Goal: Task Accomplishment & Management: Use online tool/utility

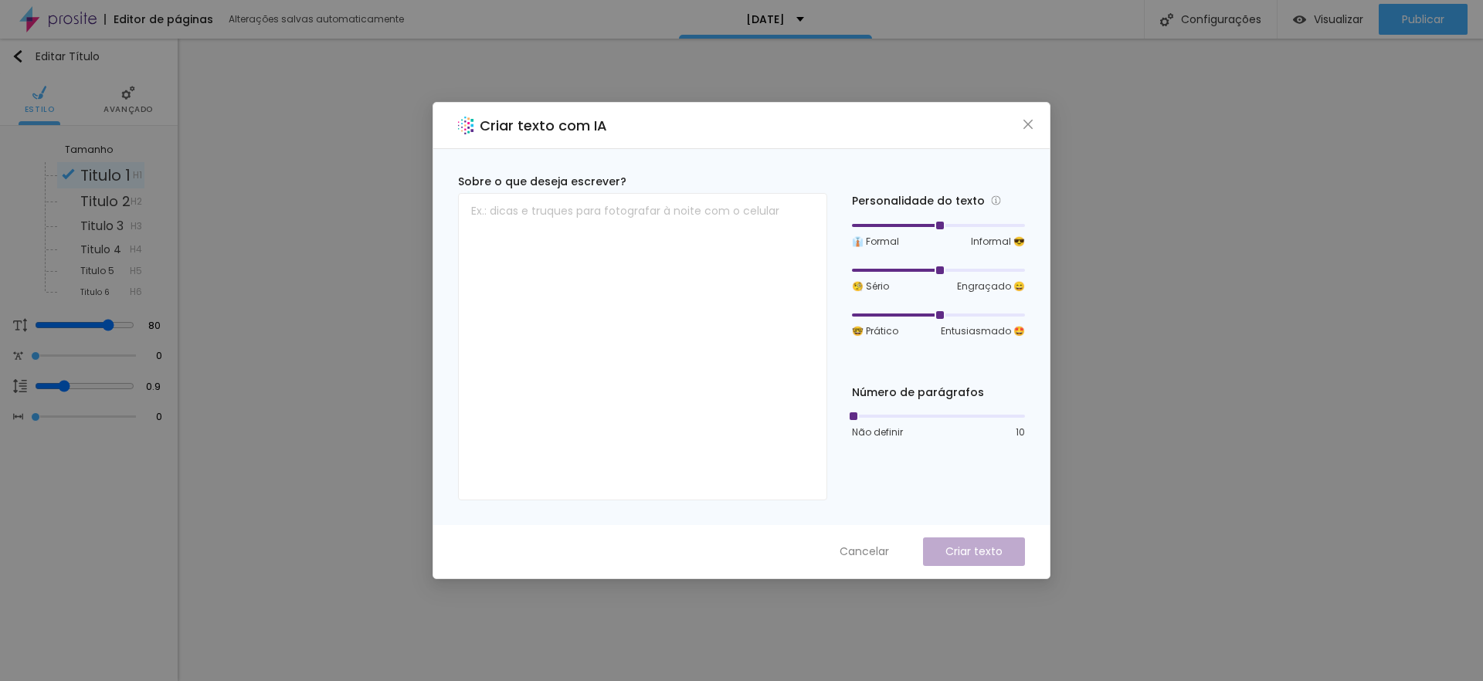
drag, startPoint x: 941, startPoint y: 227, endPoint x: 964, endPoint y: 226, distance: 23.9
click at [964, 226] on div at bounding box center [938, 225] width 173 height 9
click at [905, 269] on div at bounding box center [938, 270] width 173 height 9
click at [886, 268] on div at bounding box center [938, 270] width 173 height 9
click at [859, 287] on span "🧐 Sério" at bounding box center [870, 287] width 37 height 14
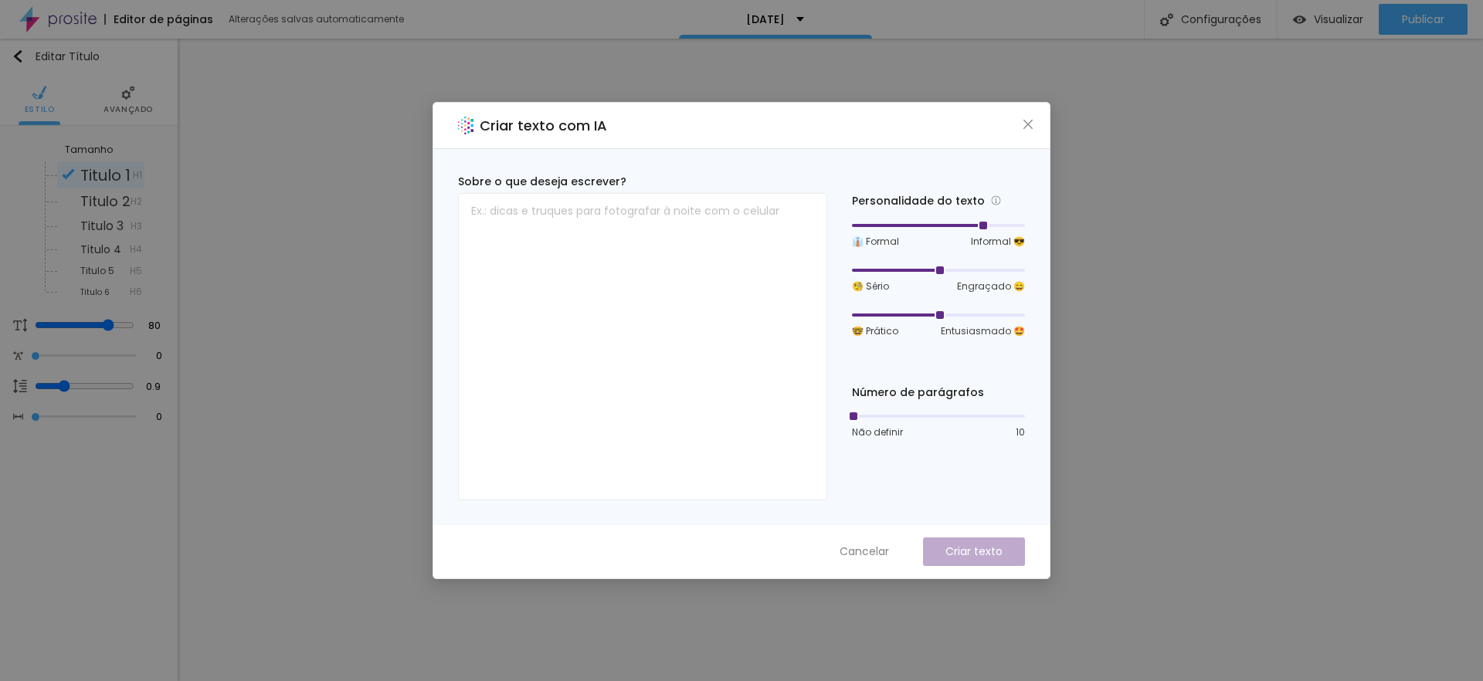
drag, startPoint x: 895, startPoint y: 270, endPoint x: 927, endPoint y: 267, distance: 31.8
click at [927, 267] on div at bounding box center [938, 270] width 173 height 9
drag, startPoint x: 937, startPoint y: 314, endPoint x: 981, endPoint y: 313, distance: 43.3
click at [981, 313] on div at bounding box center [982, 315] width 8 height 8
click at [937, 476] on div "Personalidade do texto 👔 Formal Informal 😎 🧐 Sério Engraçado 😄 🤓 Prático Entusi…" at bounding box center [938, 337] width 173 height 327
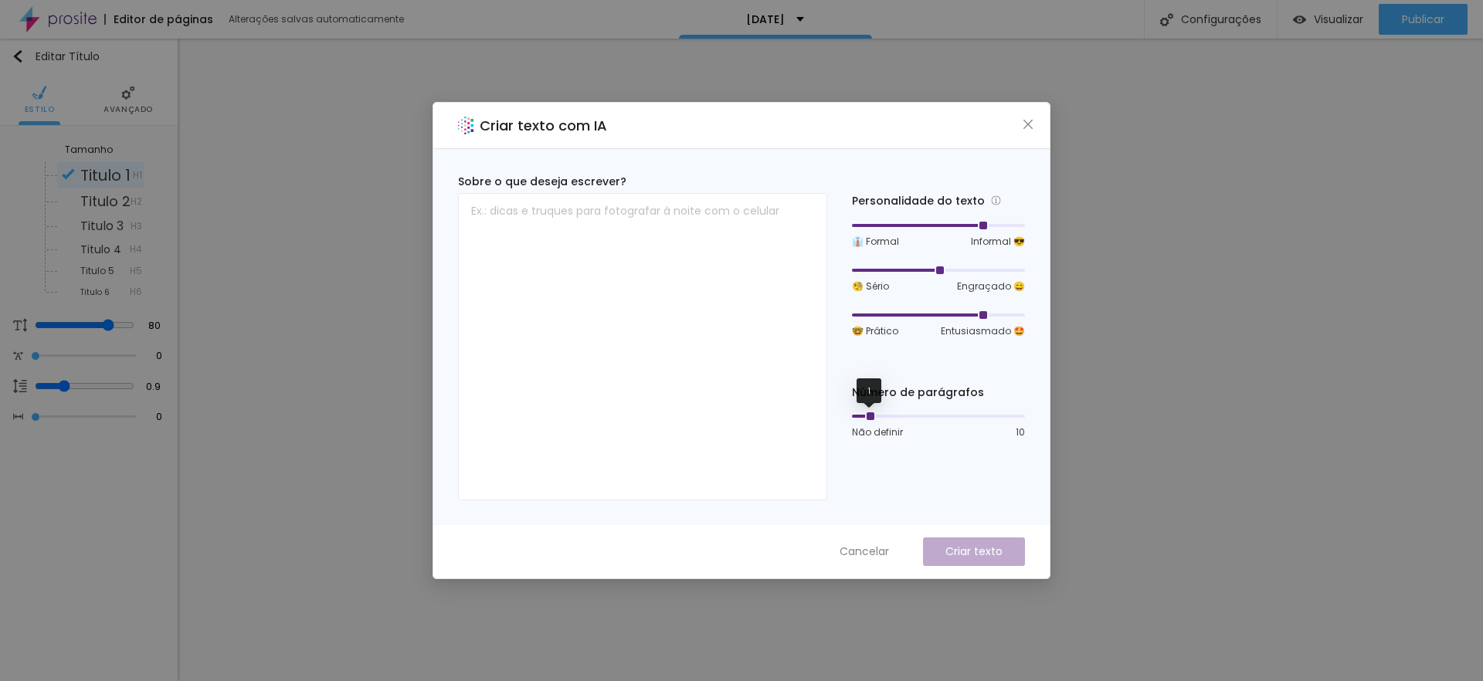
drag, startPoint x: 856, startPoint y: 416, endPoint x: 874, endPoint y: 420, distance: 18.2
click at [873, 420] on div at bounding box center [869, 416] width 8 height 8
click at [588, 223] on textarea at bounding box center [642, 346] width 369 height 307
type textarea "Um natal cheio de memórias"
click at [1000, 554] on p "Criar texto" at bounding box center [973, 552] width 57 height 16
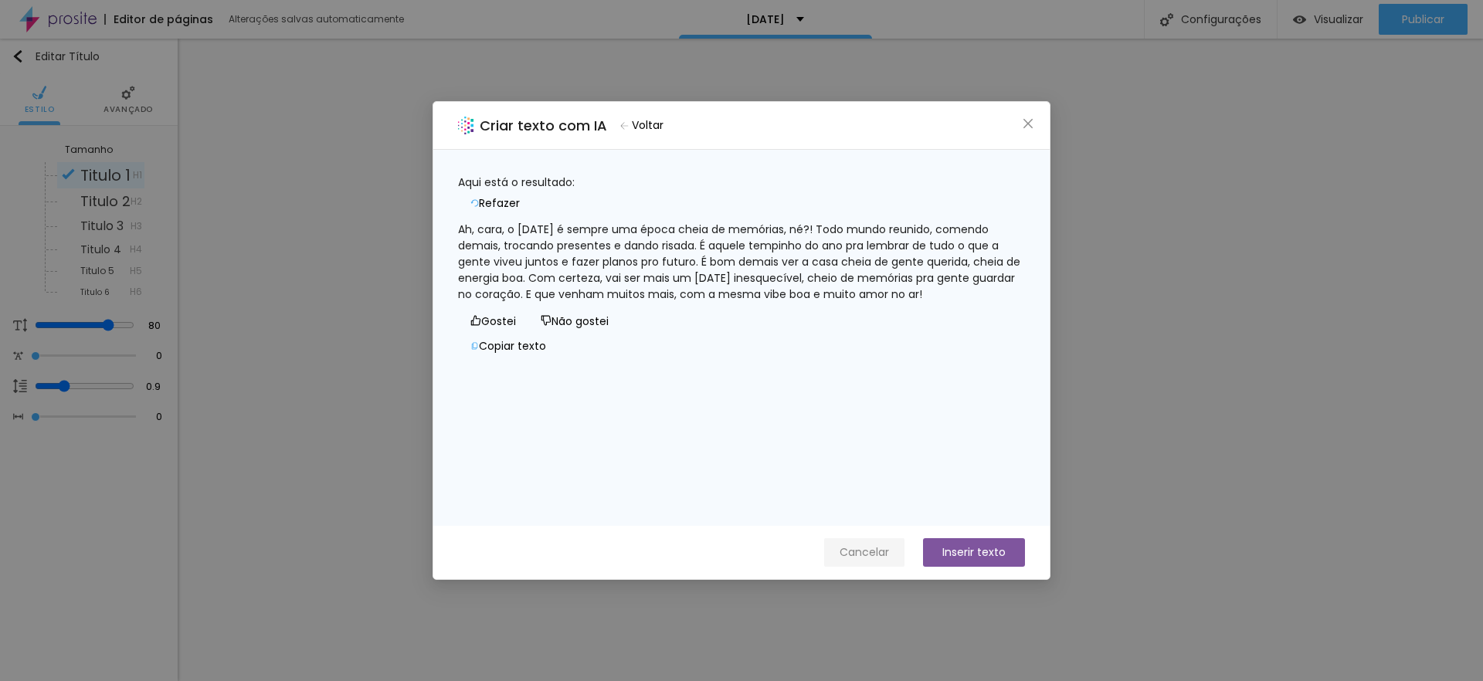
click at [858, 552] on span "Cancelar" at bounding box center [863, 552] width 49 height 16
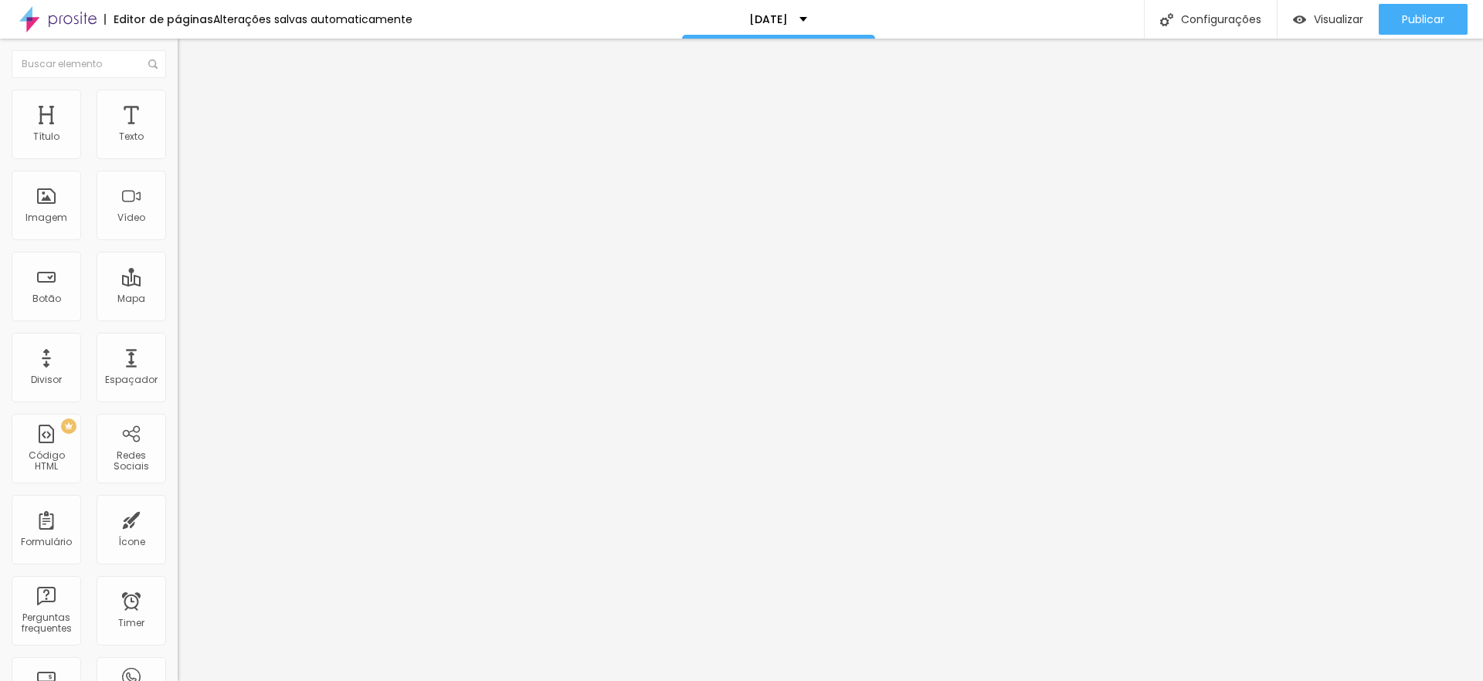
click at [178, 96] on img at bounding box center [185, 97] width 14 height 14
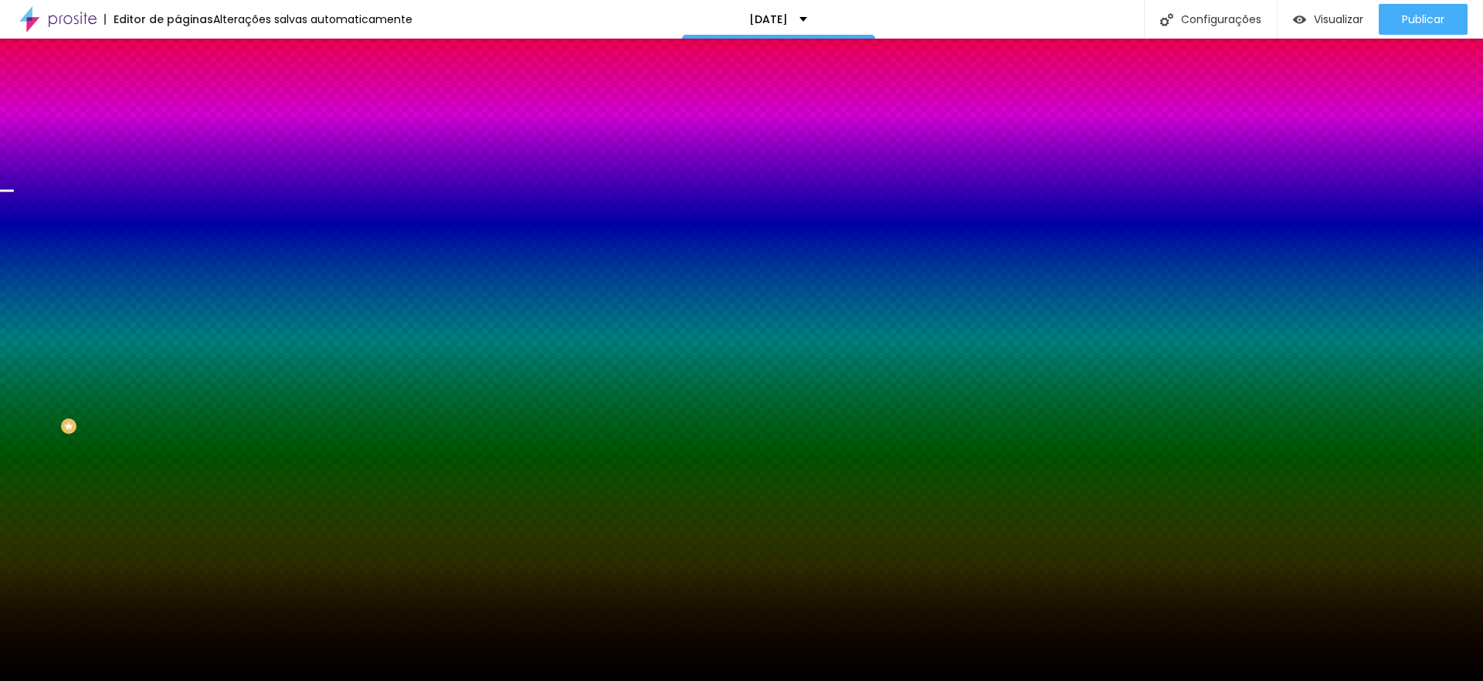
click at [178, 142] on span "Trocar imagem" at bounding box center [220, 135] width 84 height 13
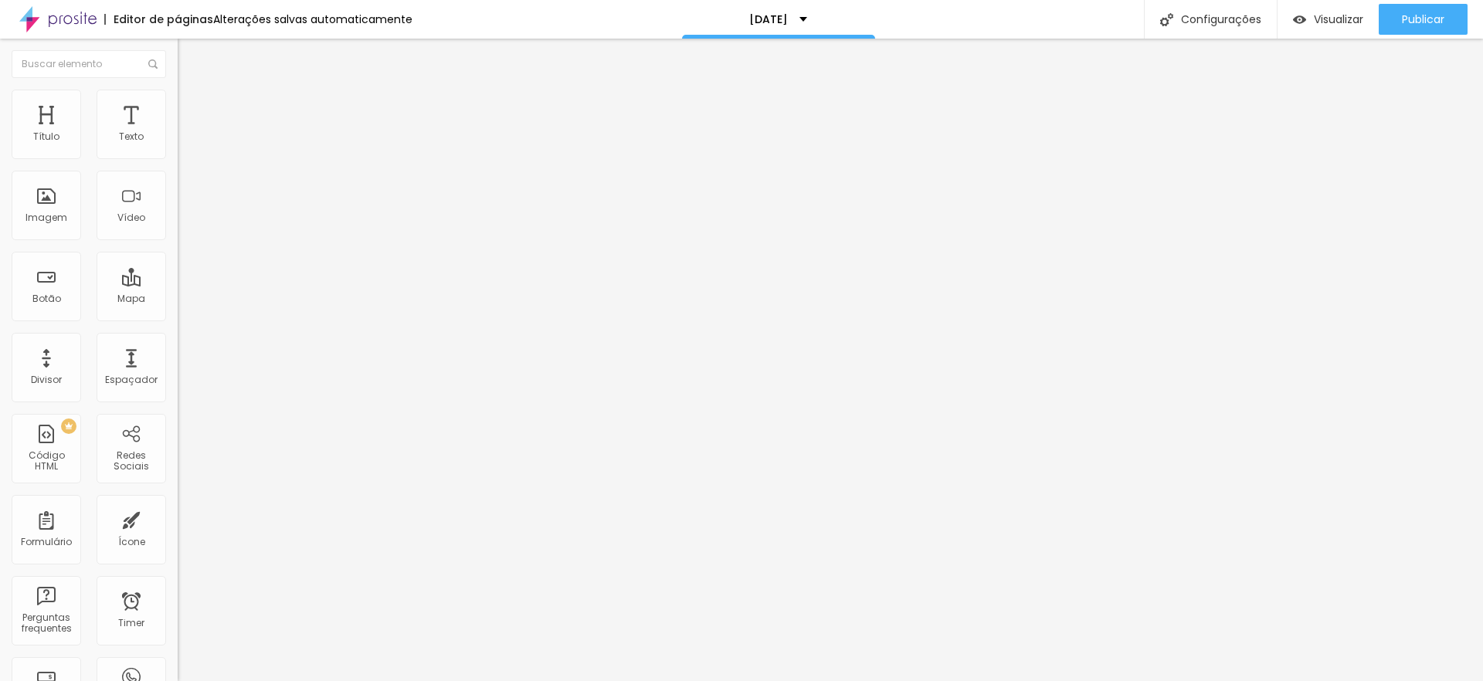
click at [178, 229] on button "button" at bounding box center [189, 220] width 22 height 16
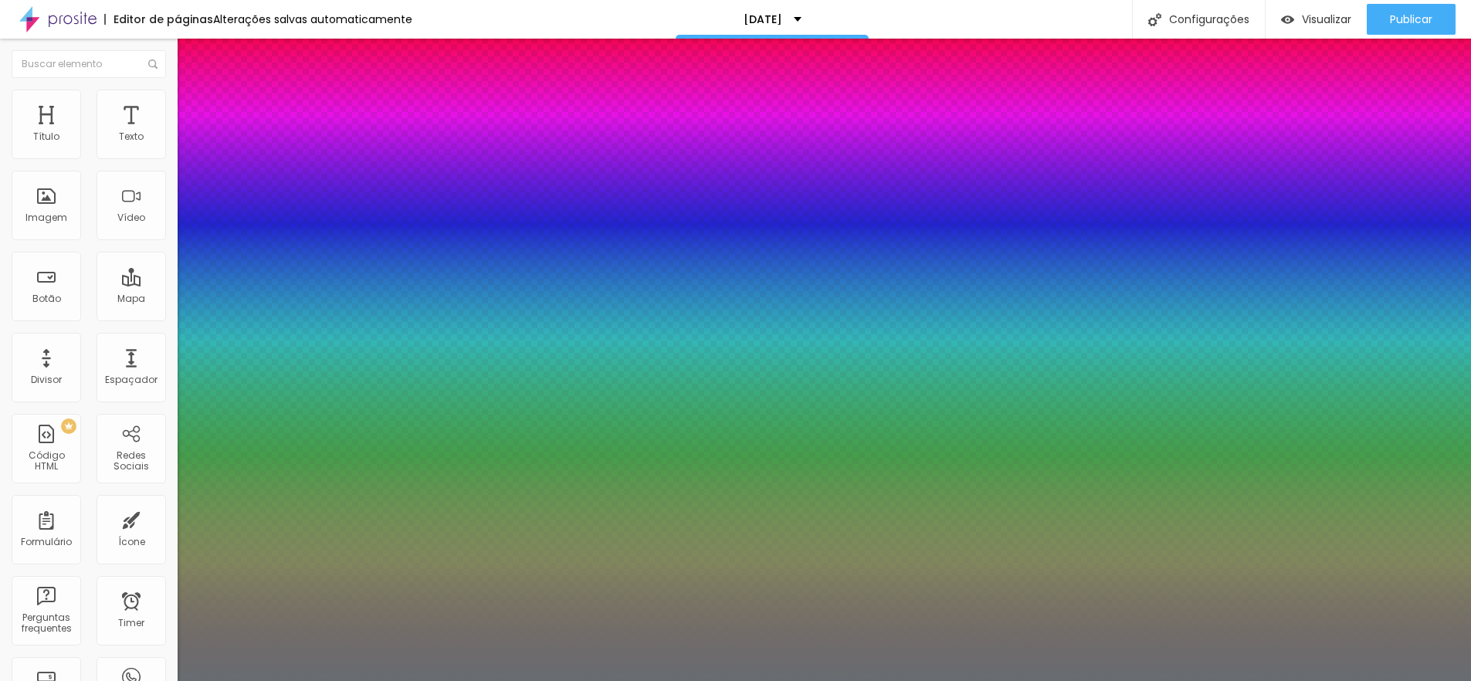
type input "1"
type input "0.5"
click at [940, 680] on div at bounding box center [735, 681] width 1471 height 0
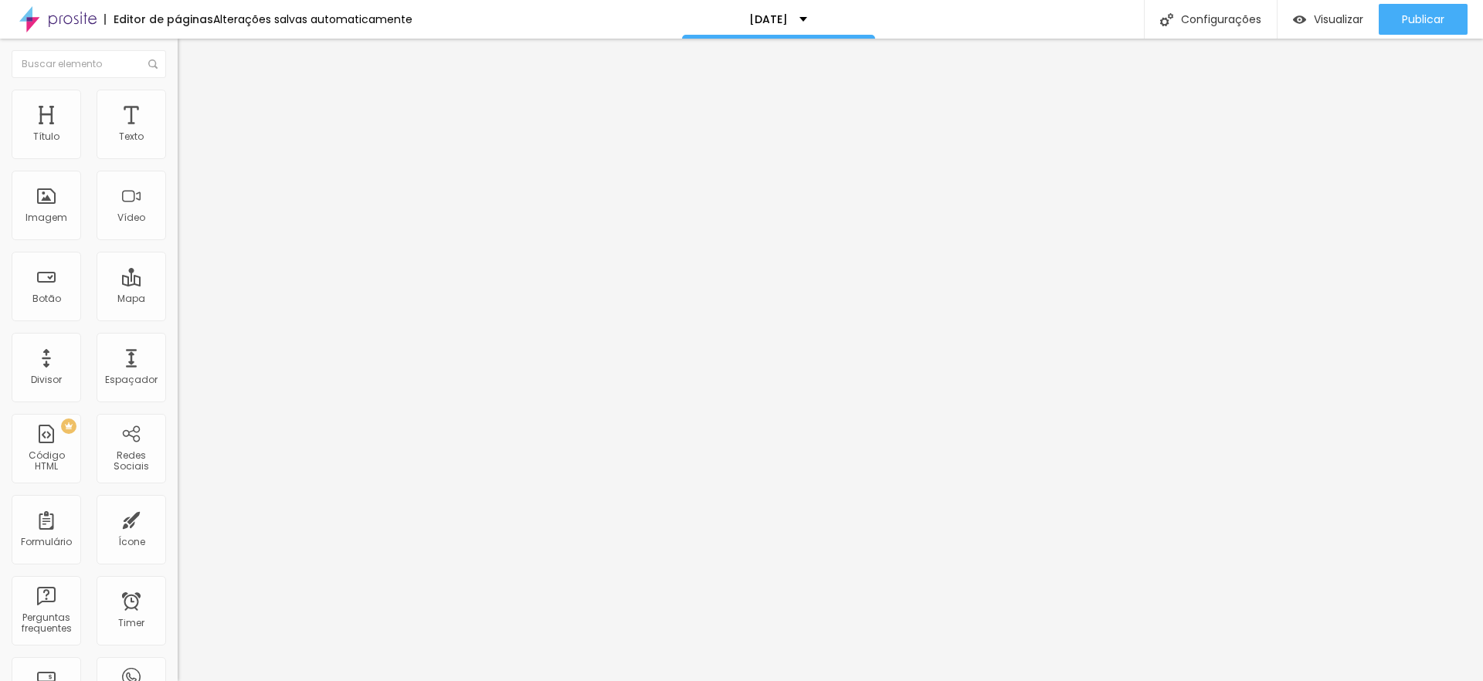
click at [191, 107] on span "Estilo" at bounding box center [203, 99] width 24 height 13
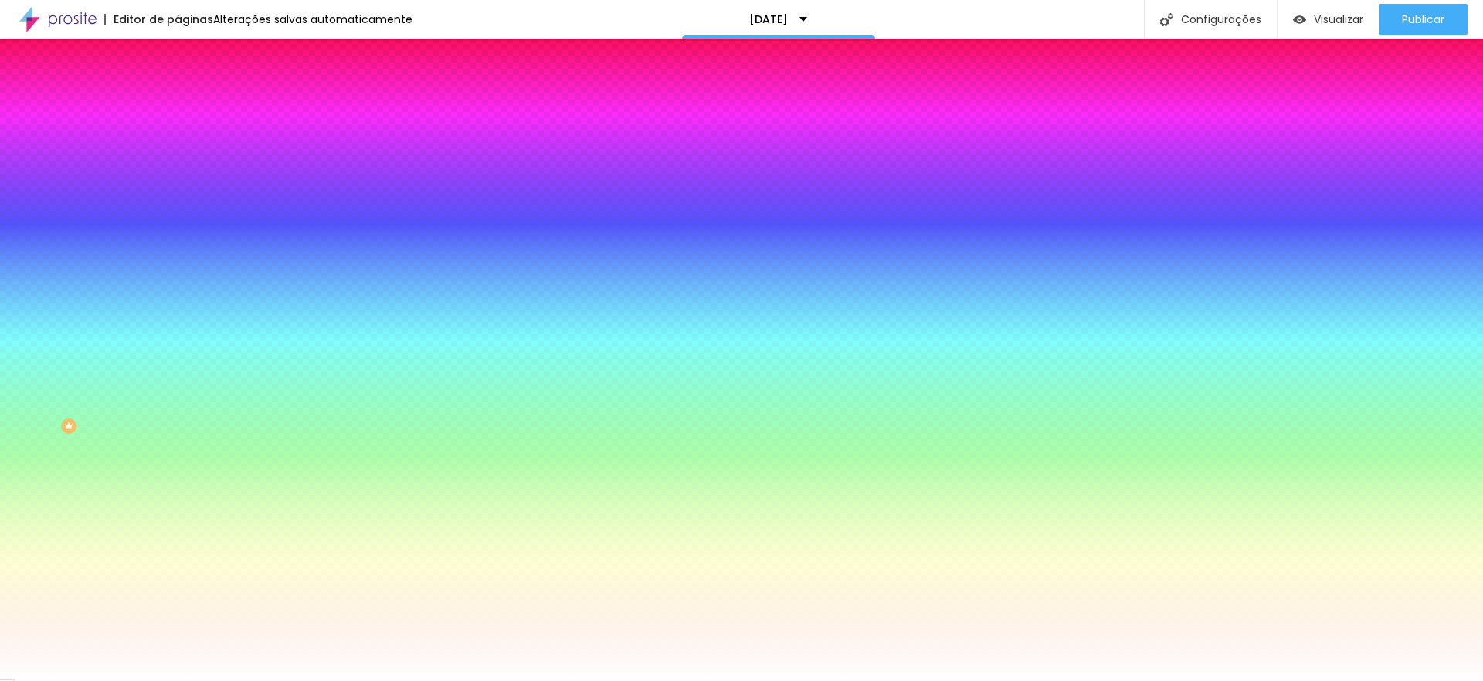
click at [178, 225] on input "#FFFFFF" at bounding box center [270, 217] width 185 height 15
click at [178, 210] on div at bounding box center [267, 210] width 178 height 0
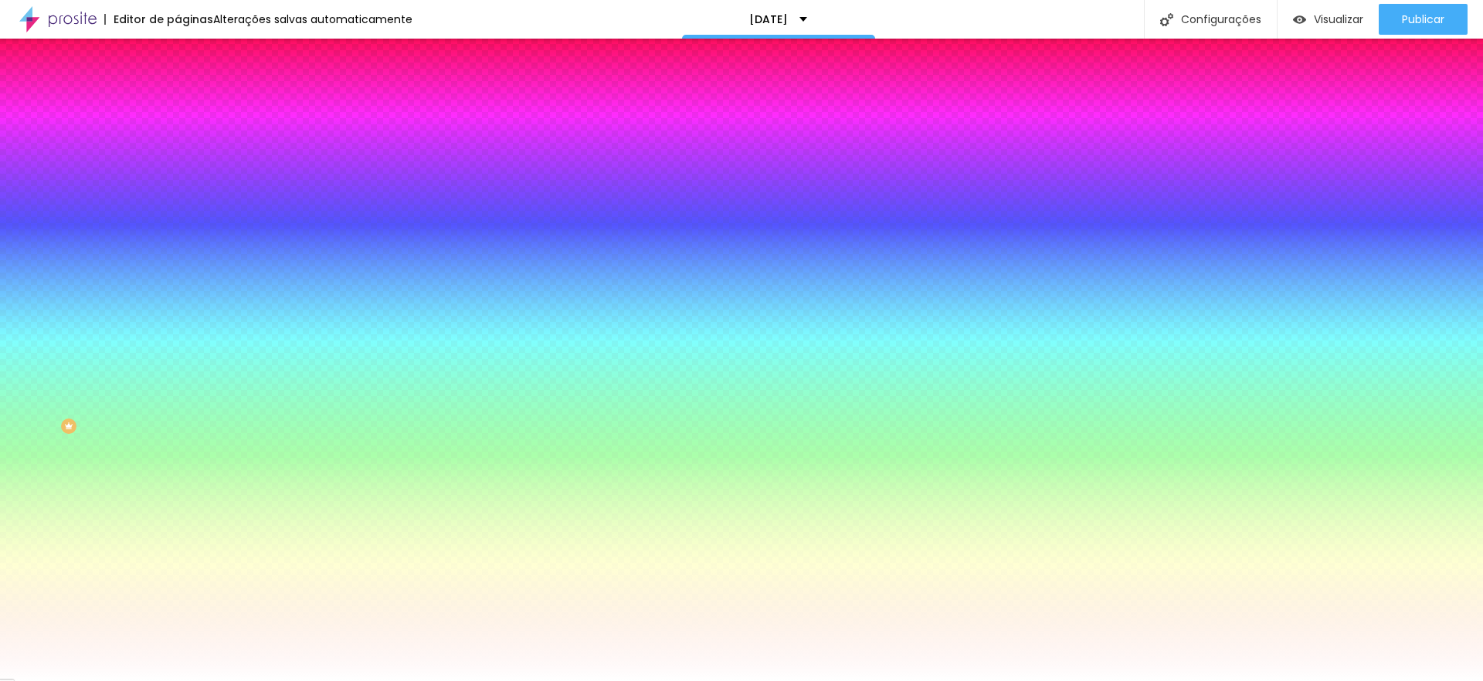
click at [135, 400] on div at bounding box center [741, 340] width 1483 height 681
click at [138, 399] on div at bounding box center [741, 340] width 1483 height 681
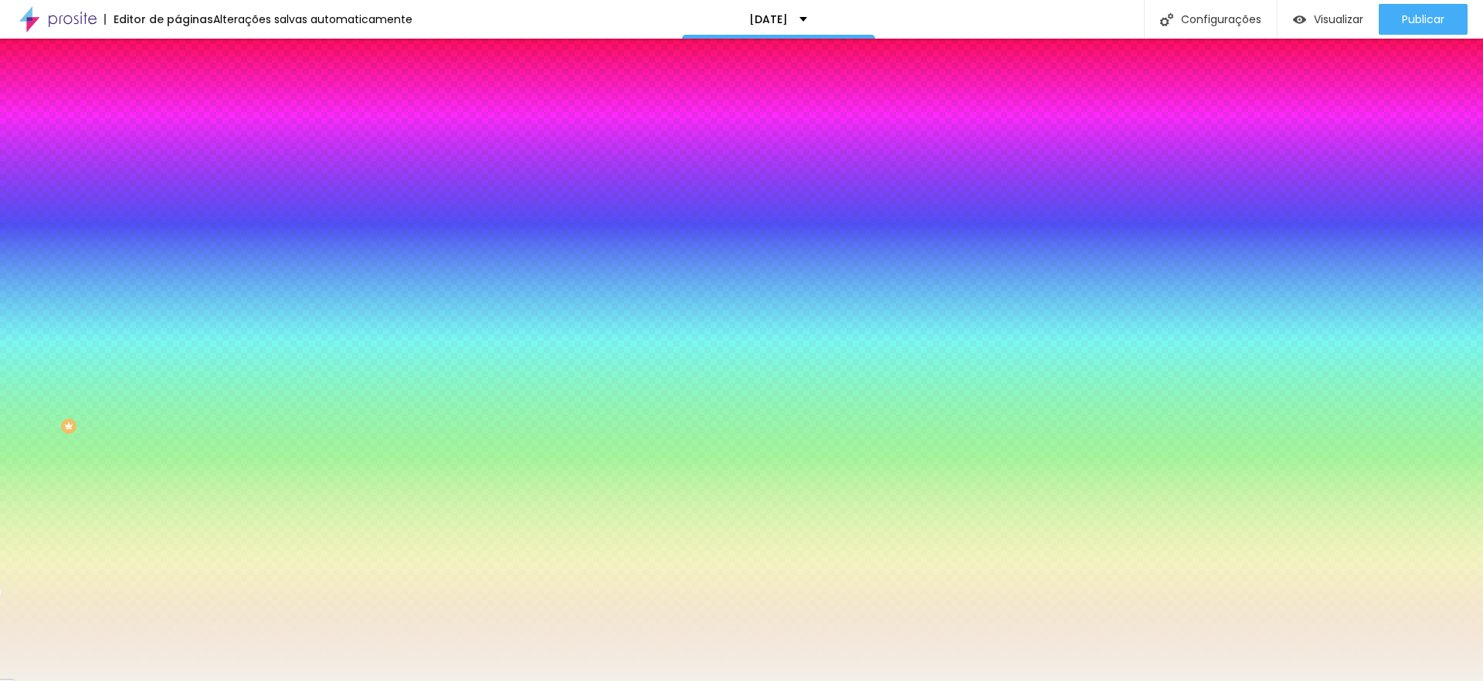
click at [29, 305] on div at bounding box center [741, 340] width 1483 height 681
click at [65, 29] on div at bounding box center [66, 26] width 3 height 3
click at [134, 403] on div at bounding box center [741, 340] width 1483 height 681
click at [134, 402] on div at bounding box center [741, 340] width 1483 height 681
click at [178, 225] on input "#F5F2EA" at bounding box center [270, 217] width 185 height 15
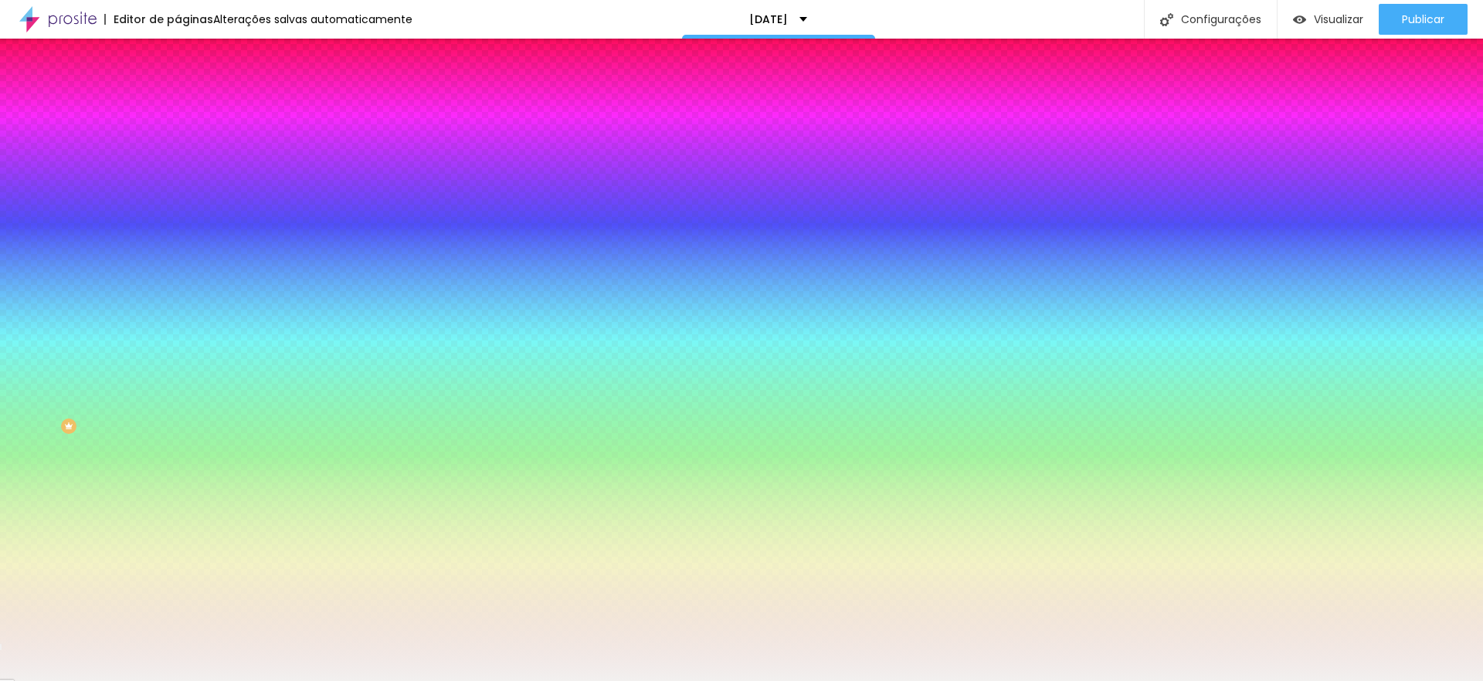
type input "#F2F0EF"
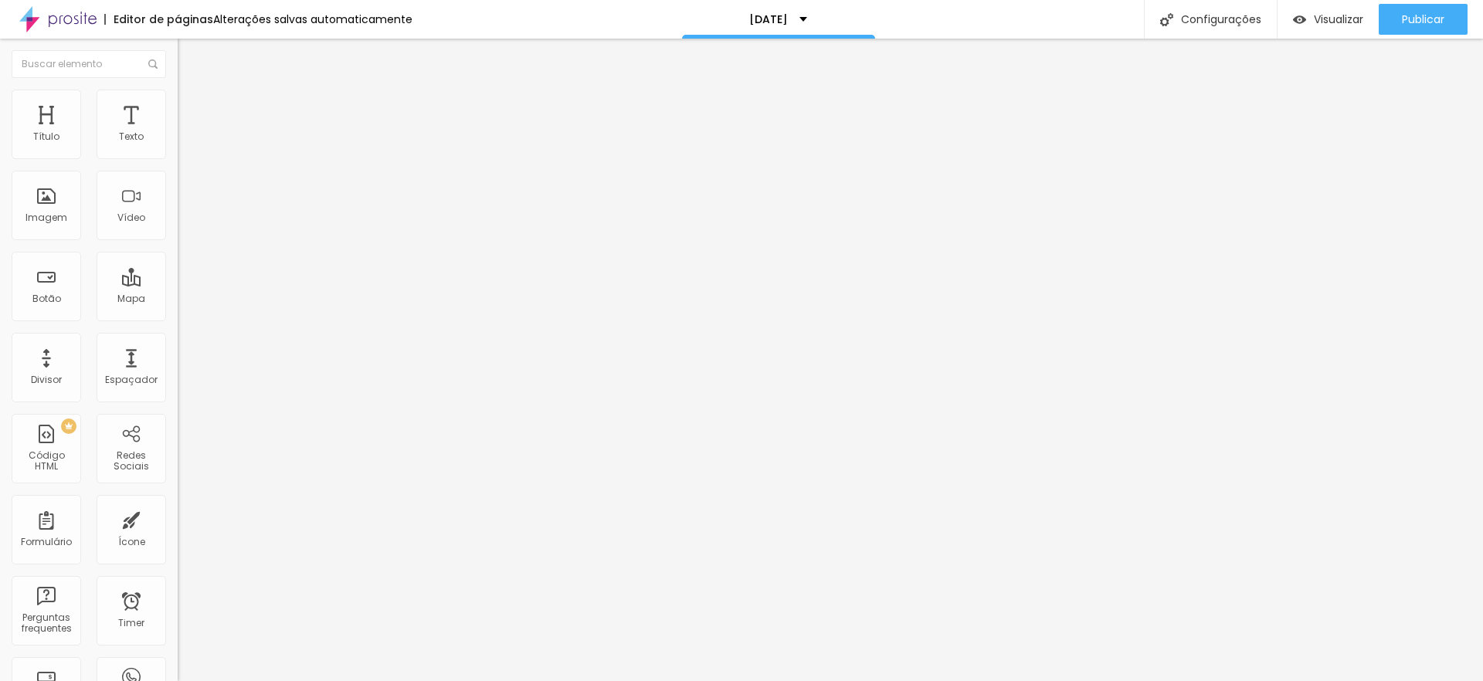
click at [178, 93] on img at bounding box center [185, 97] width 14 height 14
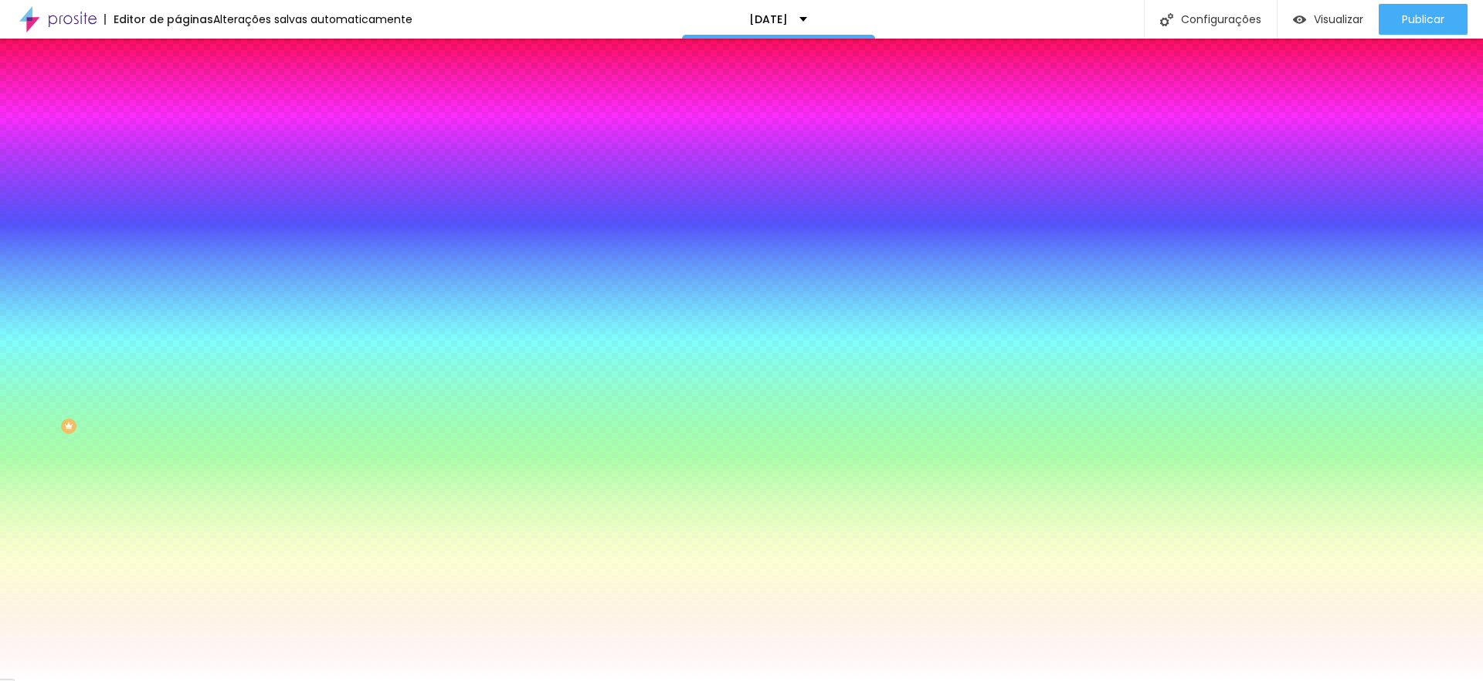
click at [178, 225] on input "#FFFFFF" at bounding box center [270, 217] width 185 height 15
paste input "2F0E"
type input "#F2F0E"
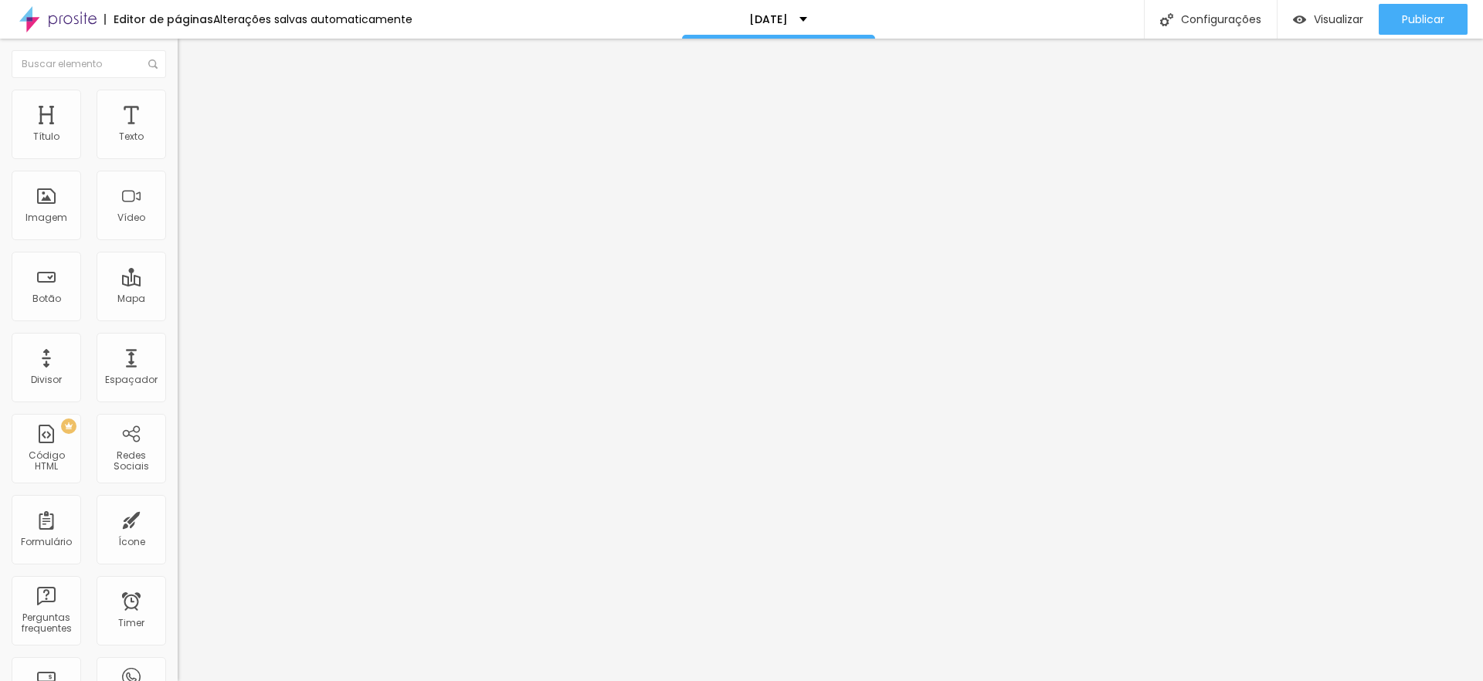
click at [191, 107] on span "Estilo" at bounding box center [203, 99] width 24 height 13
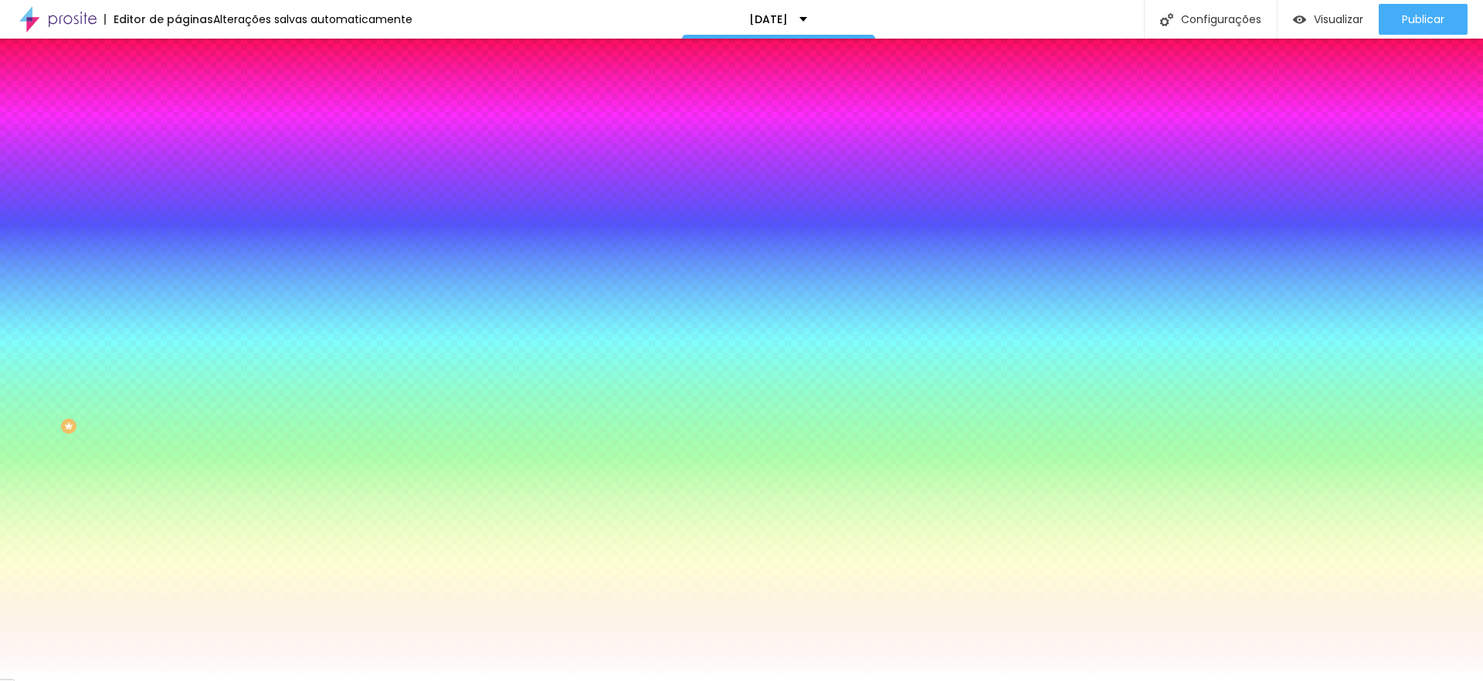
click at [178, 210] on div at bounding box center [267, 210] width 178 height 0
click at [178, 279] on div "Imagem de fundo Adicionar imagem Efeito da Imagem Nenhum Nenhum Parallax Cor de…" at bounding box center [267, 220] width 178 height 200
click at [178, 225] on input "#FFFFFF" at bounding box center [270, 217] width 185 height 15
paste input "2F0E"
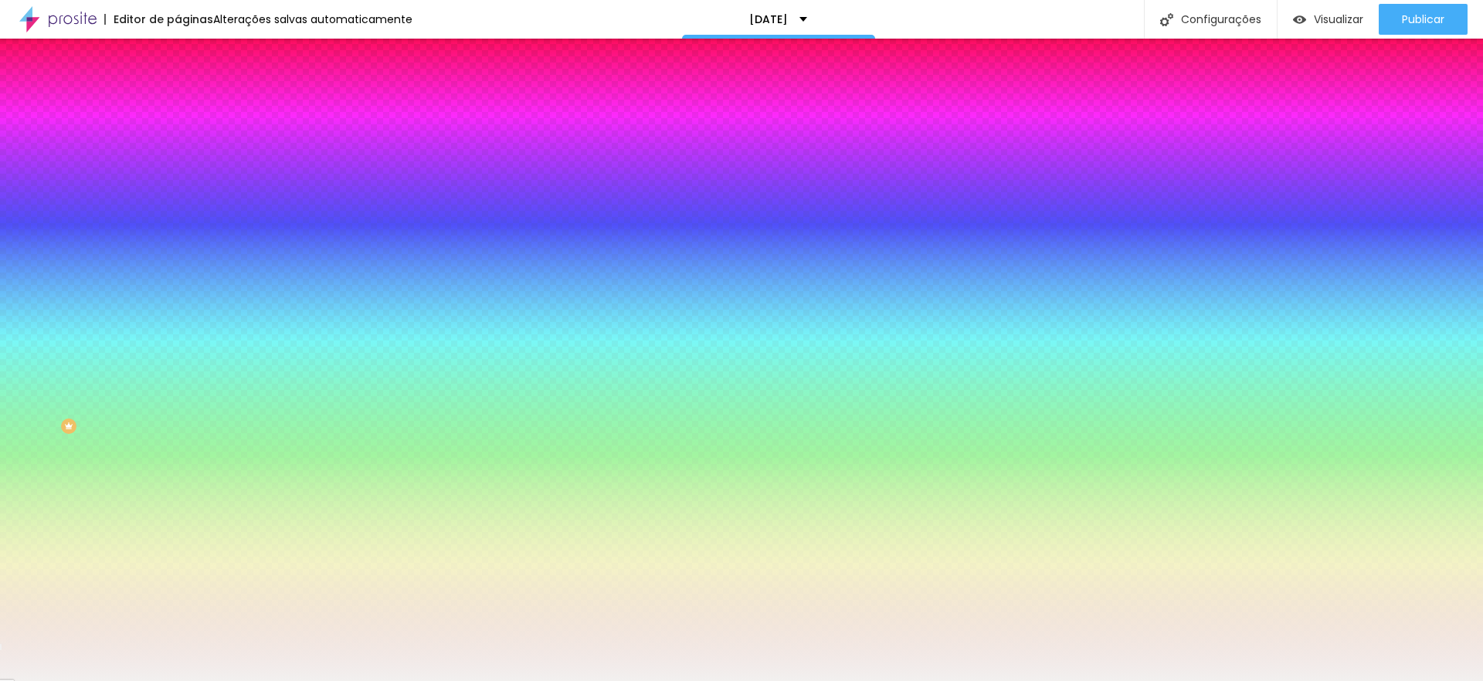
type input "#F2F0EF"
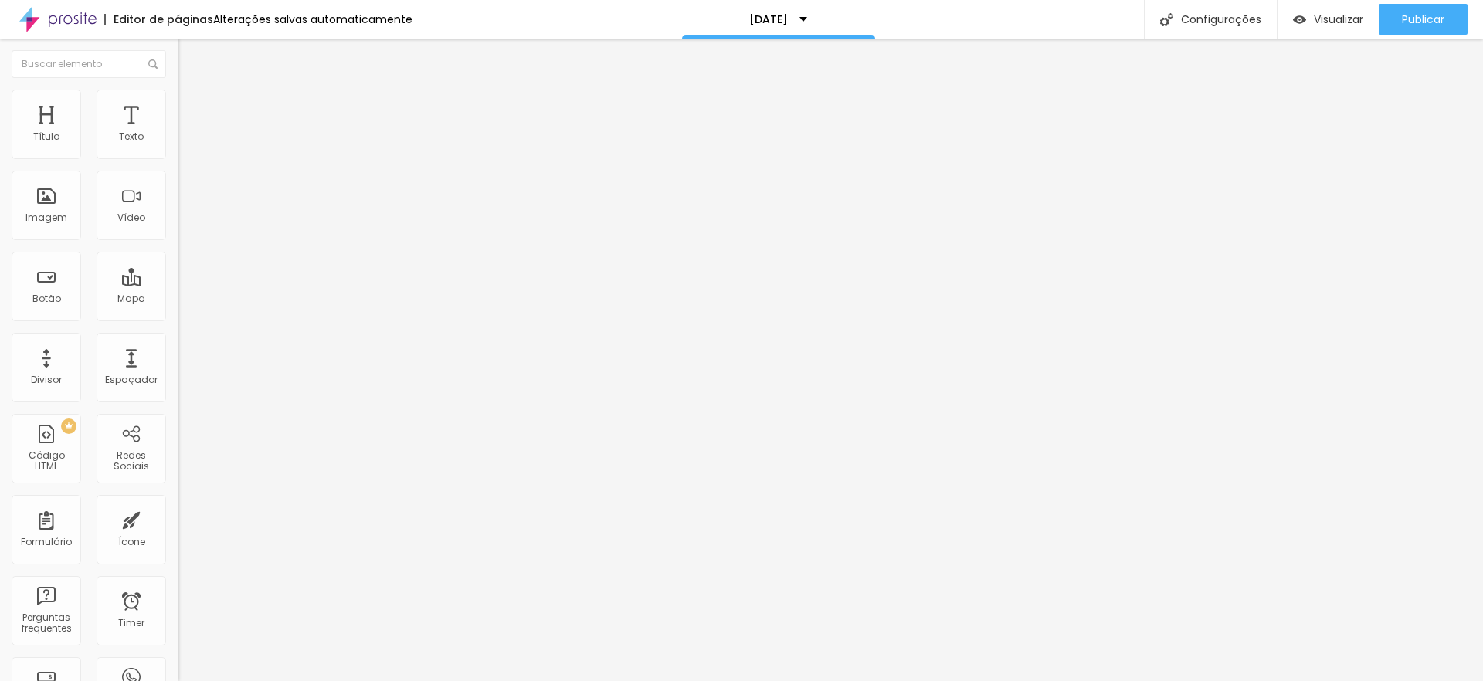
click at [178, 96] on li "Estilo" at bounding box center [267, 97] width 178 height 15
click at [191, 107] on span "Estilo" at bounding box center [203, 99] width 24 height 13
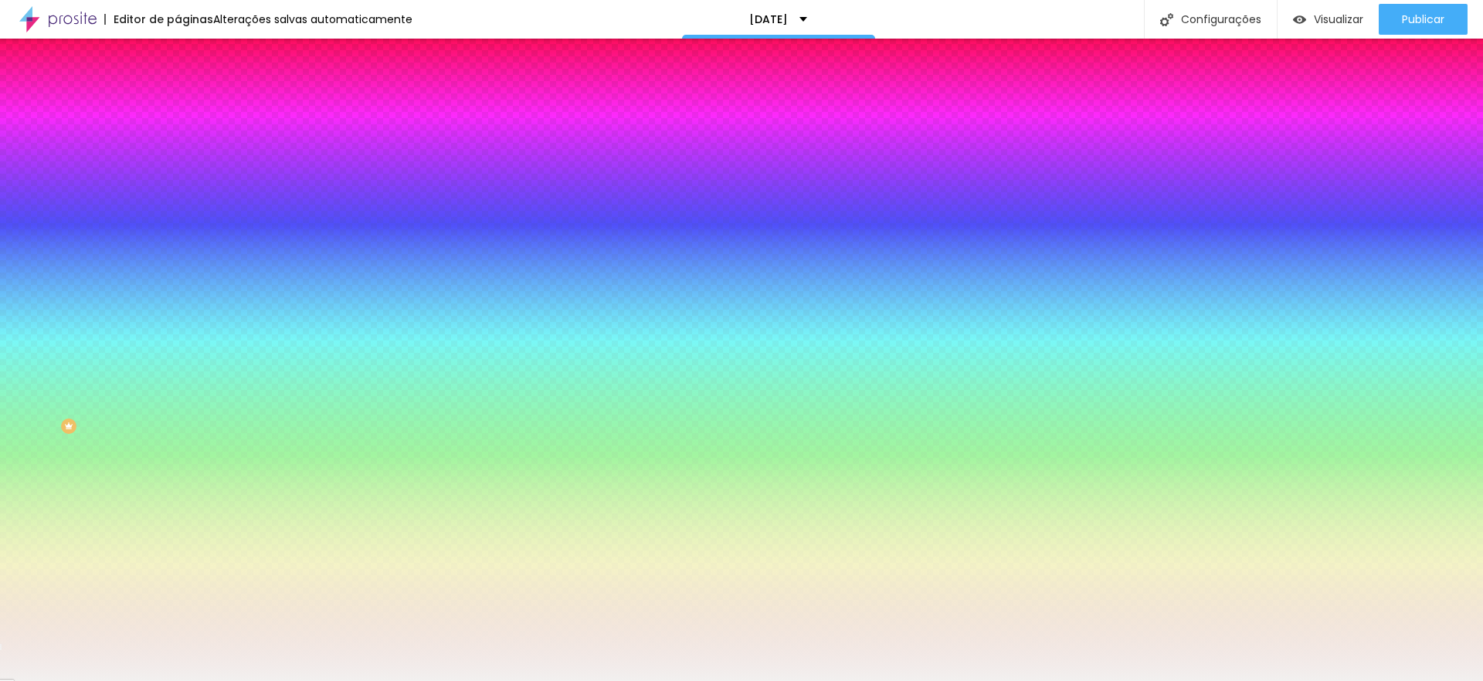
click at [178, 225] on input "#F2F0EF" at bounding box center [270, 217] width 185 height 15
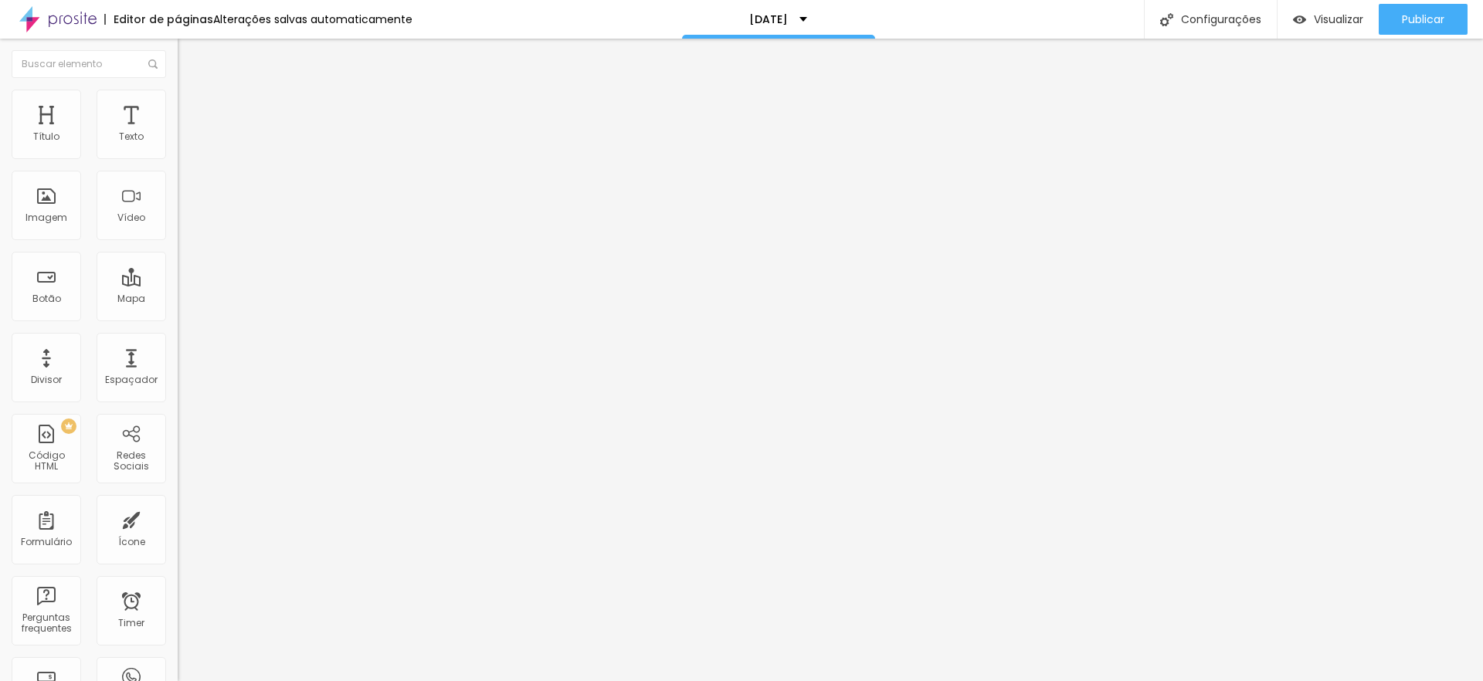
click at [191, 107] on span "Estilo" at bounding box center [203, 99] width 24 height 13
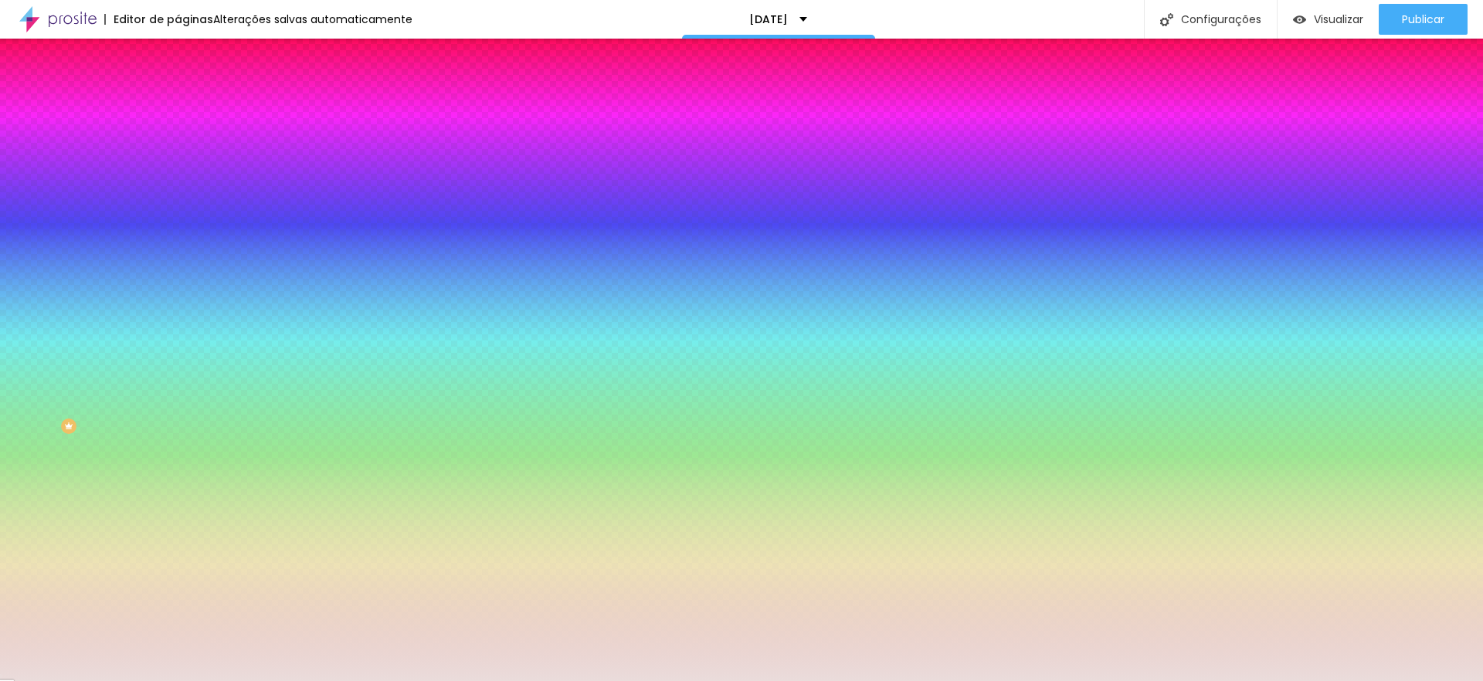
click at [178, 147] on div at bounding box center [267, 147] width 178 height 0
click at [178, 156] on input "#EADCDB" at bounding box center [270, 154] width 185 height 15
paste input "F2F0EF"
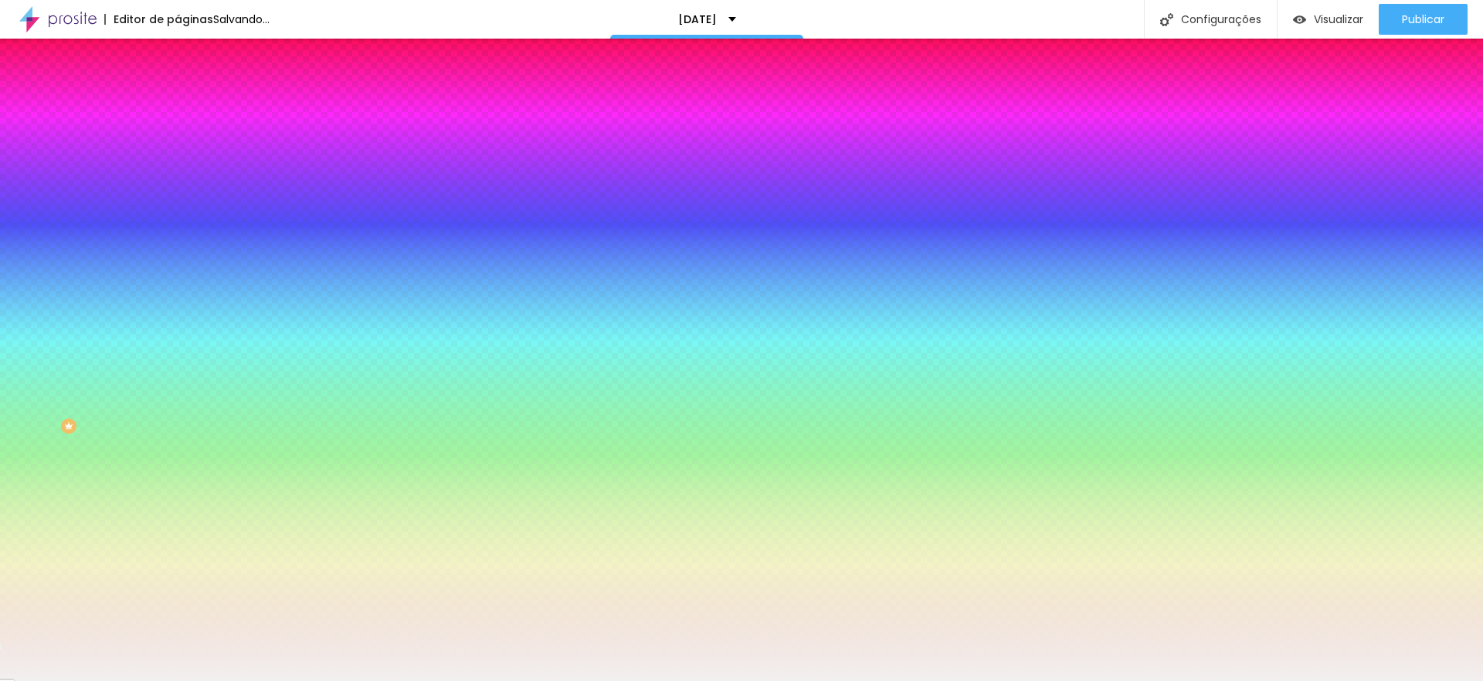
type input "#F2F0EF"
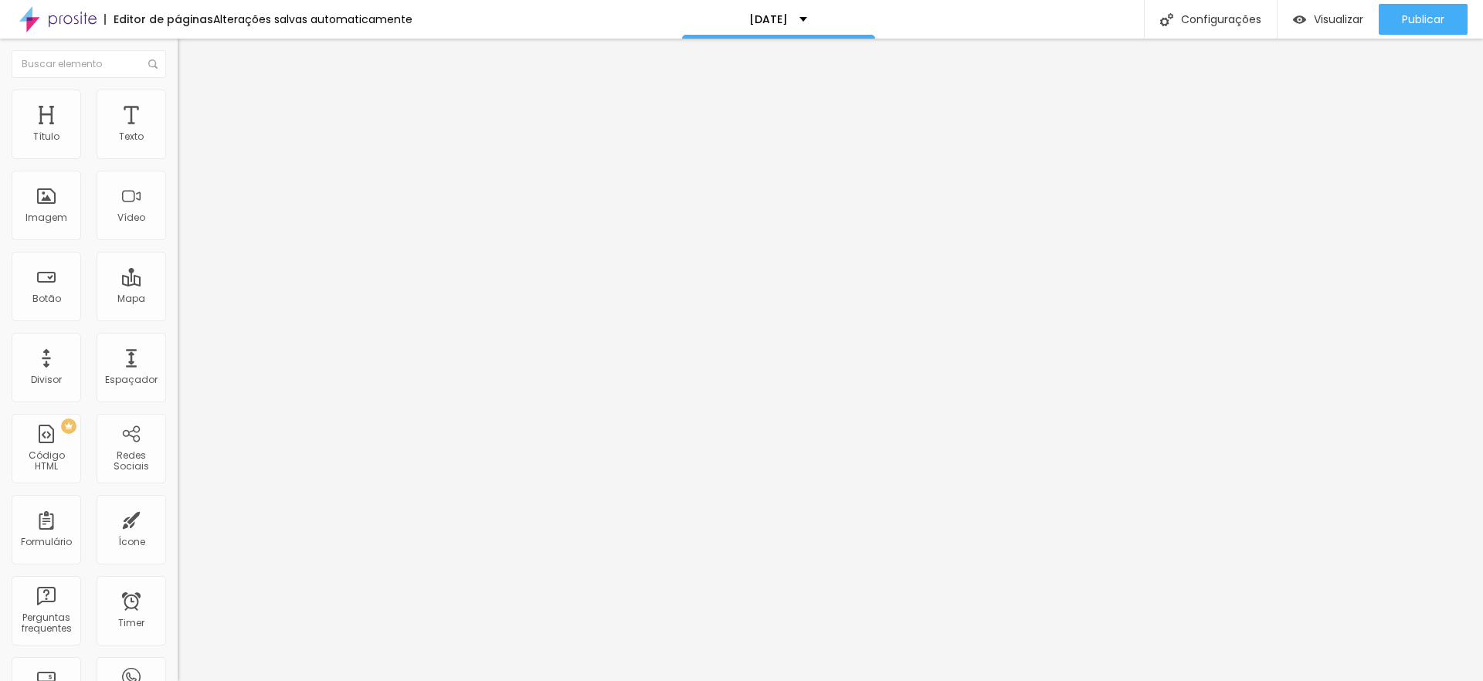
click at [191, 107] on span "Avançado" at bounding box center [216, 99] width 51 height 13
click at [191, 91] on span "Estilo" at bounding box center [203, 84] width 24 height 13
type input "23"
type input "22"
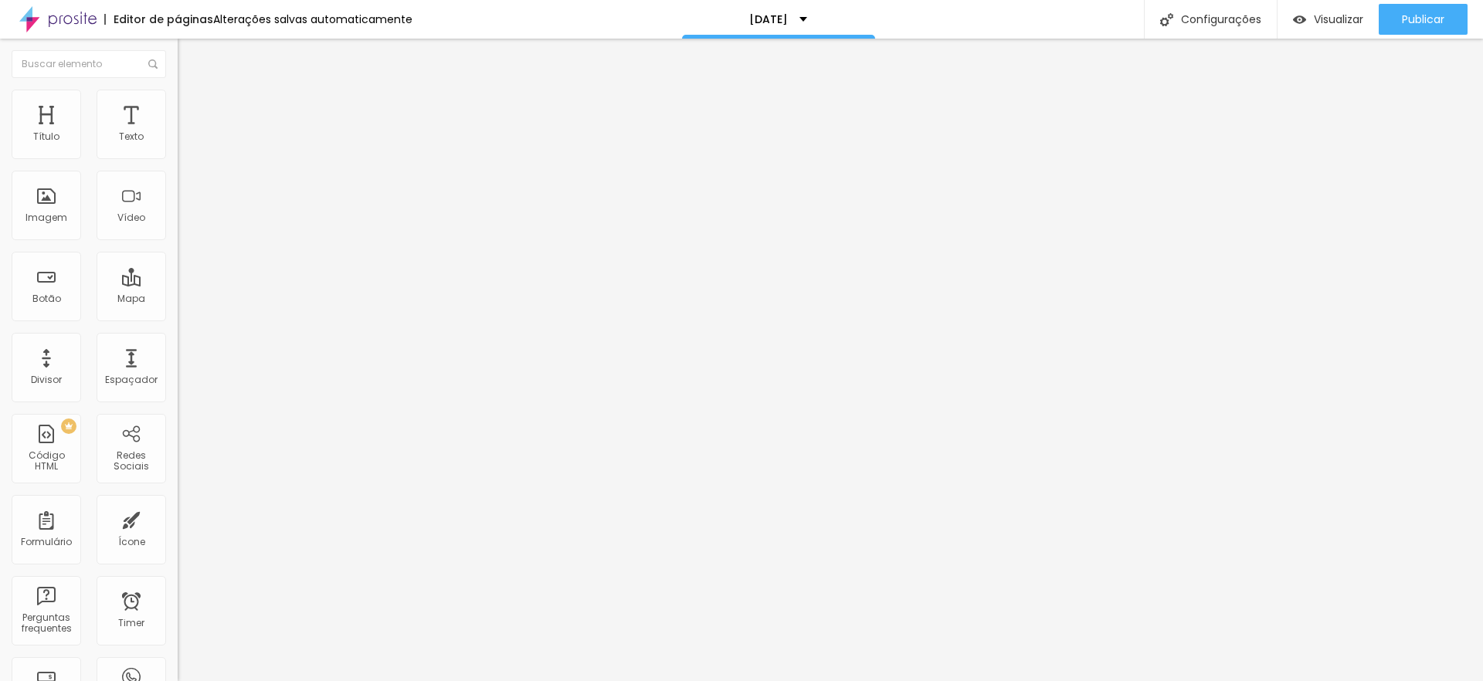
type input "22"
type input "21"
drag, startPoint x: 98, startPoint y: 153, endPoint x: 88, endPoint y: 154, distance: 10.1
click at [178, 284] on input "range" at bounding box center [228, 290] width 100 height 12
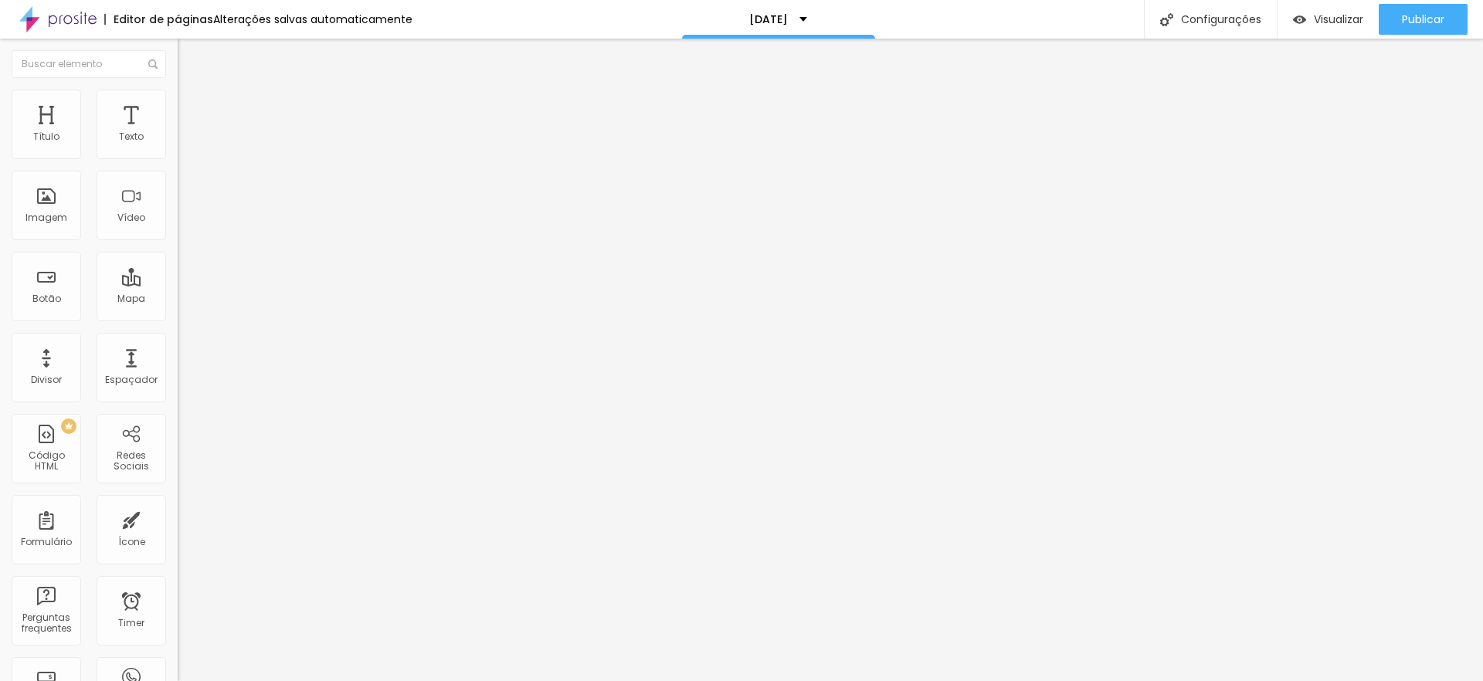
type input "20"
type input "19"
type input "18"
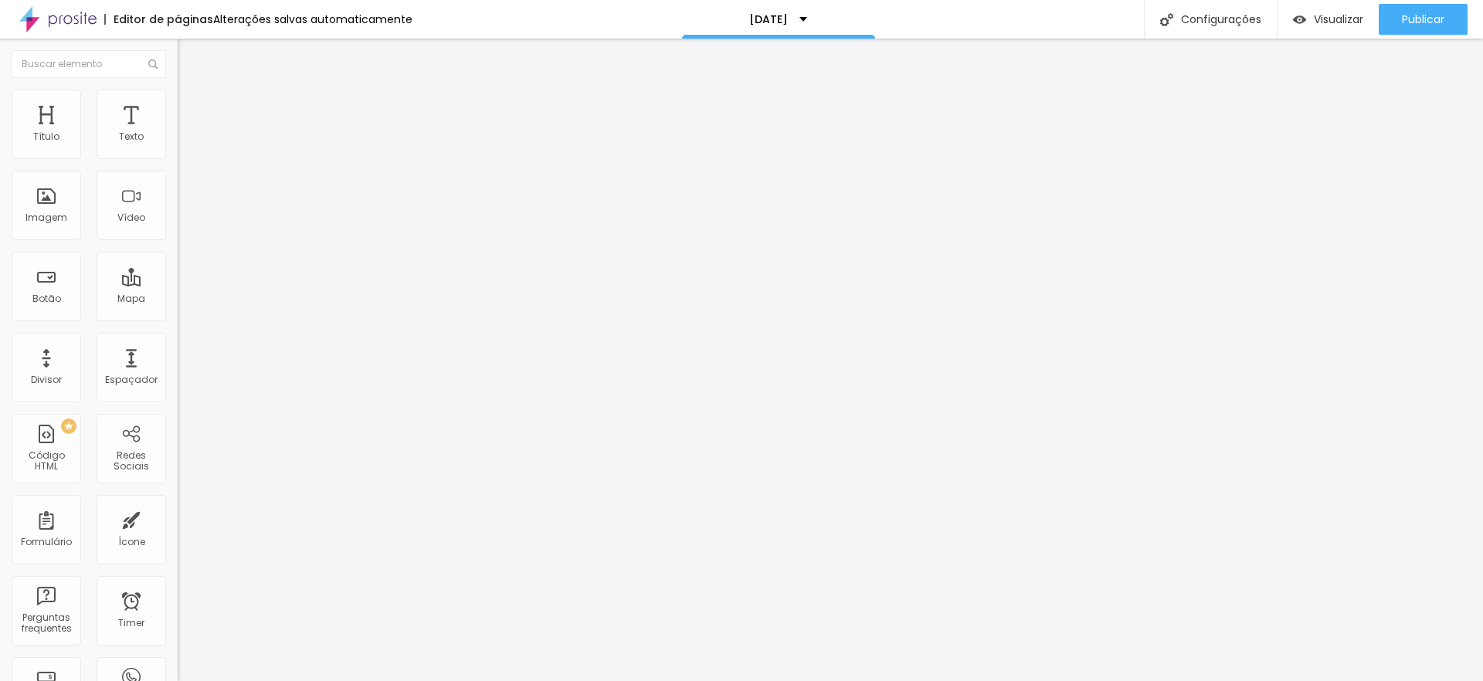
type input "18"
type input "19"
click at [178, 284] on input "range" at bounding box center [228, 290] width 100 height 12
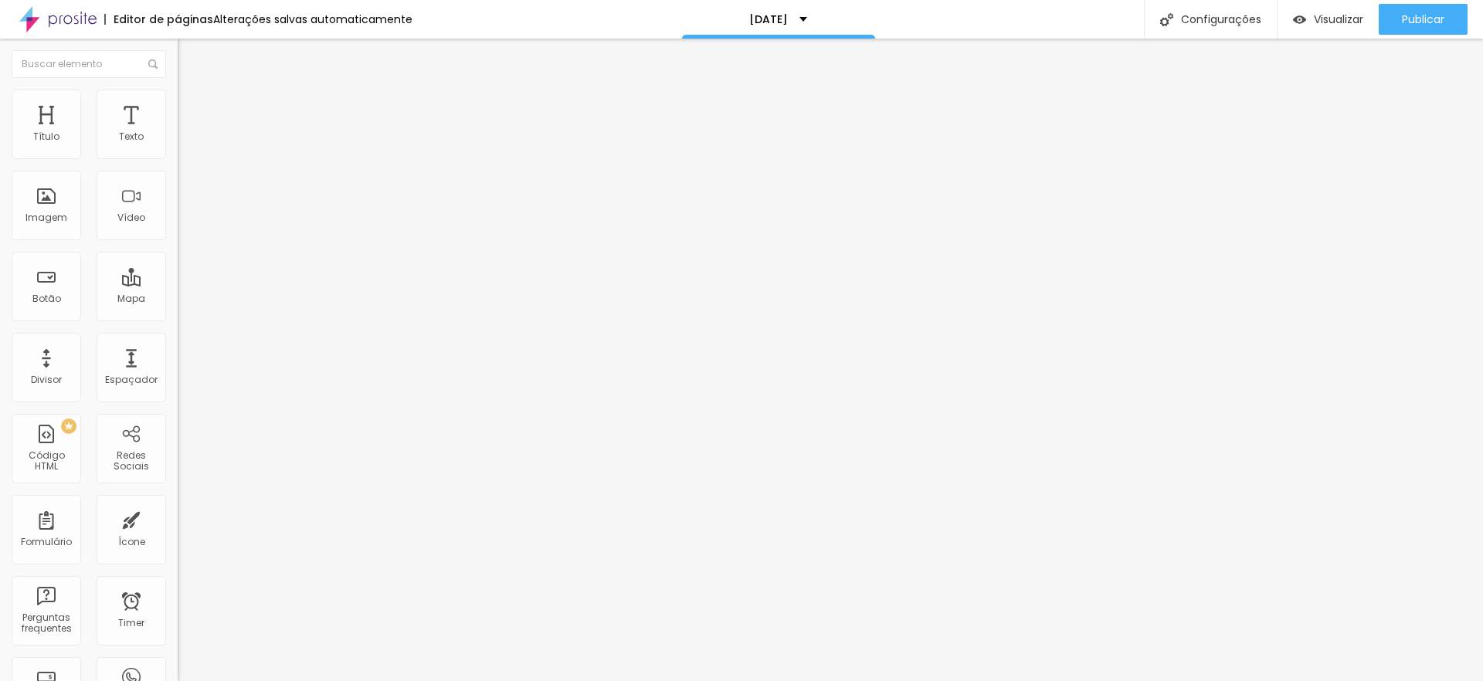
type input "19"
click at [178, 284] on input "range" at bounding box center [228, 290] width 100 height 12
type input "34"
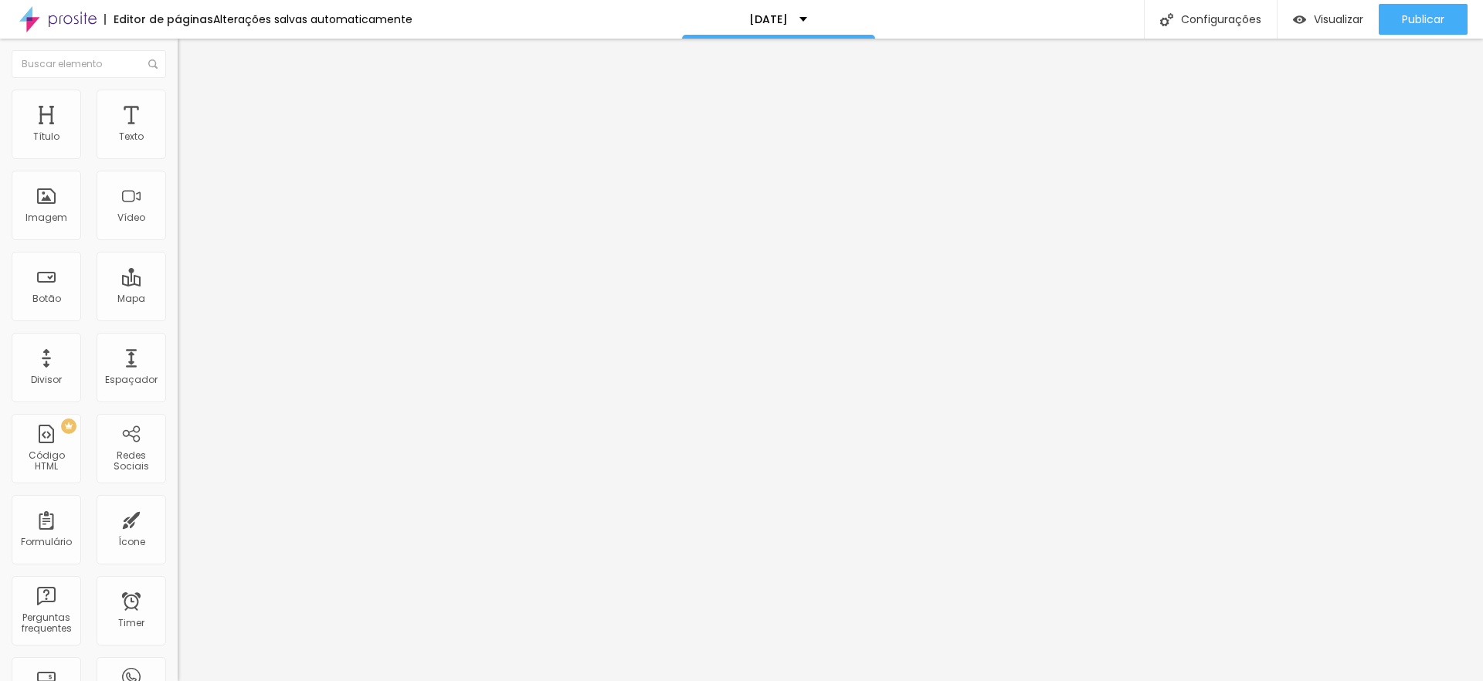
type input "34"
click at [178, 364] on input "range" at bounding box center [228, 370] width 100 height 12
click at [178, 364] on div at bounding box center [267, 371] width 178 height 14
type input "52"
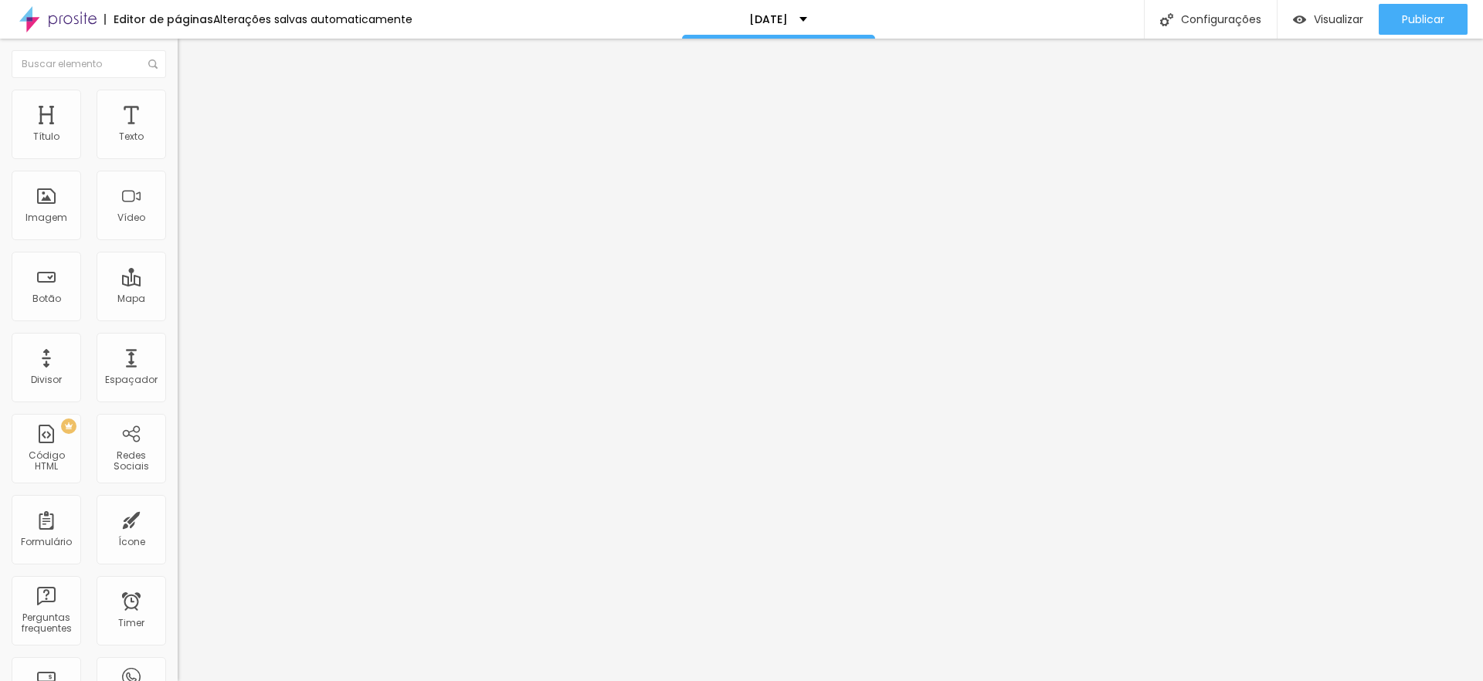
click at [178, 364] on input "range" at bounding box center [228, 370] width 100 height 12
type input "51"
type input "50"
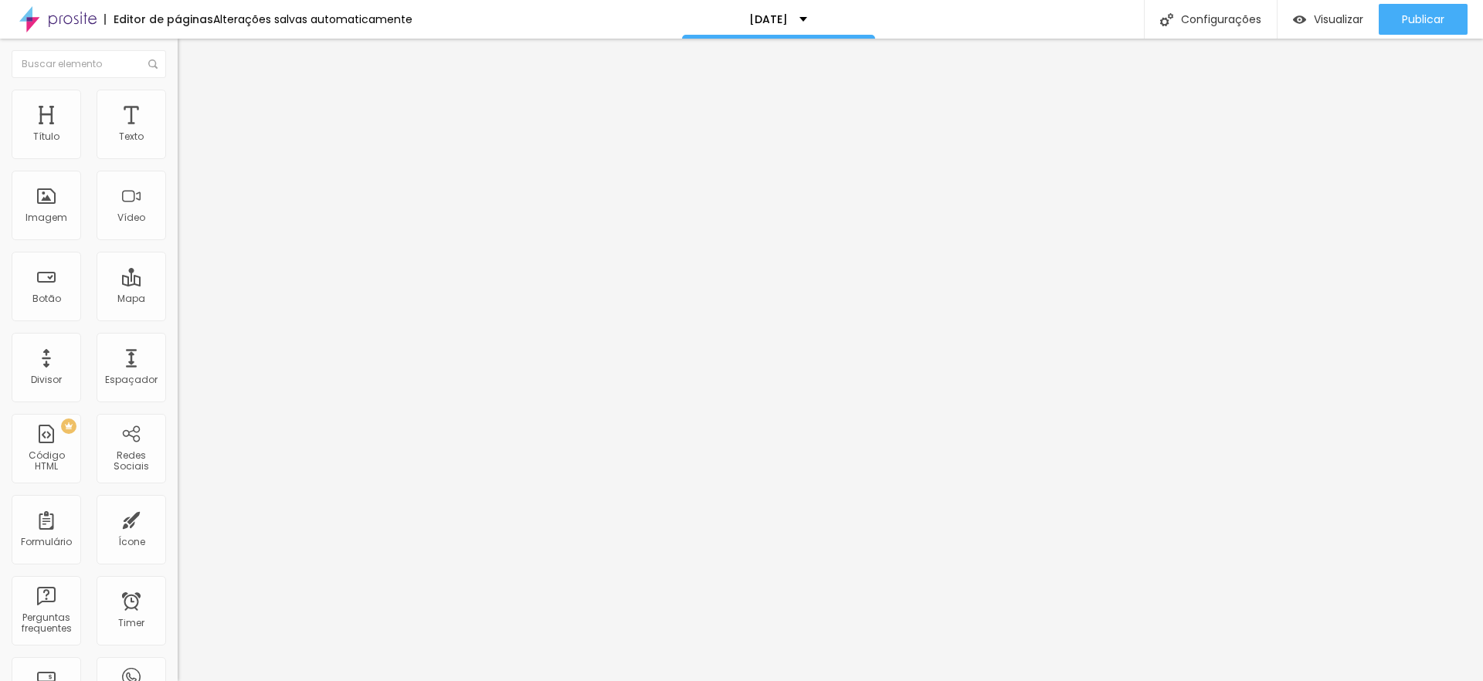
type input "49"
type input "50"
type input "51"
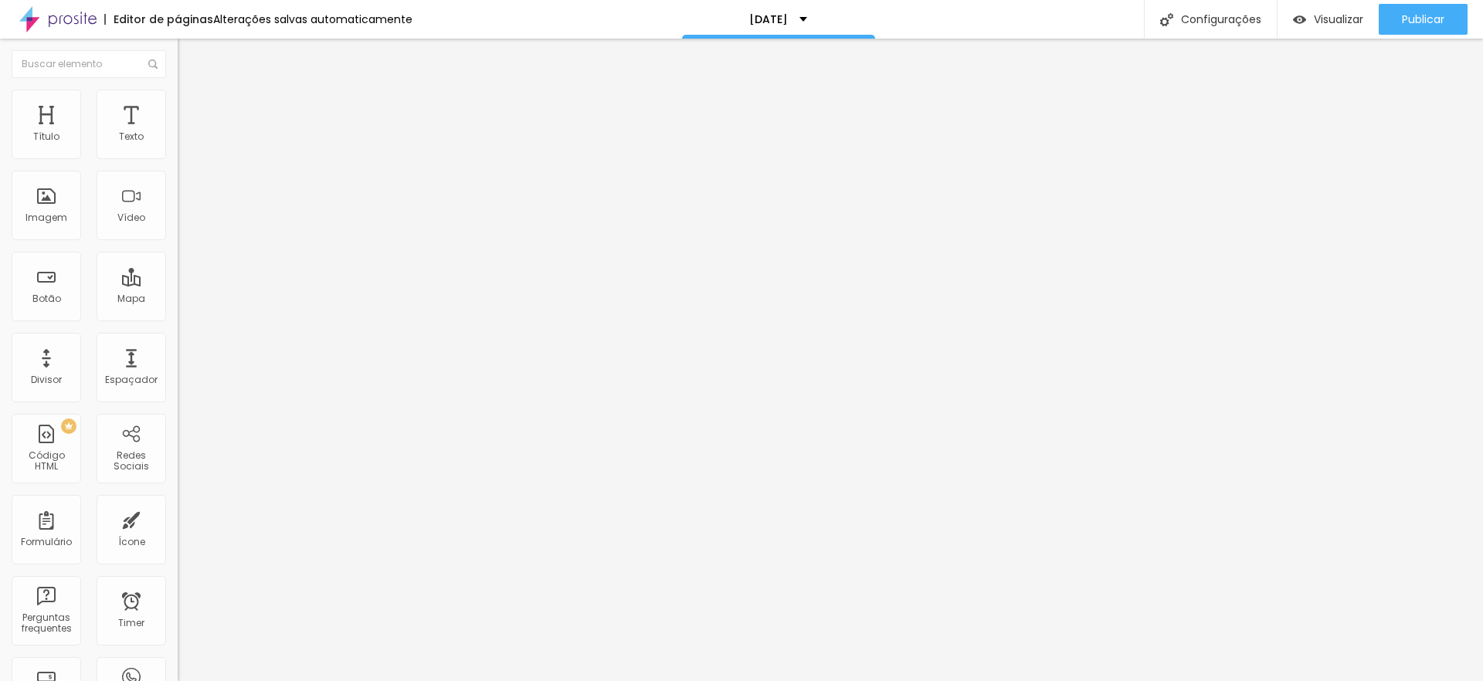
type input "51"
click at [178, 364] on input "range" at bounding box center [228, 370] width 100 height 12
type input "50"
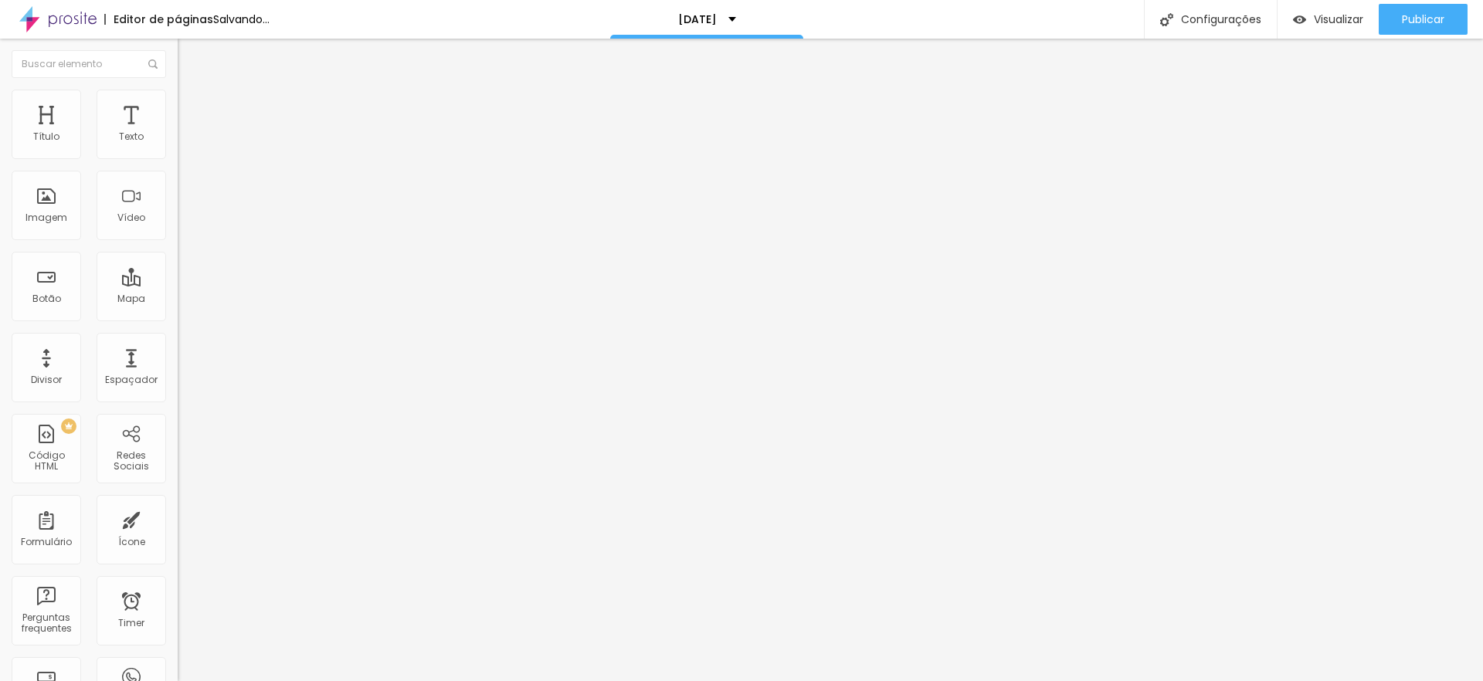
click at [178, 364] on input "range" at bounding box center [228, 370] width 100 height 12
click at [178, 187] on span "Titulo 6" at bounding box center [192, 180] width 29 height 13
click at [178, 178] on span "Titulo 5" at bounding box center [195, 170] width 34 height 13
click at [178, 168] on span "Titulo 4" at bounding box center [198, 161] width 41 height 13
click at [178, 144] on span "Titulo 2" at bounding box center [203, 137] width 50 height 13
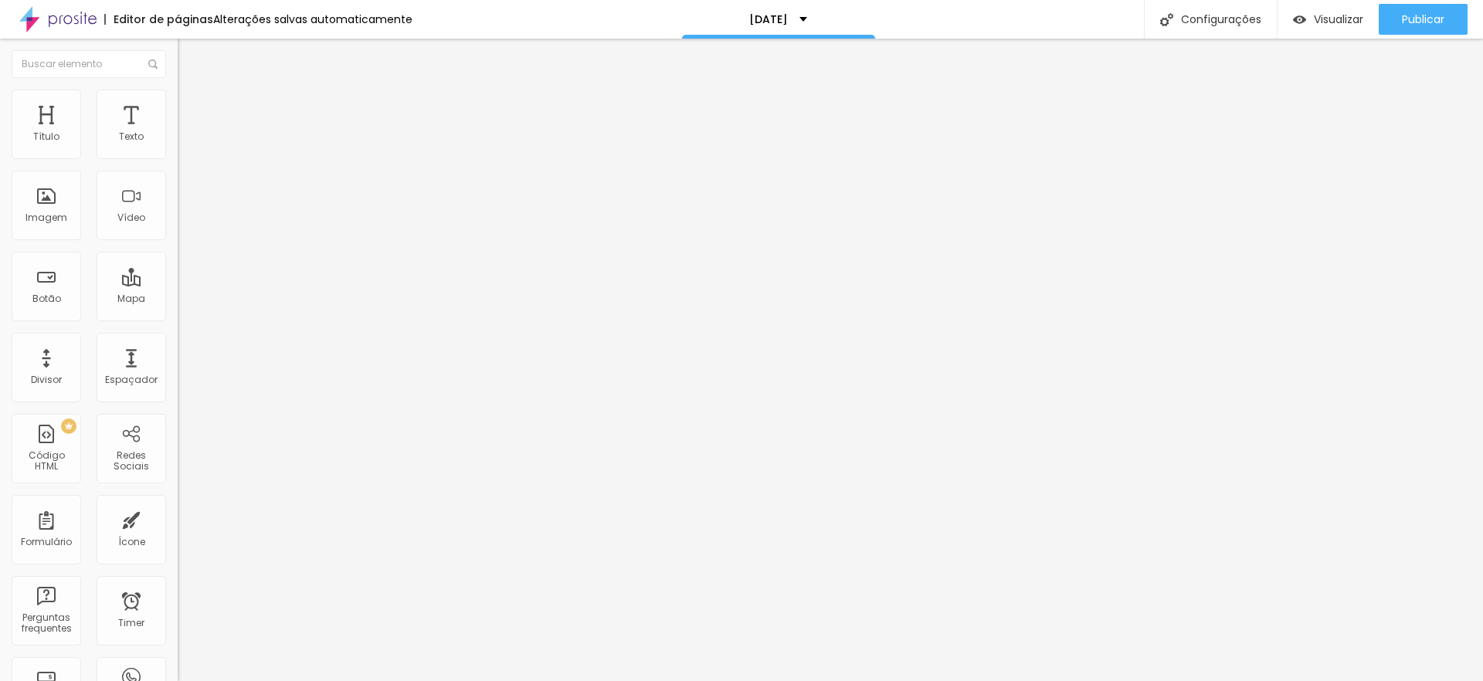
type input "18"
type input "19"
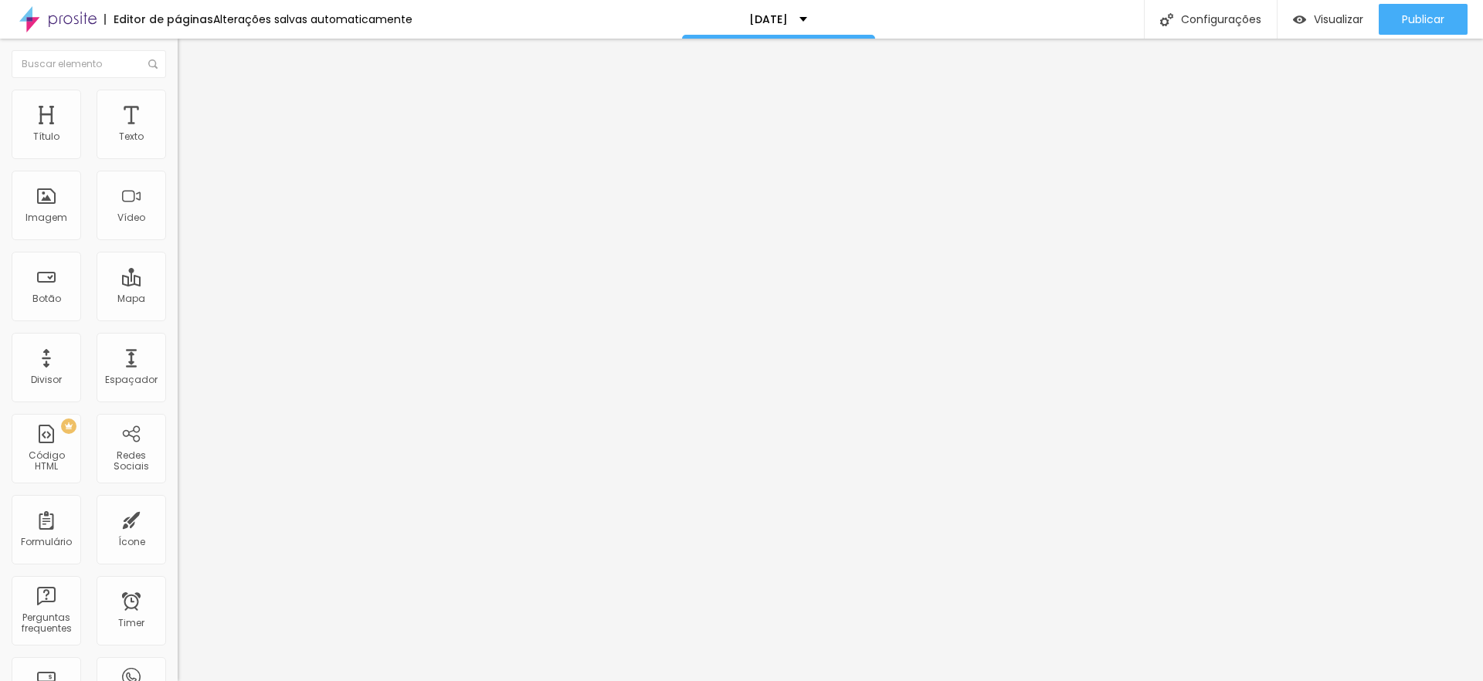
click at [178, 284] on input "range" at bounding box center [228, 290] width 100 height 12
type input "18"
type input "19"
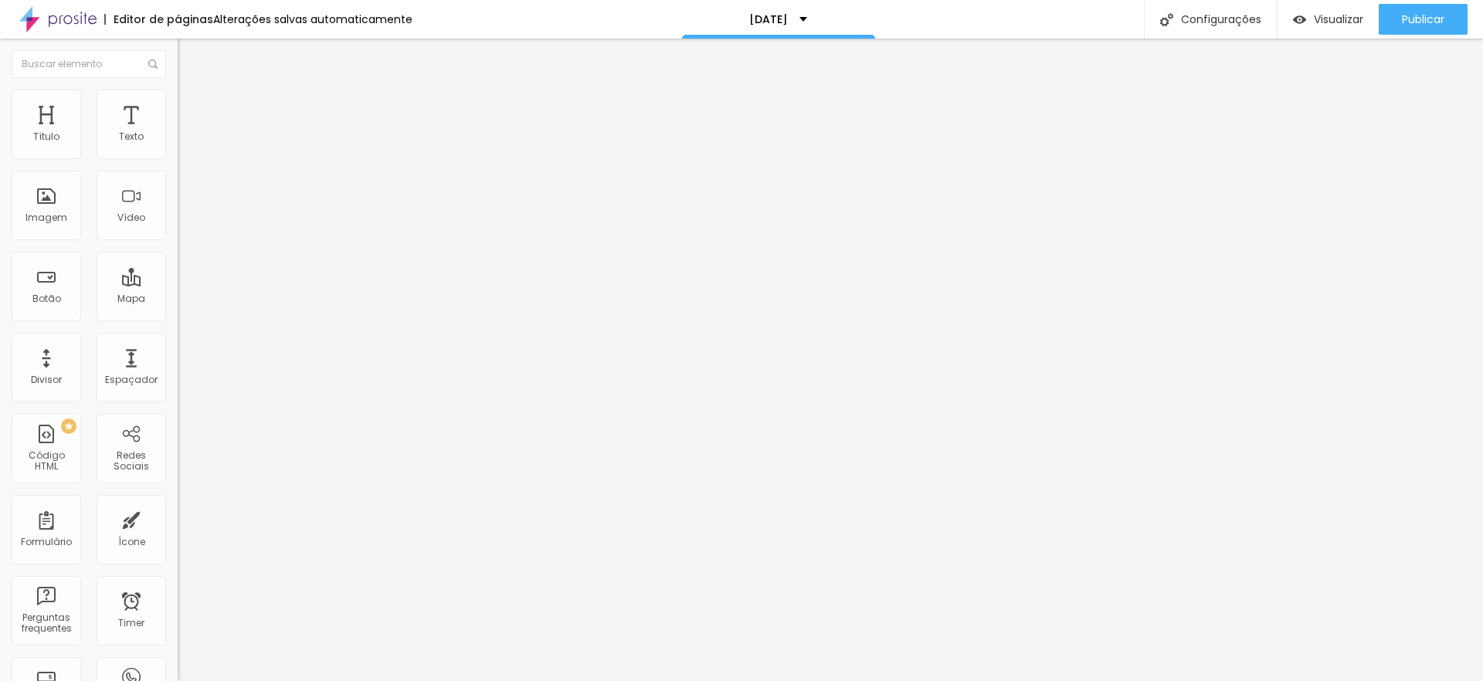
type input "19"
click at [178, 284] on input "range" at bounding box center [228, 290] width 100 height 12
click at [191, 104] on span "Estilo" at bounding box center [203, 99] width 24 height 13
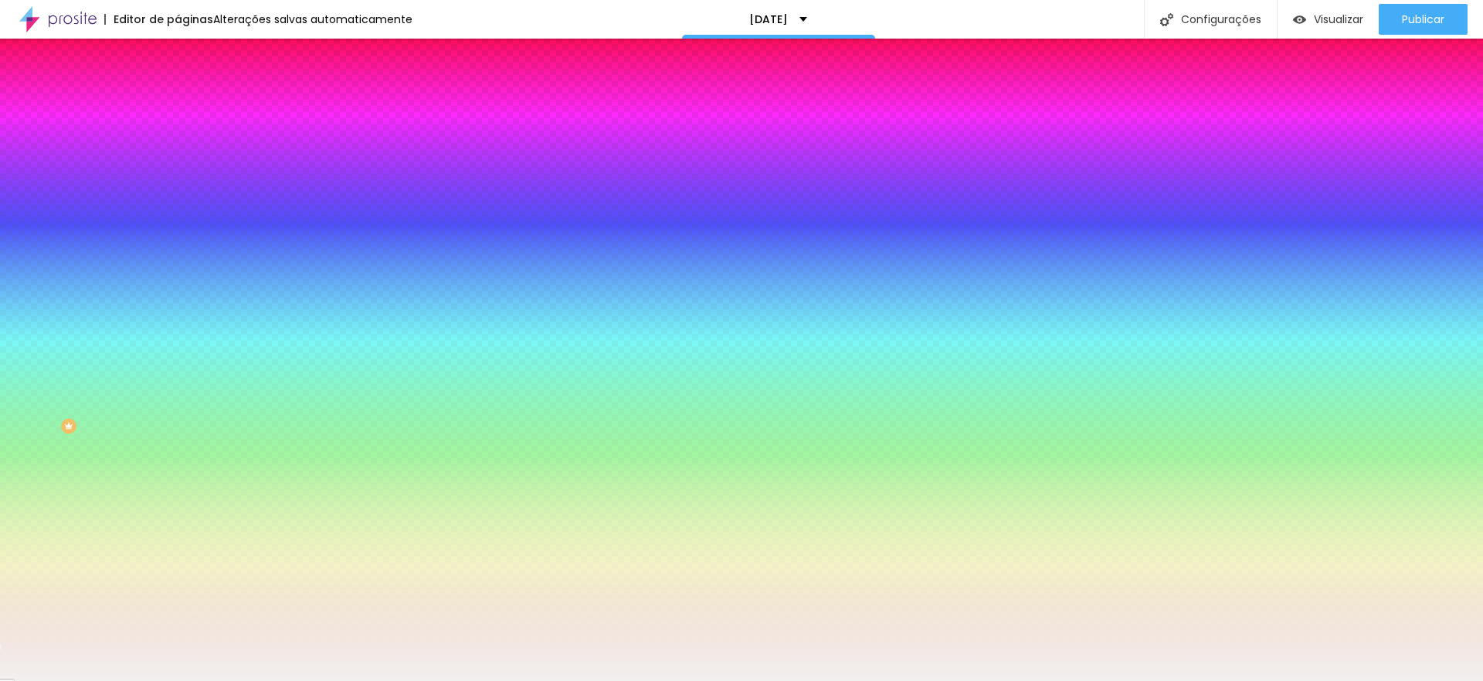
click at [178, 210] on div at bounding box center [267, 210] width 178 height 0
click at [178, 225] on input "#F2F0EF" at bounding box center [270, 217] width 185 height 15
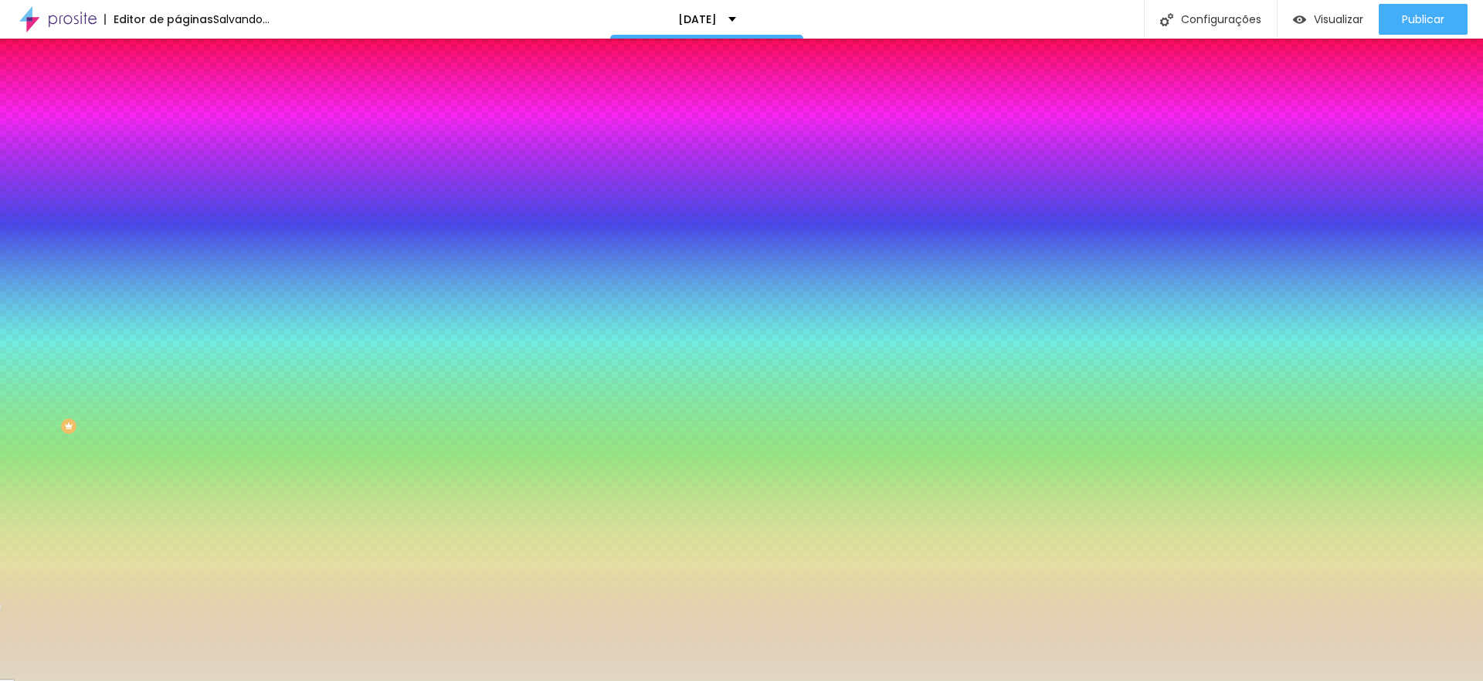
type input "#E1D8C4"
click at [178, 507] on div "Editar Seção Conteúdo Estilo Avançado Imagem de fundo Adicionar imagem Efeito d…" at bounding box center [267, 360] width 178 height 642
click at [178, 493] on div "Editar Seção Conteúdo Estilo Avançado Imagem de fundo Adicionar imagem Efeito d…" at bounding box center [267, 360] width 178 height 642
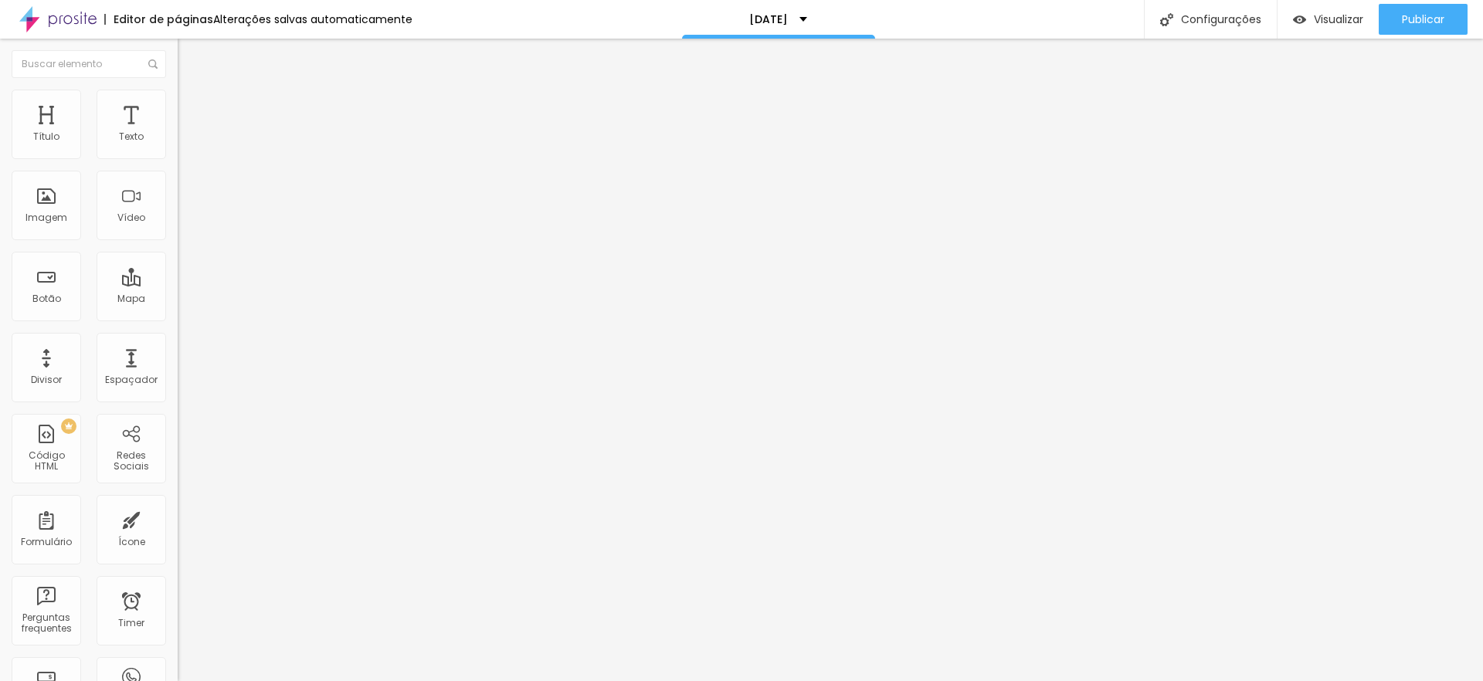
click at [189, 57] on img "button" at bounding box center [195, 56] width 12 height 12
click at [178, 133] on span "Adicionar imagem" at bounding box center [228, 126] width 100 height 13
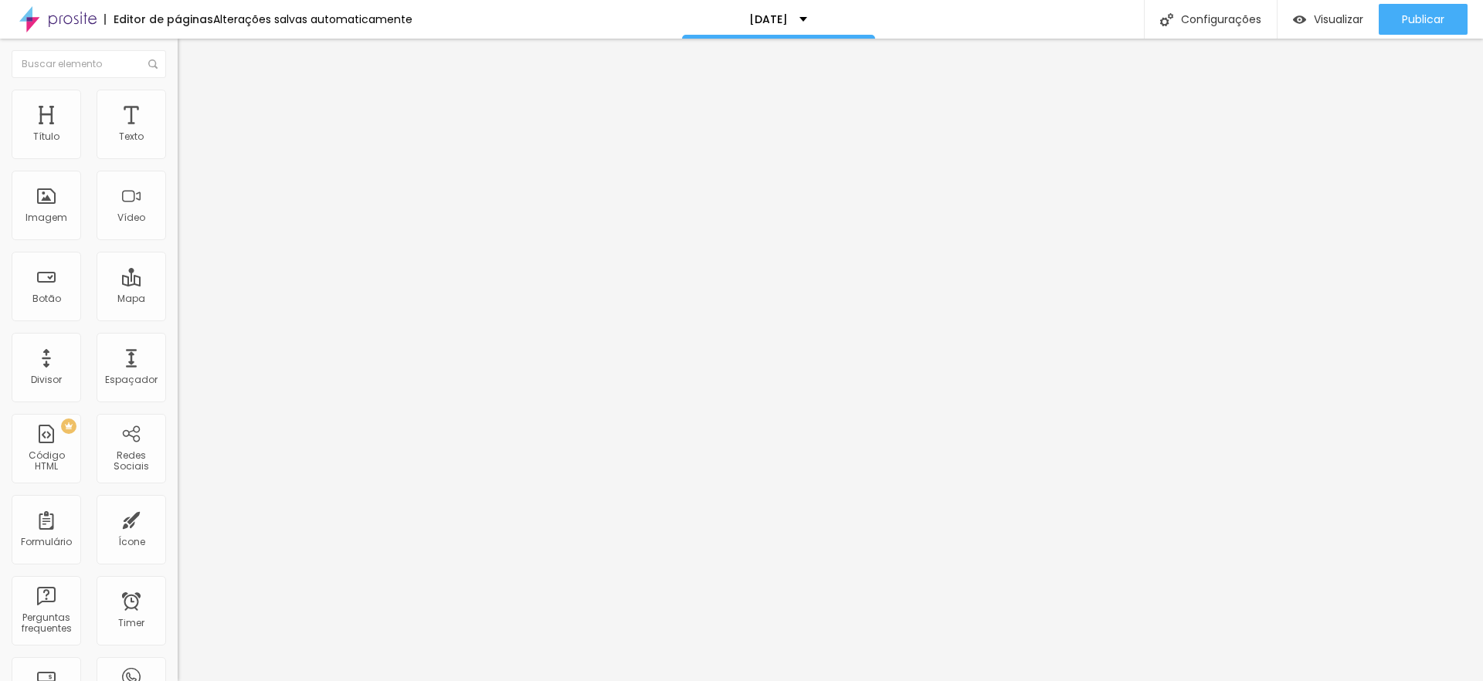
click at [178, 242] on span "Original" at bounding box center [196, 235] width 37 height 13
click at [191, 107] on span "Estilo" at bounding box center [203, 99] width 24 height 13
click at [191, 110] on span "Avançado" at bounding box center [216, 115] width 51 height 13
type input "7"
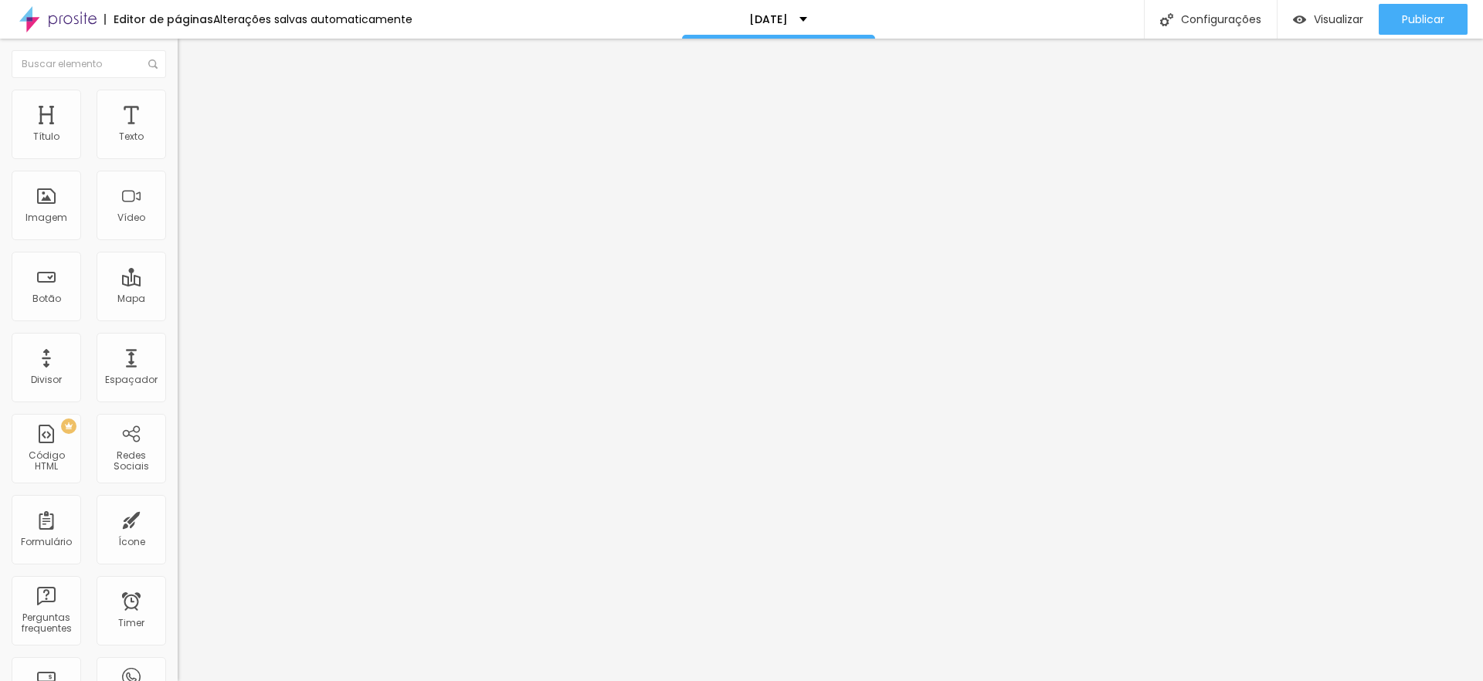
type input "7"
type input "8"
type input "9"
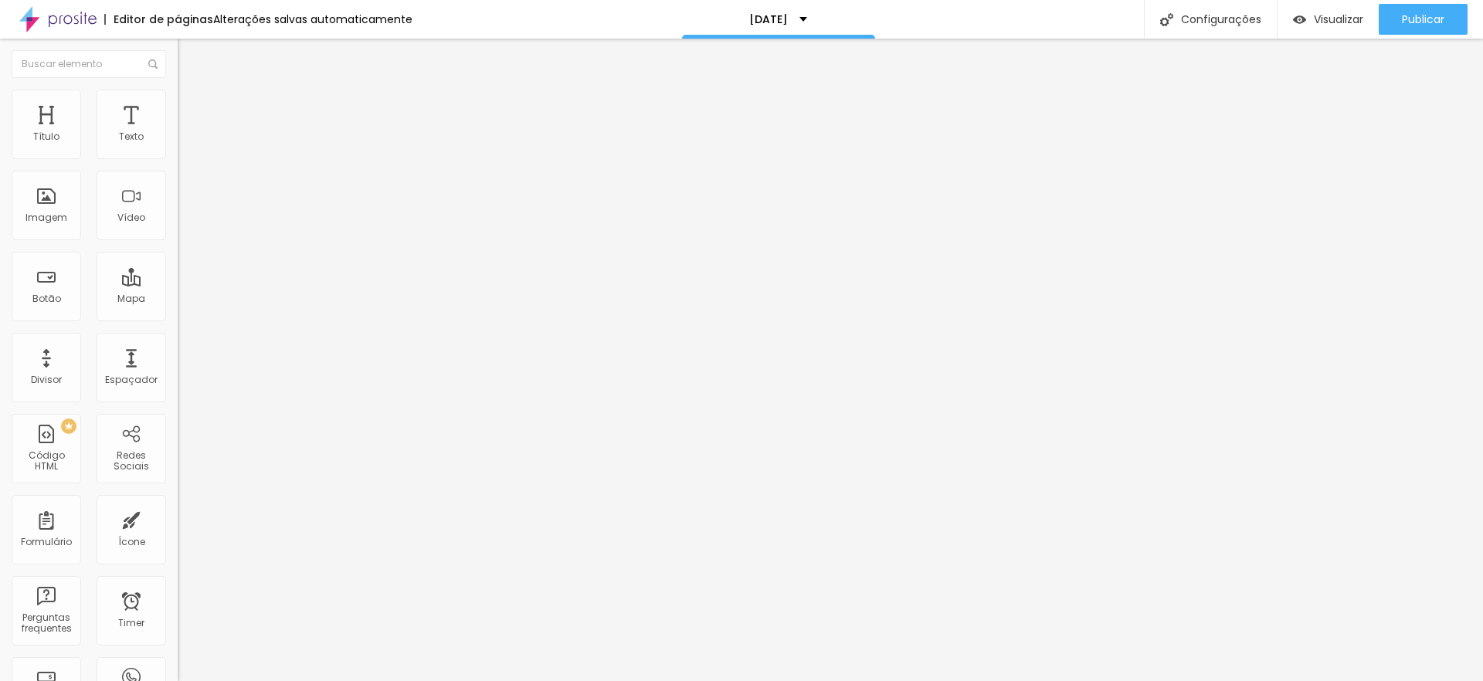
type input "11"
type input "12"
type input "13"
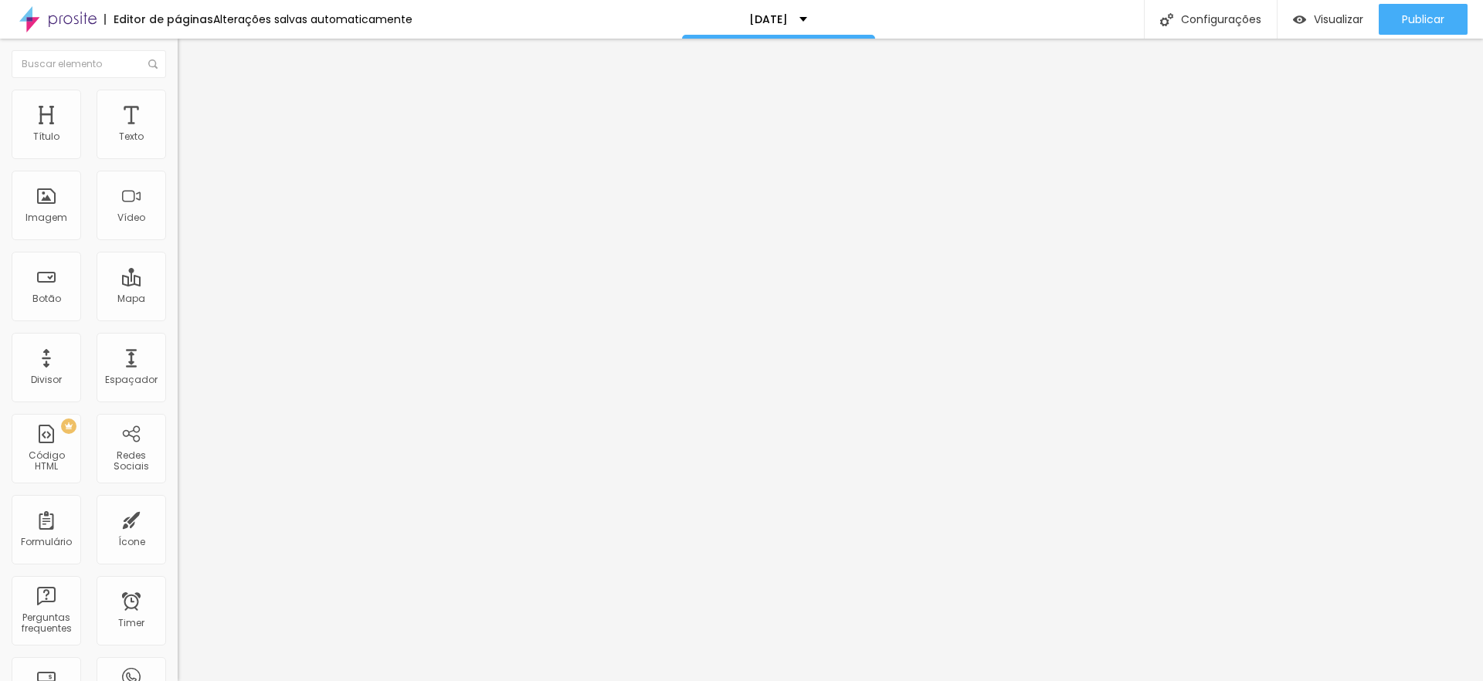
type input "13"
type input "16"
type input "17"
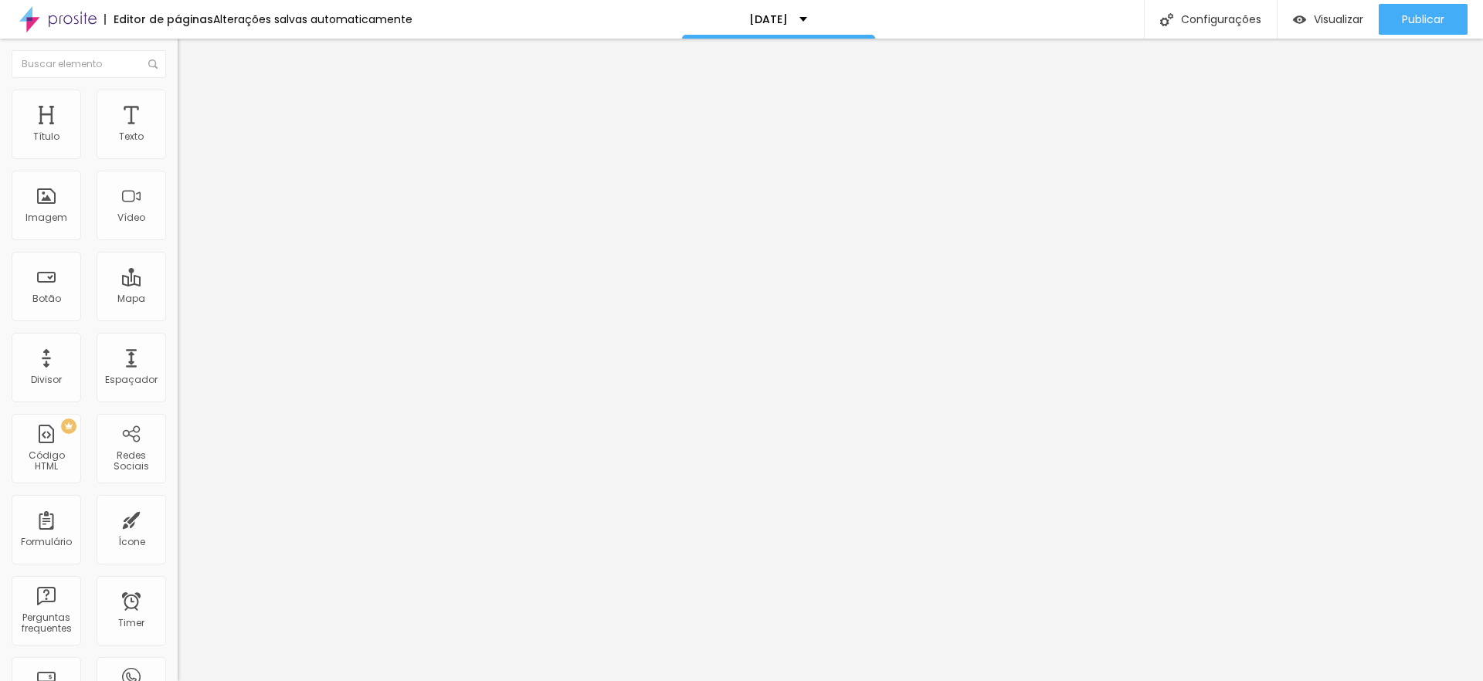
type input "18"
type input "19"
type input "22"
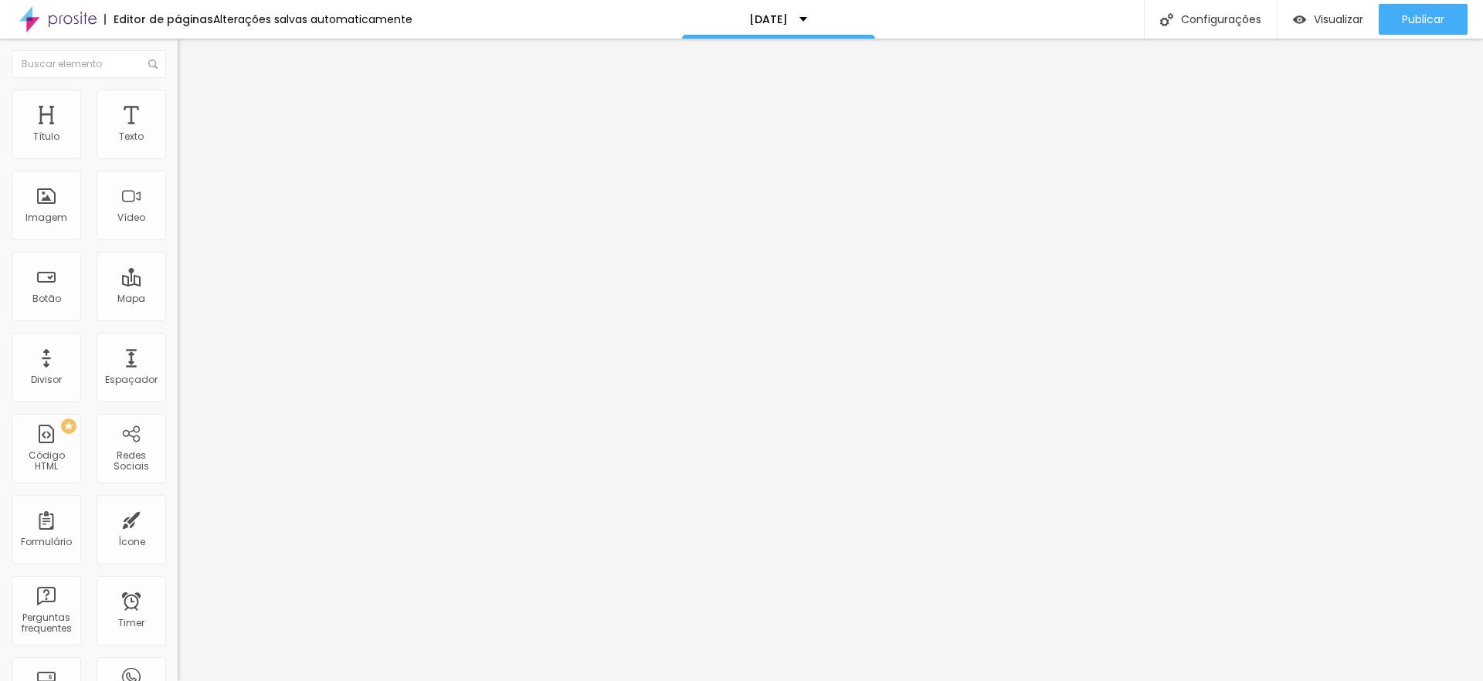
type input "22"
type input "24"
type input "25"
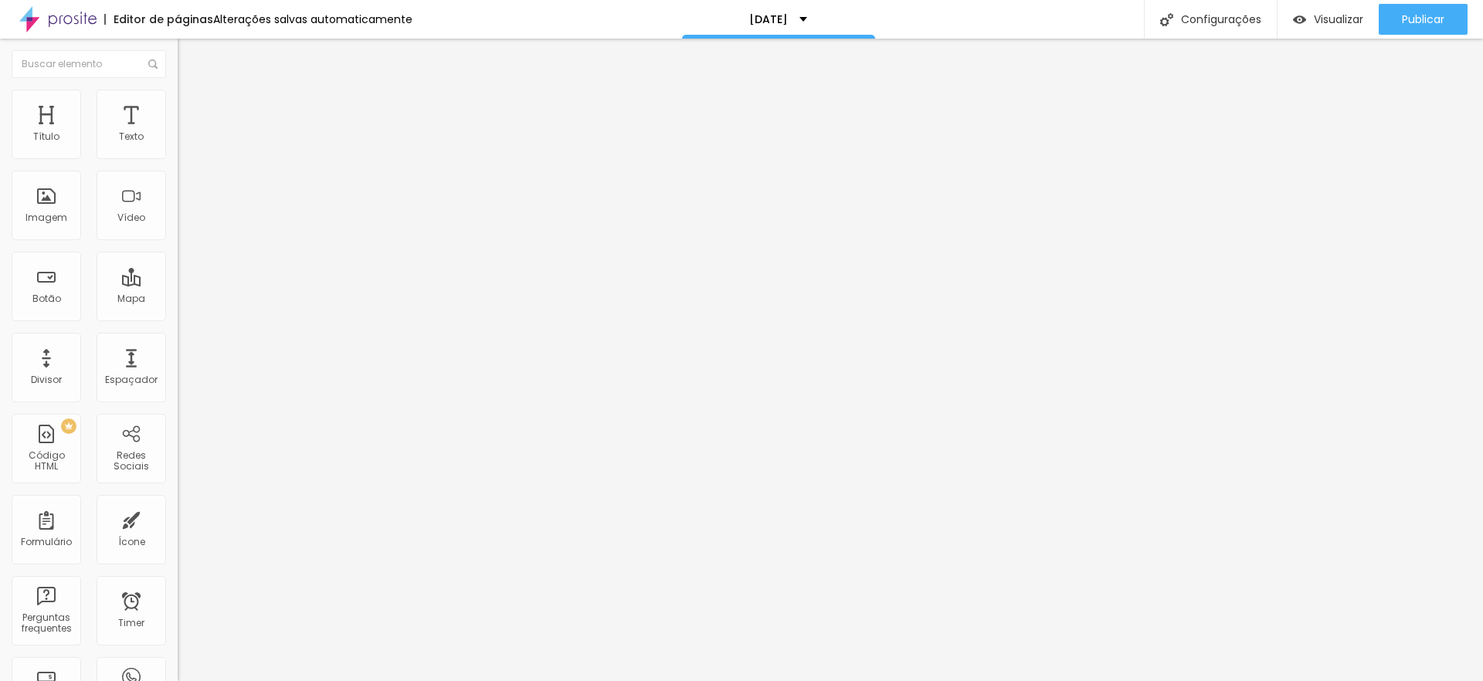
type input "30"
type input "31"
type input "35"
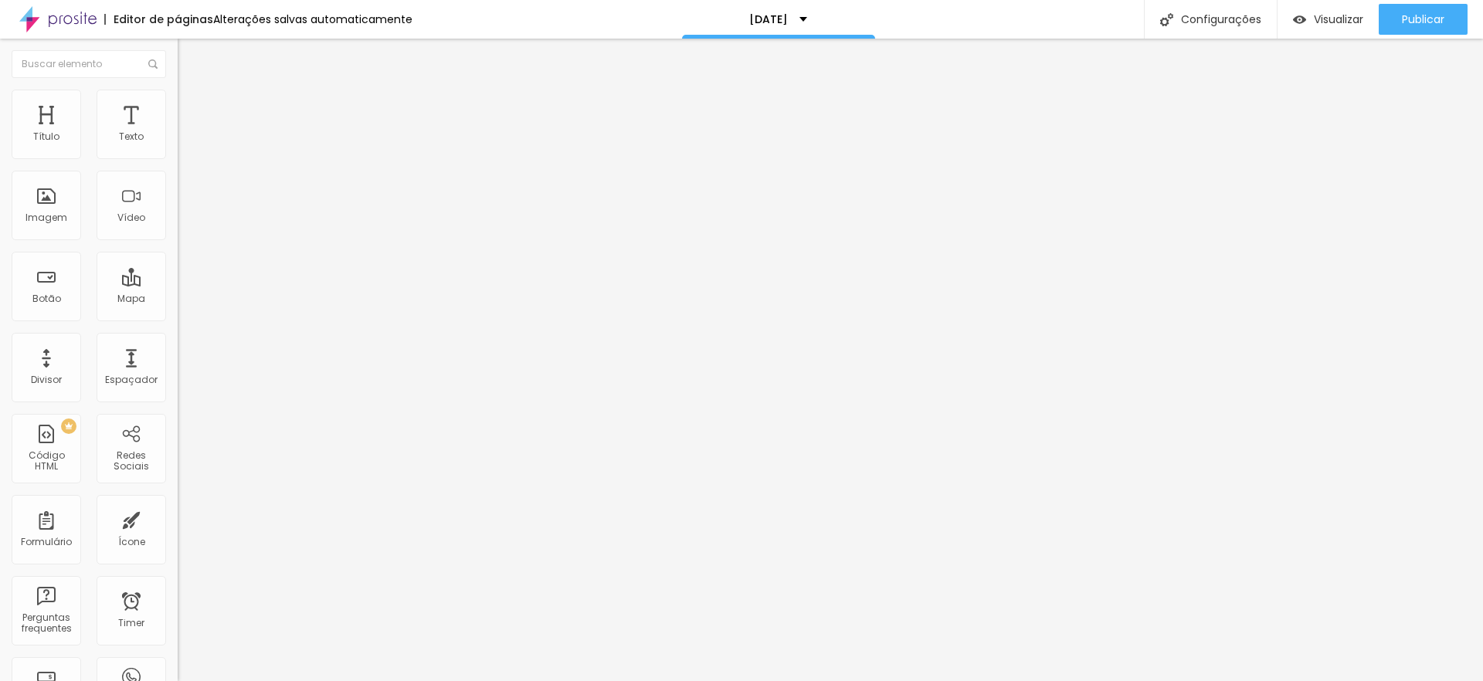
type input "35"
type input "44"
type input "47"
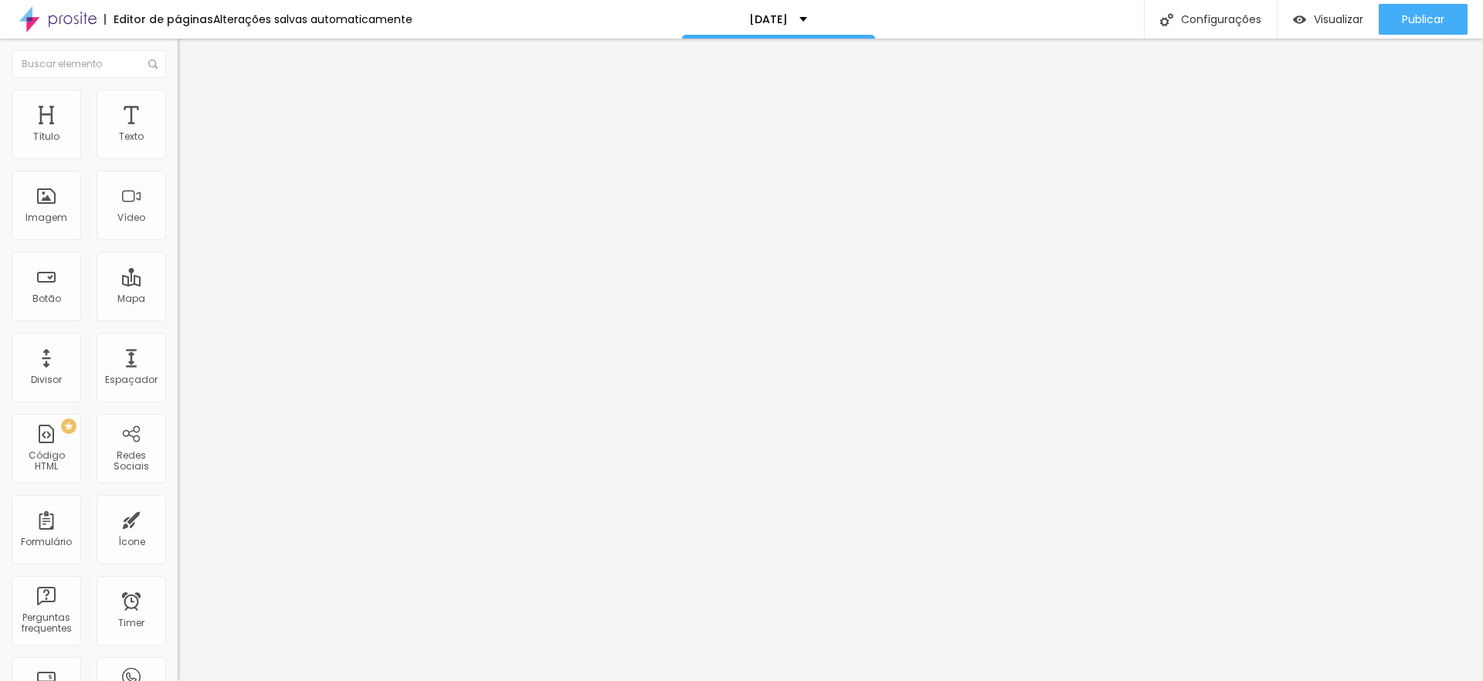
type input "52"
type input "67"
type input "76"
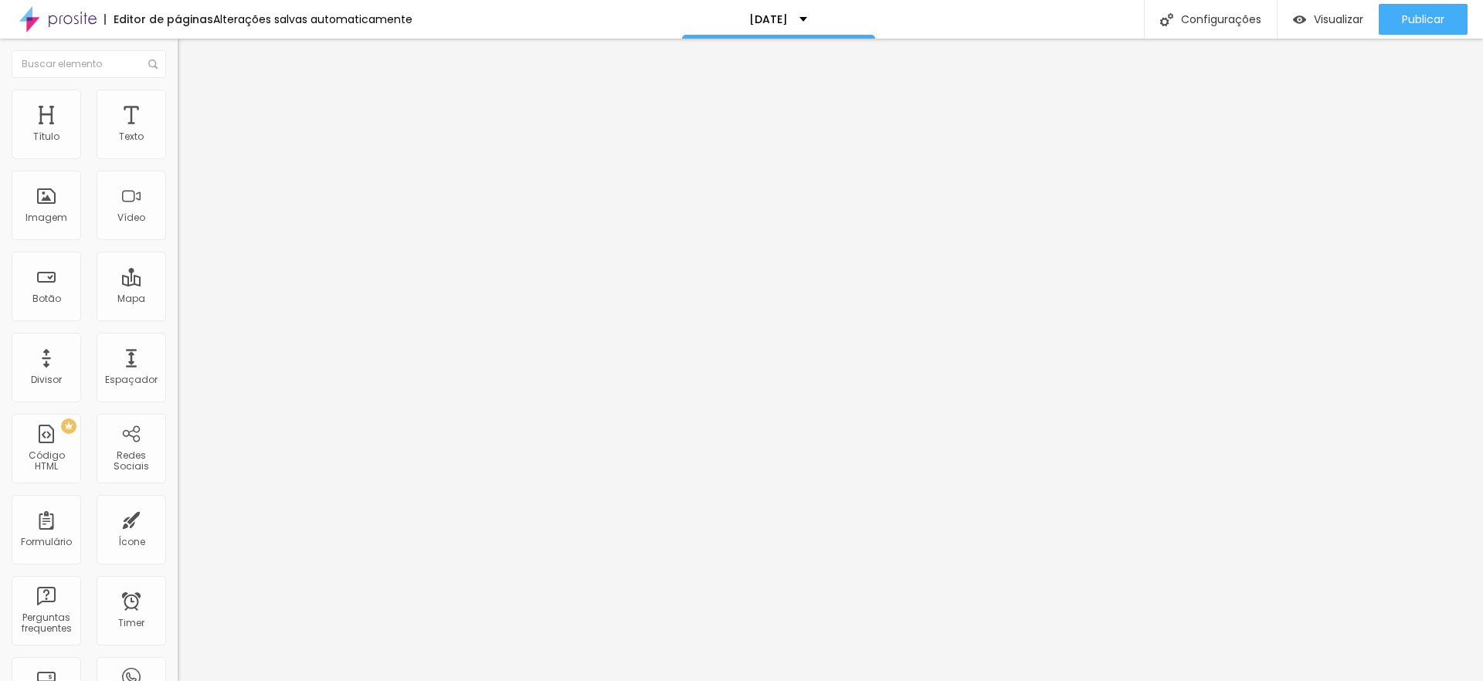
type input "76"
type input "85"
type input "90"
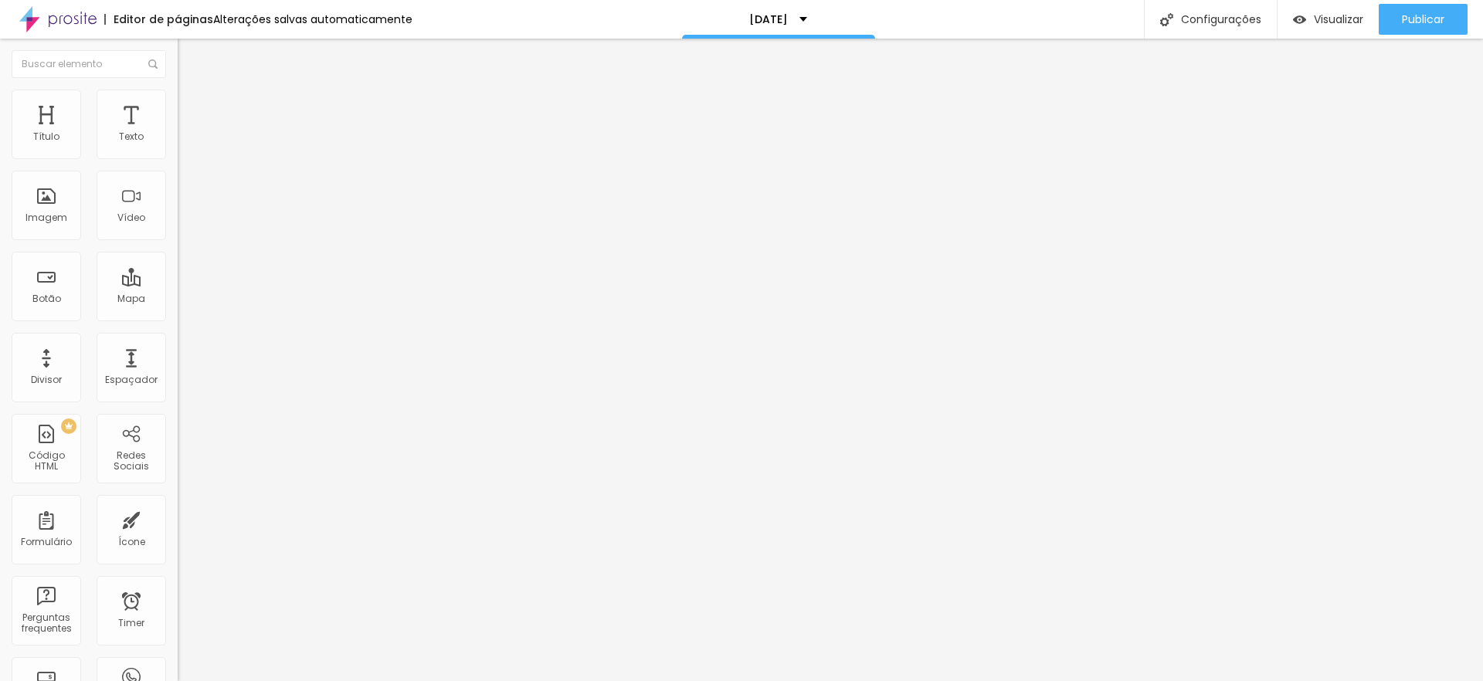
type input "93"
type input "96"
type input "100"
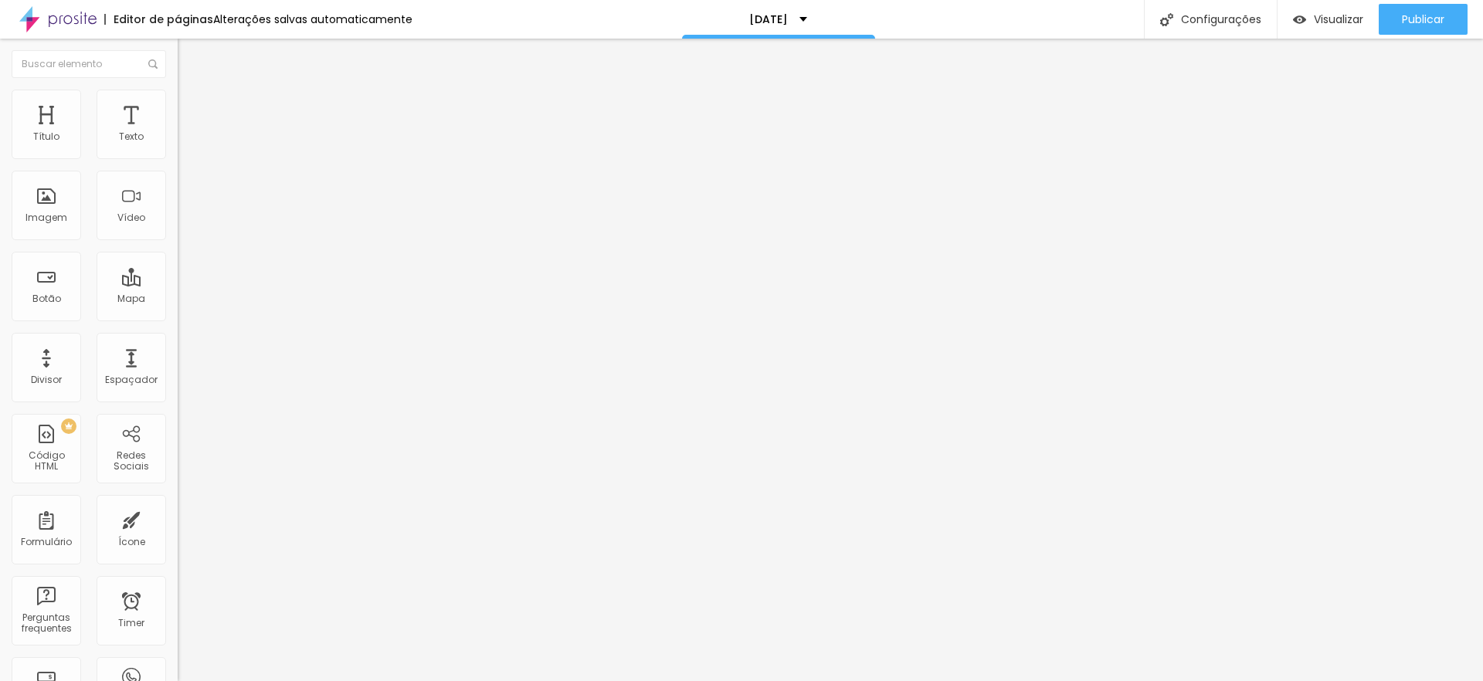
type input "100"
drag, startPoint x: 42, startPoint y: 152, endPoint x: 442, endPoint y: 168, distance: 399.5
click at [442, 168] on div "Título Texto Imagem Vídeo Botão Mapa Divisor Espaçador PREMIUM Código HTML Rede…" at bounding box center [741, 360] width 1483 height 642
type input "99"
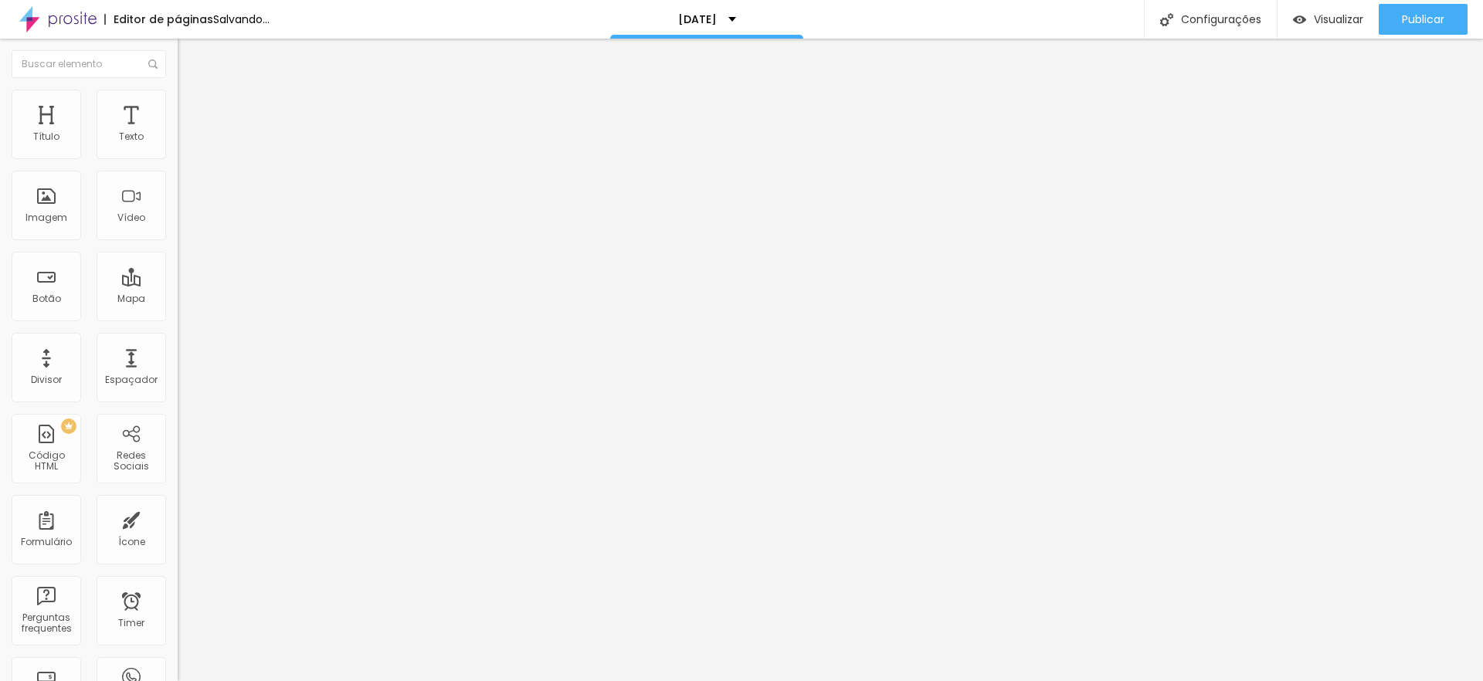
type input "84"
type input "26"
type input "0"
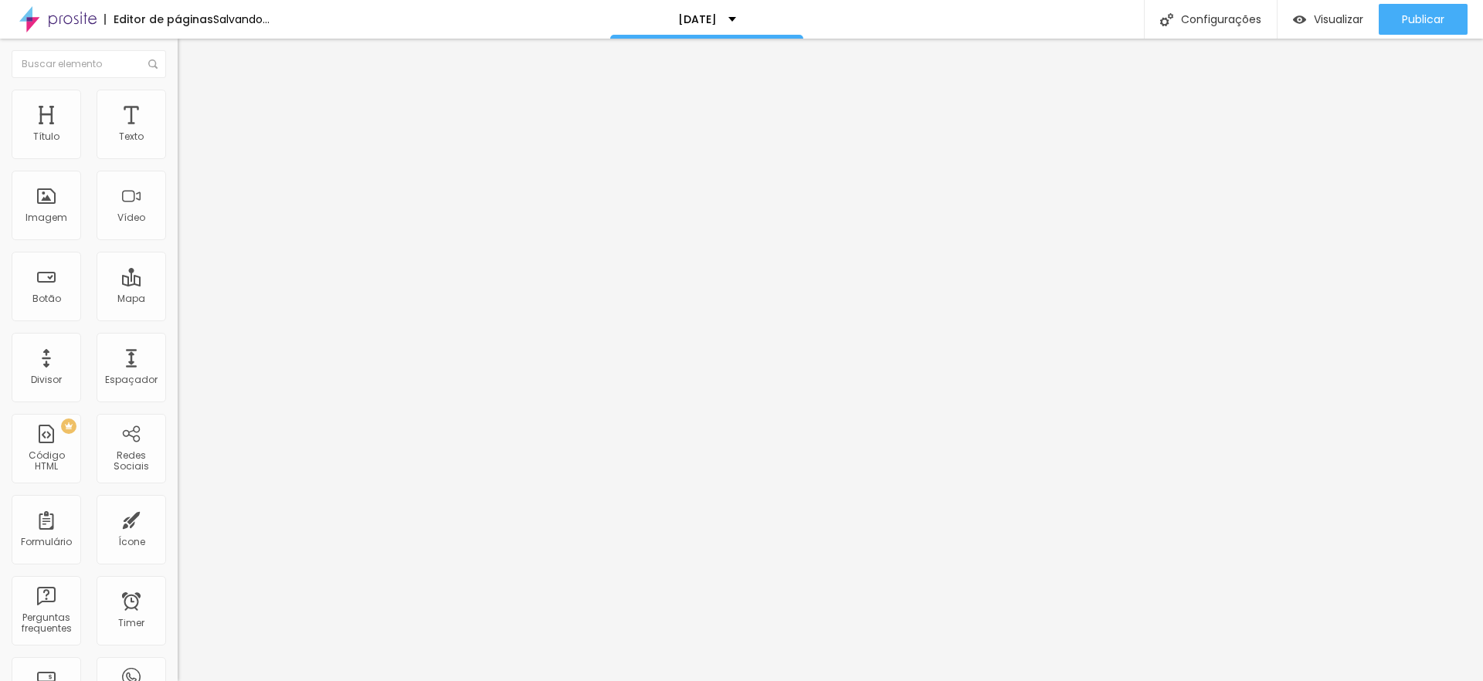
type input "0"
drag, startPoint x: 130, startPoint y: 154, endPoint x: 0, endPoint y: 159, distance: 130.6
click at [178, 159] on div "0 Espaço de cima 10 Espaço de baixo ID Html Classes Html Visível nos dispositiv…" at bounding box center [267, 444] width 178 height 649
type input "1"
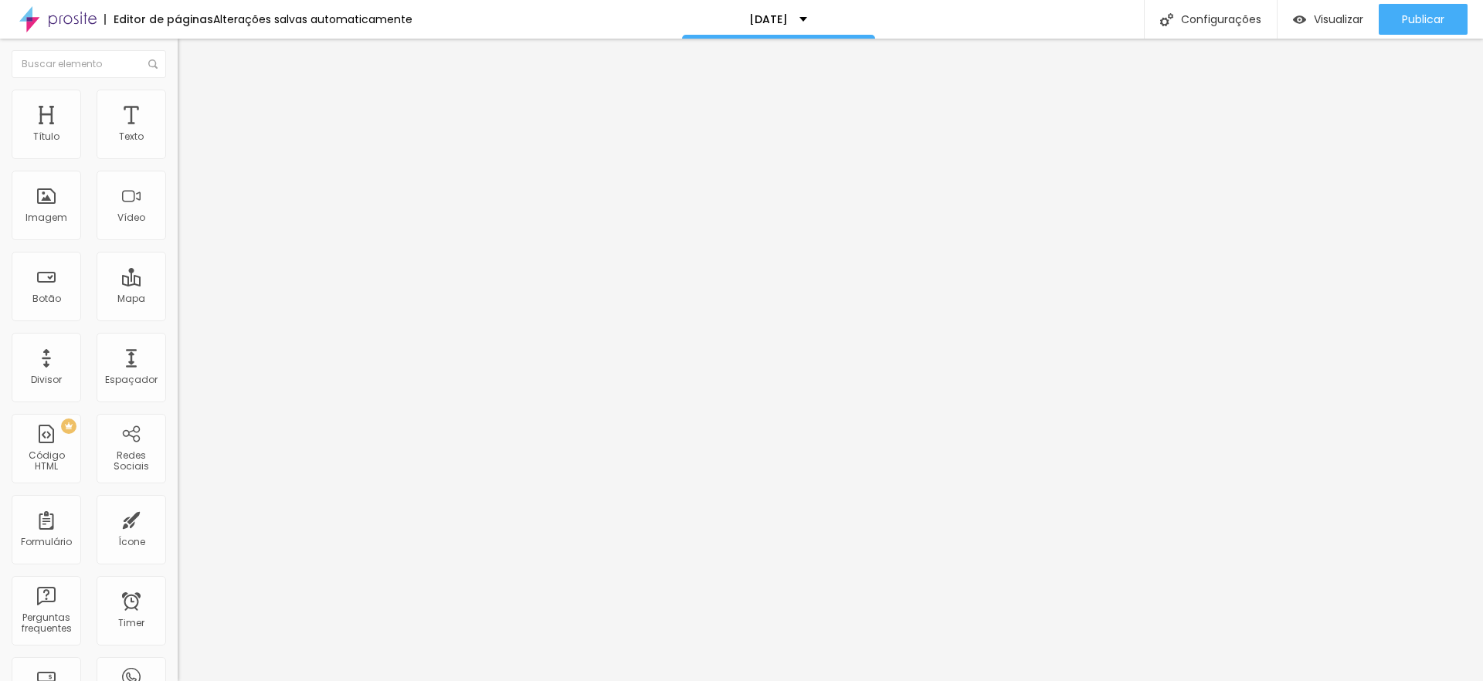
type input "3"
type input "4"
type input "16"
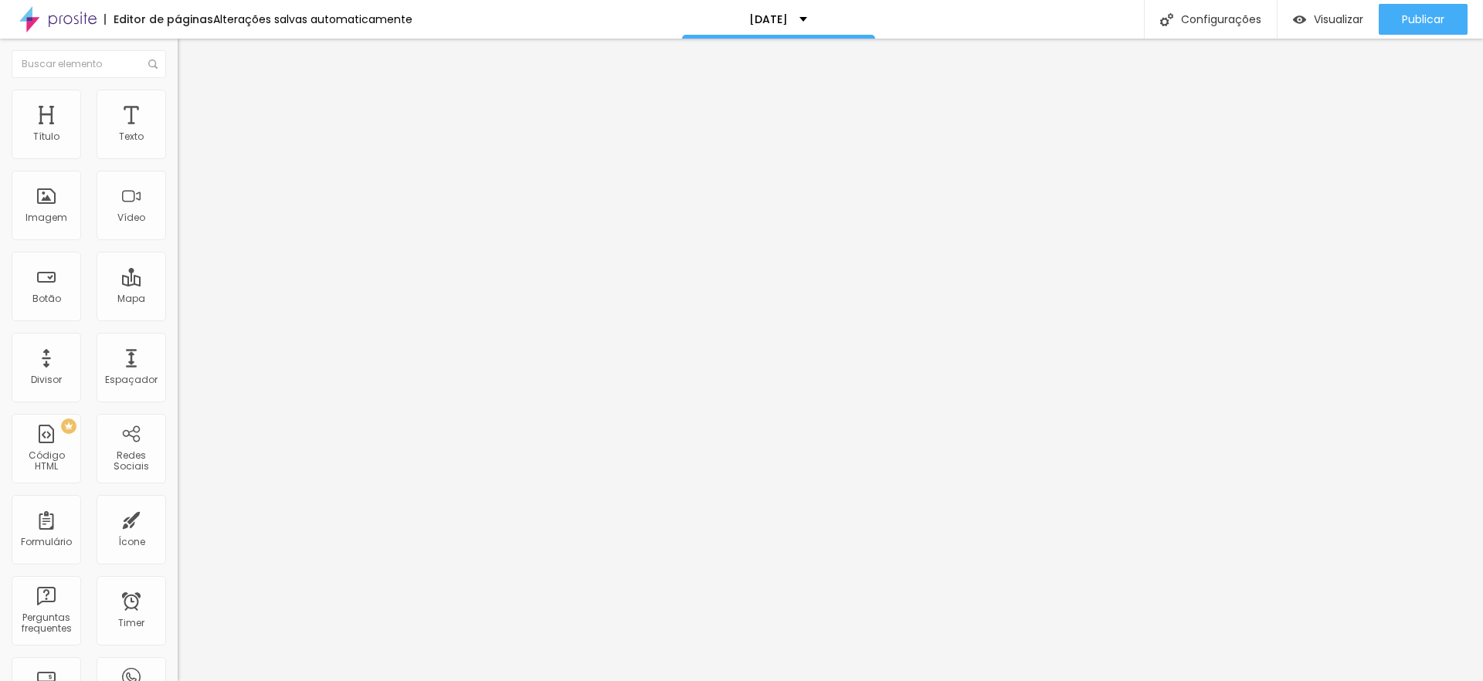
type input "16"
type input "26"
type input "43"
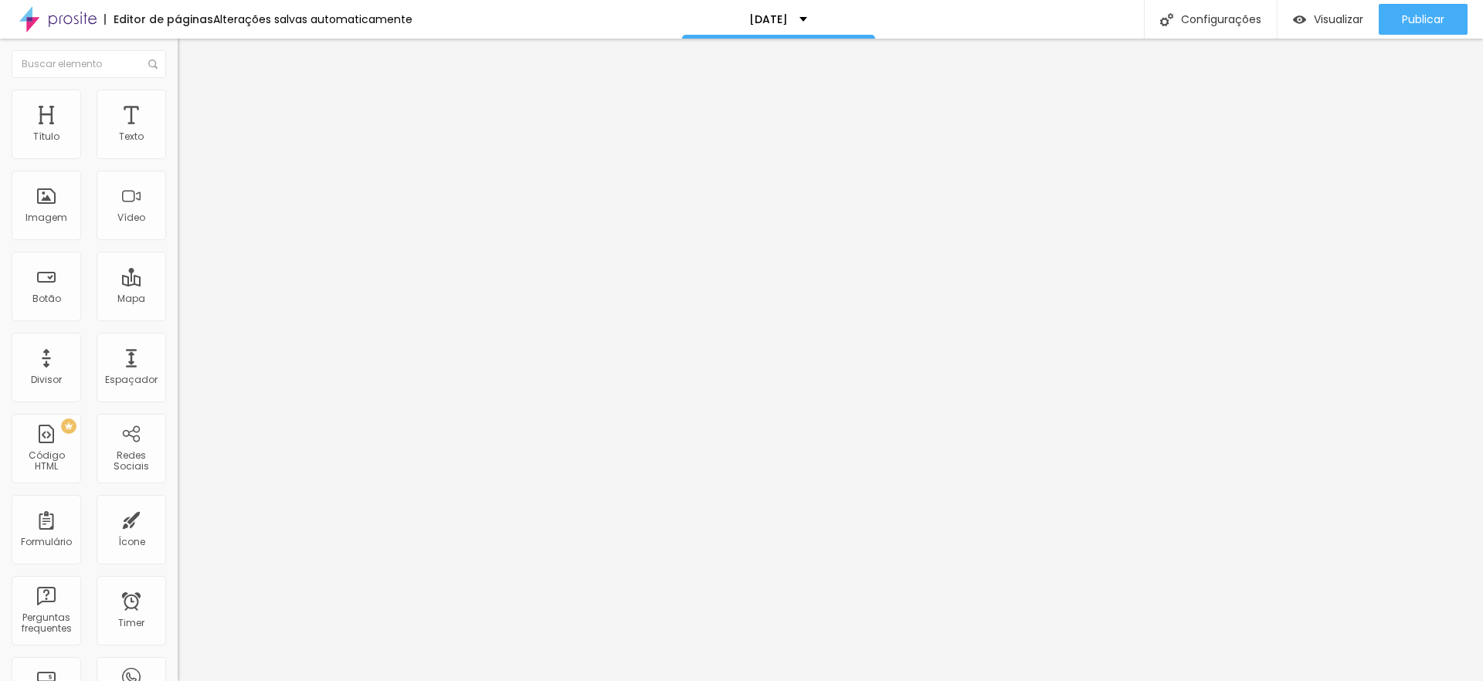
type input "49"
type input "55"
type input "66"
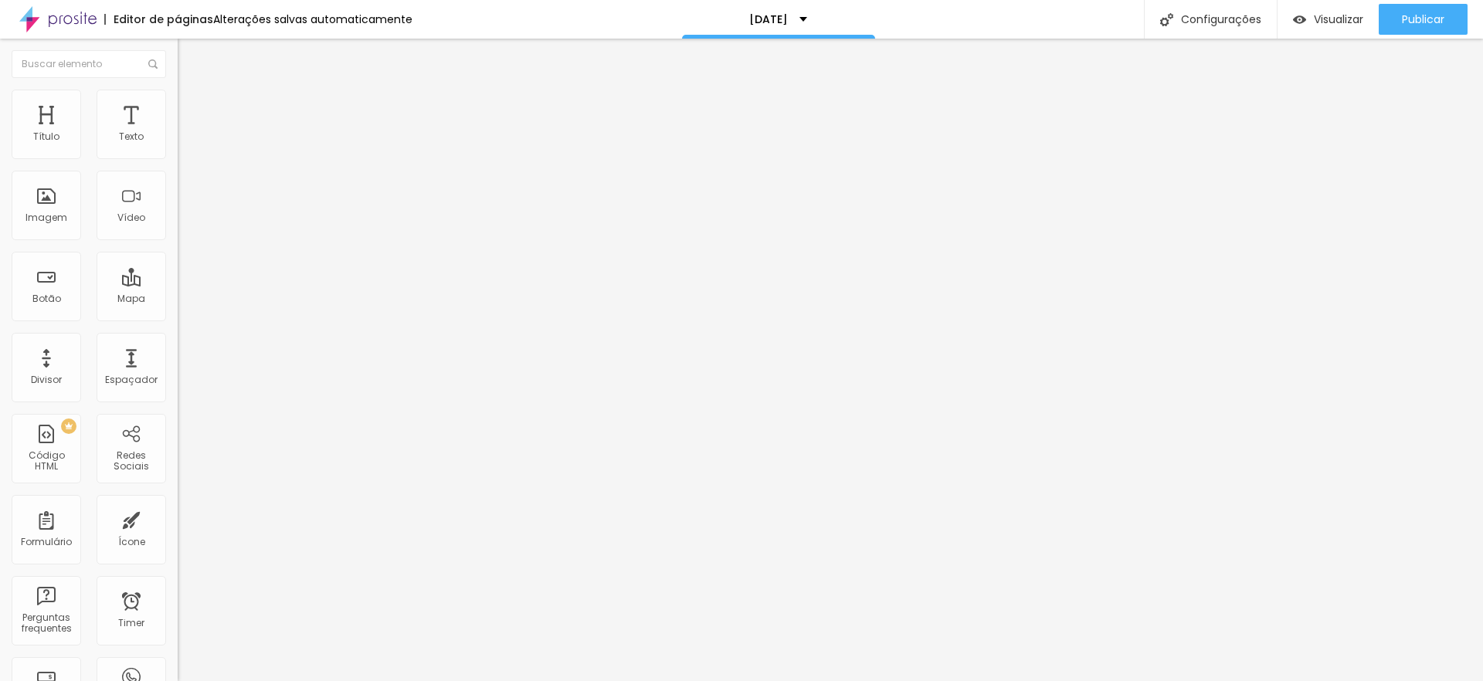
type input "66"
type input "67"
type input "68"
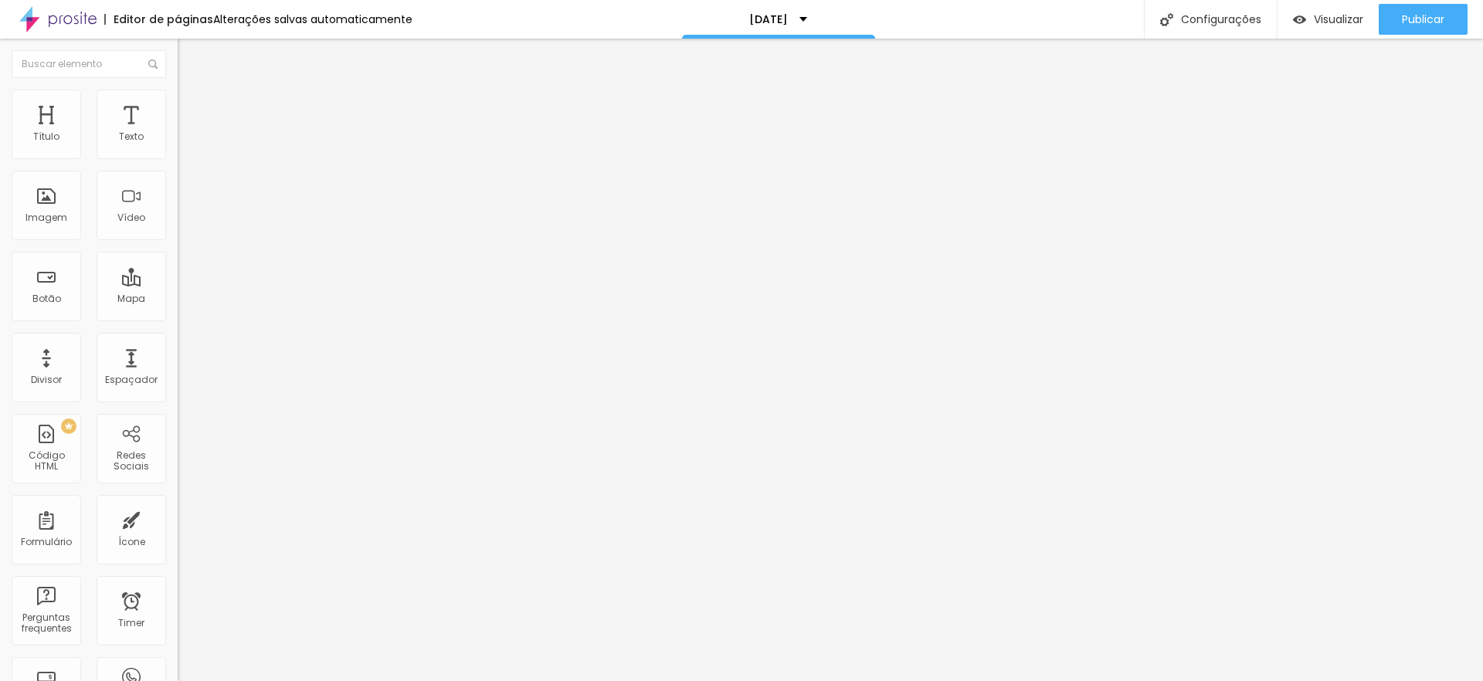
type input "69"
type input "70"
type input "71"
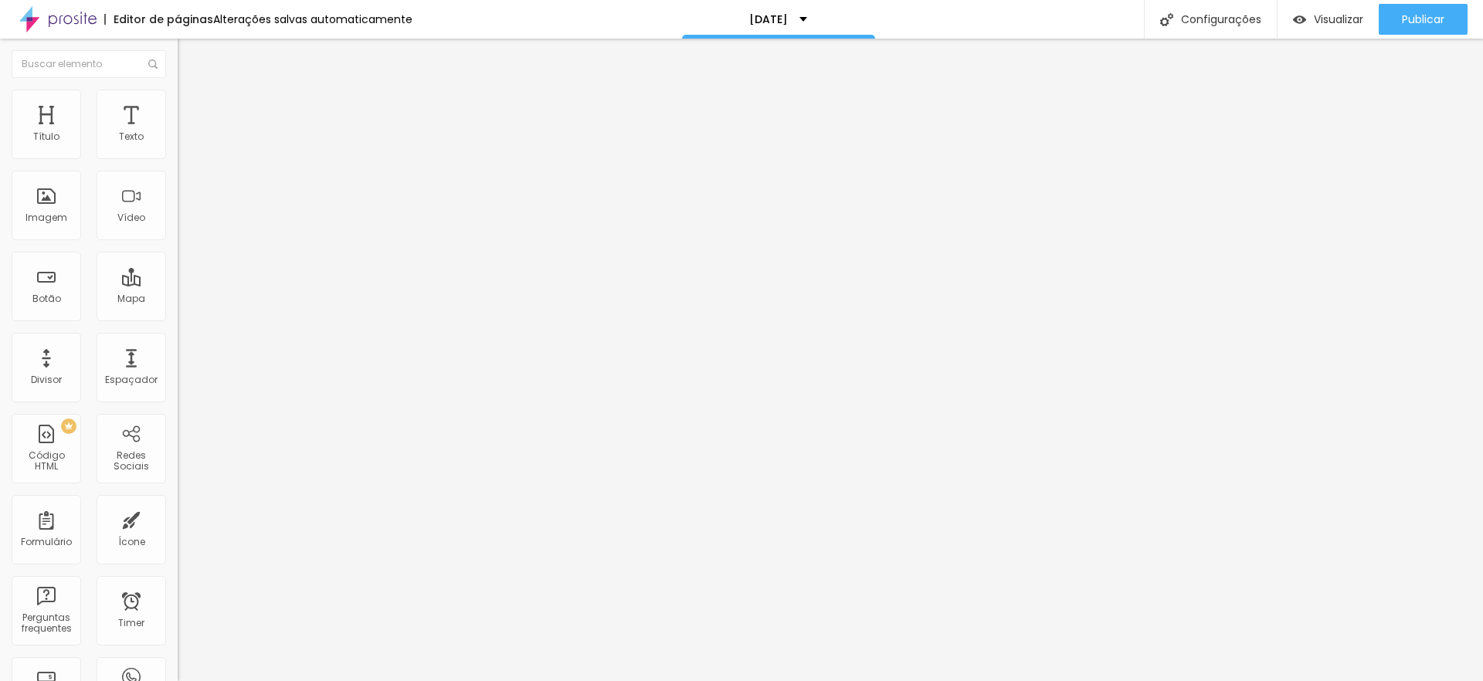
type input "71"
type input "72"
type input "71"
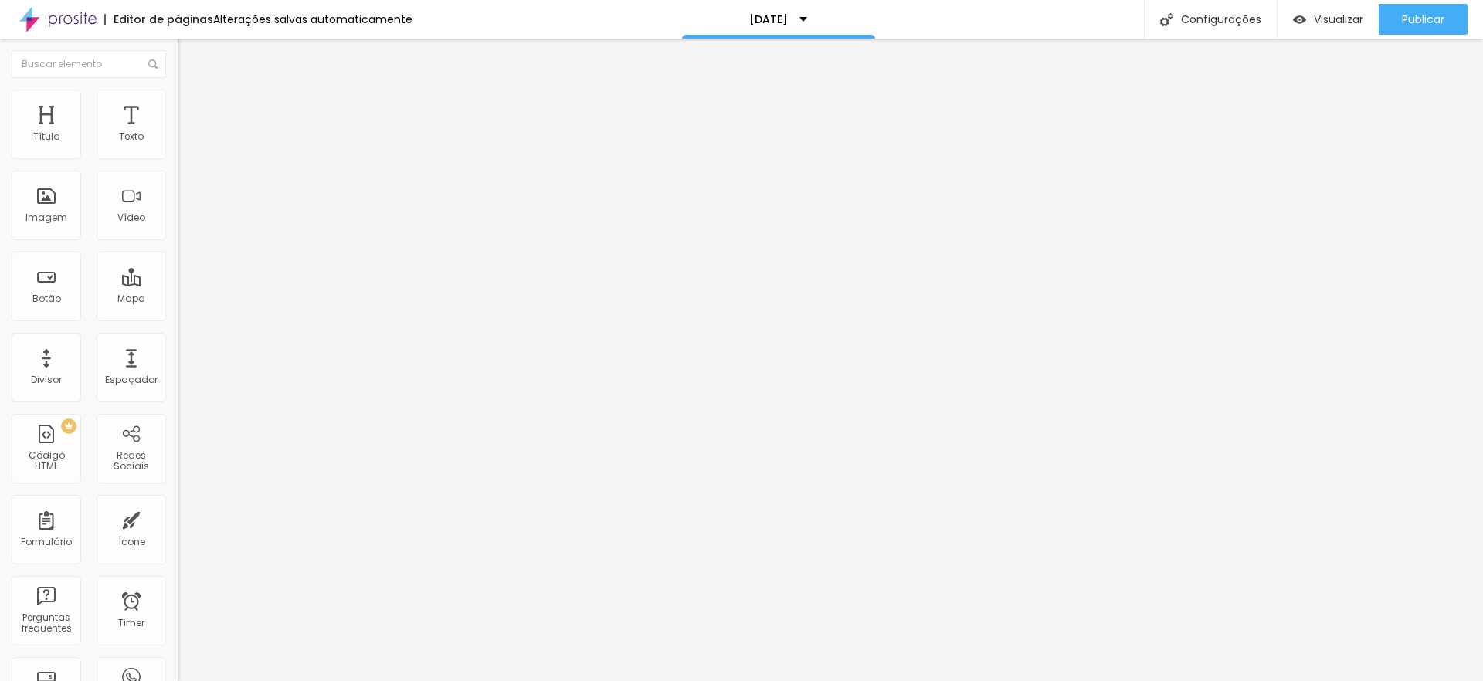
type input "65"
type input "60"
type input "47"
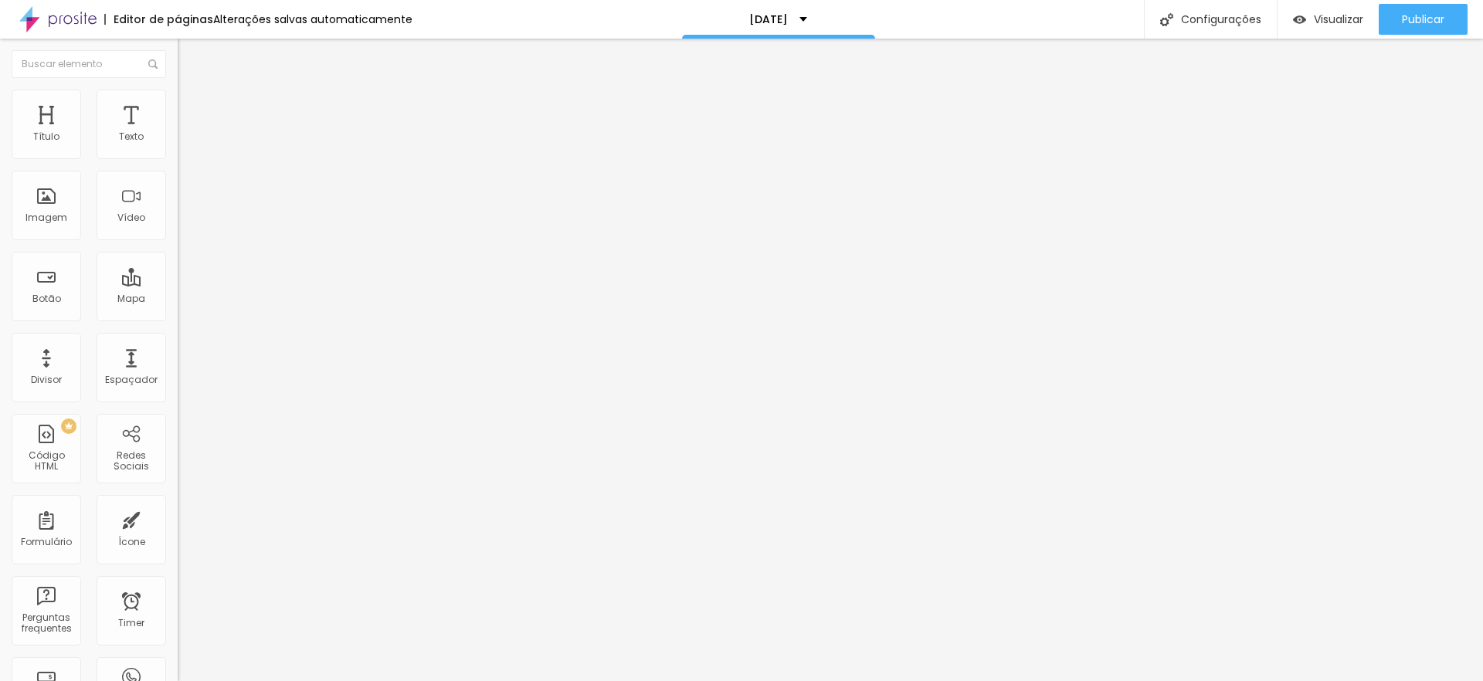
type input "47"
type input "39"
type input "28"
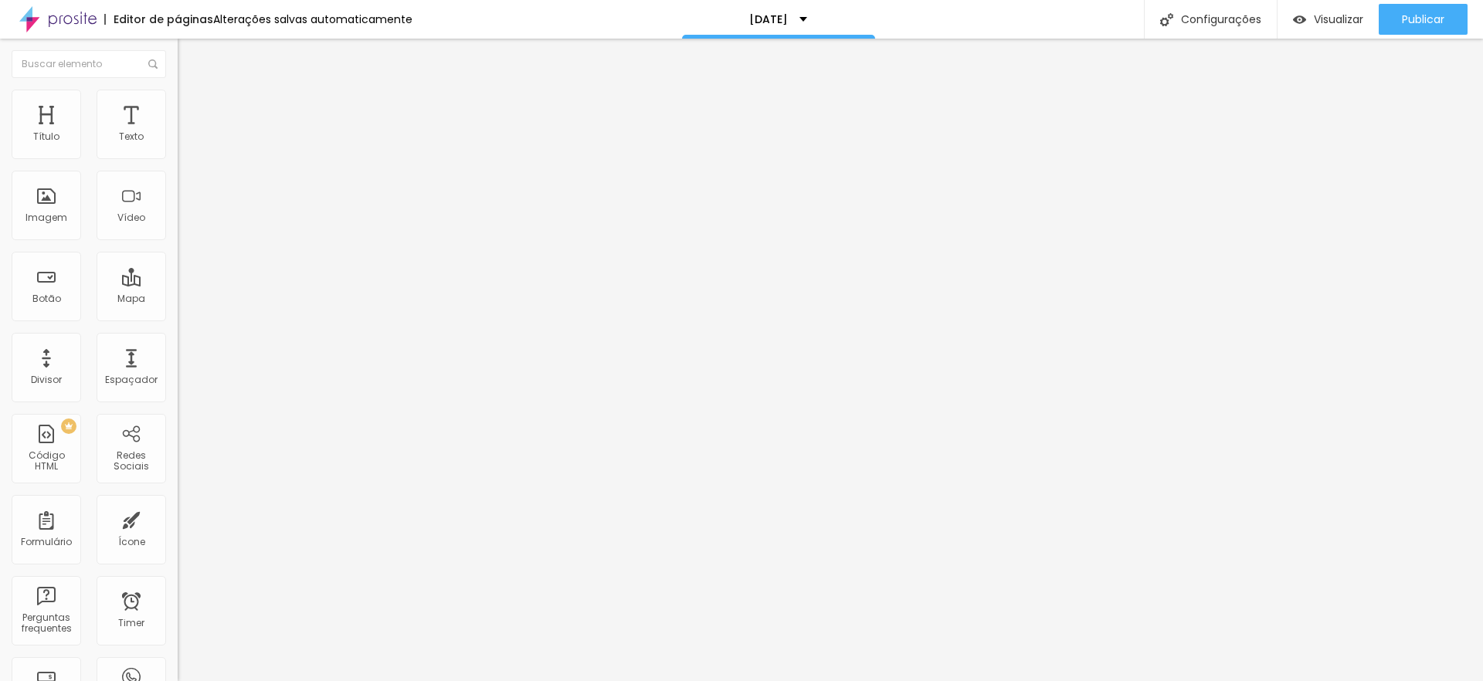
type input "17"
type input "6"
type input "2"
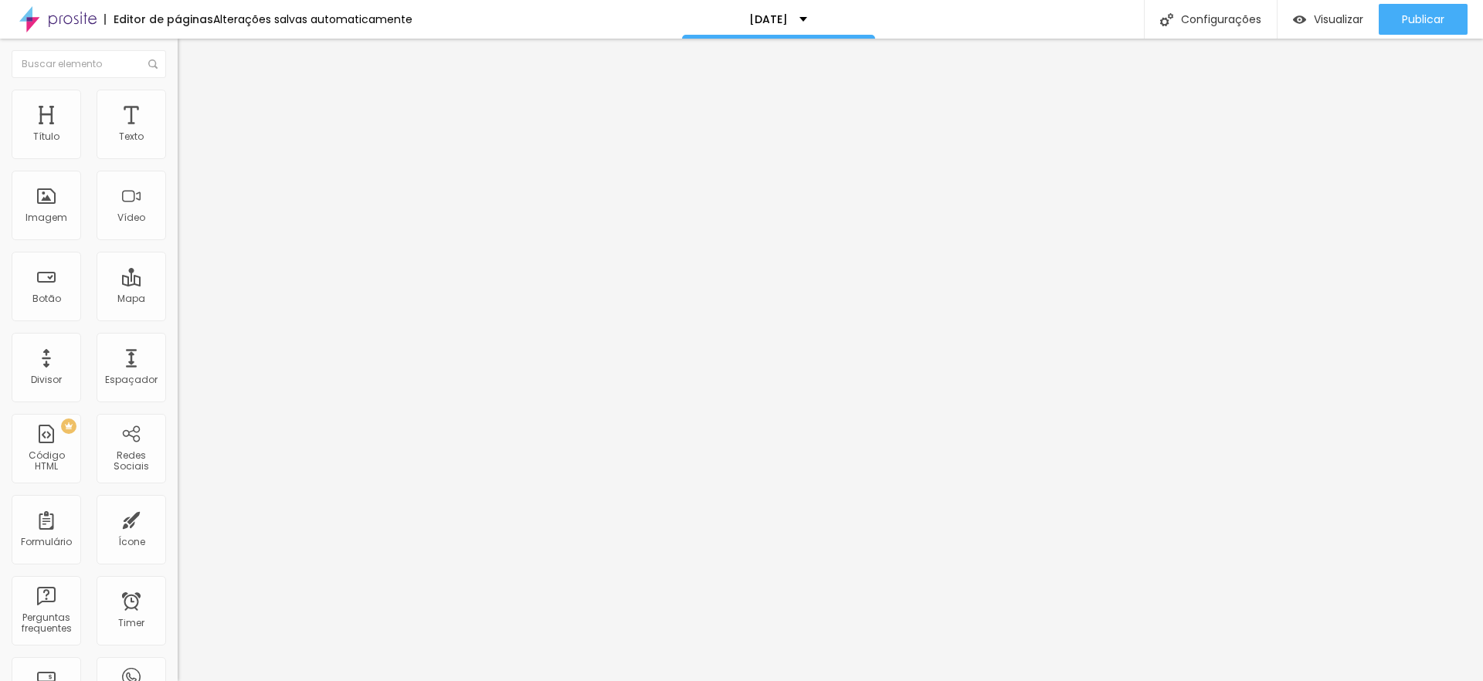
type input "2"
type input "0"
drag, startPoint x: 37, startPoint y: 153, endPoint x: 0, endPoint y: 157, distance: 37.3
click at [178, 157] on div "0 Espaço de cima 10 Espaço de baixo ID Html Classes Html Visível nos dispositiv…" at bounding box center [267, 444] width 178 height 649
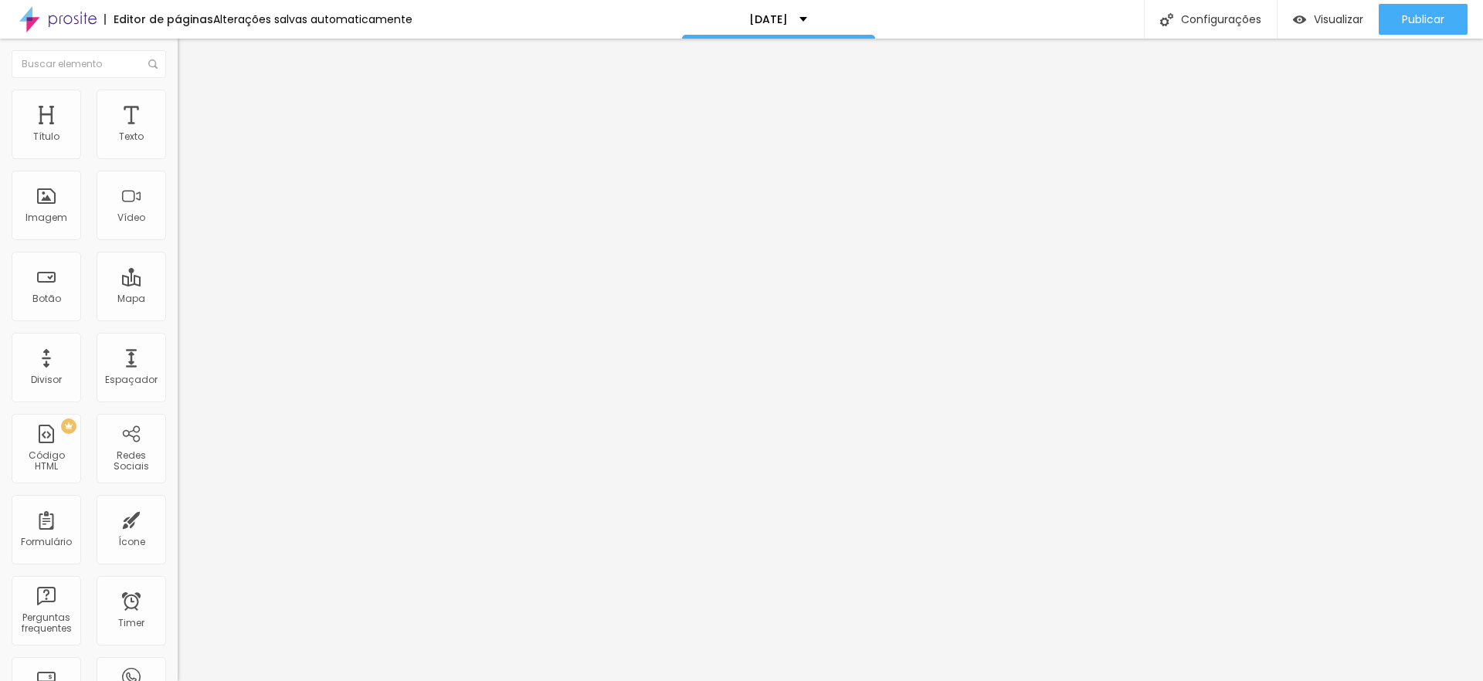
click at [178, 103] on li "Estilo" at bounding box center [267, 97] width 178 height 15
type input "95"
type input "90"
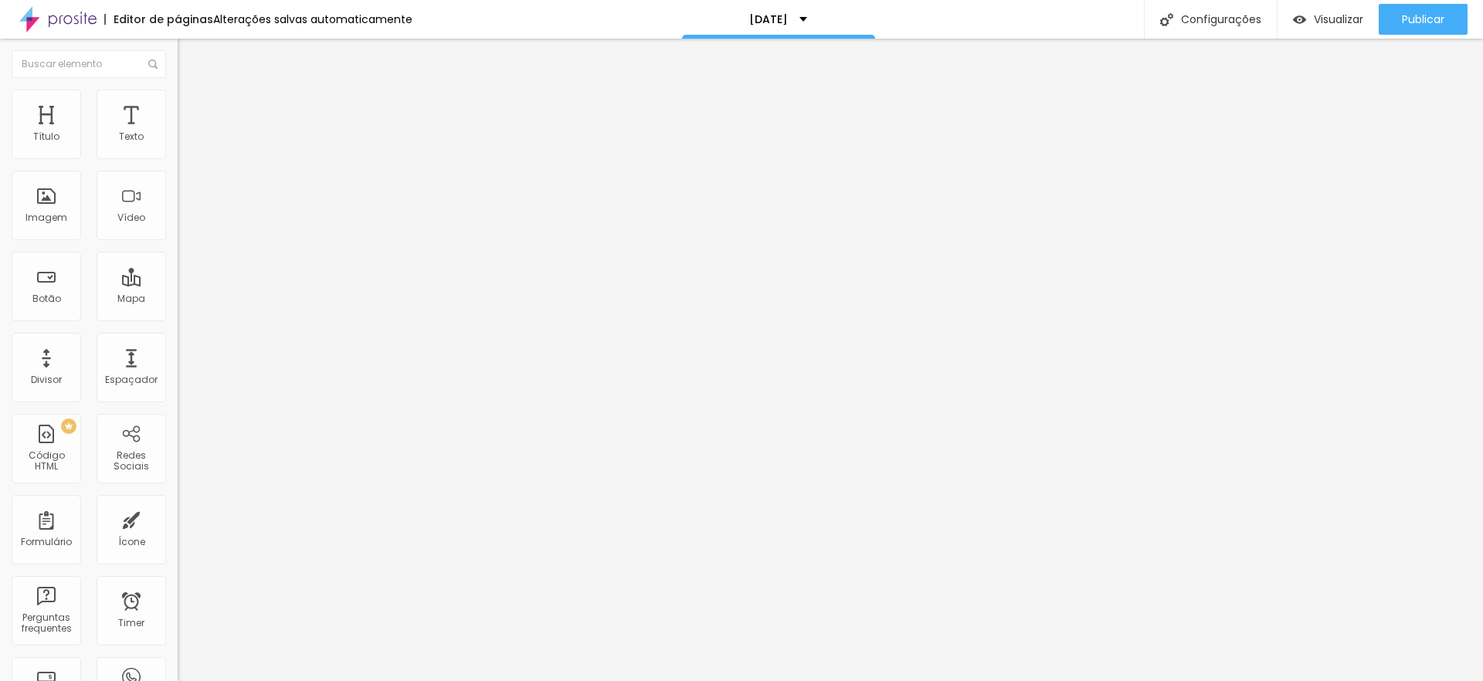
type input "85"
type input "80"
type input "75"
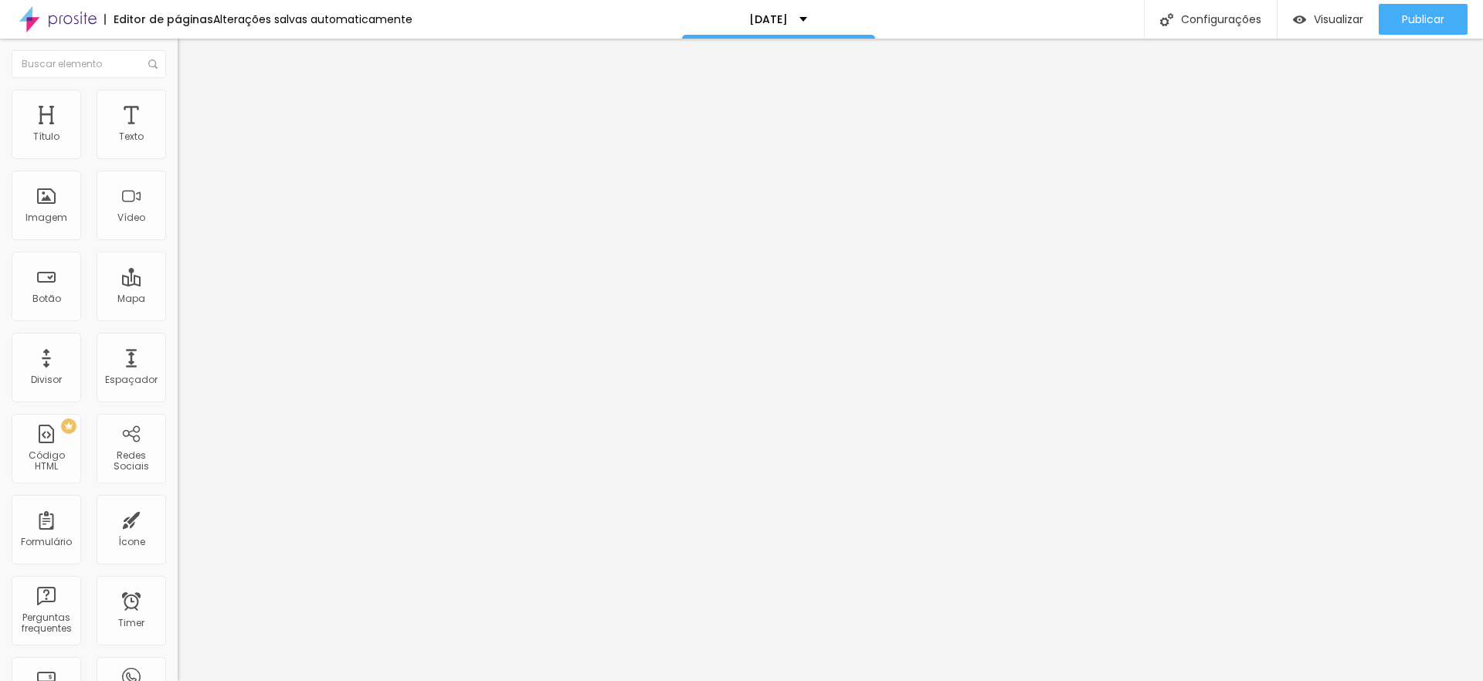
type input "75"
type input "70"
type input "65"
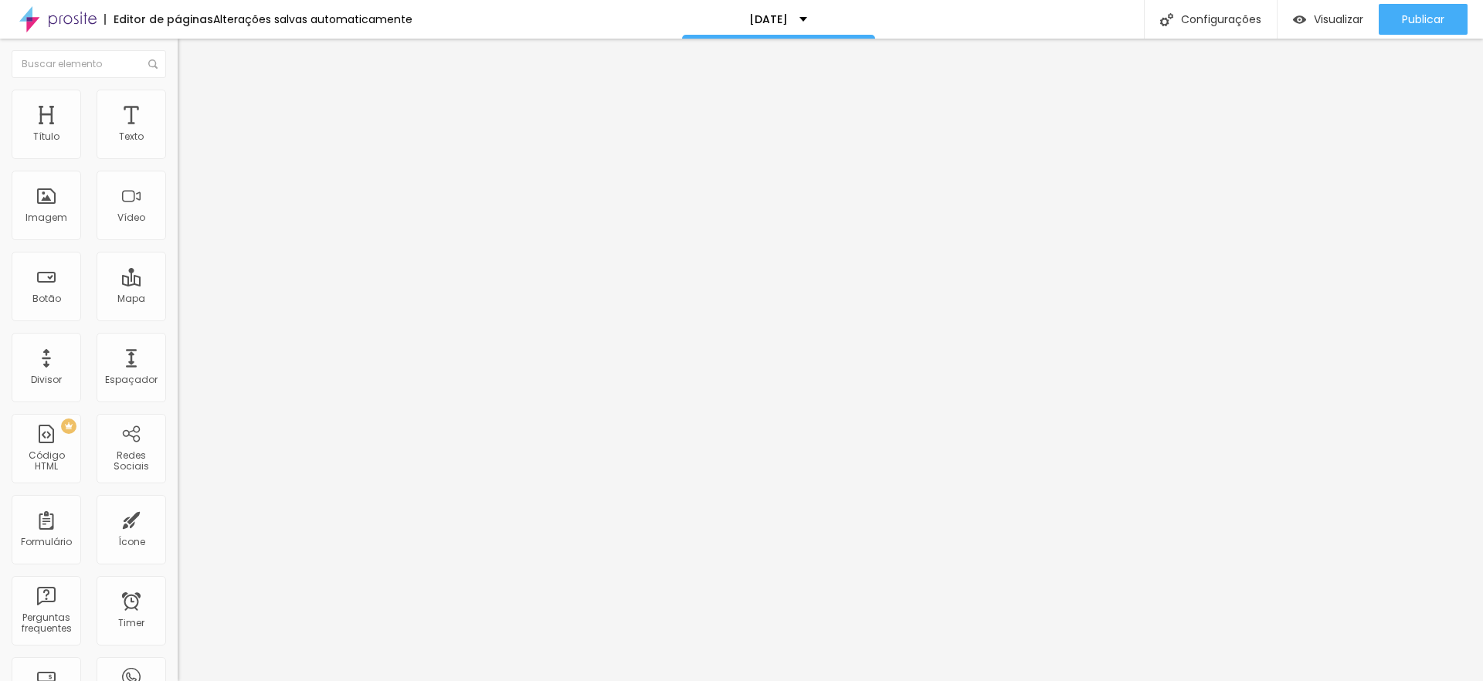
type input "70"
drag, startPoint x: 154, startPoint y: 169, endPoint x: 114, endPoint y: 170, distance: 39.4
type input "70"
click at [178, 158] on input "range" at bounding box center [228, 152] width 100 height 12
type input "5"
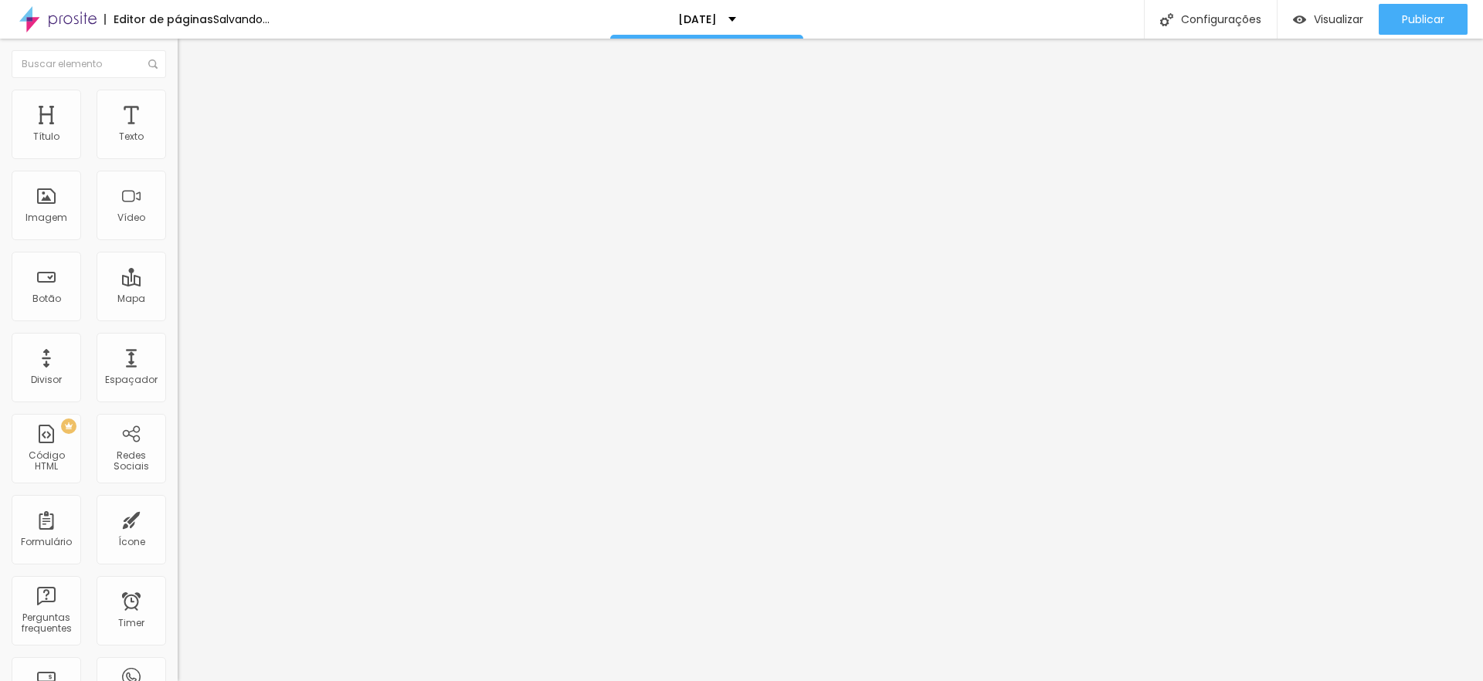
type input "5"
type input "7"
type input "15"
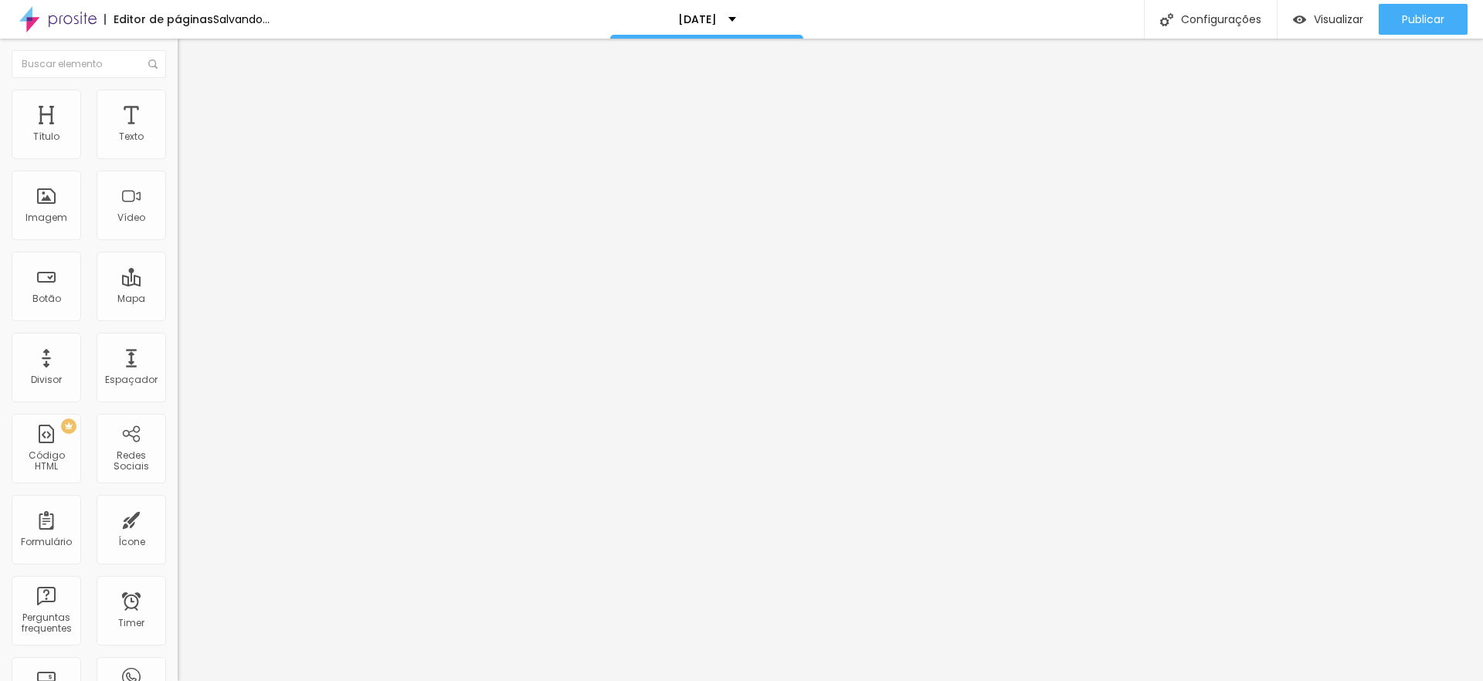
type input "35"
type input "59"
type input "76"
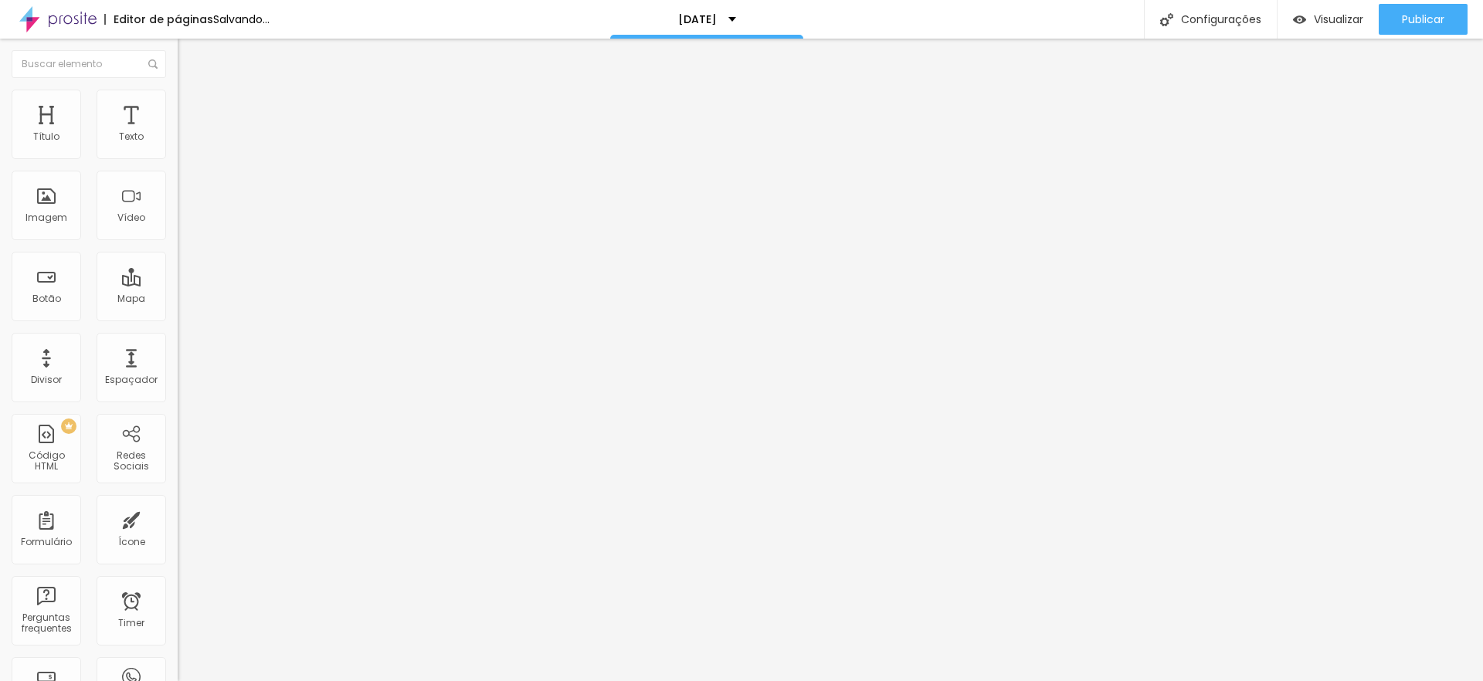
type input "76"
type input "148"
type input "184"
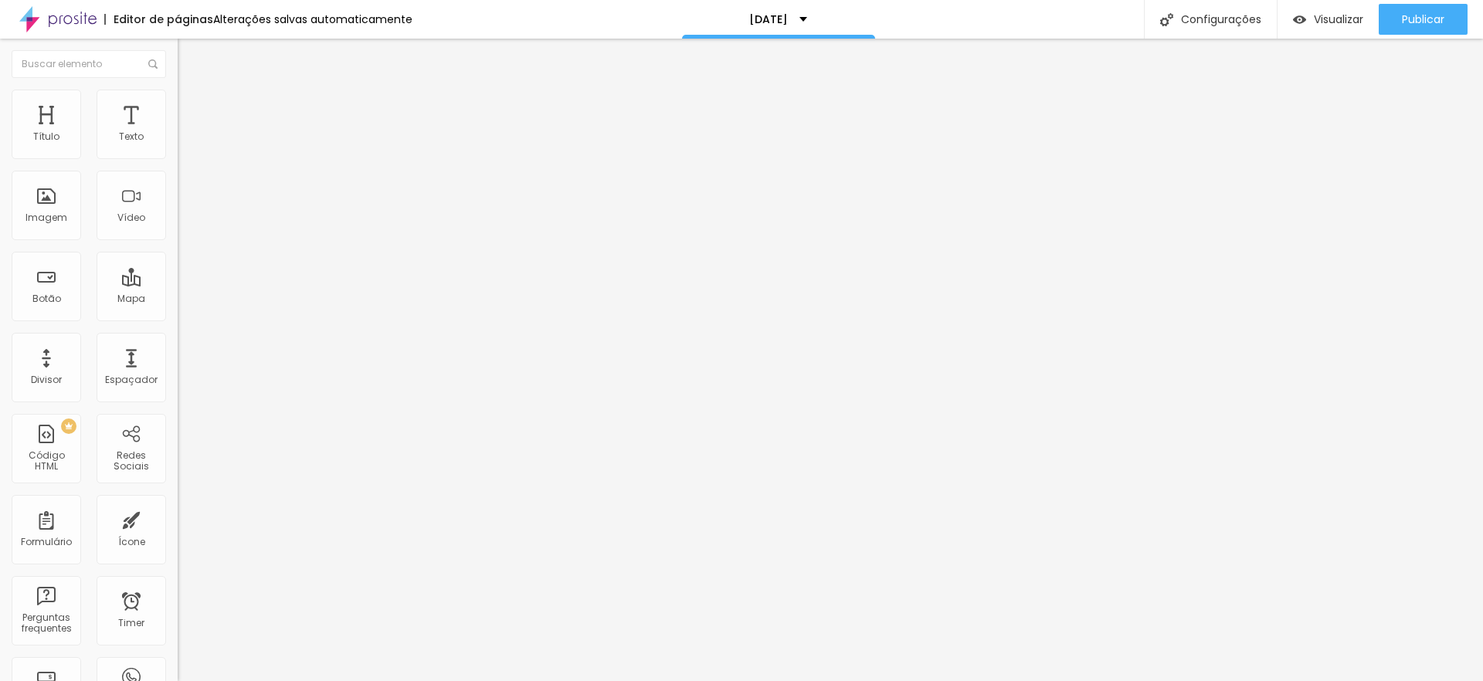
type input "194"
type input "196"
type input "0"
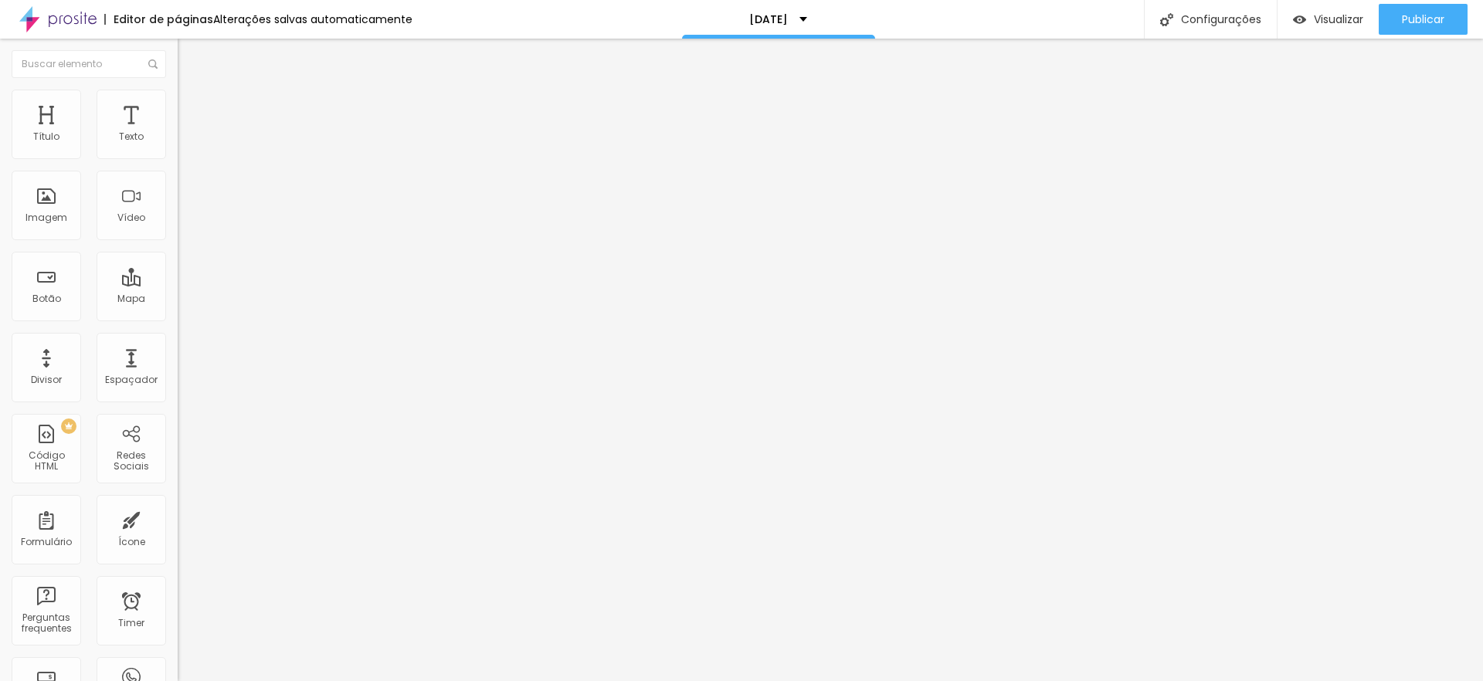
type input "0"
drag, startPoint x: 39, startPoint y: 202, endPoint x: 0, endPoint y: 202, distance: 38.6
click at [178, 202] on div "Tamanho 70 px % 0 Borda arredondada Sombra DESATIVADO Voltar ao padrão" at bounding box center [267, 275] width 178 height 310
click at [191, 91] on span "Conteúdo" at bounding box center [215, 84] width 48 height 13
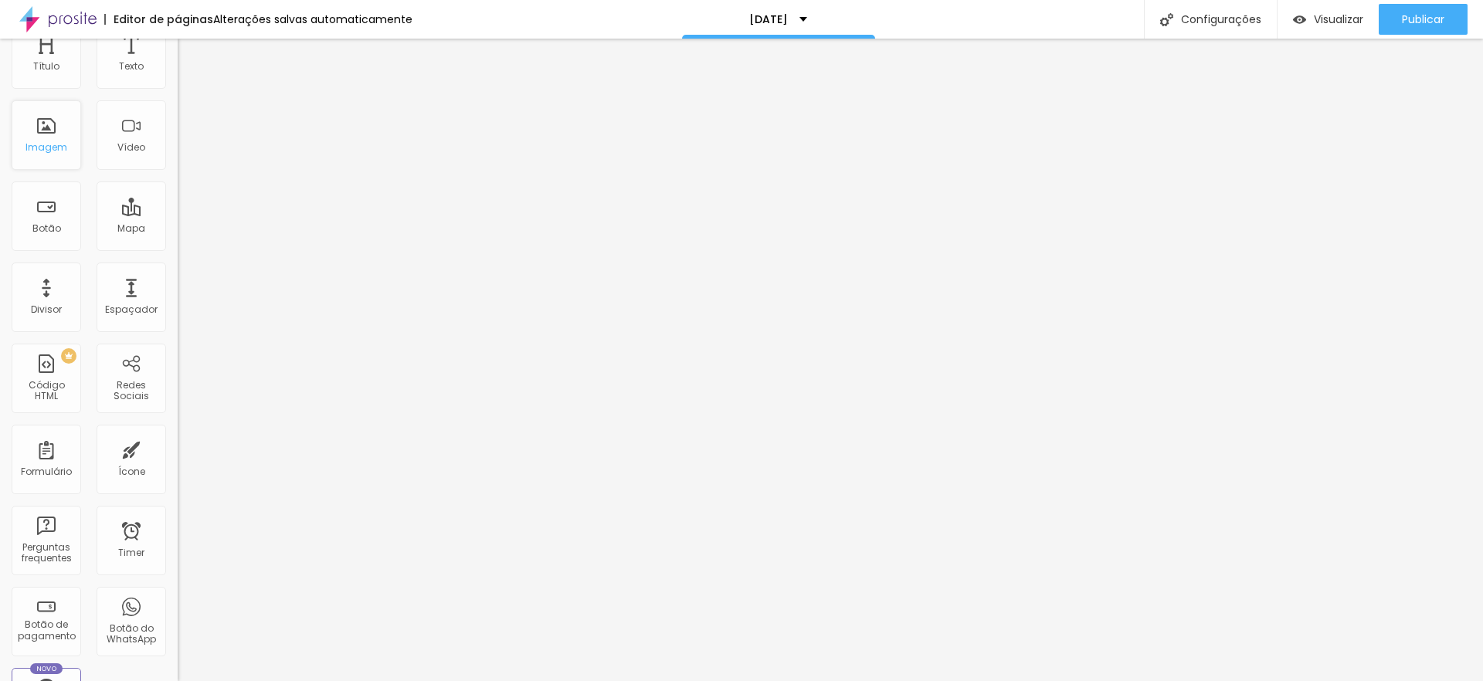
scroll to position [44, 0]
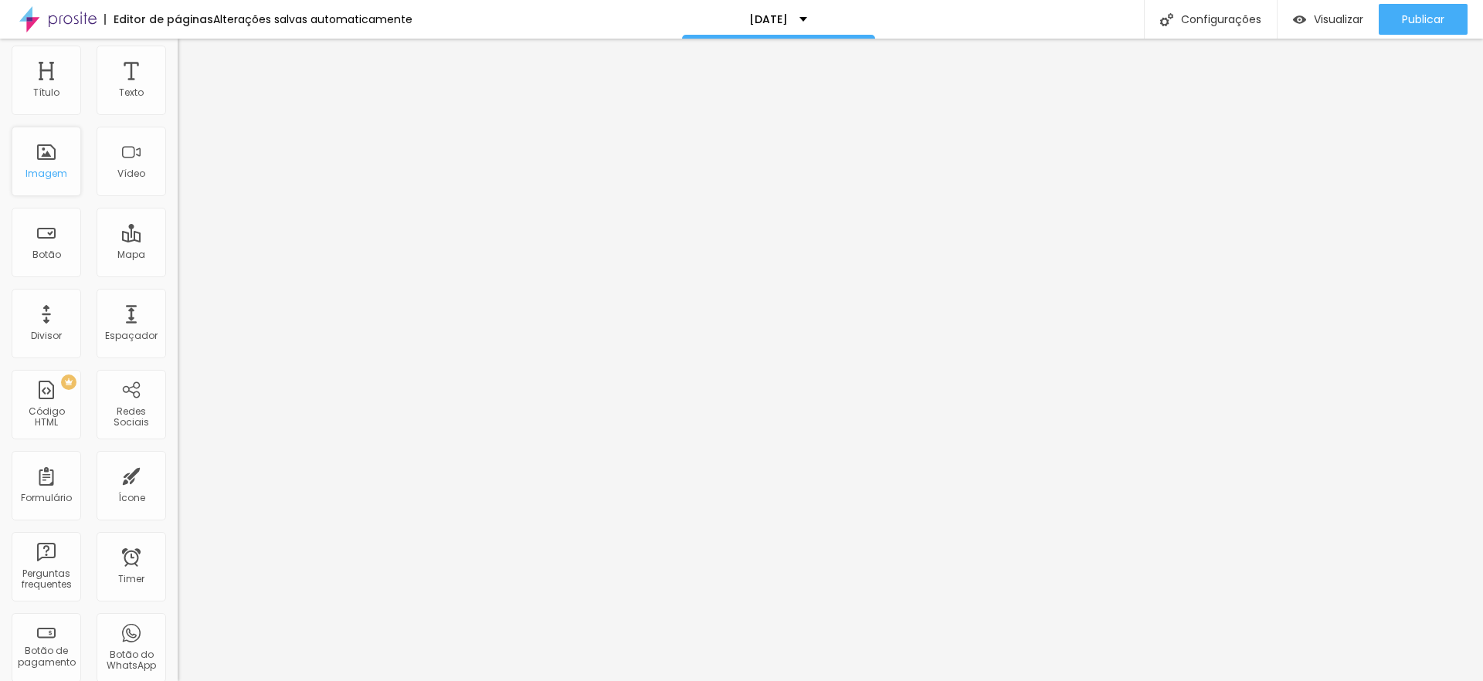
click at [53, 166] on div "Imagem" at bounding box center [46, 161] width 69 height 69
click at [47, 164] on div "Imagem" at bounding box center [46, 161] width 69 height 69
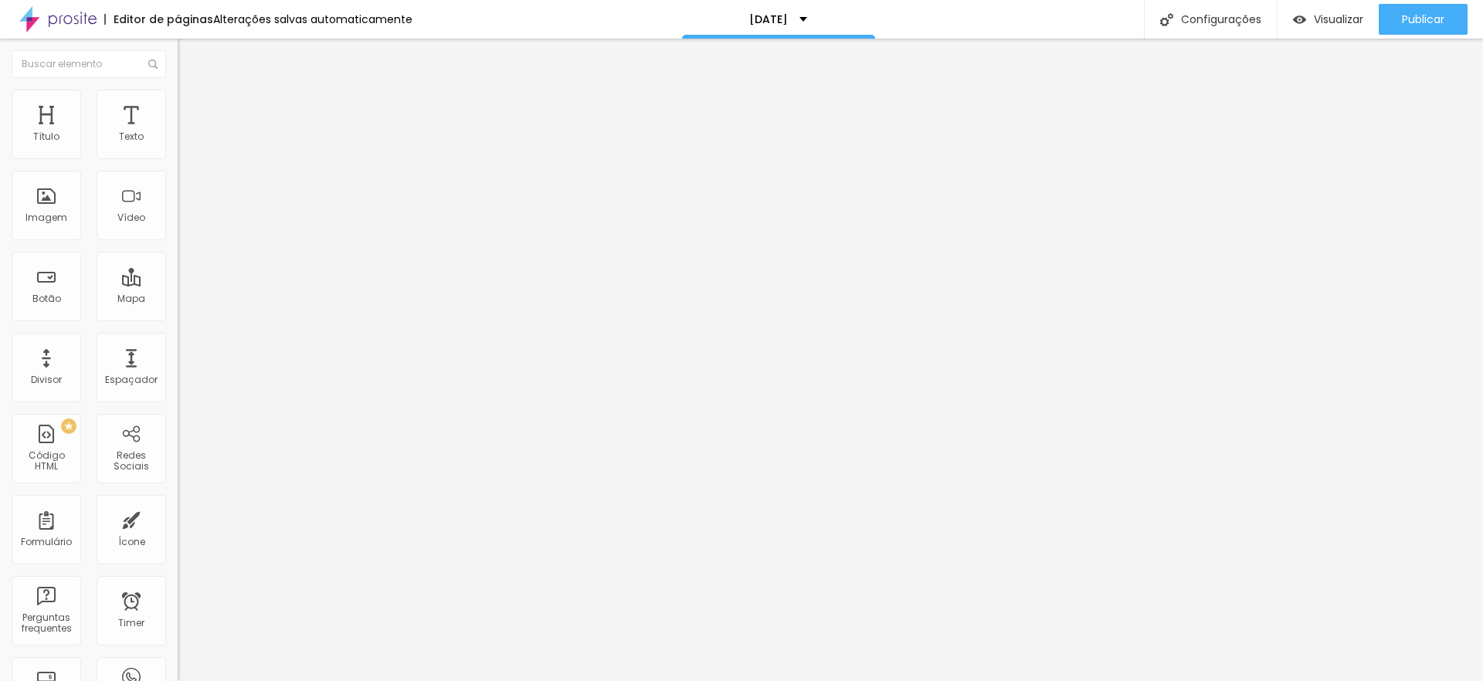
click at [191, 105] on span "Estilo" at bounding box center [203, 99] width 24 height 13
drag, startPoint x: 161, startPoint y: 168, endPoint x: 49, endPoint y: 175, distance: 111.4
click at [178, 160] on div at bounding box center [267, 153] width 178 height 14
drag, startPoint x: 45, startPoint y: 170, endPoint x: 0, endPoint y: 172, distance: 44.8
click at [178, 172] on div "Tamanho 10 px % 0 Borda arredondada Sombra DESATIVADO Voltar ao padrão" at bounding box center [267, 275] width 178 height 310
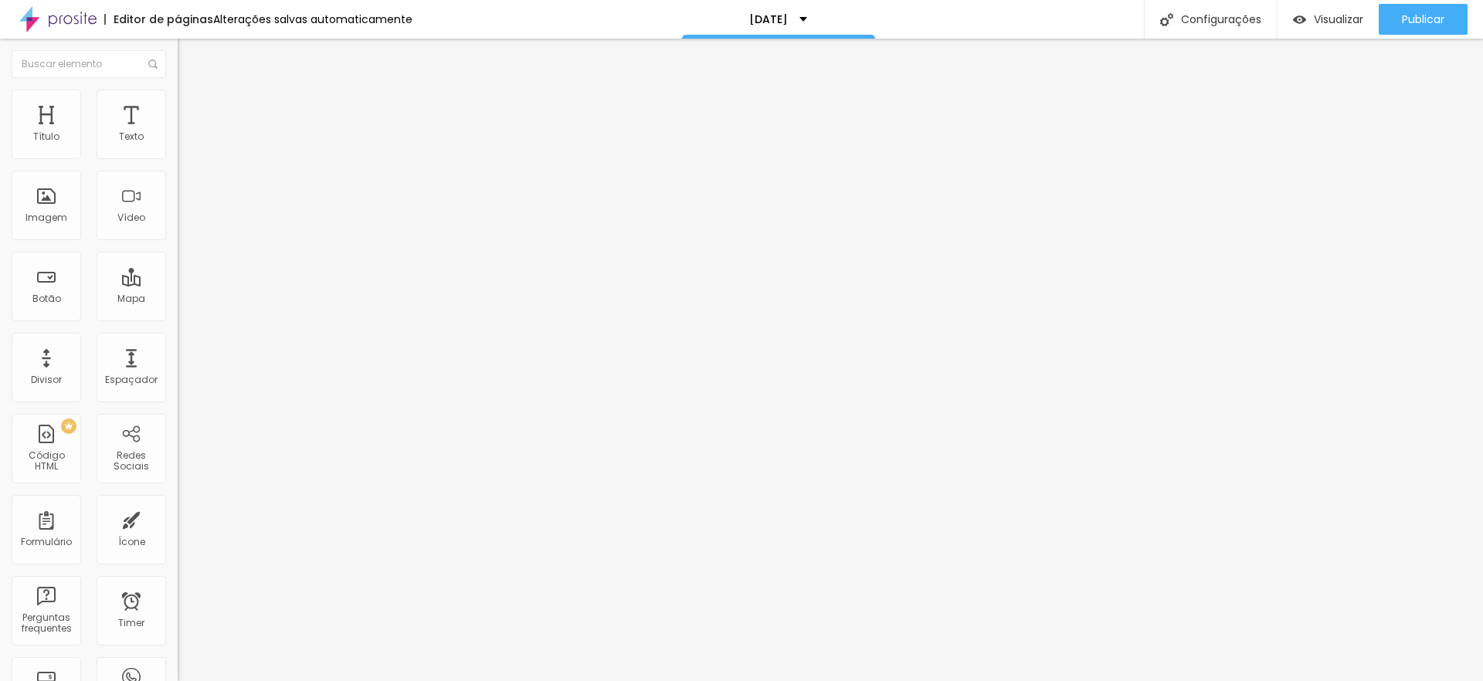
click at [189, 56] on img "button" at bounding box center [195, 56] width 12 height 12
click at [191, 106] on span "Estilo" at bounding box center [203, 99] width 24 height 13
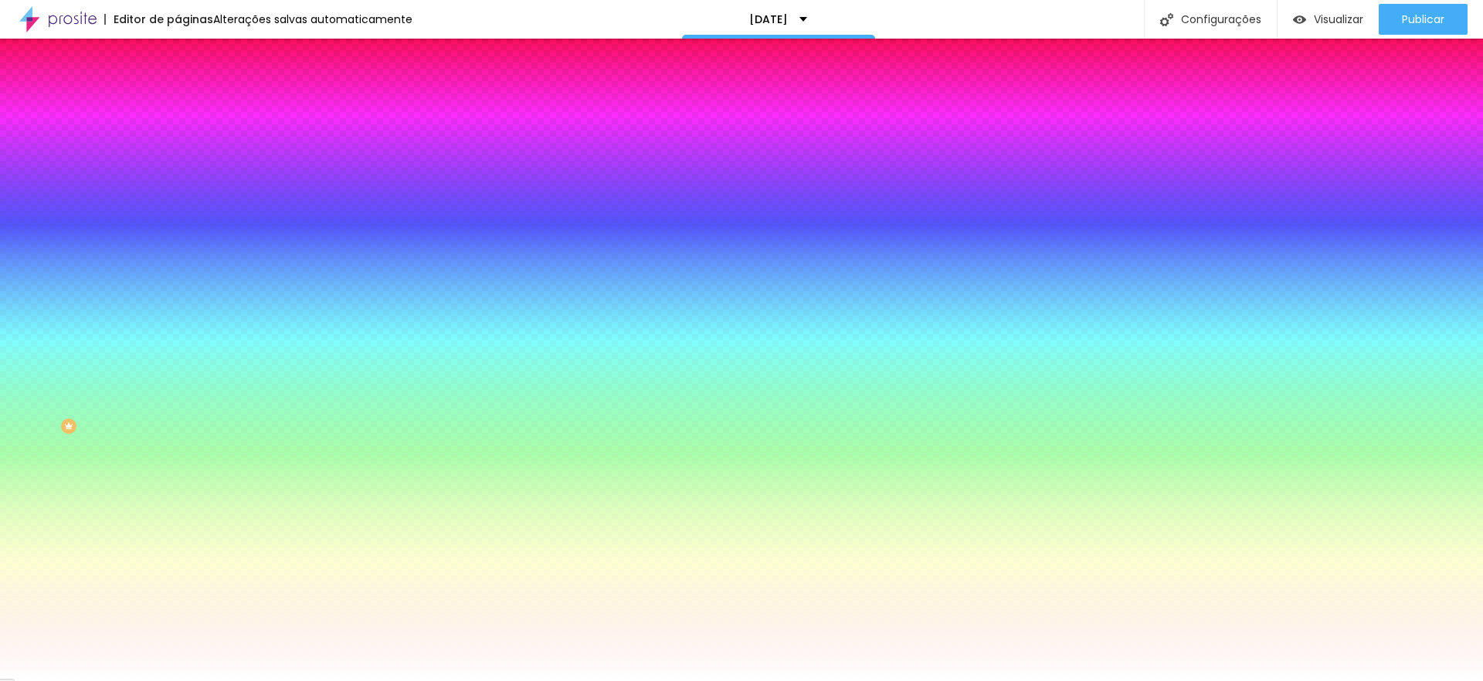
click at [191, 109] on span "Avançado" at bounding box center [216, 115] width 51 height 13
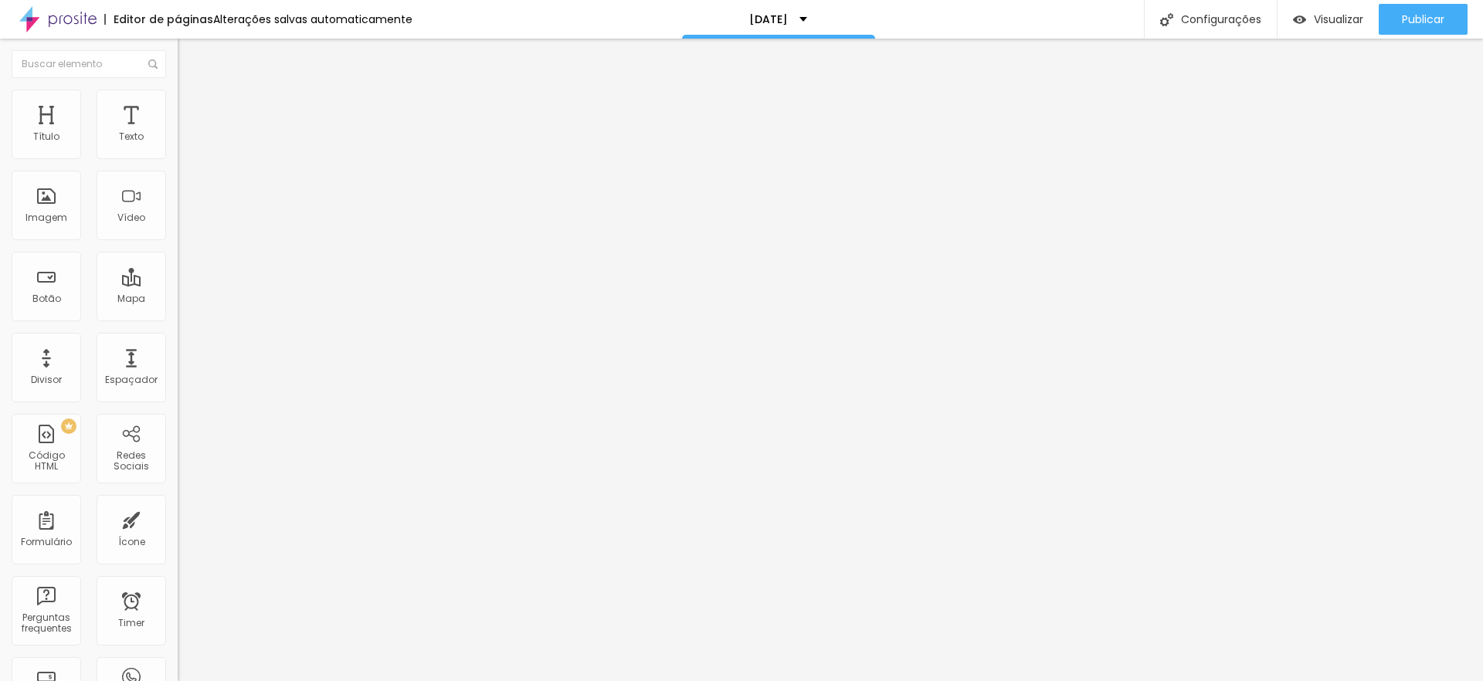
drag, startPoint x: 65, startPoint y: 153, endPoint x: 0, endPoint y: 167, distance: 66.3
click at [178, 167] on div "0 px Espaçamento Interno ID Html Classes Html Visível nos dispositivos Celular …" at bounding box center [267, 336] width 178 height 432
click at [191, 111] on span "Avançado" at bounding box center [216, 115] width 51 height 13
click at [191, 107] on span "Estilo" at bounding box center [203, 99] width 24 height 13
drag, startPoint x: 159, startPoint y: 170, endPoint x: 56, endPoint y: 178, distance: 103.8
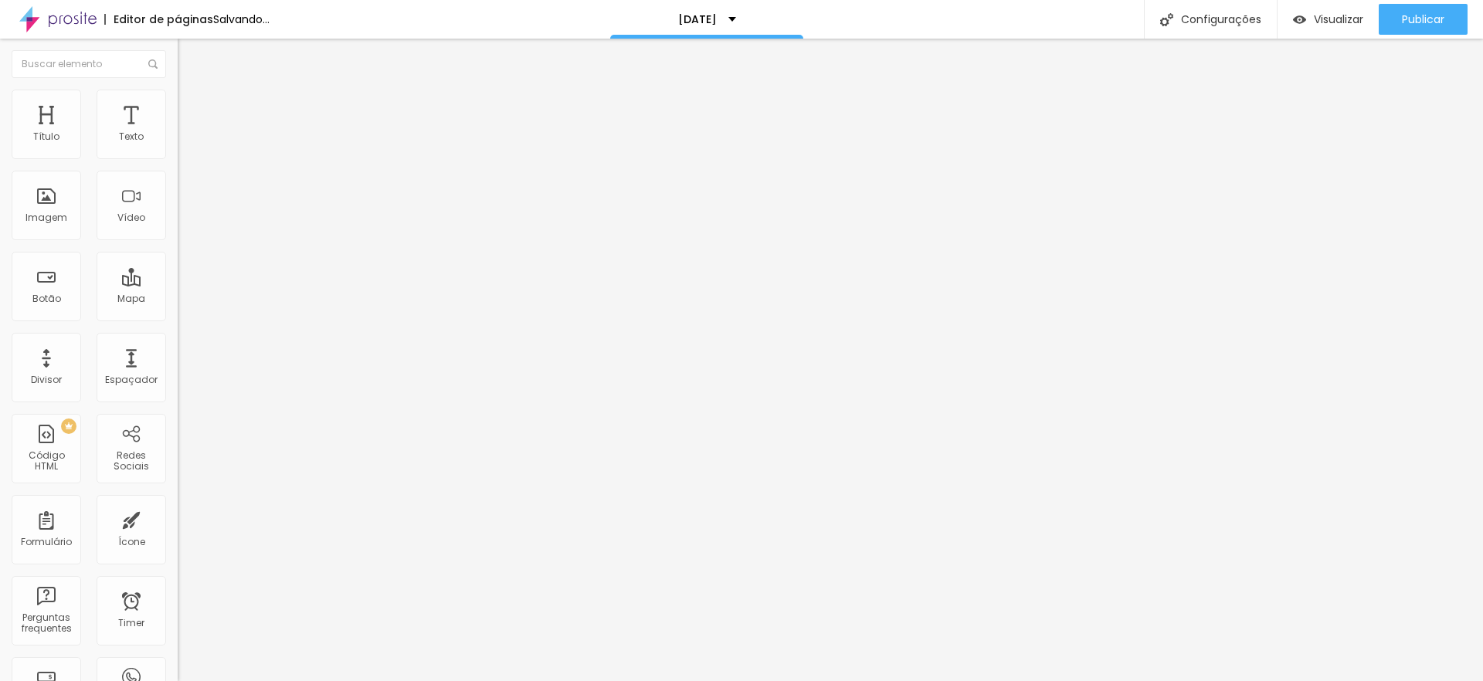
click at [178, 160] on div "Tamanho 35 px %" at bounding box center [267, 139] width 178 height 39
drag, startPoint x: 78, startPoint y: 171, endPoint x: 409, endPoint y: 161, distance: 331.4
click at [409, 161] on div "Título Texto Imagem Vídeo Botão Mapa Divisor Espaçador PREMIUM Código HTML Rede…" at bounding box center [741, 360] width 1483 height 642
drag, startPoint x: 36, startPoint y: 200, endPoint x: 341, endPoint y: 212, distance: 304.5
click at [341, 212] on div "Título Texto Imagem Vídeo Botão Mapa Divisor Espaçador PREMIUM Código HTML Rede…" at bounding box center [741, 360] width 1483 height 642
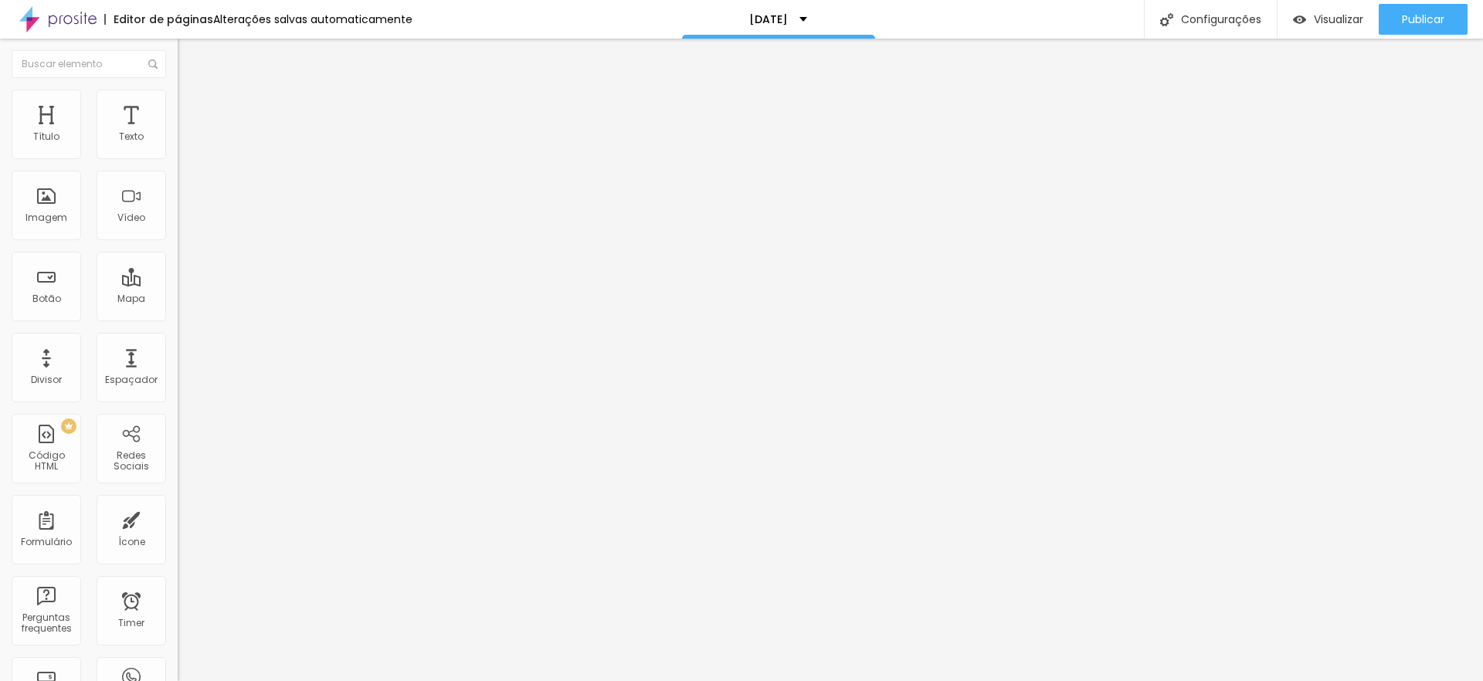
drag, startPoint x: 126, startPoint y: 200, endPoint x: 0, endPoint y: 213, distance: 126.5
click at [178, 213] on div "Tamanho 100 px % 0 Borda arredondada Sombra DESATIVADO Voltar ao padrão" at bounding box center [267, 275] width 178 height 310
click at [191, 112] on span "Avançado" at bounding box center [216, 115] width 51 height 13
drag, startPoint x: 42, startPoint y: 154, endPoint x: 358, endPoint y: 164, distance: 315.2
click at [358, 164] on div "Título Texto Imagem Vídeo Botão Mapa Divisor Espaçador PREMIUM Código HTML Rede…" at bounding box center [741, 360] width 1483 height 642
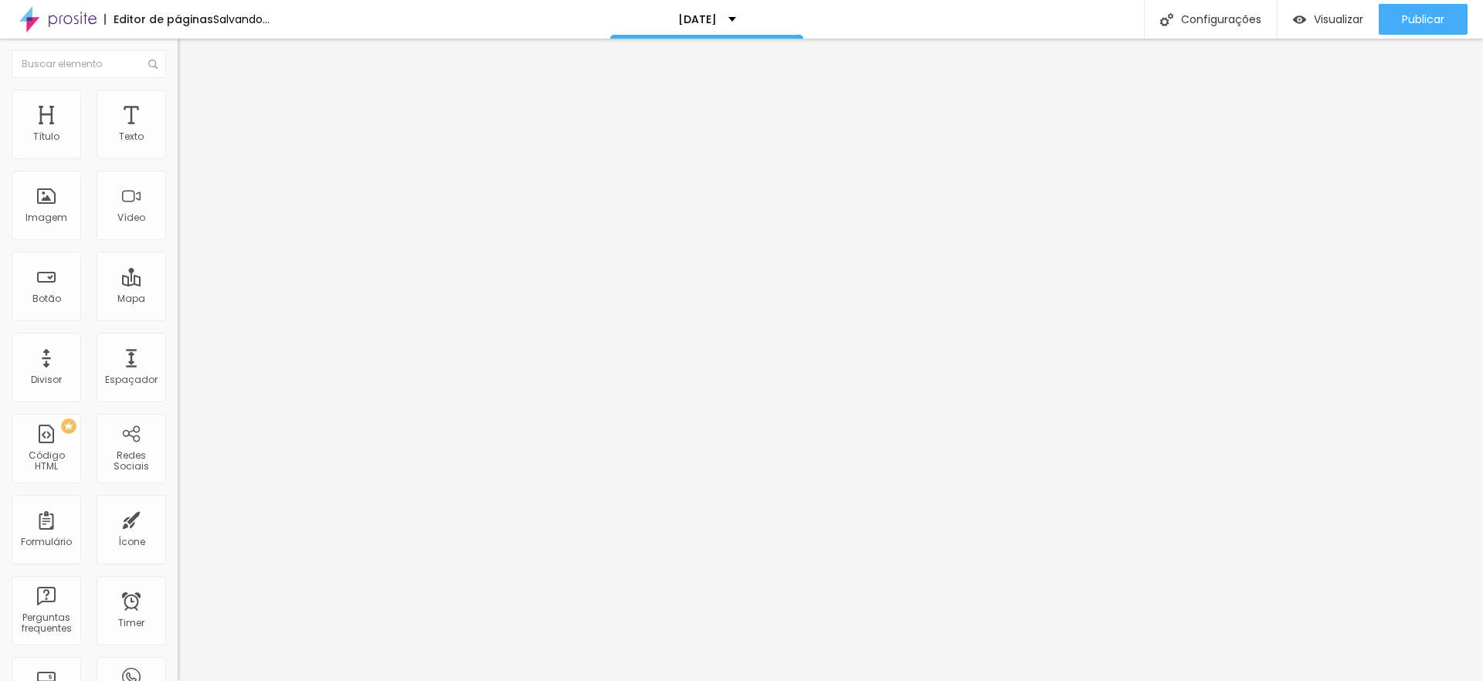
drag, startPoint x: 44, startPoint y: 187, endPoint x: 418, endPoint y: 211, distance: 374.5
click at [418, 211] on div "Título Texto Imagem Vídeo Botão Mapa Divisor Espaçador PREMIUM Código HTML Rede…" at bounding box center [741, 360] width 1483 height 642
click at [191, 112] on span "Avançado" at bounding box center [216, 115] width 51 height 13
click at [191, 109] on span "Avançado" at bounding box center [216, 115] width 51 height 13
click at [178, 532] on input "100" at bounding box center [211, 540] width 66 height 16
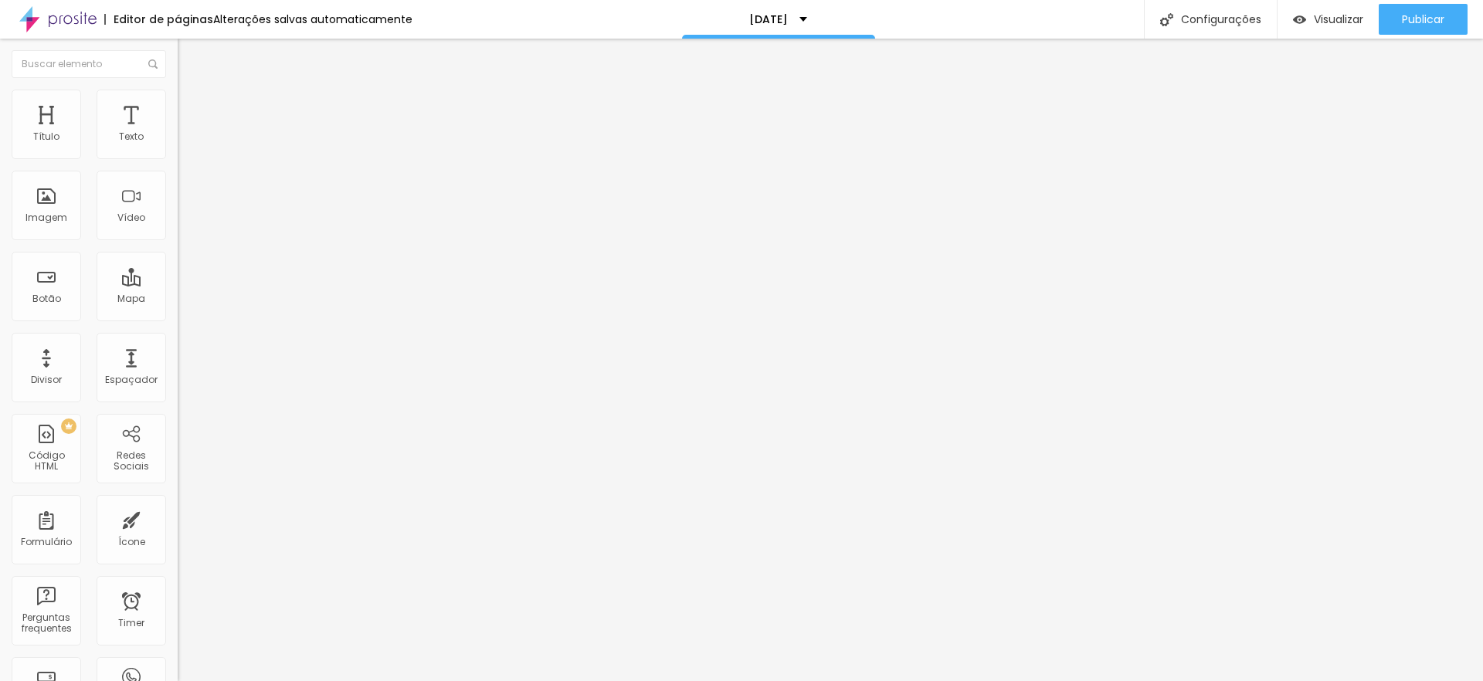
click at [191, 107] on span "Estilo" at bounding box center [203, 99] width 24 height 13
click at [178, 105] on img at bounding box center [185, 112] width 14 height 14
click at [191, 111] on span "Avançado" at bounding box center [216, 115] width 51 height 13
click at [191, 107] on span "Estilo" at bounding box center [203, 99] width 24 height 13
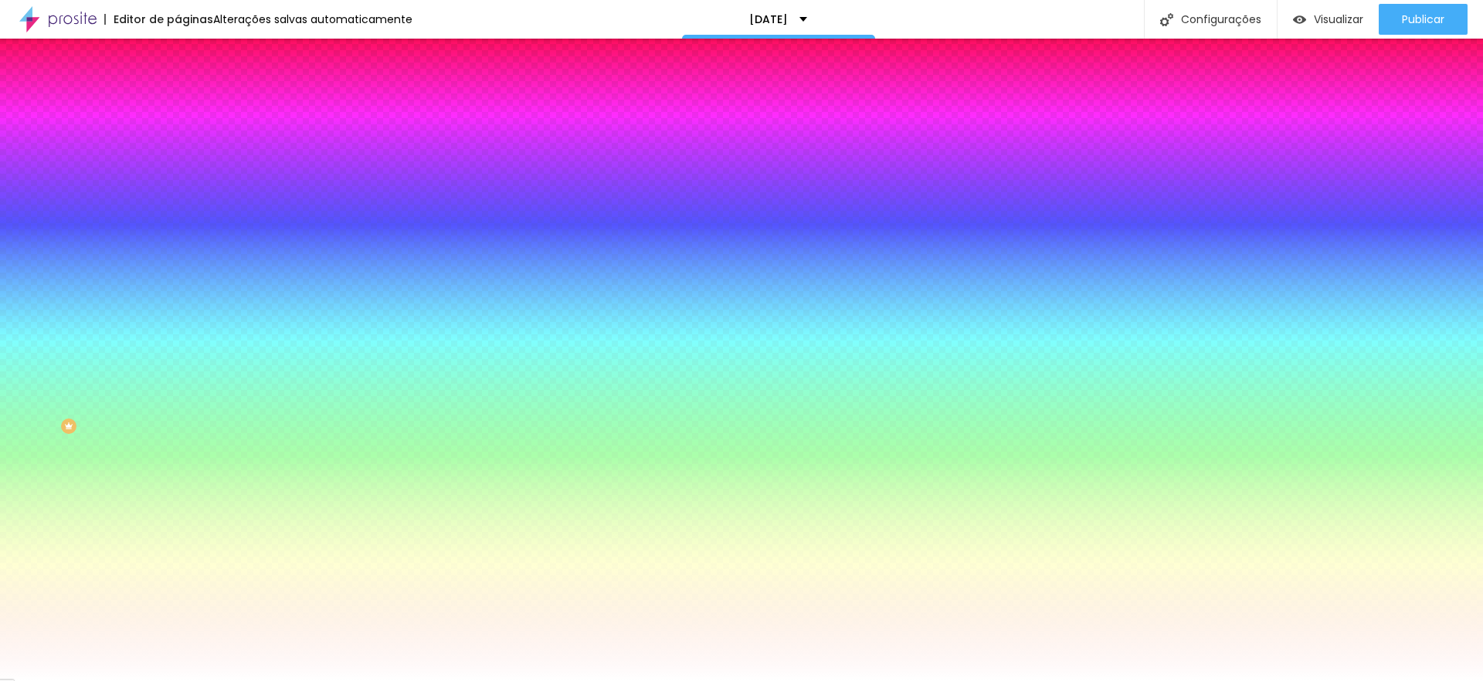
click at [191, 109] on span "Avançado" at bounding box center [216, 115] width 51 height 13
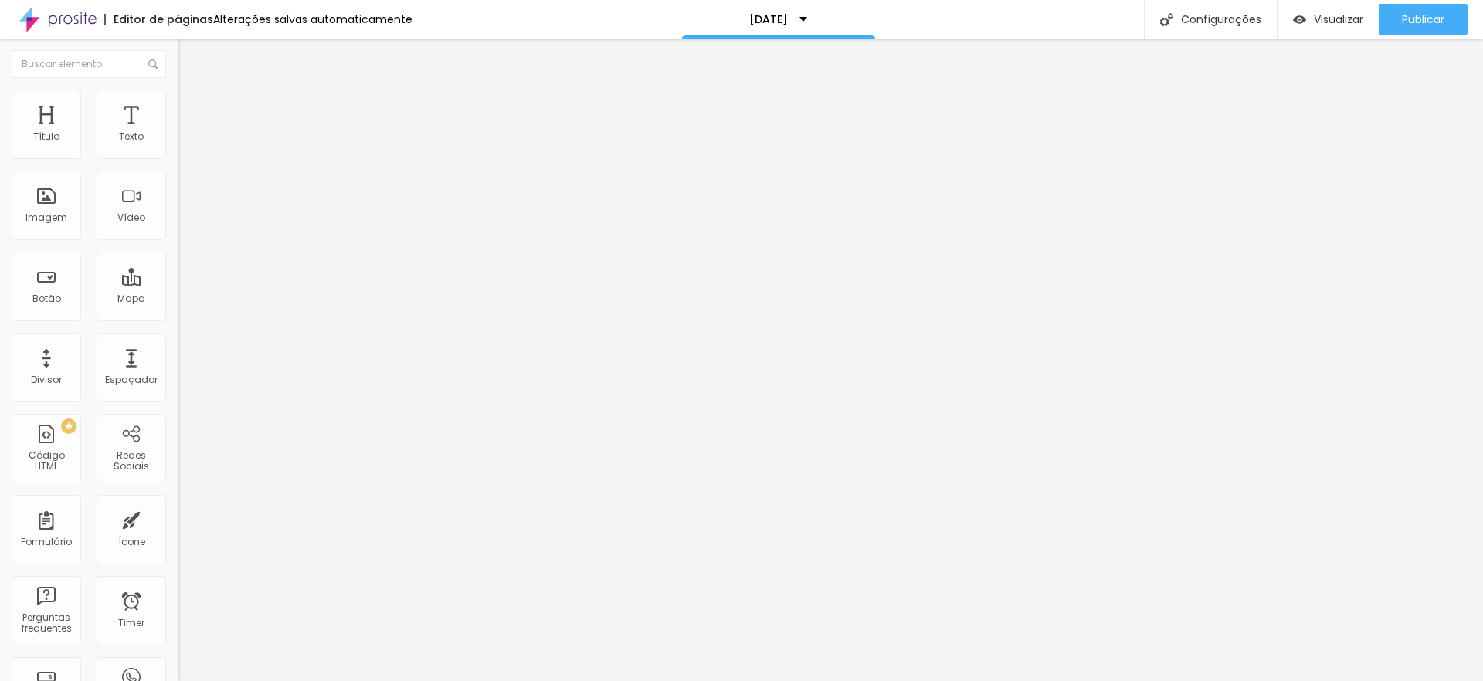
click at [191, 109] on span "Avançado" at bounding box center [216, 115] width 51 height 13
drag, startPoint x: 62, startPoint y: 153, endPoint x: 0, endPoint y: 158, distance: 62.0
click at [178, 158] on div "0 px Espaçamento Interno ID Html Classes Html Visível nos dispositivos Celular …" at bounding box center [267, 336] width 178 height 432
click at [189, 59] on img "button" at bounding box center [195, 56] width 12 height 12
click at [189, 53] on img "button" at bounding box center [195, 56] width 12 height 12
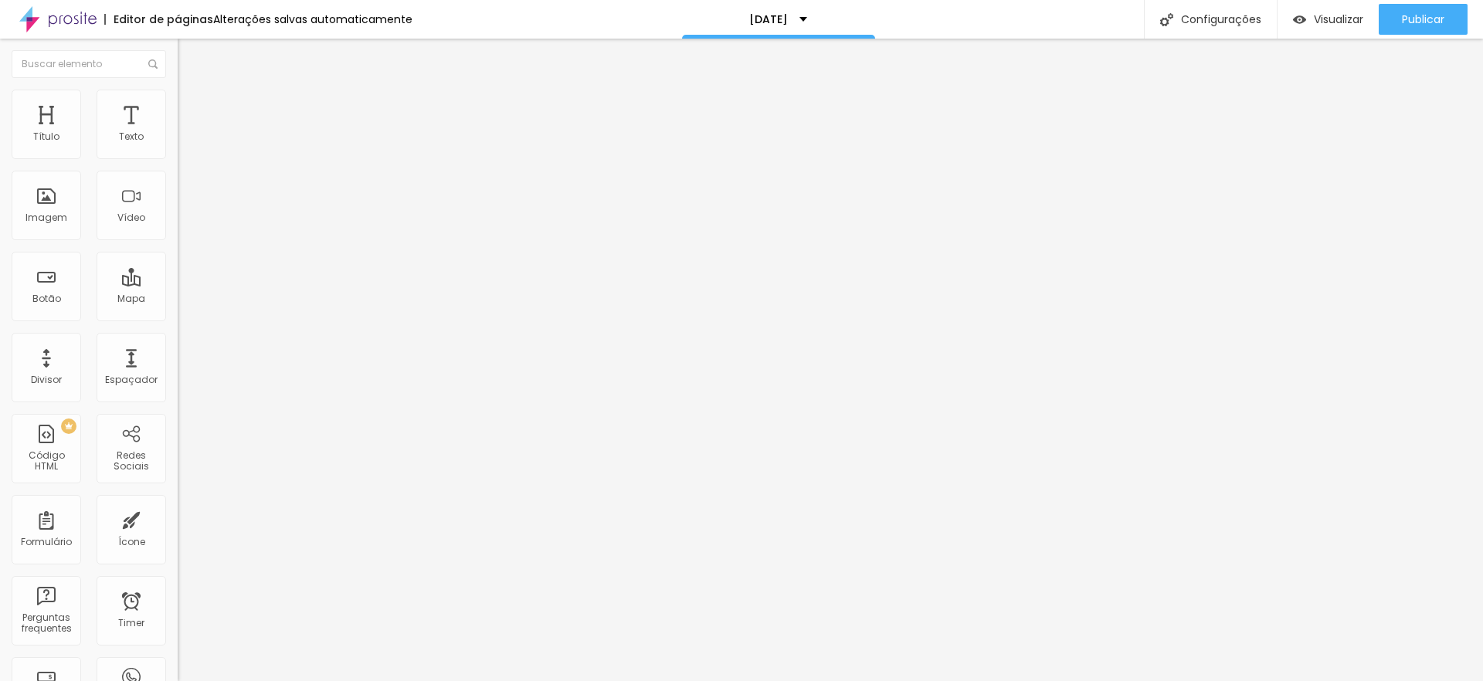
click at [191, 114] on span "Avançado" at bounding box center [216, 115] width 51 height 13
drag, startPoint x: 42, startPoint y: 153, endPoint x: 14, endPoint y: 152, distance: 27.8
click at [178, 152] on div "0 Espaço de cima" at bounding box center [267, 229] width 178 height 219
click at [178, 300] on input "range" at bounding box center [228, 306] width 100 height 12
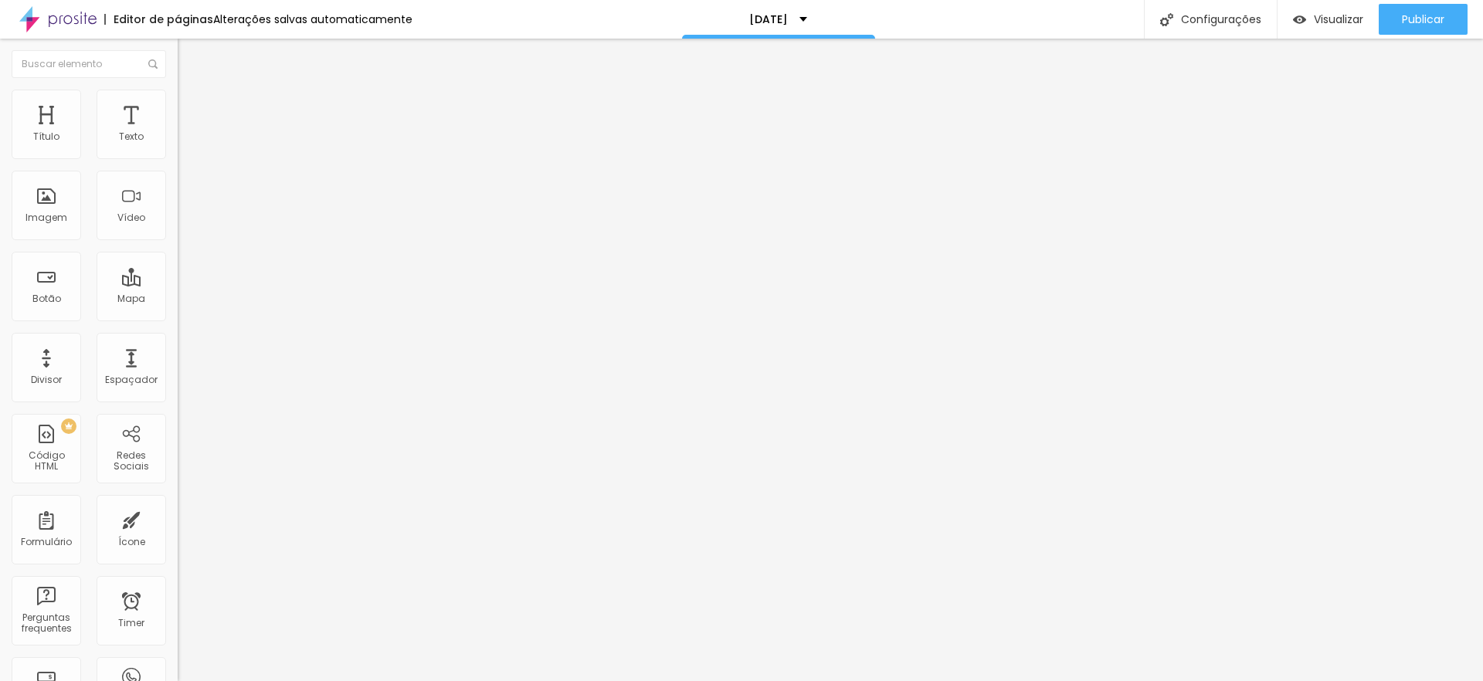
click at [191, 106] on span "Estilo" at bounding box center [203, 99] width 24 height 13
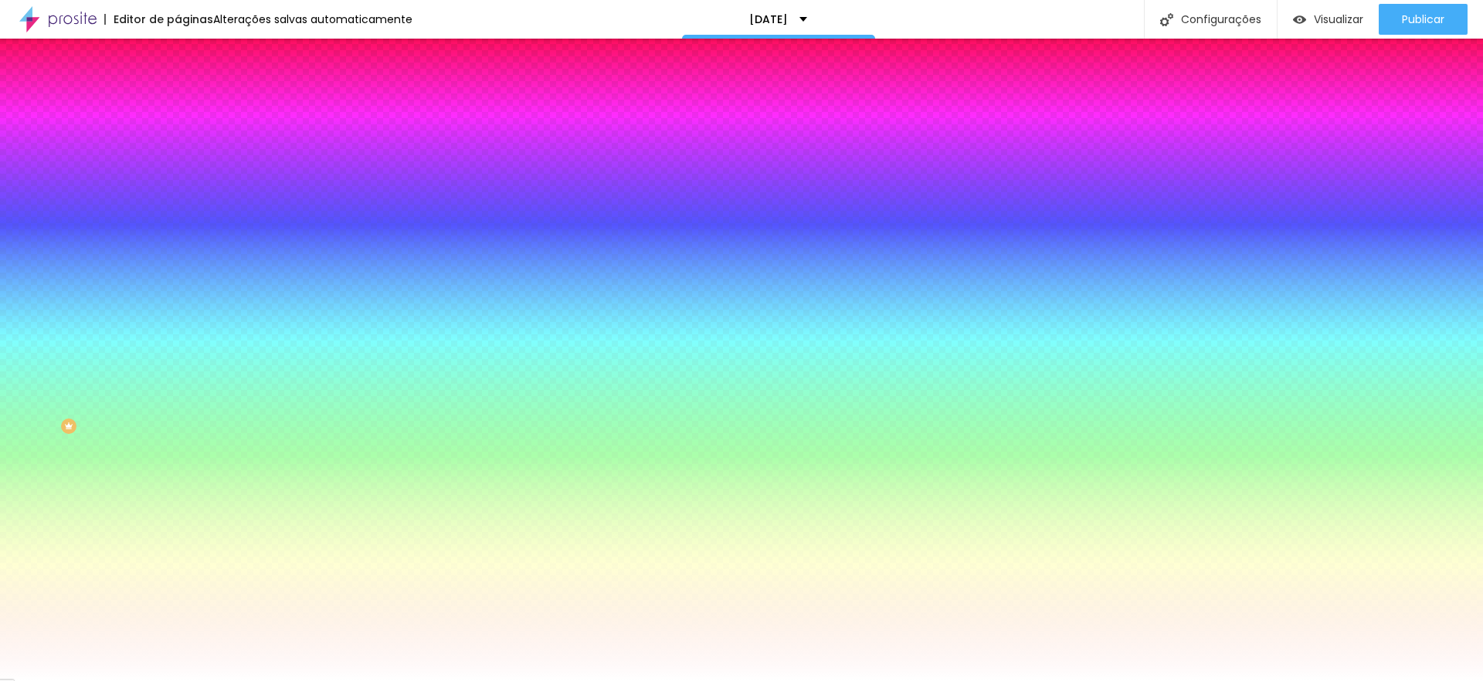
click at [178, 105] on img at bounding box center [185, 112] width 14 height 14
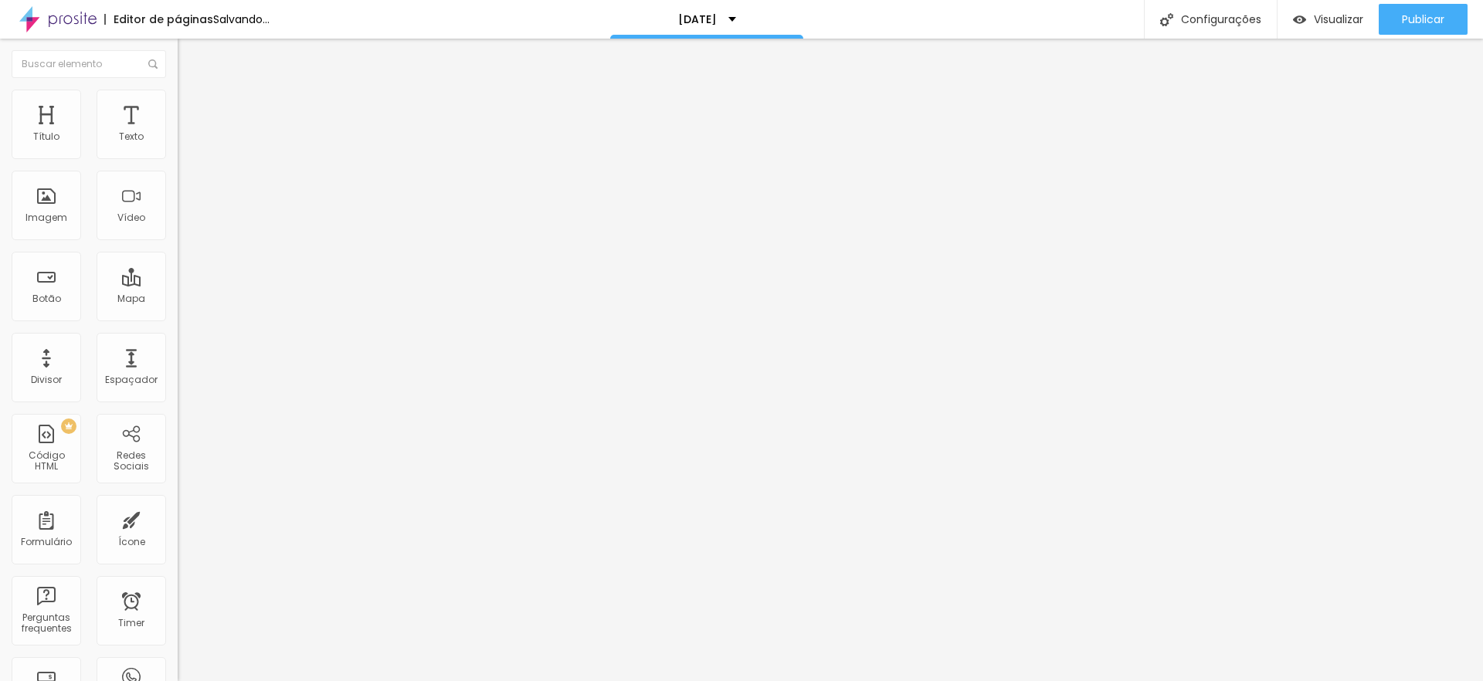
drag, startPoint x: 34, startPoint y: 153, endPoint x: 168, endPoint y: 157, distance: 134.4
click at [178, 157] on div "50 px Espaçamento Interno" at bounding box center [267, 229] width 178 height 219
click at [191, 109] on span "Avançado" at bounding box center [216, 115] width 51 height 13
click at [191, 107] on span "Estilo" at bounding box center [203, 99] width 24 height 13
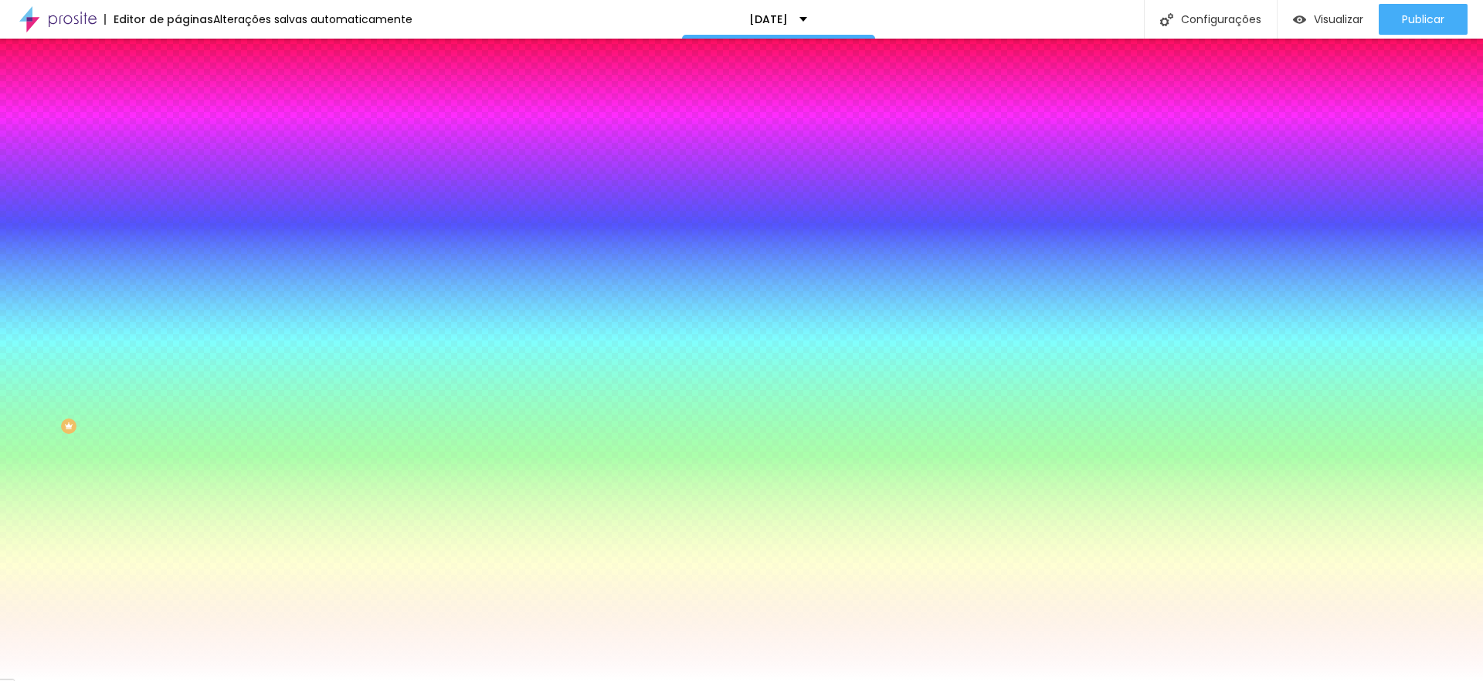
click at [191, 111] on span "Avançado" at bounding box center [216, 115] width 51 height 13
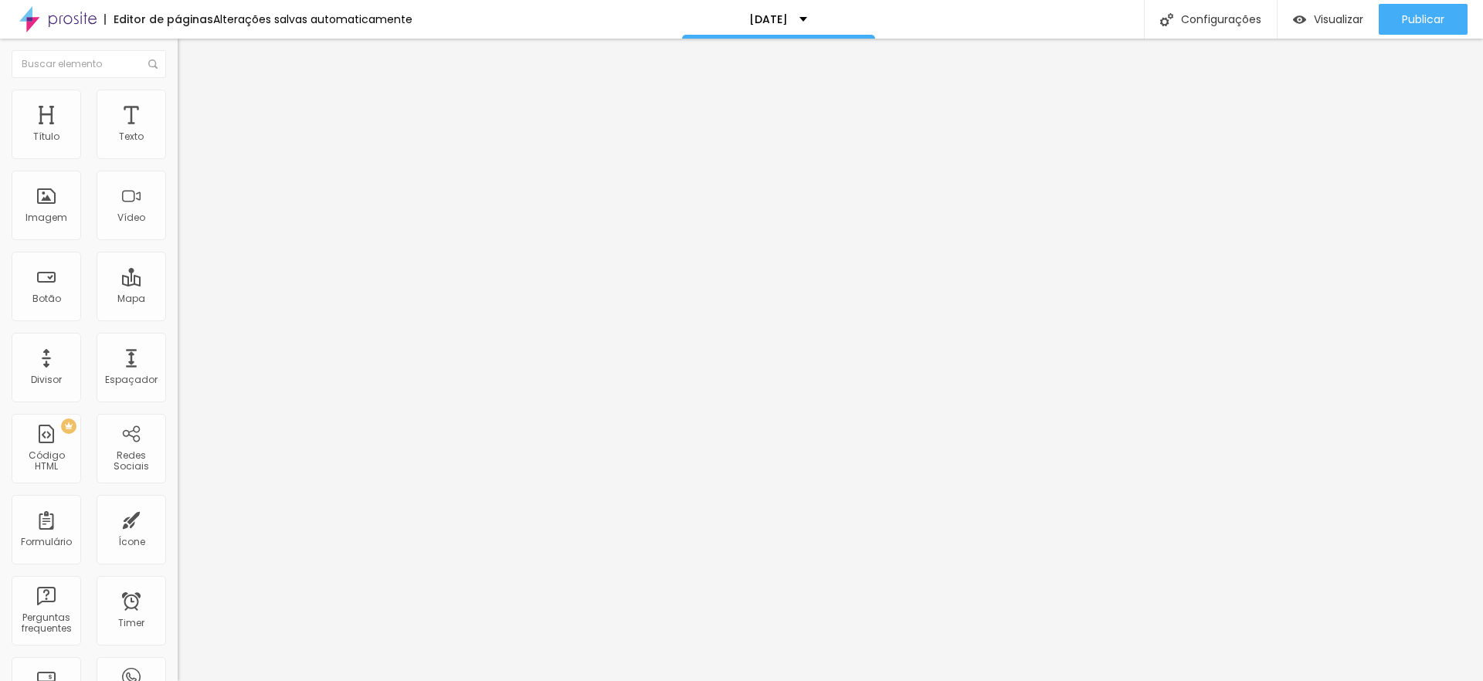
drag, startPoint x: 53, startPoint y: 152, endPoint x: 27, endPoint y: 158, distance: 26.0
click at [178, 158] on div "0 px Espaçamento Interno" at bounding box center [267, 229] width 178 height 219
click at [178, 146] on span "Titulo 2" at bounding box center [203, 136] width 50 height 19
click at [178, 133] on span "Titulo 1" at bounding box center [203, 122] width 50 height 22
click at [191, 107] on span "Avançado" at bounding box center [216, 99] width 51 height 13
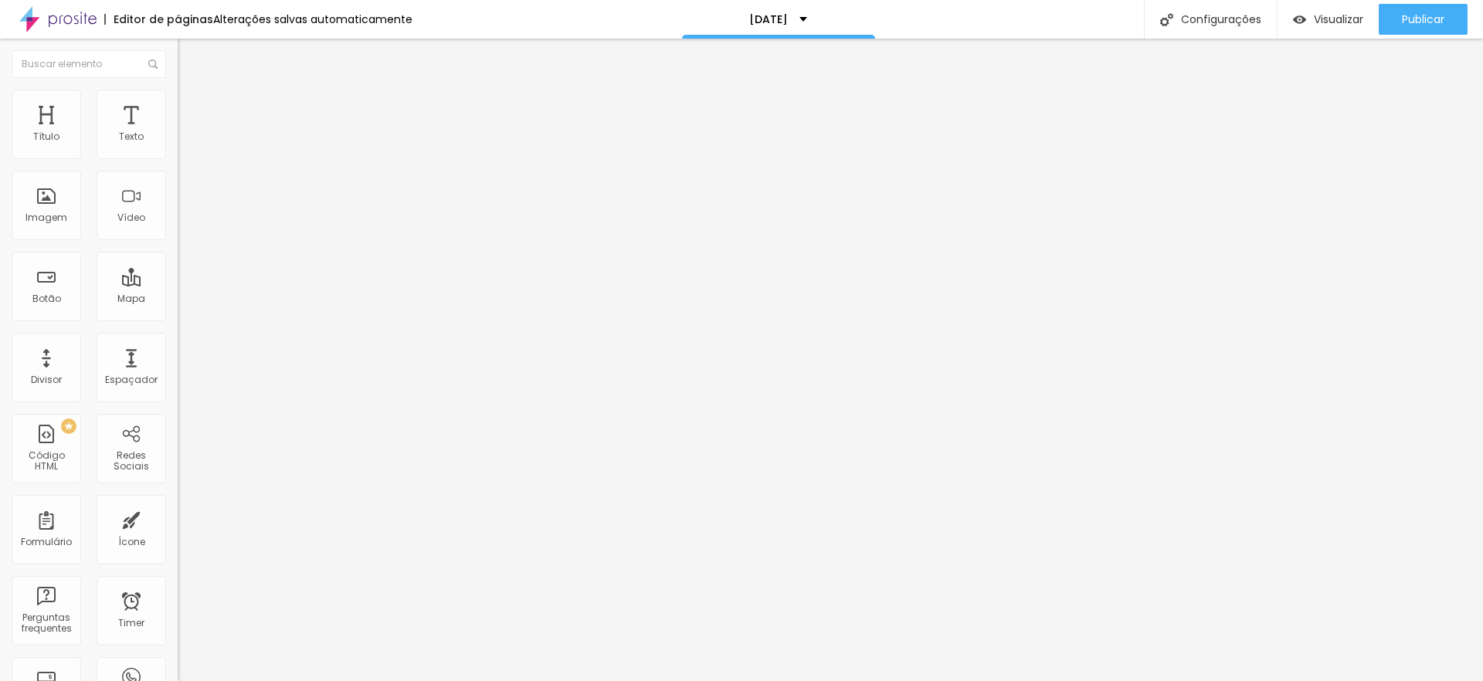
click at [191, 91] on span "Estilo" at bounding box center [203, 84] width 24 height 13
click at [178, 146] on span "Titulo 2" at bounding box center [203, 136] width 50 height 19
click at [178, 133] on span "Titulo 1" at bounding box center [203, 122] width 50 height 22
click at [191, 103] on span "Avançado" at bounding box center [216, 99] width 51 height 13
click at [178, 284] on input "range" at bounding box center [228, 290] width 100 height 12
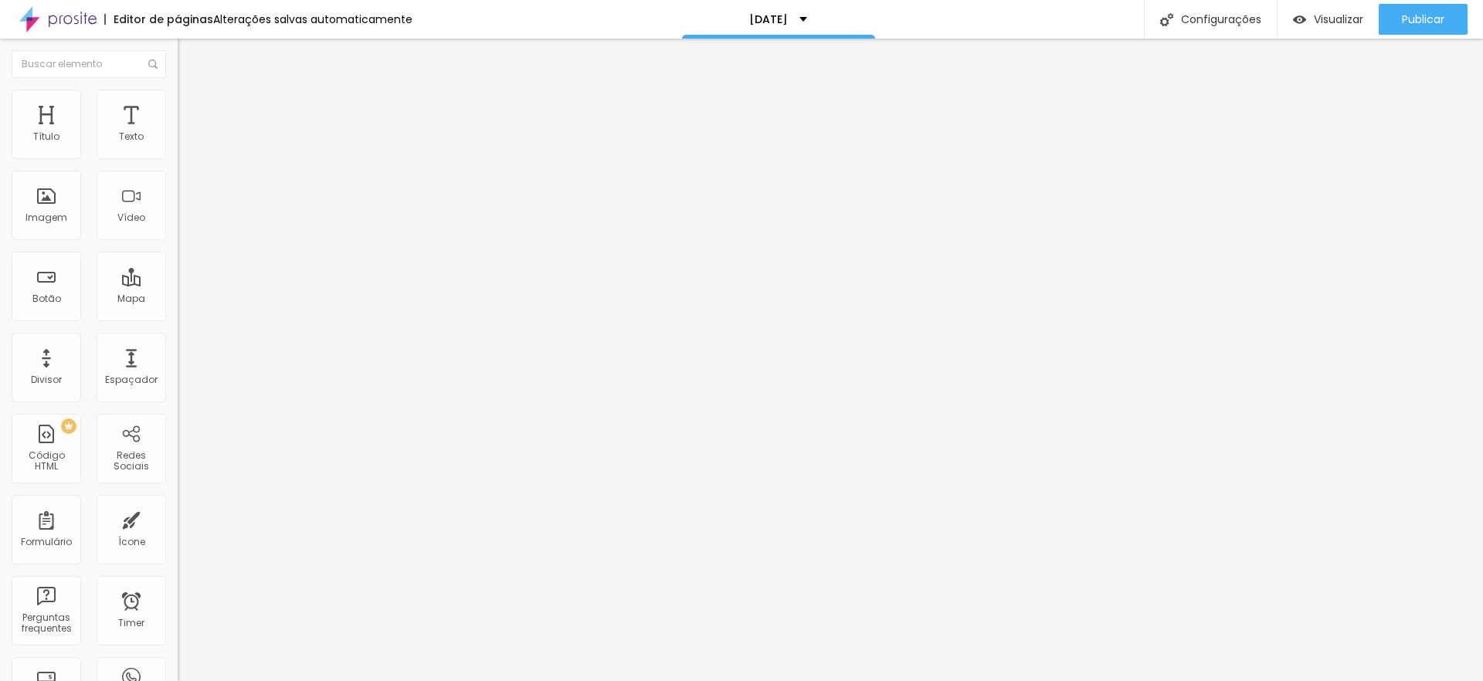
click at [189, 60] on img "button" at bounding box center [195, 56] width 12 height 12
click at [189, 56] on img "button" at bounding box center [195, 56] width 12 height 12
click at [189, 51] on img "button" at bounding box center [195, 56] width 12 height 12
click at [189, 56] on img "button" at bounding box center [195, 56] width 12 height 12
drag, startPoint x: 155, startPoint y: 128, endPoint x: 146, endPoint y: 143, distance: 17.4
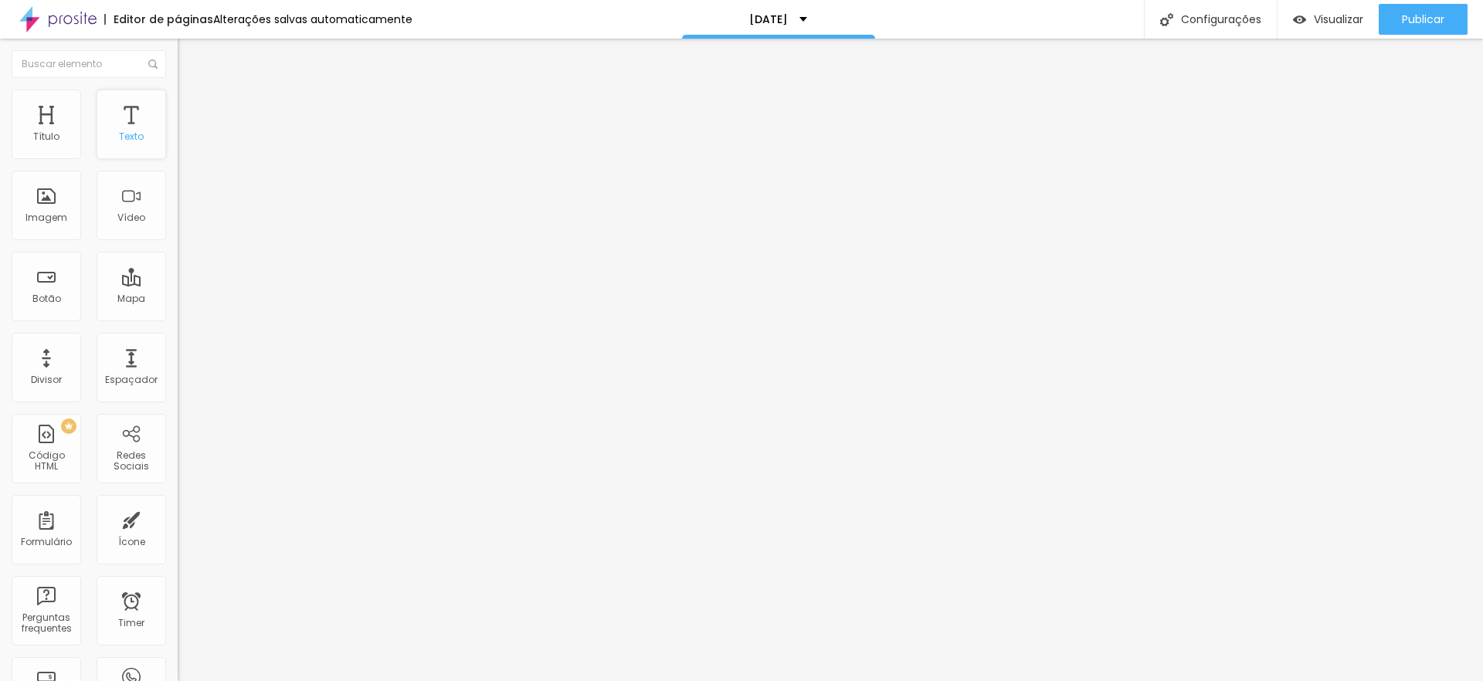
click at [146, 143] on div "Título Texto Imagem Vídeo Botão Mapa Divisor Espaçador PREMIUM Código HTML Rede…" at bounding box center [89, 455] width 178 height 730
click at [191, 107] on span "Avançado" at bounding box center [216, 99] width 51 height 13
click at [178, 105] on ul "Estilo Avançado" at bounding box center [267, 89] width 178 height 31
click at [191, 91] on span "Estilo" at bounding box center [203, 84] width 24 height 13
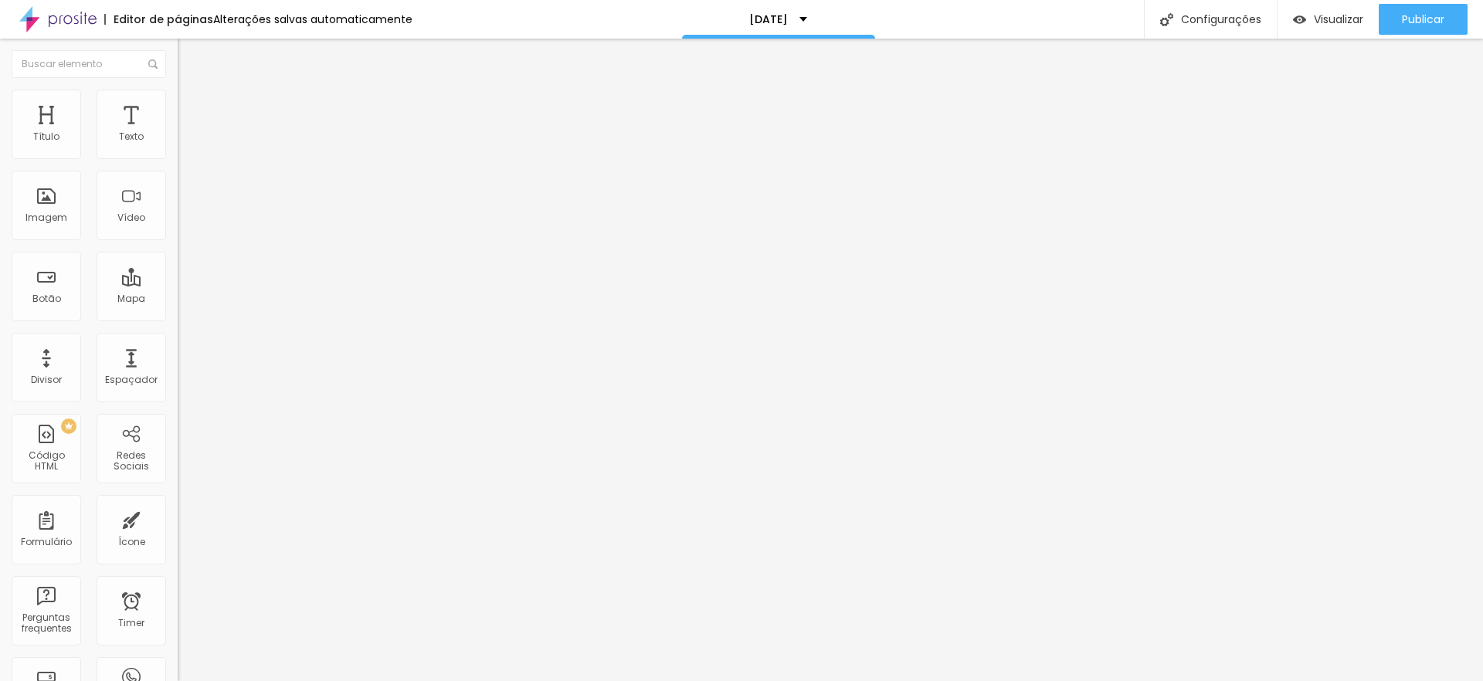
click at [178, 148] on button "button" at bounding box center [189, 140] width 22 height 16
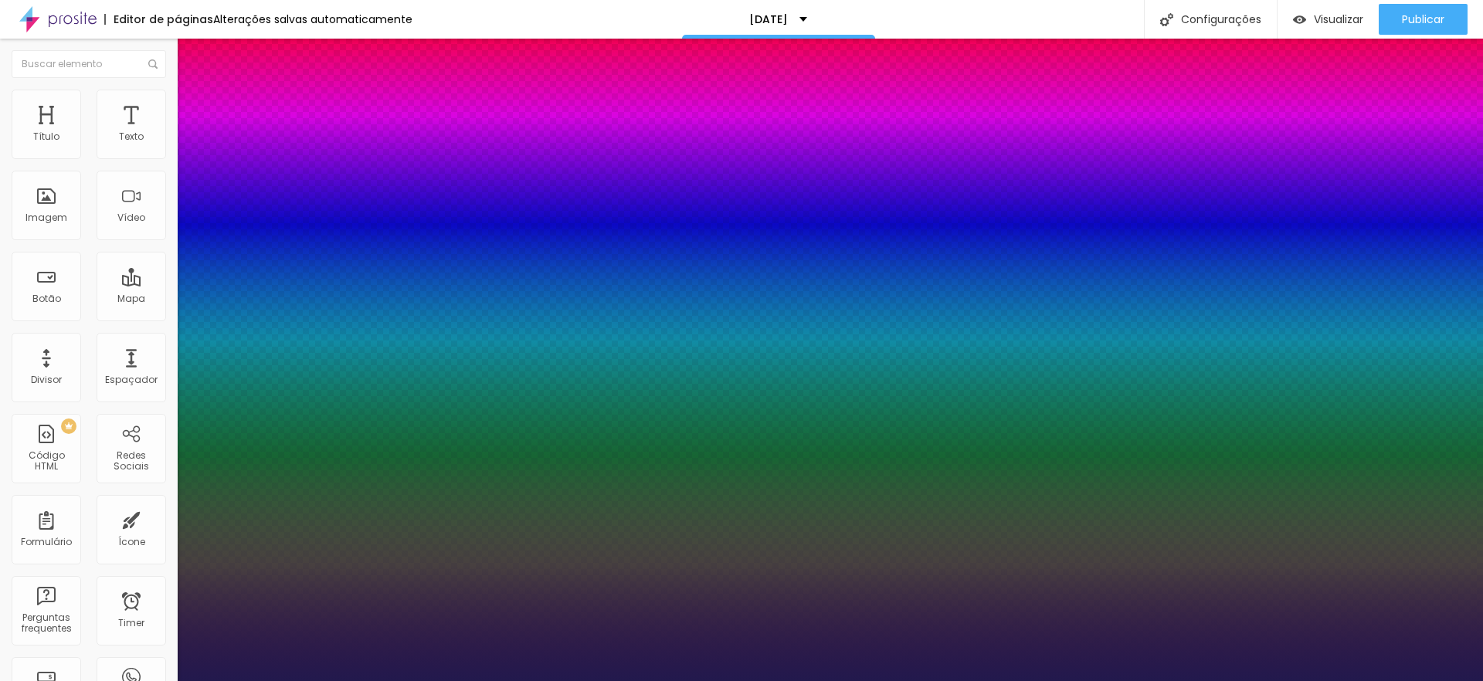
drag, startPoint x: 204, startPoint y: 258, endPoint x: 215, endPoint y: 259, distance: 11.6
click at [588, 680] on div at bounding box center [741, 681] width 1483 height 0
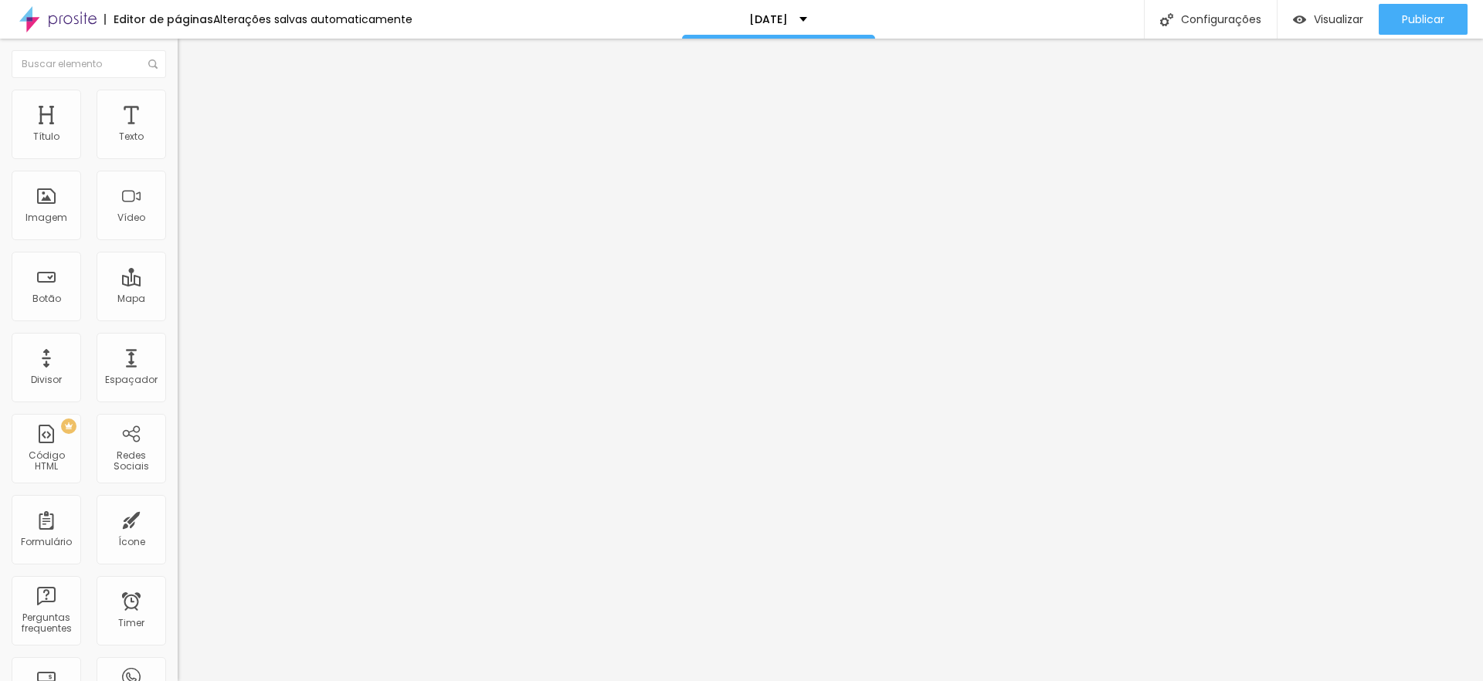
click at [189, 59] on img "button" at bounding box center [195, 56] width 12 height 12
click at [189, 53] on div "Editar Coluna" at bounding box center [237, 56] width 96 height 12
click at [184, 144] on icon "button" at bounding box center [188, 138] width 9 height 9
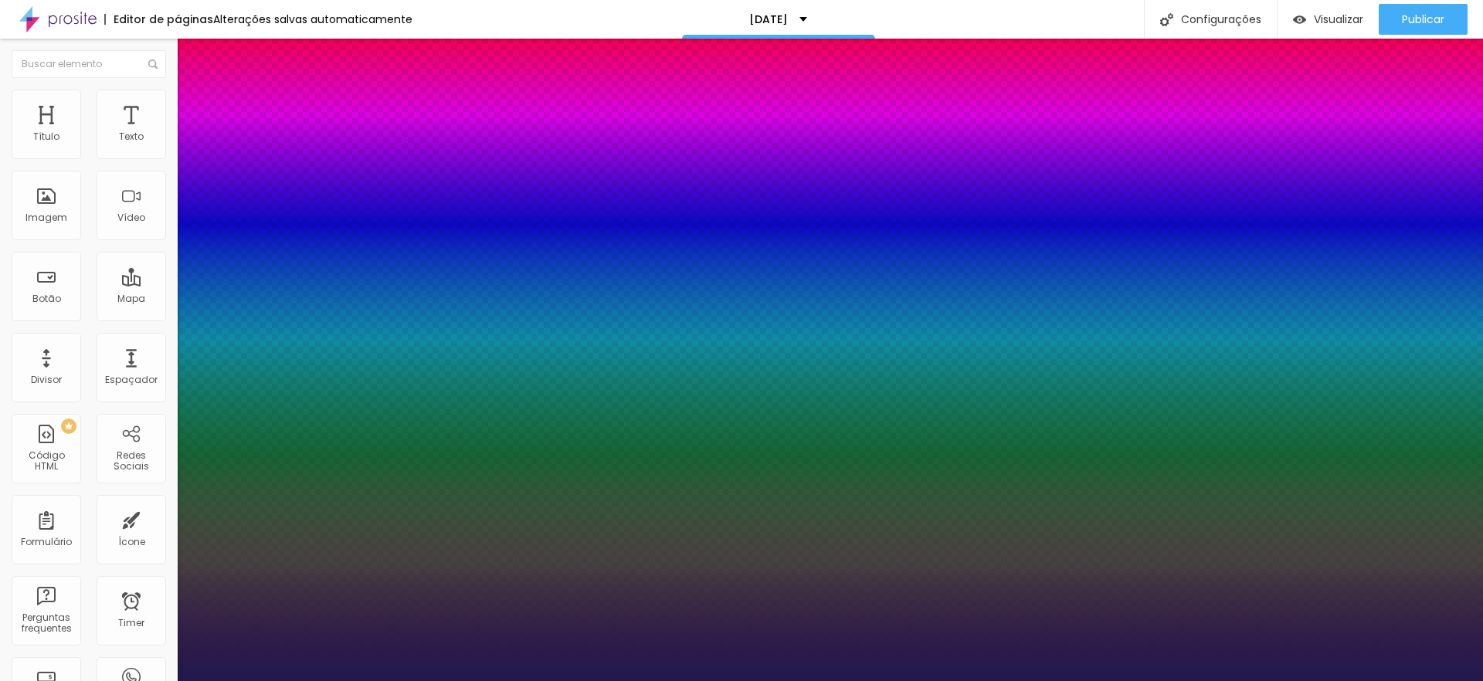
click at [449, 680] on div at bounding box center [741, 681] width 1483 height 0
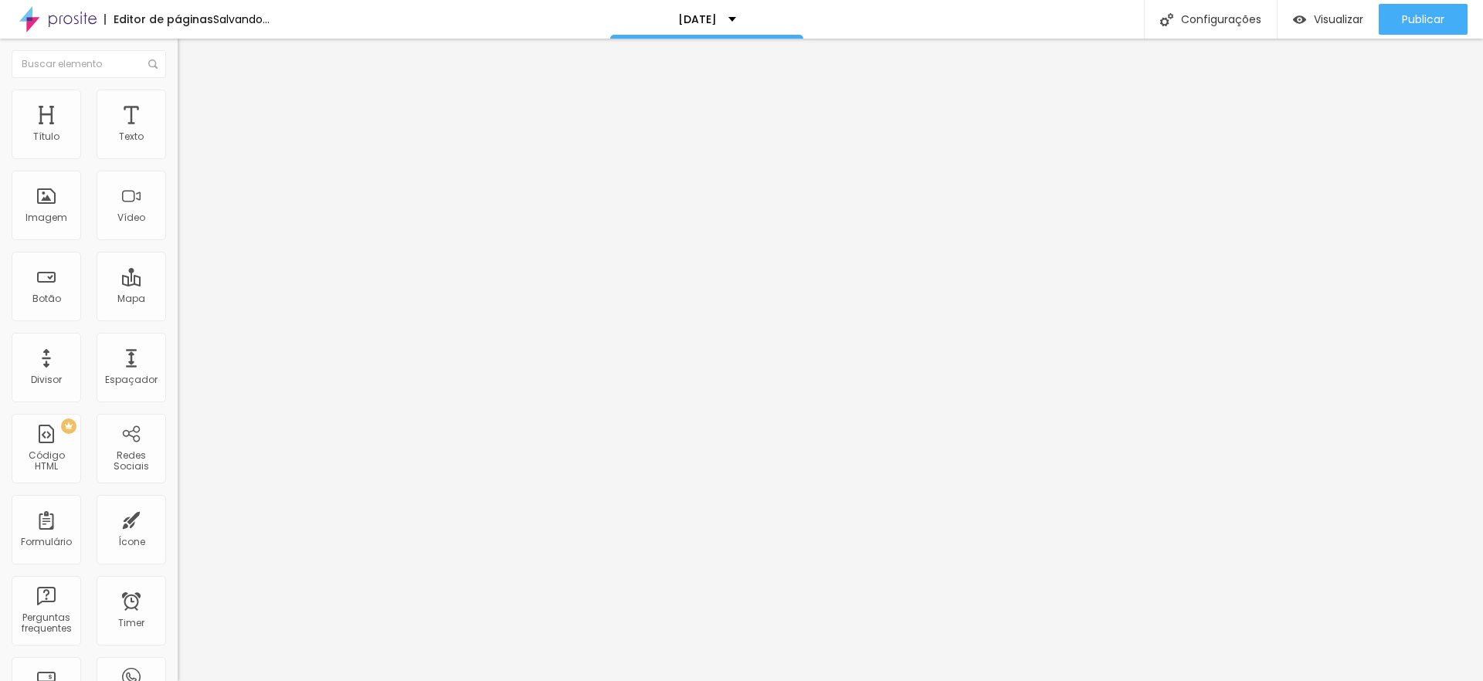
click at [191, 107] on span "Avançado" at bounding box center [216, 99] width 51 height 13
click at [178, 90] on li "Estilo" at bounding box center [267, 81] width 178 height 15
click at [184, 144] on icon "button" at bounding box center [188, 138] width 9 height 9
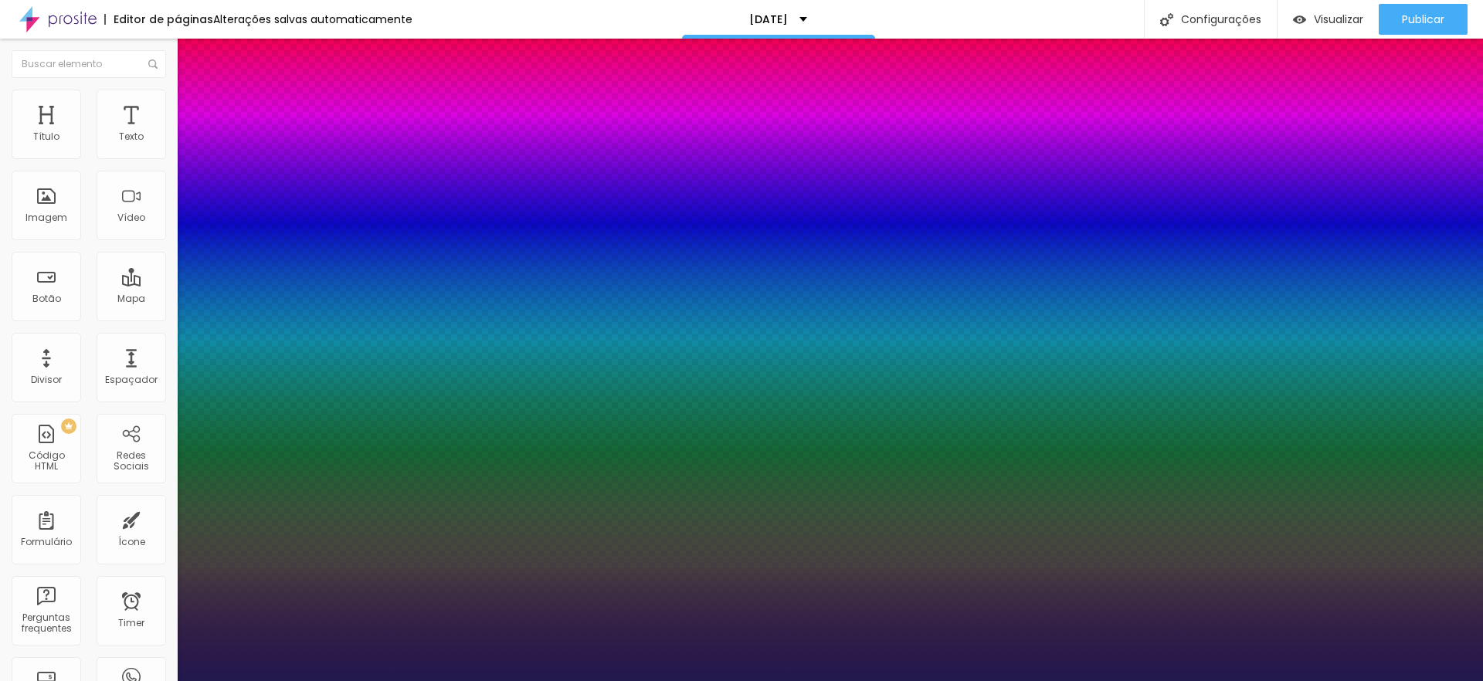
click at [808, 680] on div at bounding box center [741, 681] width 1483 height 0
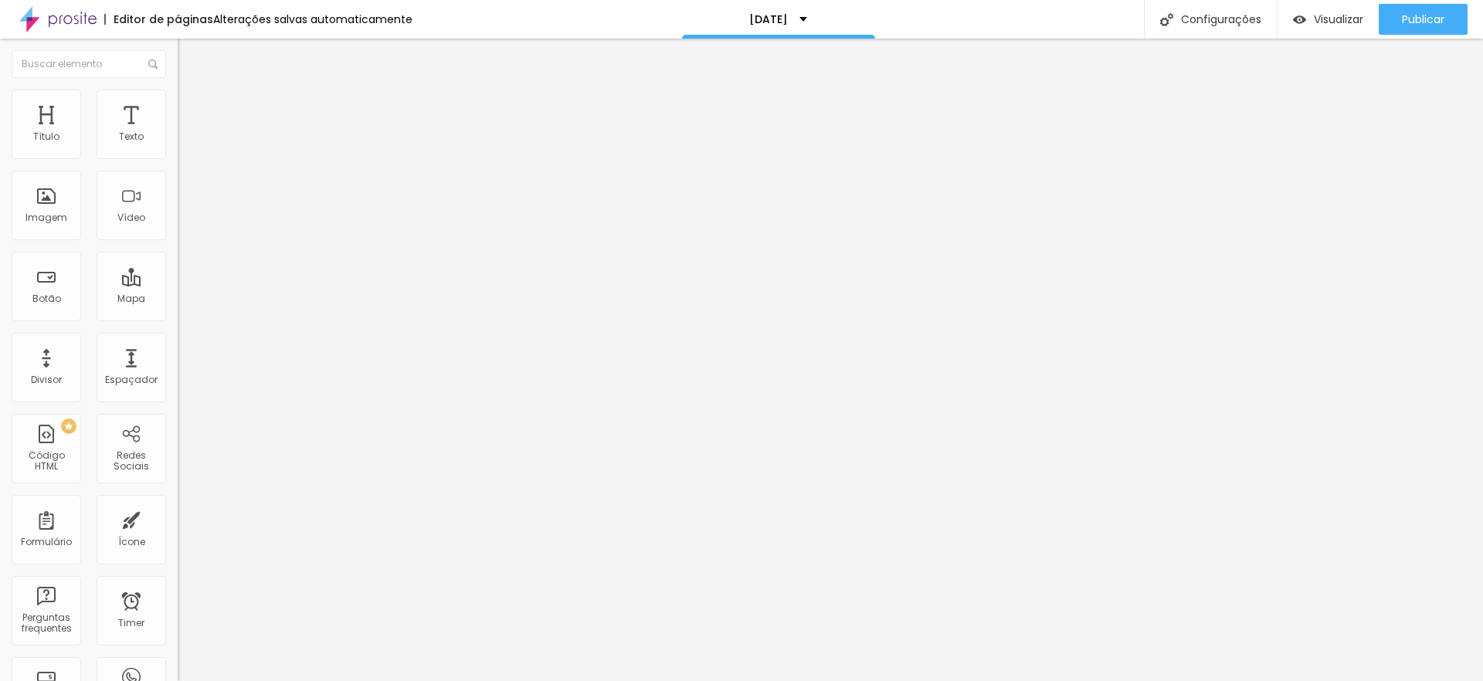
click at [178, 148] on button "button" at bounding box center [189, 140] width 22 height 16
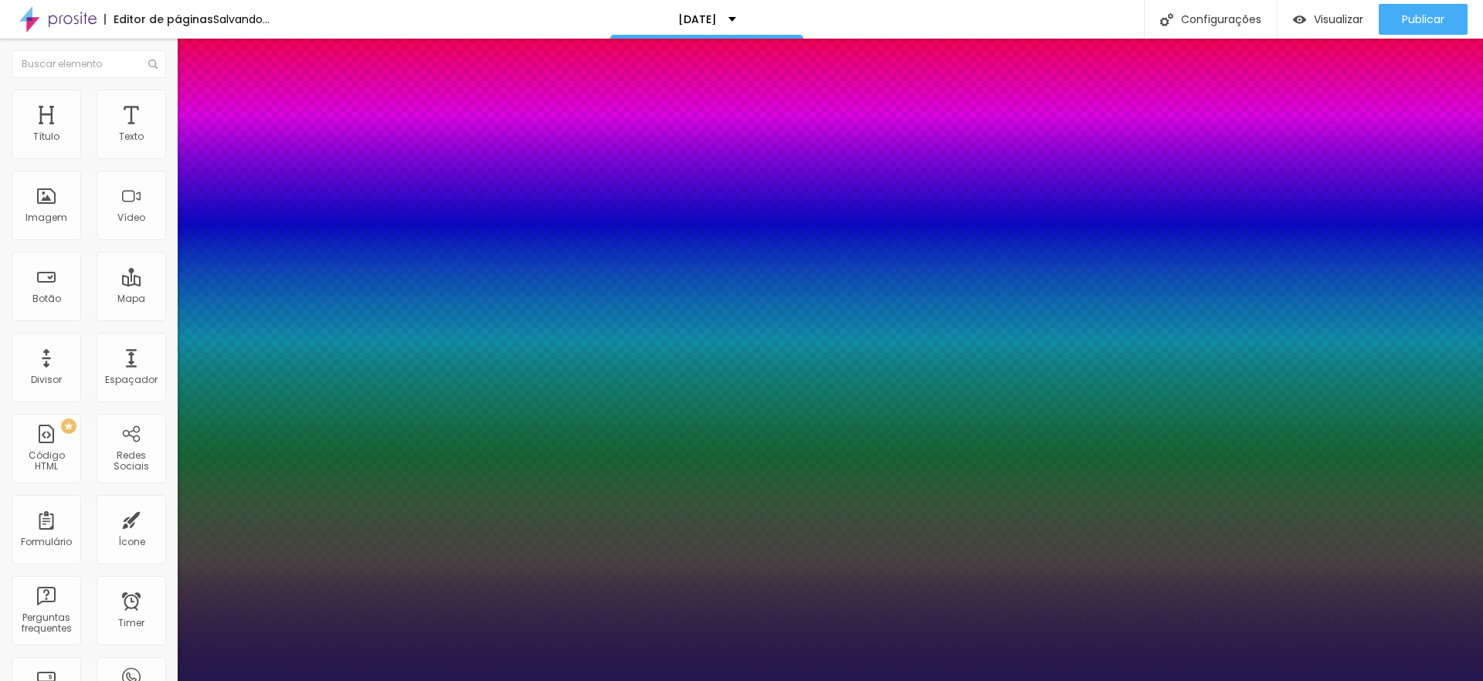
click at [601, 680] on div at bounding box center [741, 681] width 1483 height 0
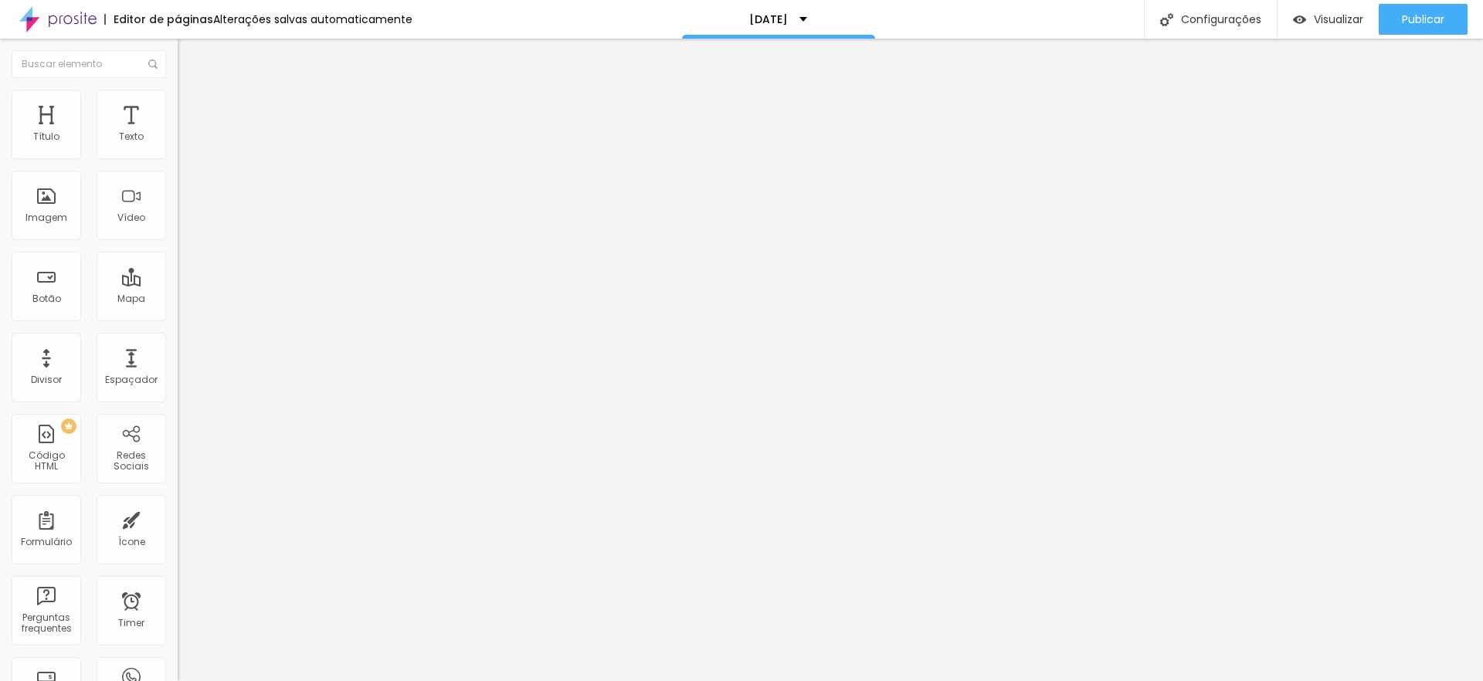
click at [178, 133] on span "Adicionar imagem" at bounding box center [228, 126] width 100 height 13
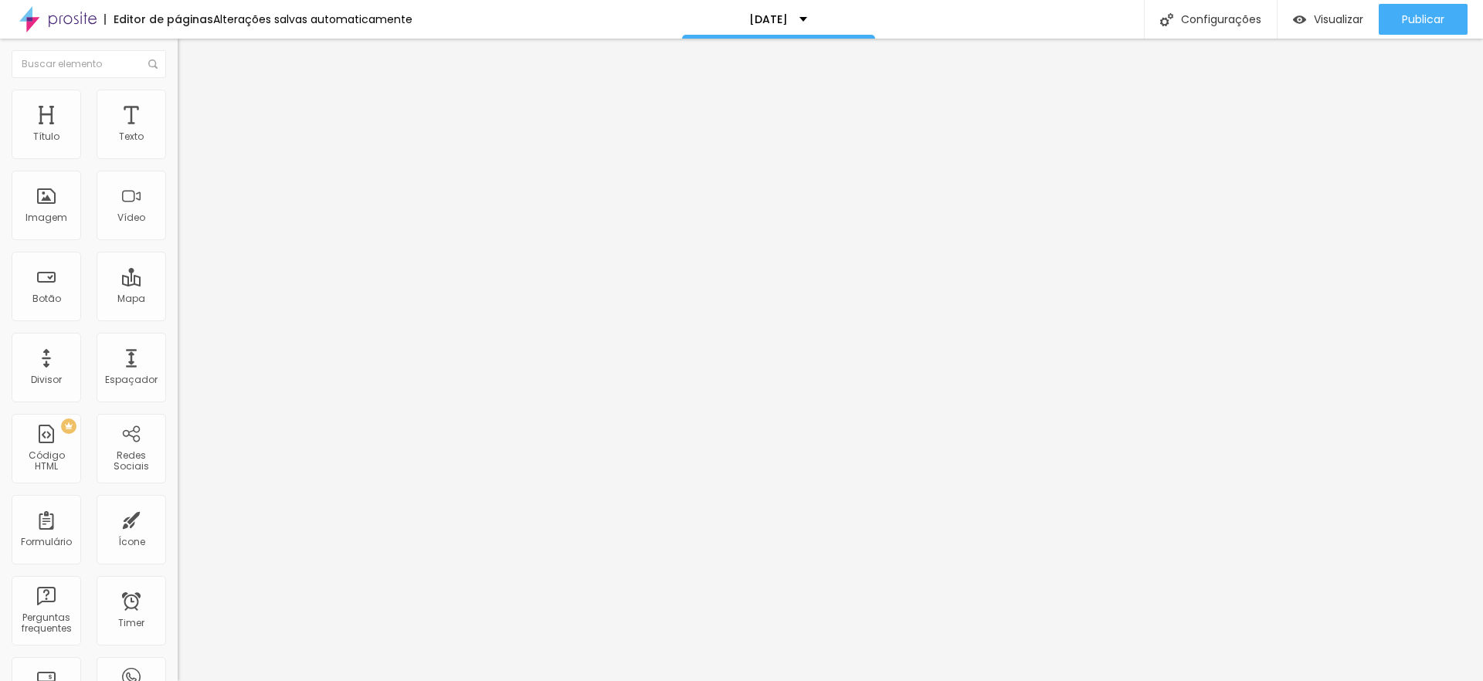
drag, startPoint x: 93, startPoint y: 174, endPoint x: 0, endPoint y: 171, distance: 93.5
click at [178, 171] on div "Texto EU QUERO Alinhamento [GEOGRAPHIC_DATA] Link URL Abrir em uma nova aba" at bounding box center [267, 232] width 178 height 225
click at [191, 109] on span "Avançado" at bounding box center [216, 115] width 51 height 13
click at [191, 104] on span "Estilo" at bounding box center [203, 99] width 24 height 13
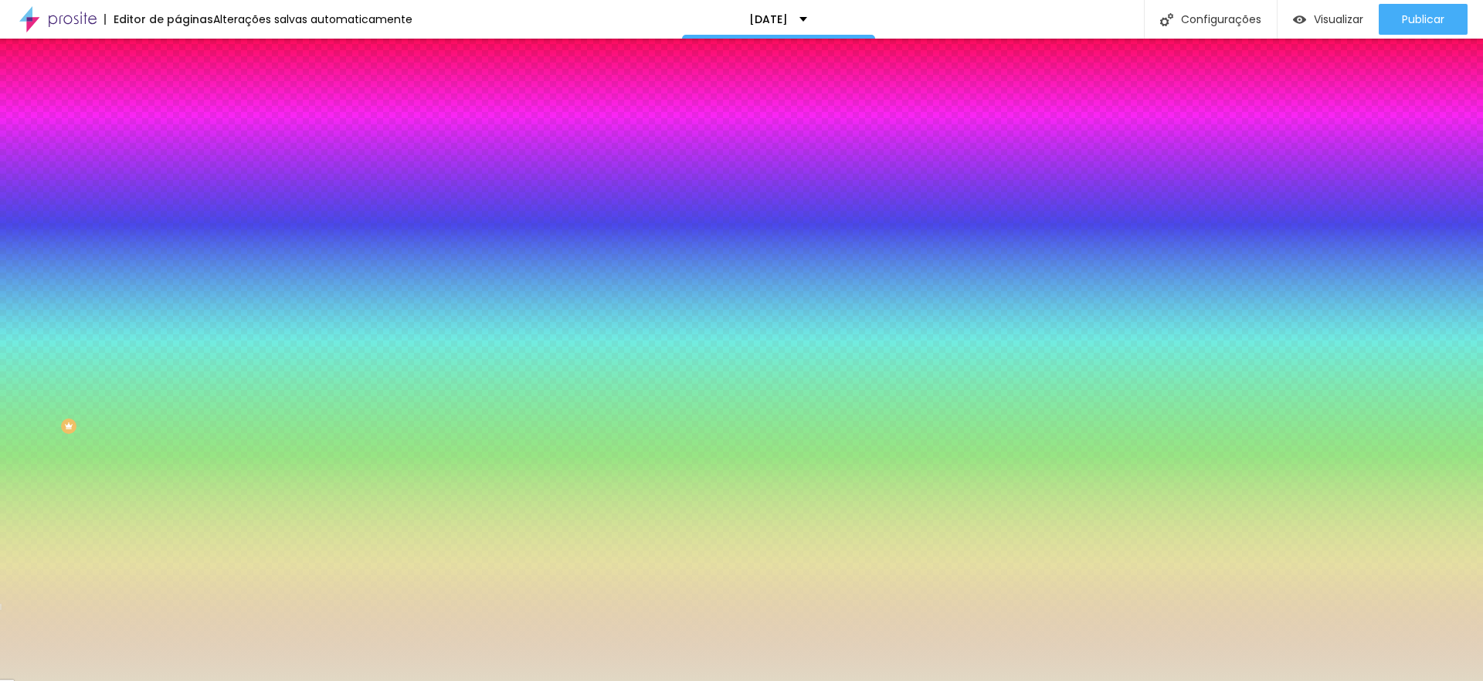
click at [178, 225] on input "#E1D8C4" at bounding box center [270, 217] width 185 height 15
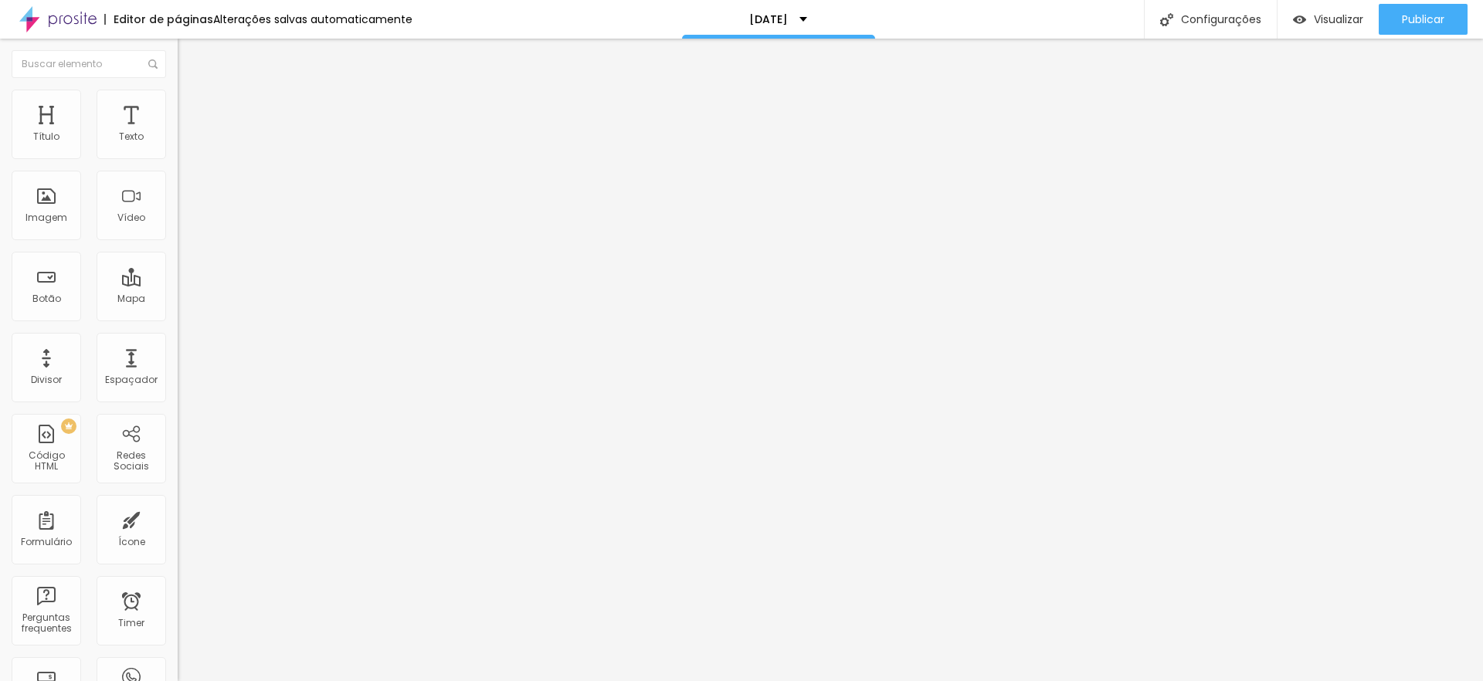
click at [191, 105] on span "Estilo" at bounding box center [203, 99] width 24 height 13
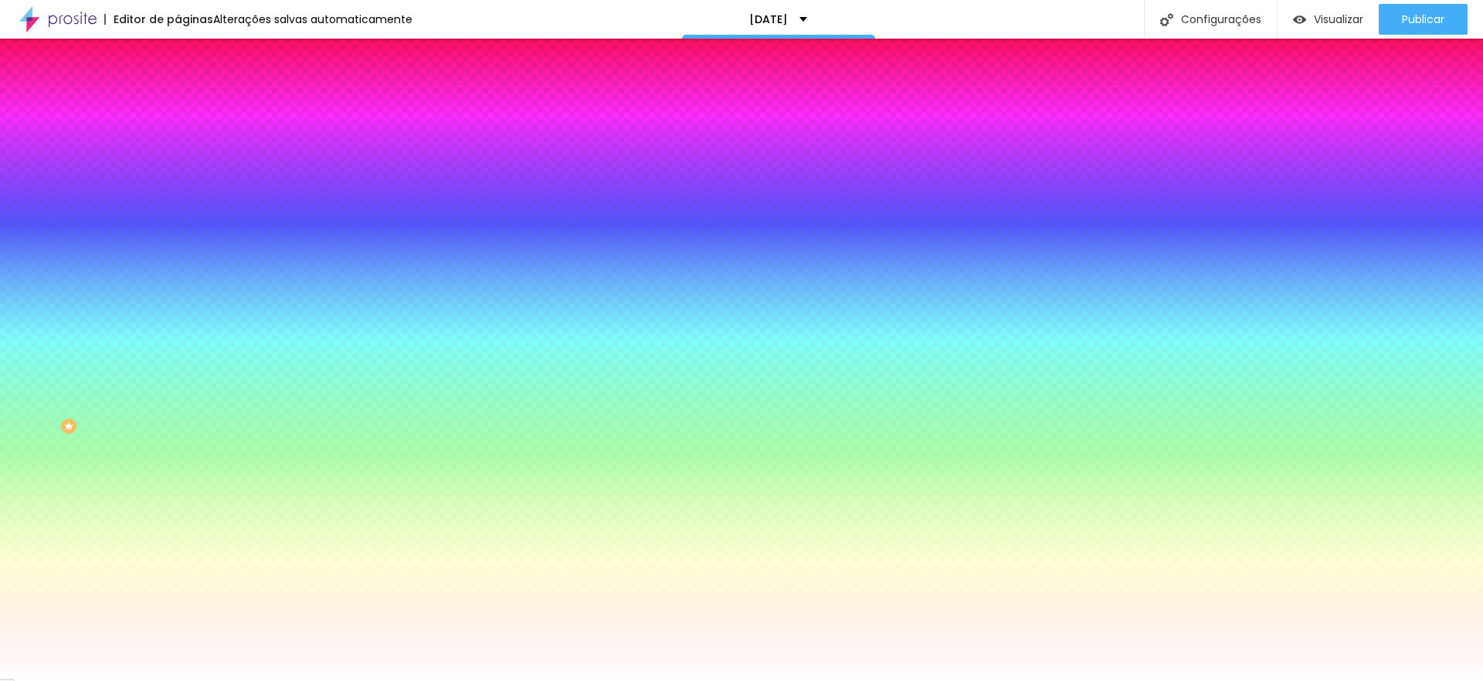
click at [178, 156] on input "#000000" at bounding box center [270, 154] width 185 height 15
paste input "E1D8C4"
click at [178, 147] on div at bounding box center [267, 147] width 178 height 0
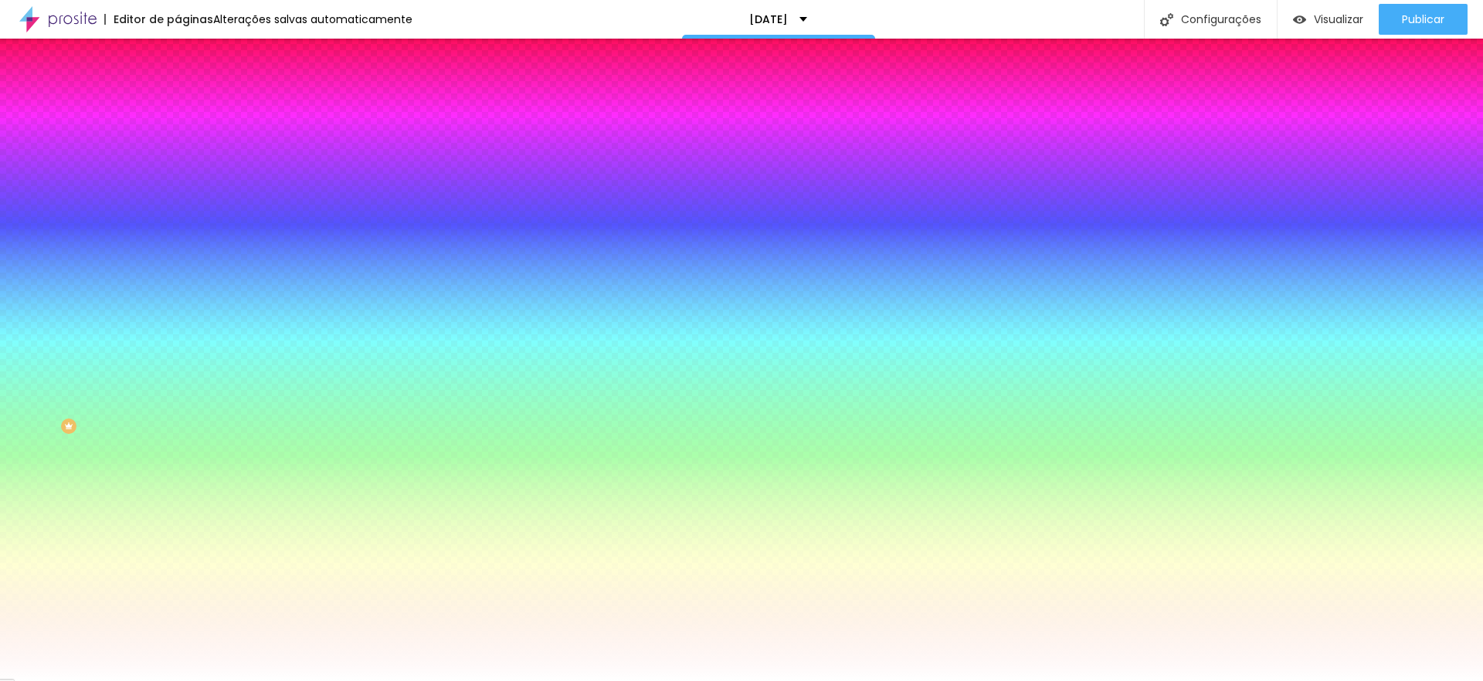
click at [178, 147] on div at bounding box center [267, 147] width 178 height 0
click at [42, 197] on div at bounding box center [741, 340] width 1483 height 681
click at [45, 207] on div at bounding box center [741, 340] width 1483 height 681
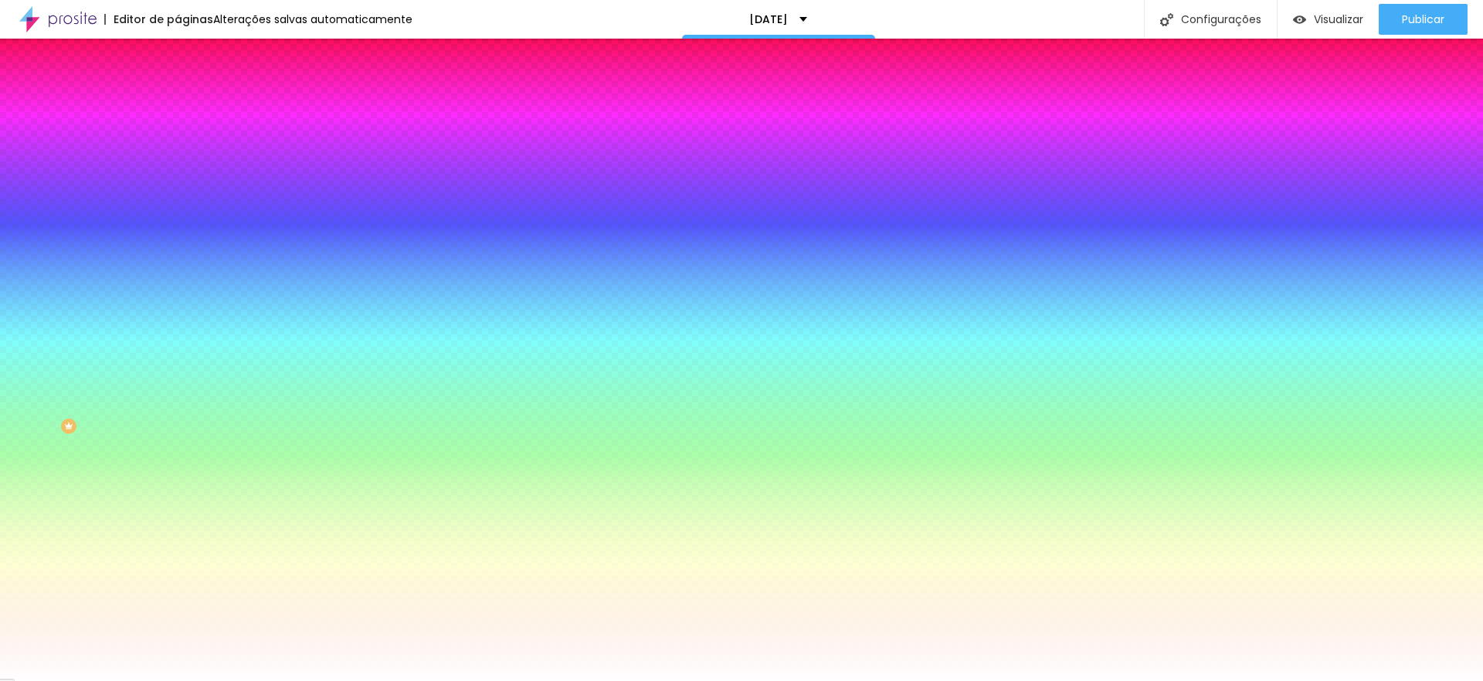
click at [178, 157] on input "#CEC2AA" at bounding box center [270, 154] width 185 height 15
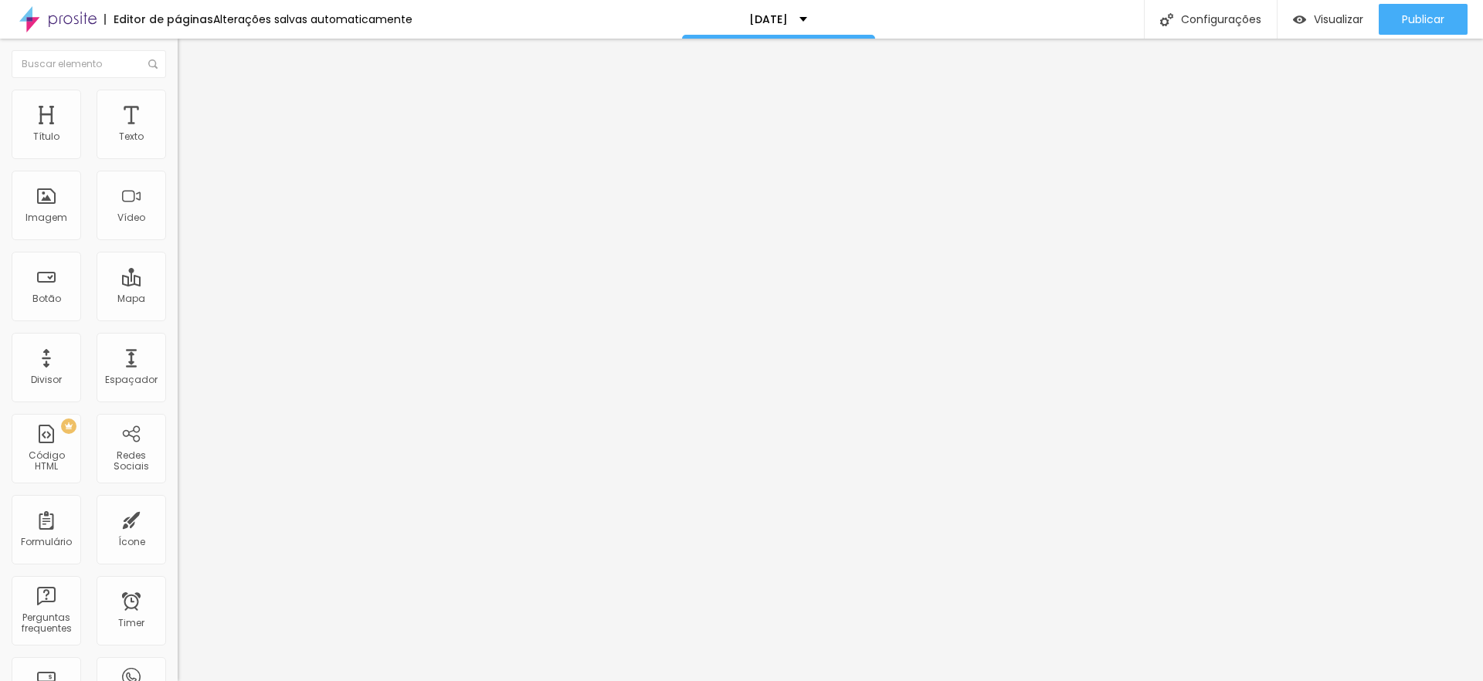
click at [191, 107] on span "Estilo" at bounding box center [203, 99] width 24 height 13
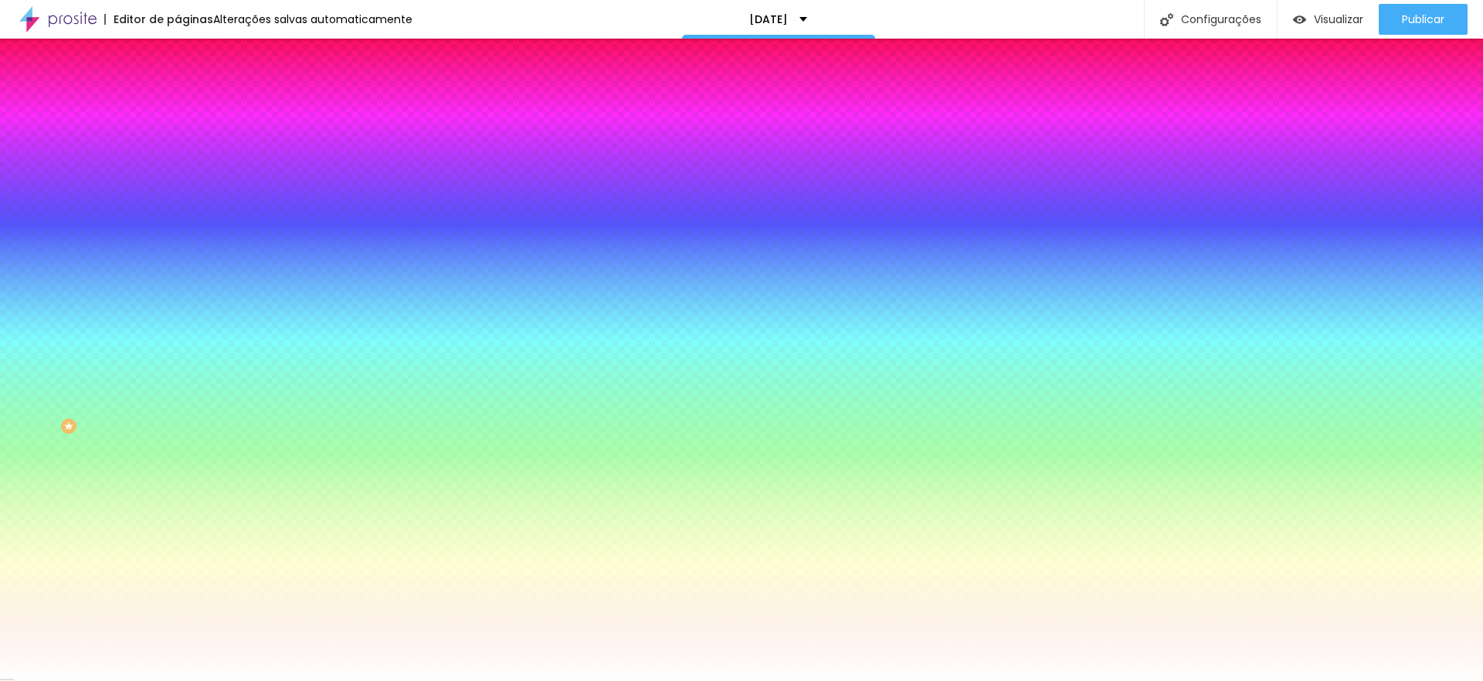
click at [178, 158] on input "#000000" at bounding box center [270, 154] width 185 height 15
paste input "CEC2AA"
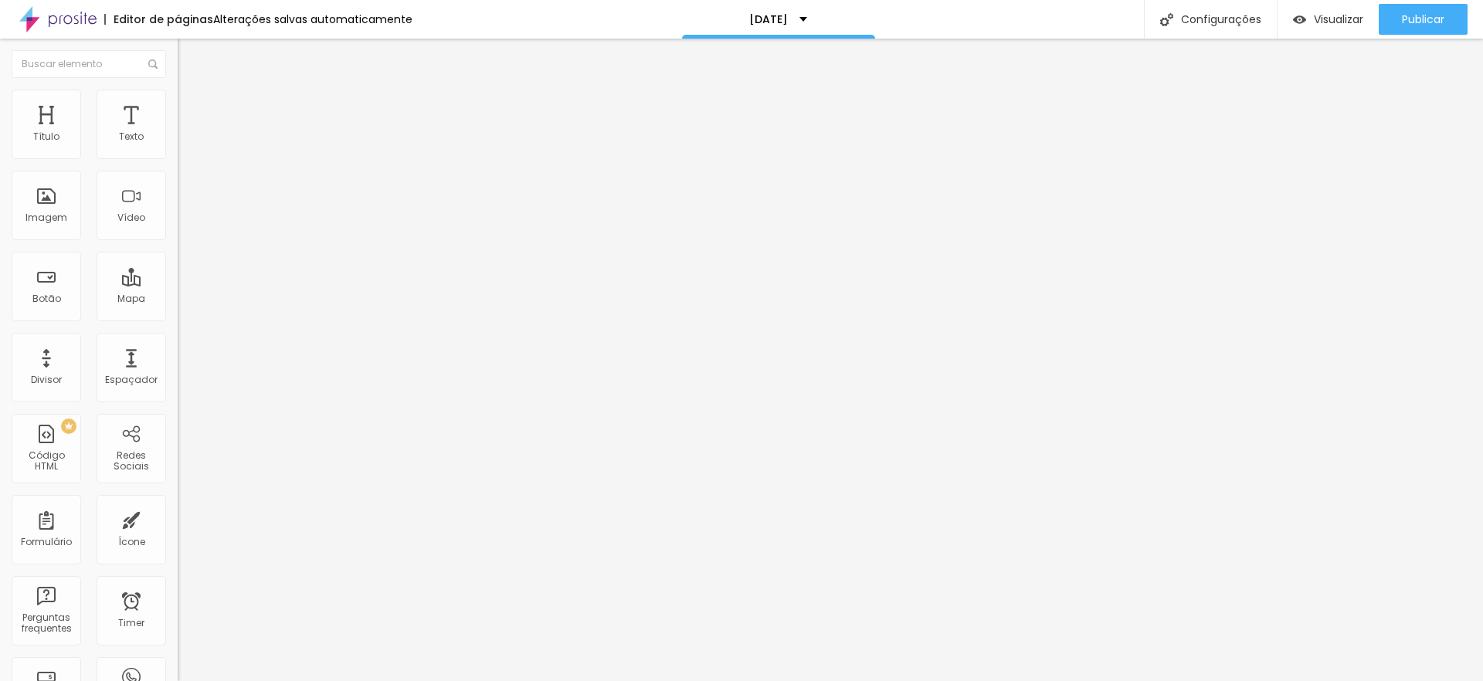
click at [191, 109] on span "Avançado" at bounding box center [216, 115] width 51 height 13
click at [191, 107] on span "Estilo" at bounding box center [203, 99] width 24 height 13
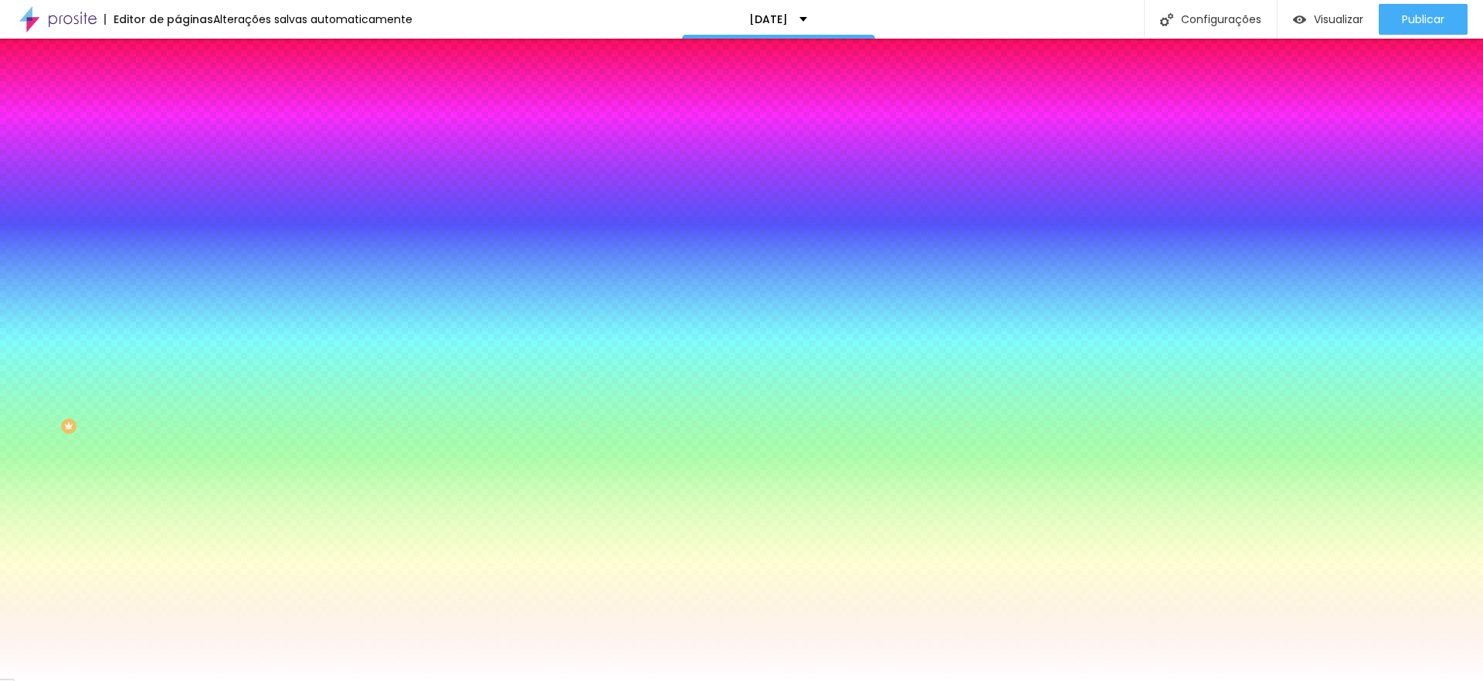
click at [178, 154] on input "#000000" at bounding box center [270, 154] width 185 height 15
paste input "CEC2AA"
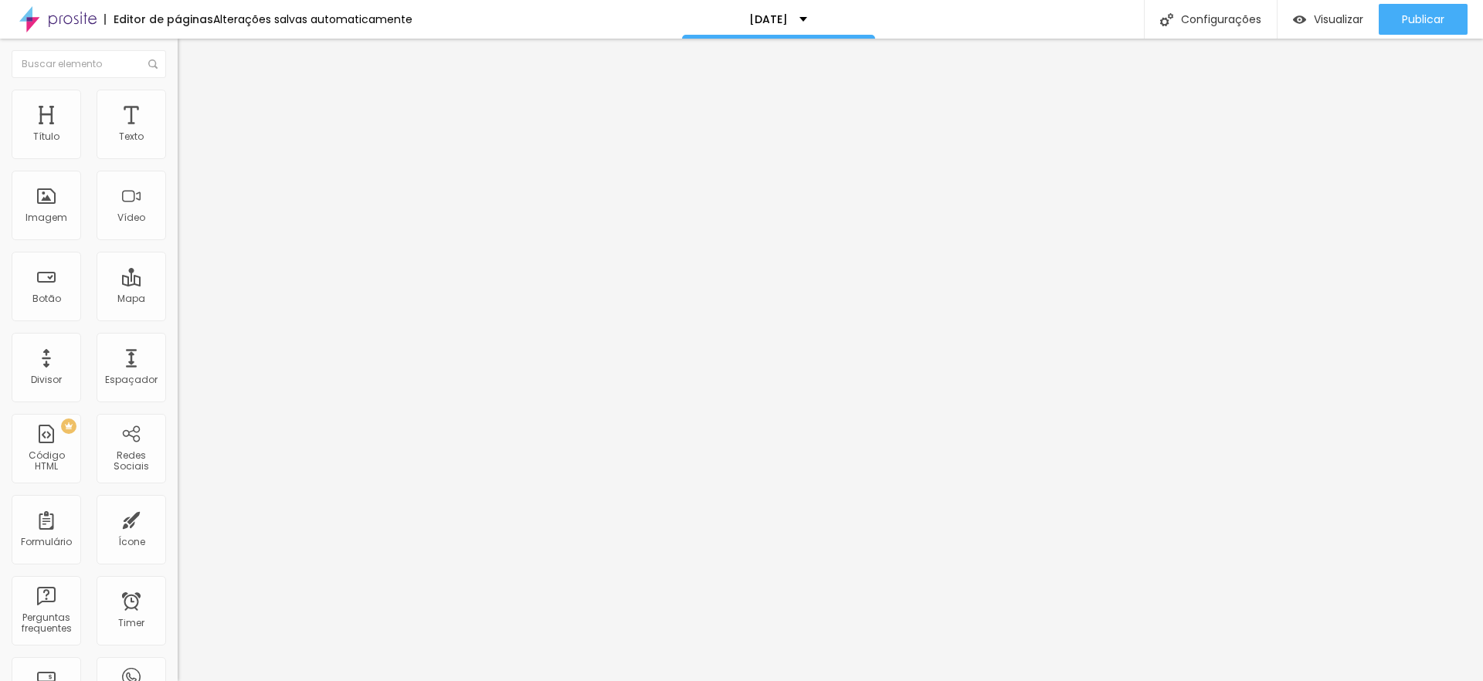
click at [191, 107] on span "Estilo" at bounding box center [203, 99] width 24 height 13
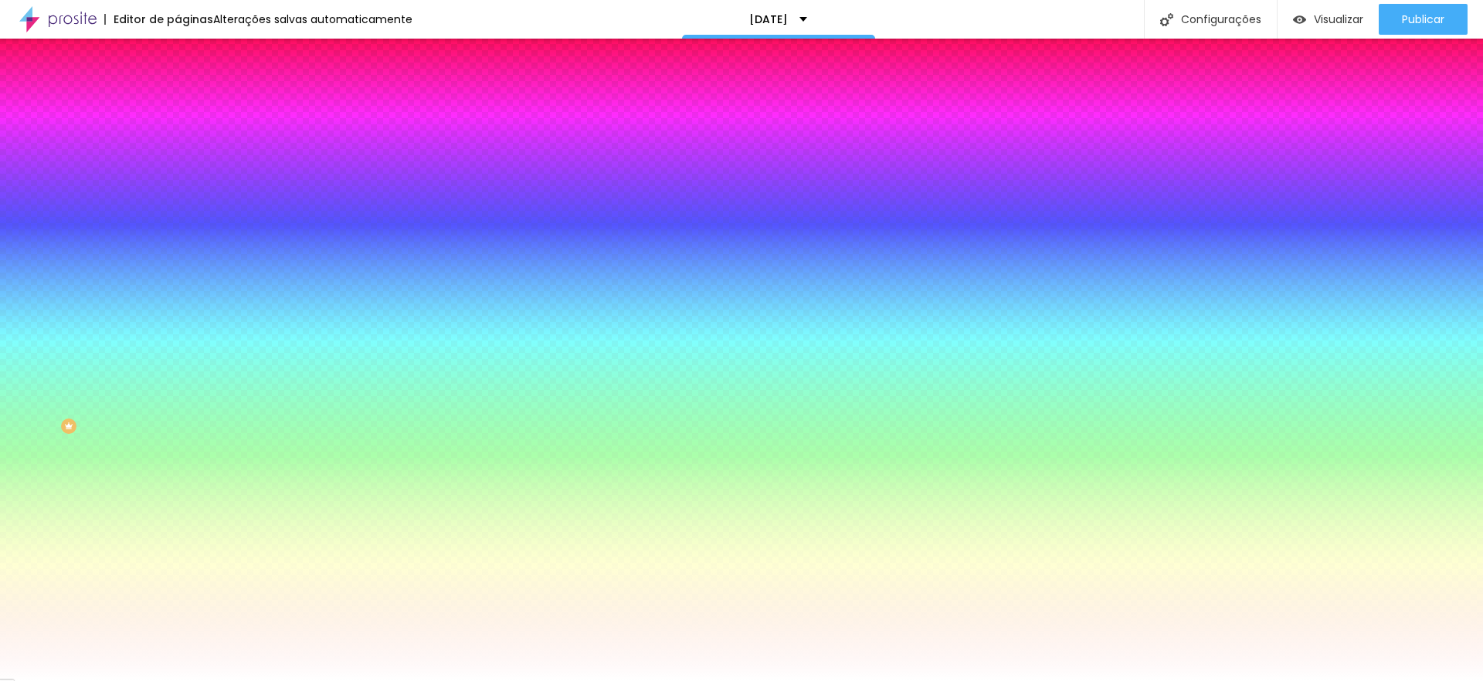
click at [178, 157] on input "#000000" at bounding box center [270, 154] width 185 height 15
paste input "CEC2AA"
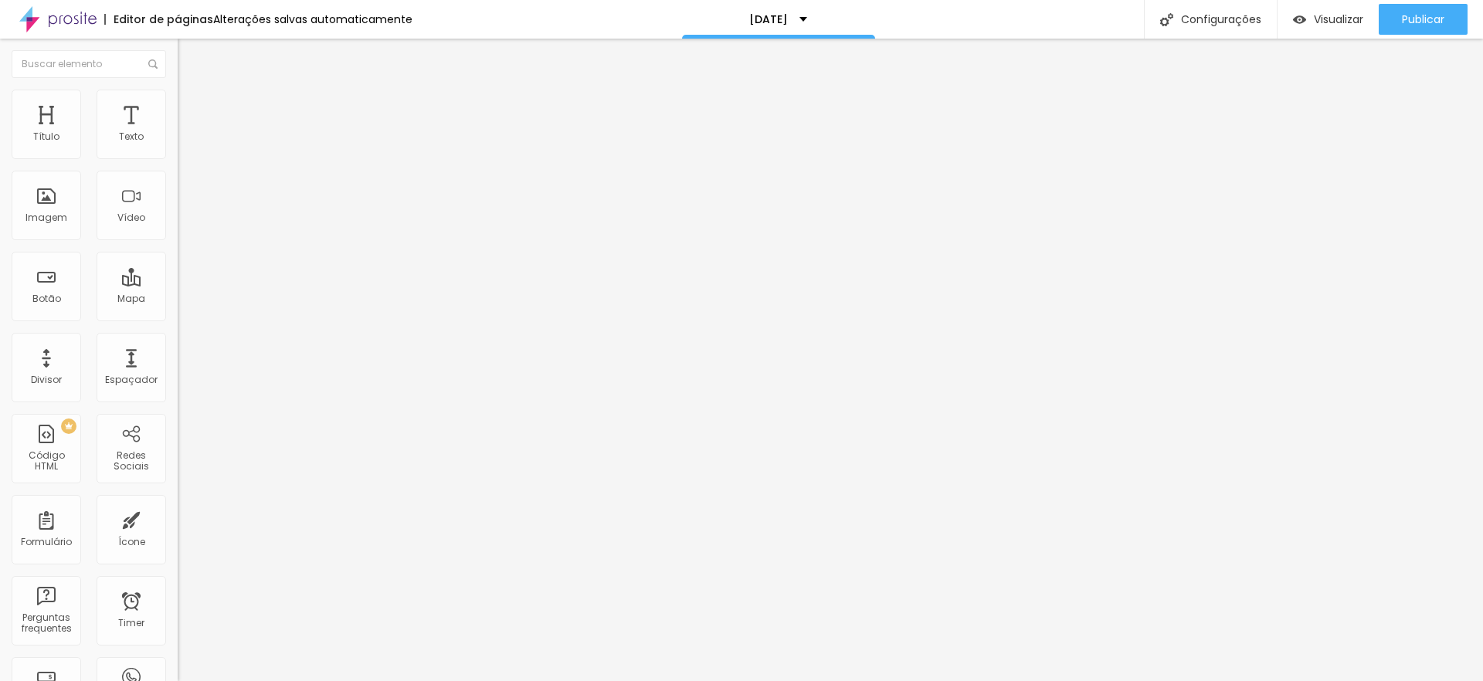
click at [191, 105] on span "Estilo" at bounding box center [203, 99] width 24 height 13
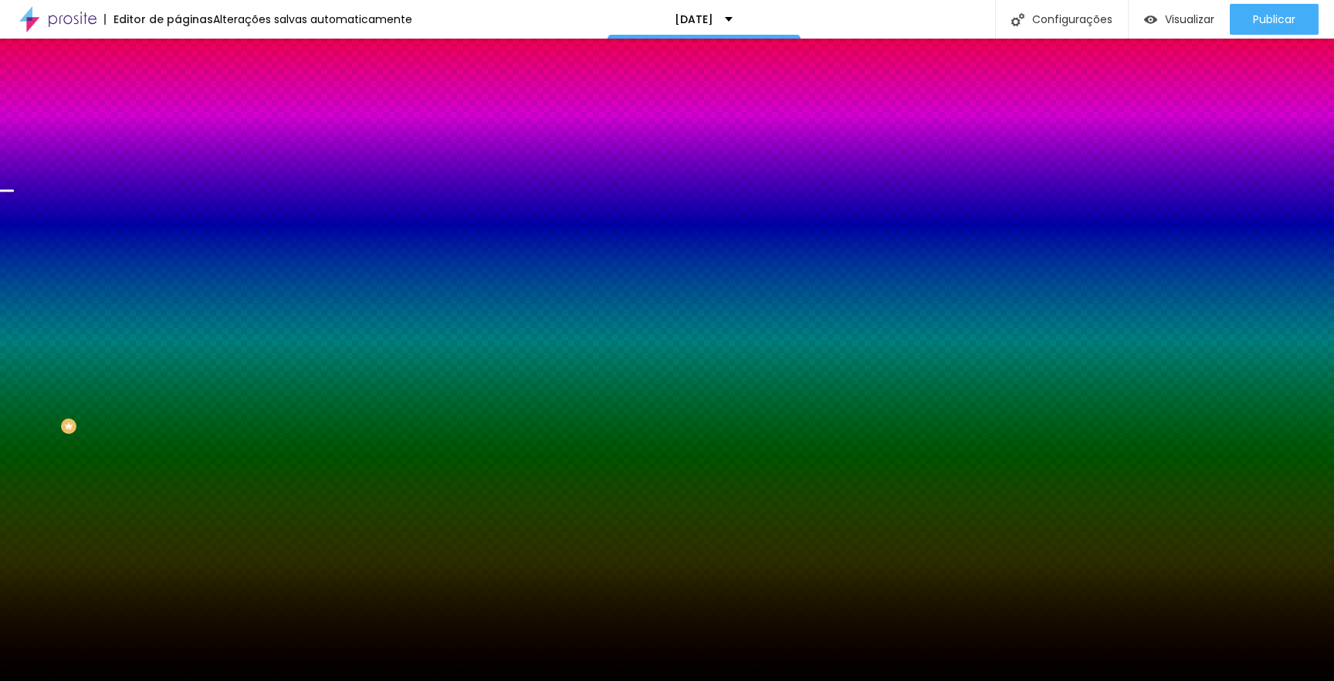
click at [178, 142] on span "Trocar imagem" at bounding box center [220, 135] width 84 height 13
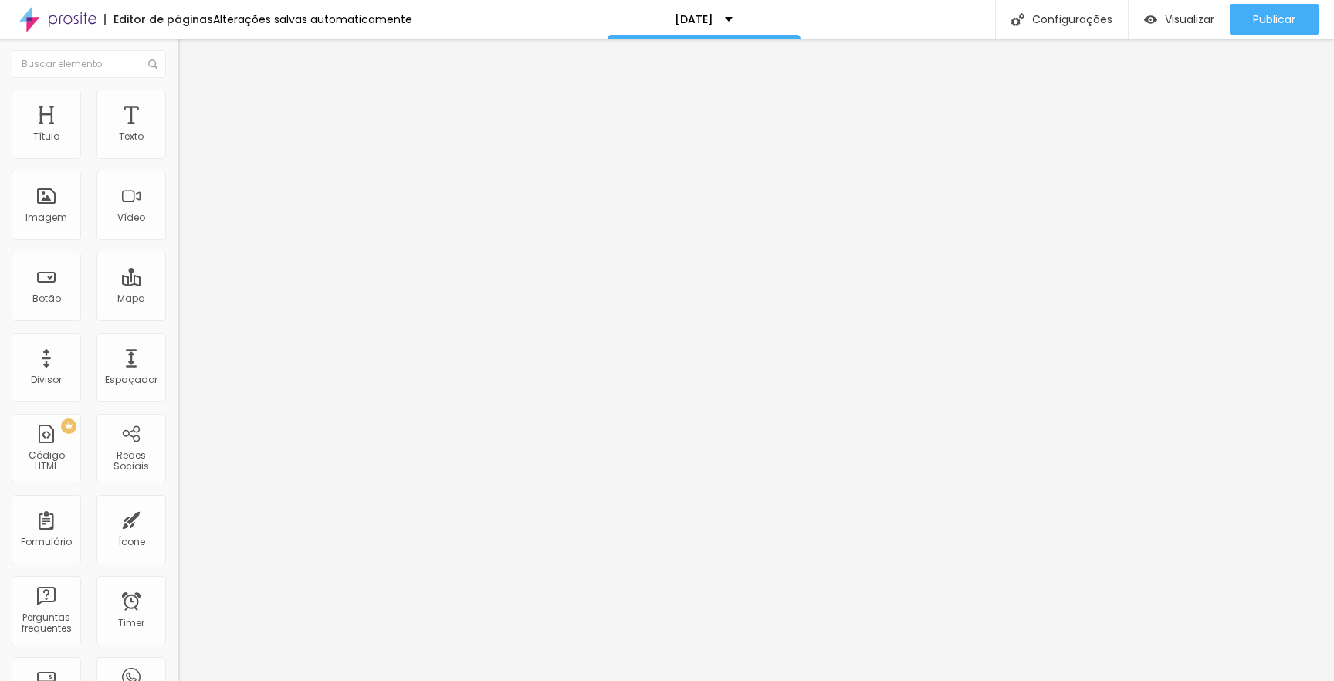
click at [191, 107] on span "Estilo" at bounding box center [203, 99] width 24 height 13
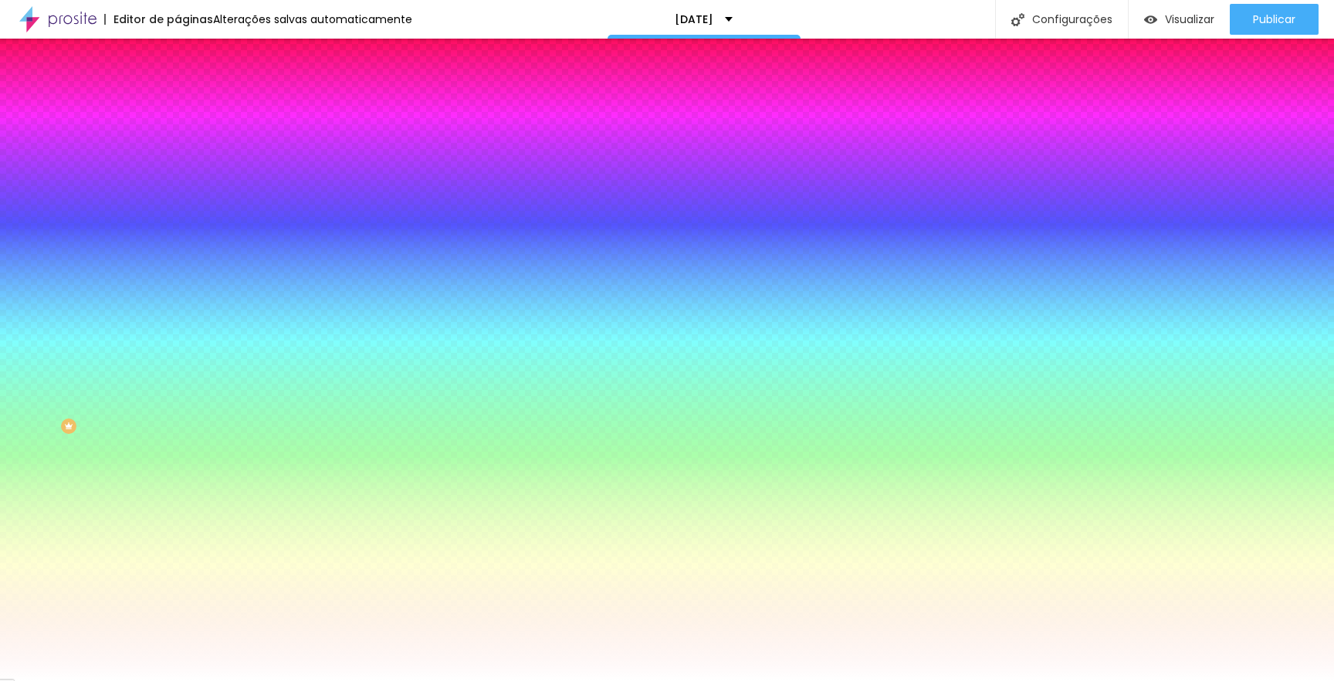
click at [191, 110] on span "Avançado" at bounding box center [216, 115] width 51 height 13
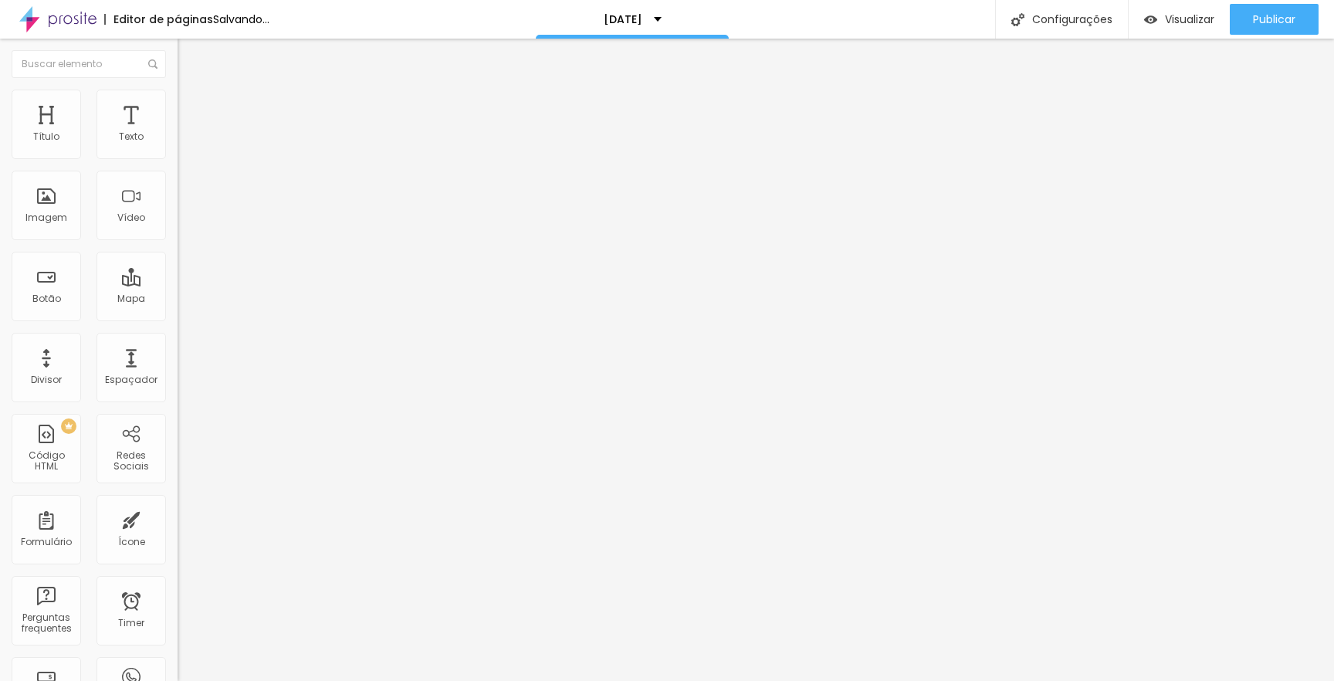
drag, startPoint x: 100, startPoint y: 154, endPoint x: 0, endPoint y: 166, distance: 101.1
click at [178, 167] on div "0 Espaçamento entre colunas 20 px Espaçamento vertical ID Html Classes Html Vis…" at bounding box center [267, 444] width 178 height 649
drag, startPoint x: 37, startPoint y: 189, endPoint x: 12, endPoint y: 189, distance: 24.7
click at [178, 339] on div "0 px Espaçamento vertical" at bounding box center [267, 448] width 178 height 219
click at [191, 109] on span "Avançado" at bounding box center [216, 115] width 51 height 13
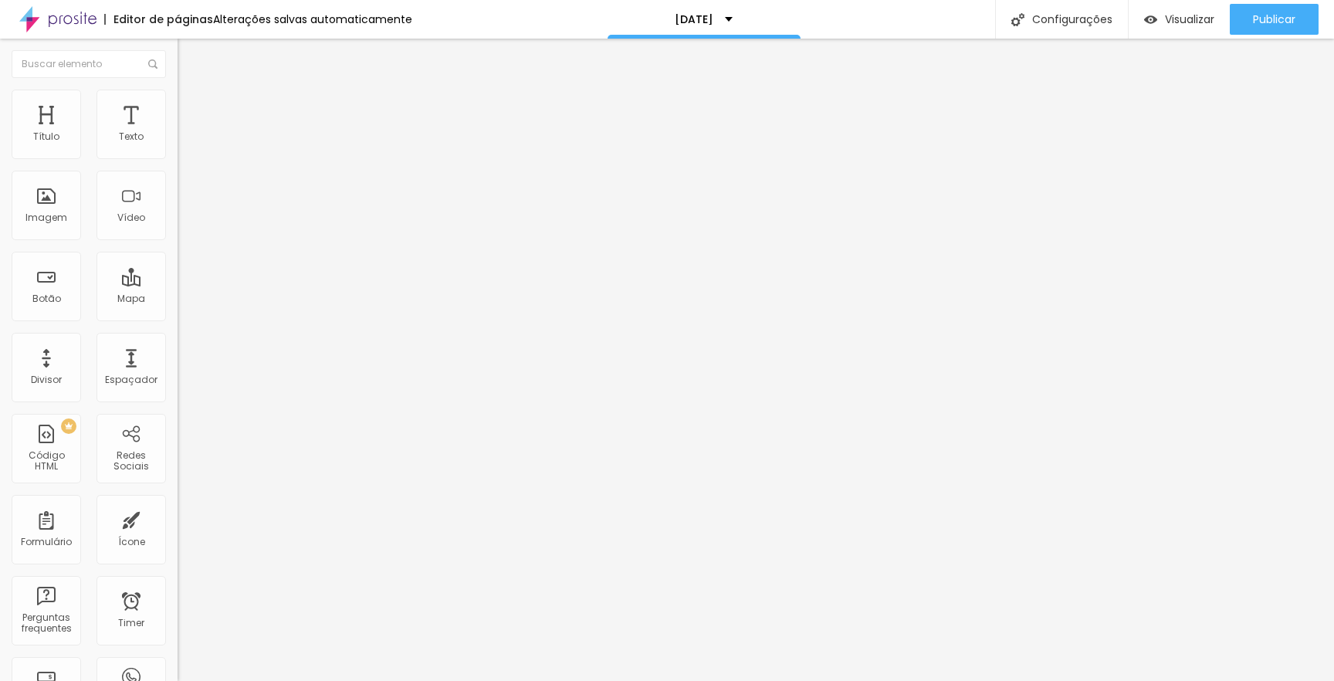
drag, startPoint x: 63, startPoint y: 152, endPoint x: 0, endPoint y: 154, distance: 63.4
click at [178, 154] on div "0 px Espaçamento Interno ID Html Classes Html Visível nos dispositivos Celular …" at bounding box center [267, 336] width 178 height 432
click at [184, 224] on icon "button" at bounding box center [188, 219] width 9 height 9
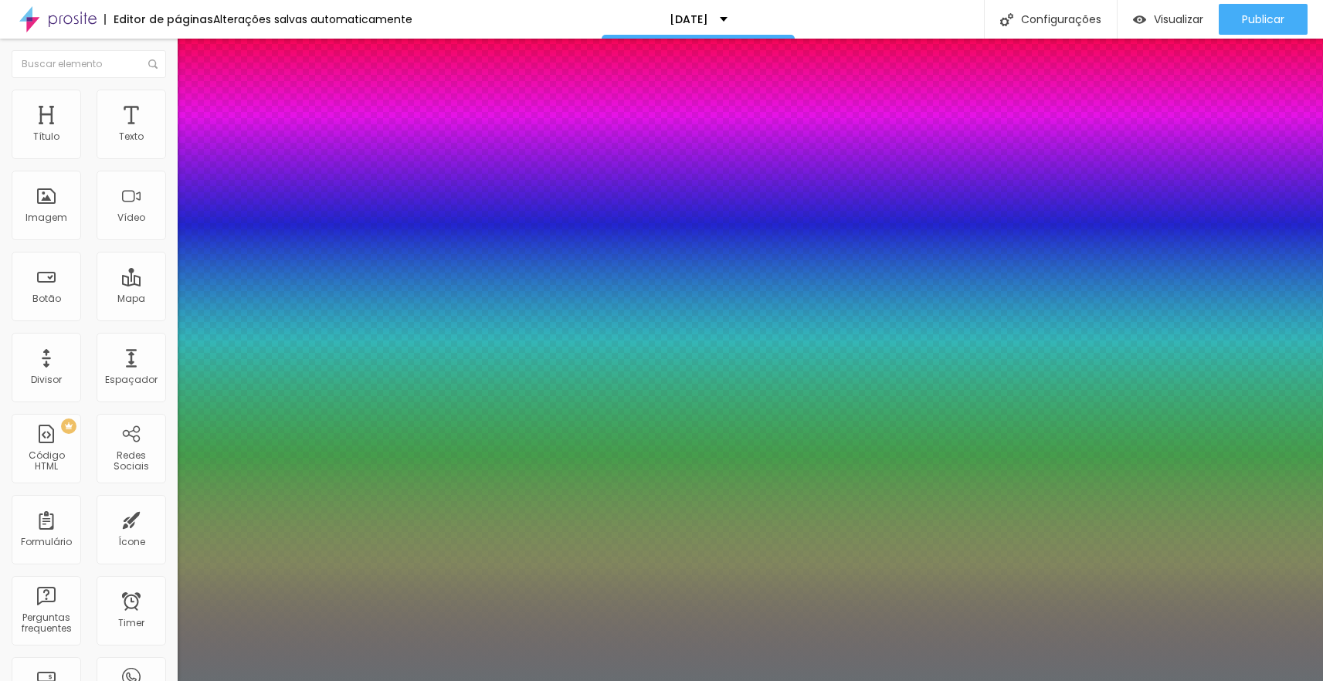
click at [49, 680] on div at bounding box center [661, 681] width 1323 height 0
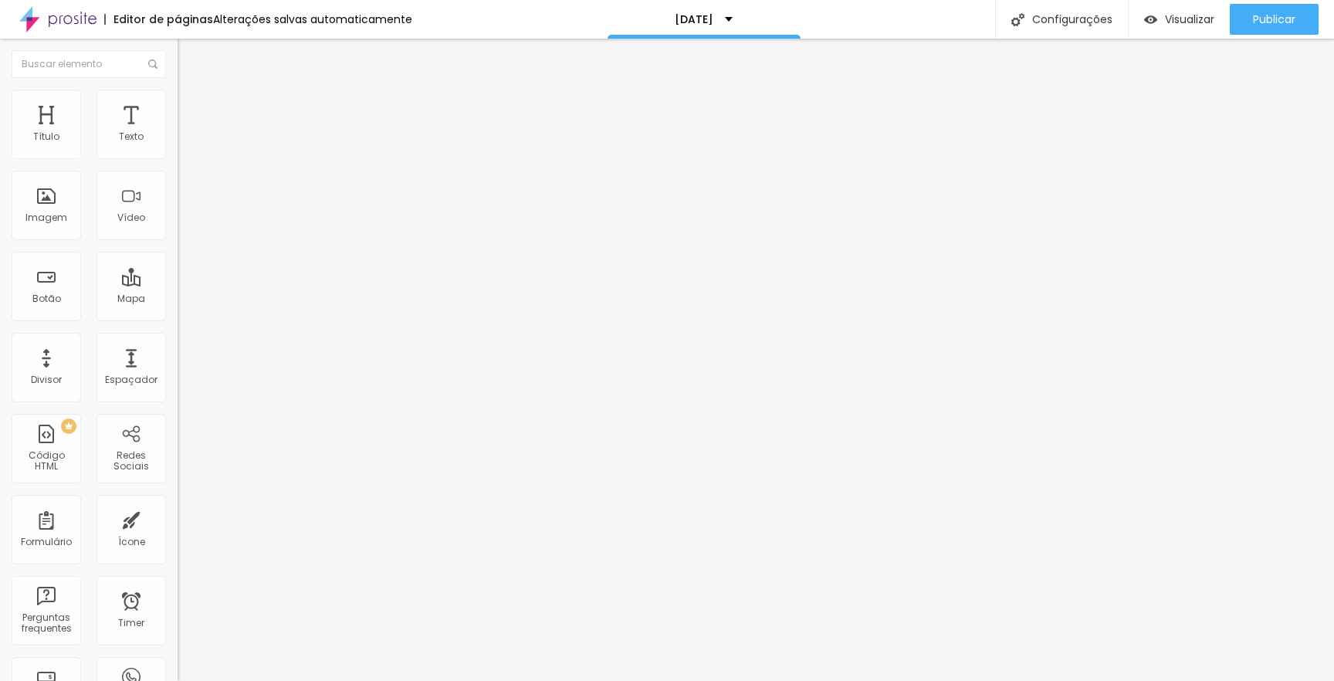
click at [184, 224] on icon "button" at bounding box center [188, 219] width 9 height 9
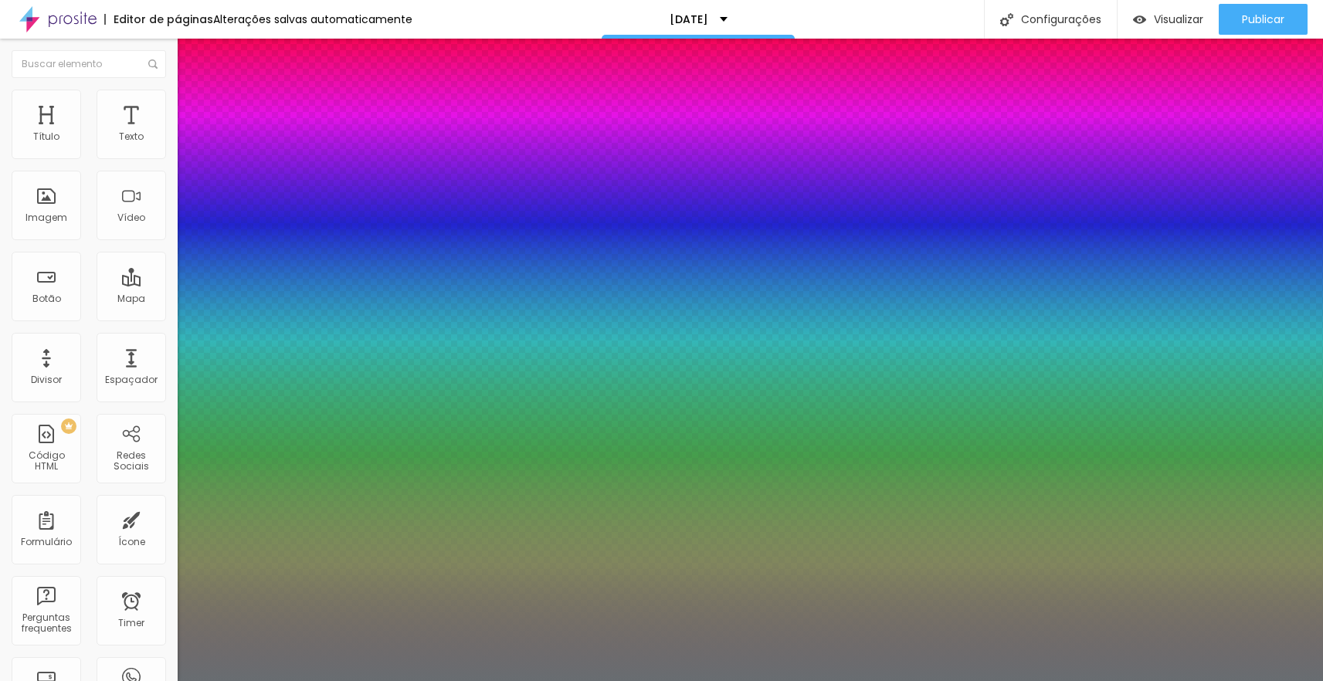
click at [326, 601] on div at bounding box center [661, 340] width 1323 height 681
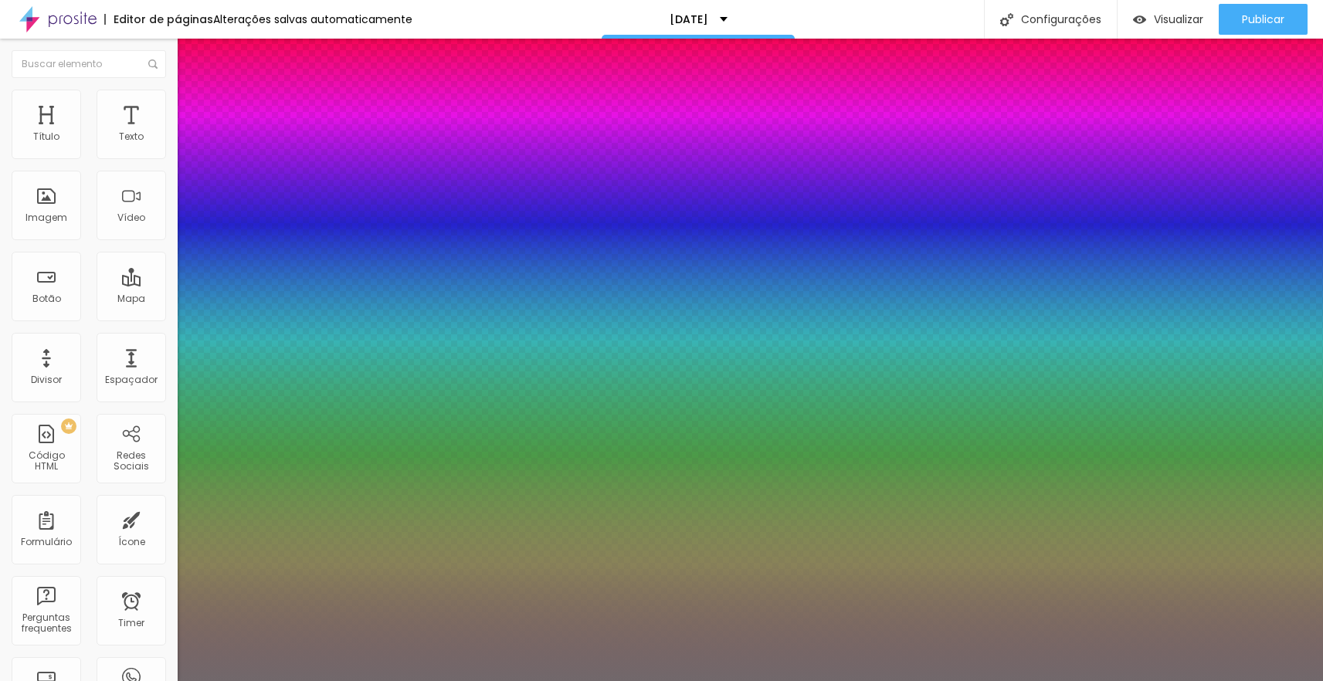
click at [83, 680] on div at bounding box center [661, 681] width 1323 height 0
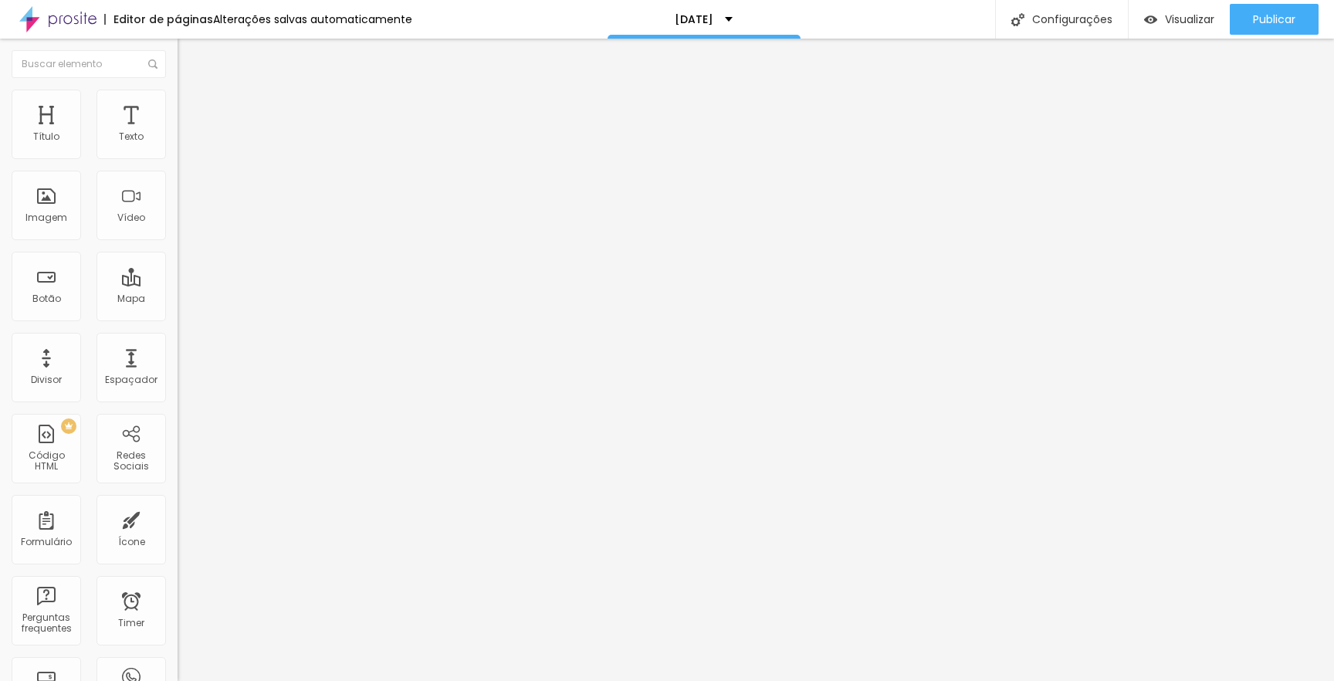
click at [178, 105] on li "Avançado" at bounding box center [267, 97] width 178 height 15
click at [178, 90] on li "Estilo" at bounding box center [267, 81] width 178 height 15
click at [184, 224] on icon "button" at bounding box center [188, 219] width 9 height 9
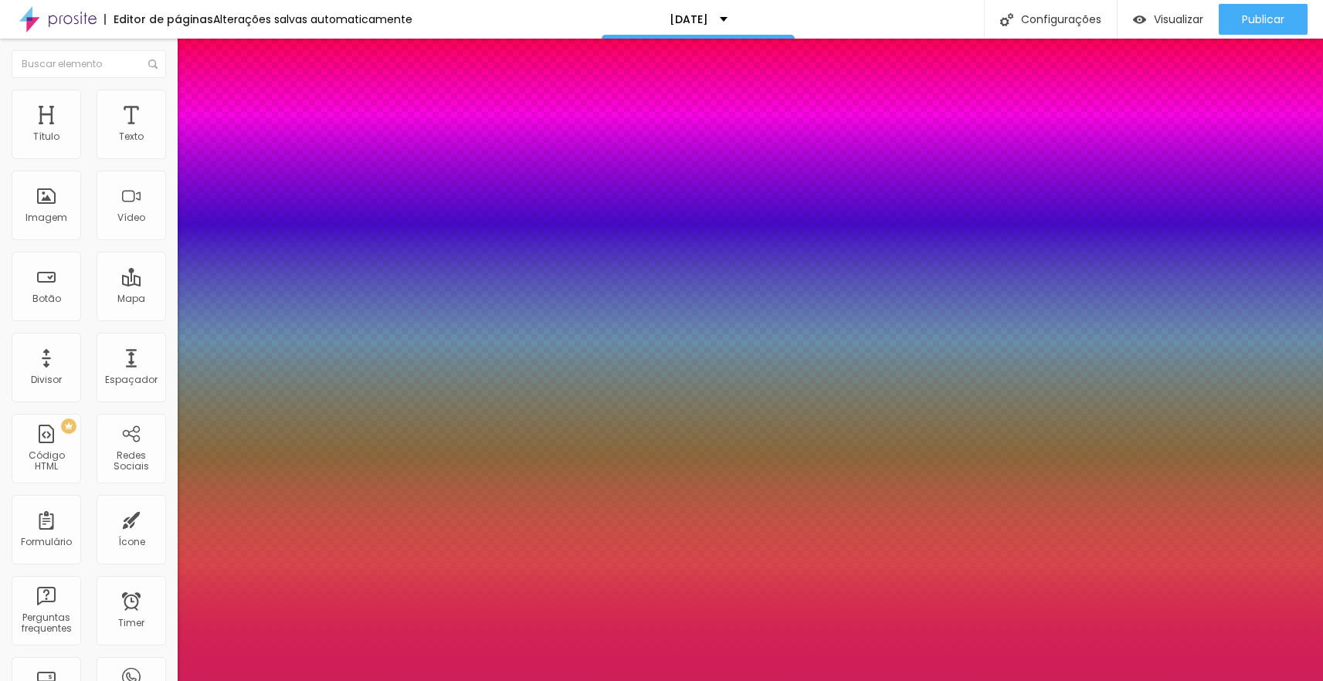
click at [300, 616] on div at bounding box center [661, 340] width 1323 height 681
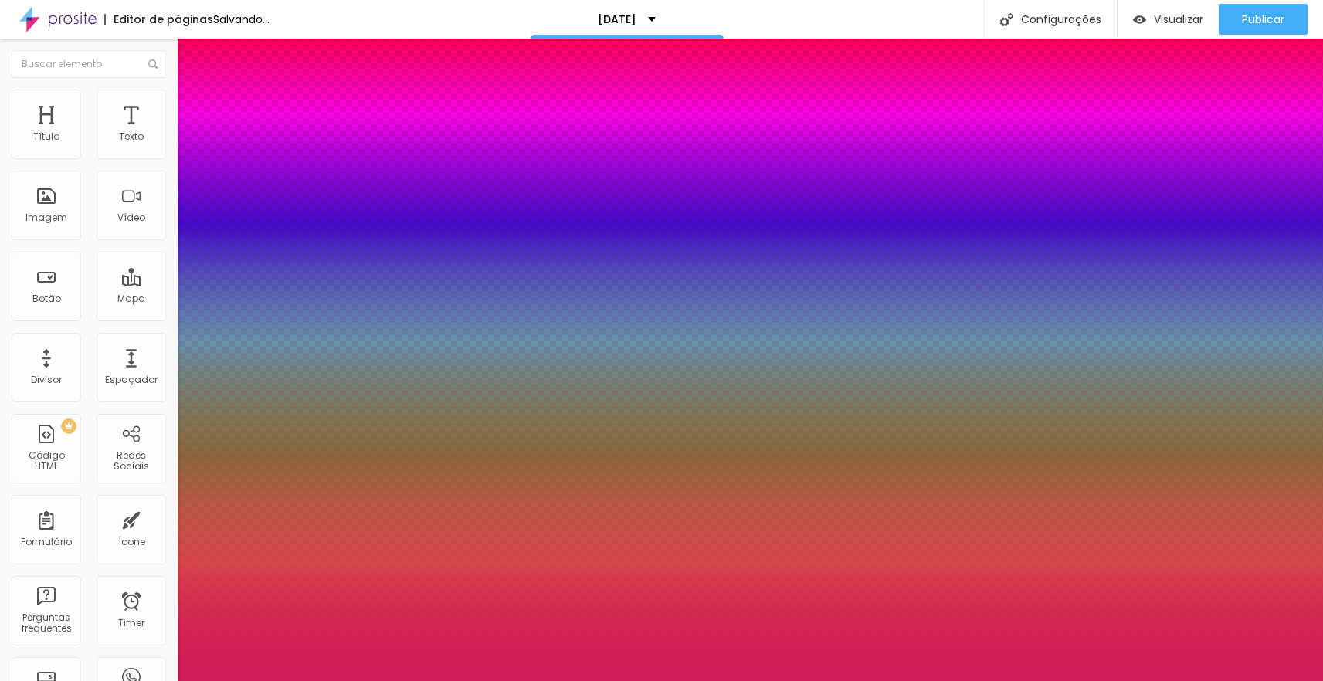
click at [764, 680] on div at bounding box center [661, 681] width 1323 height 0
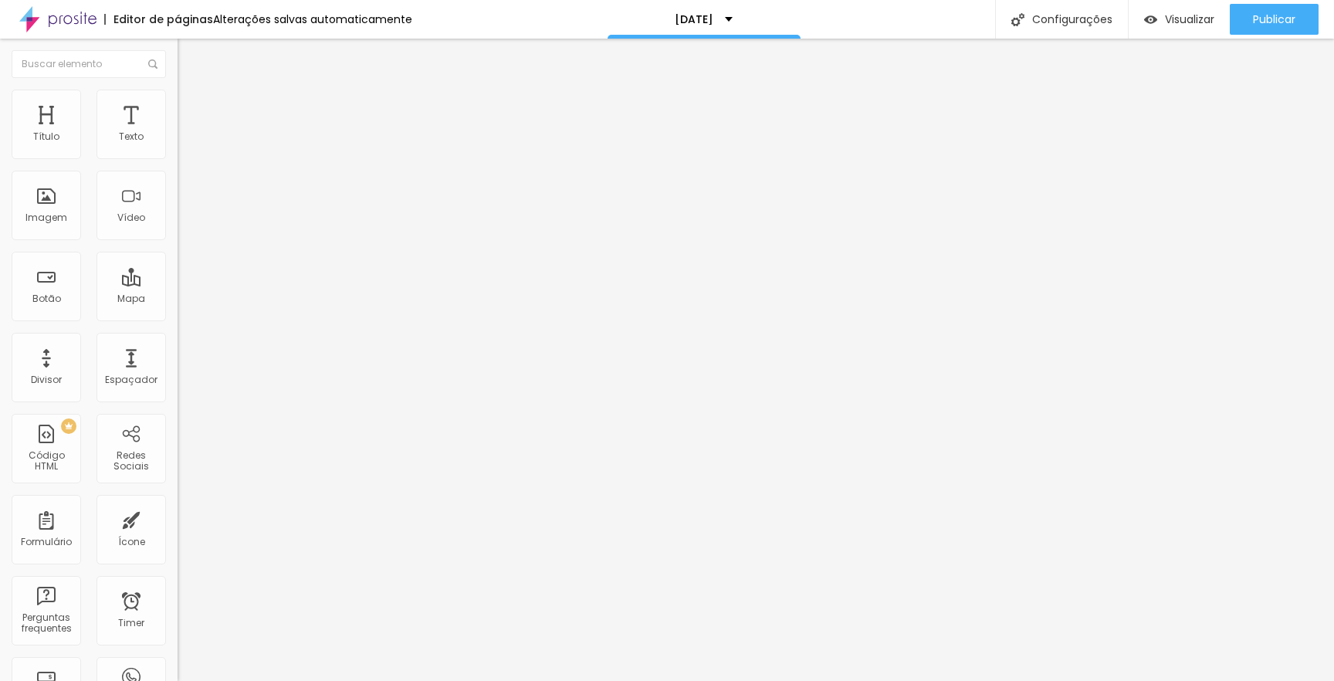
click at [184, 224] on icon "button" at bounding box center [188, 219] width 9 height 9
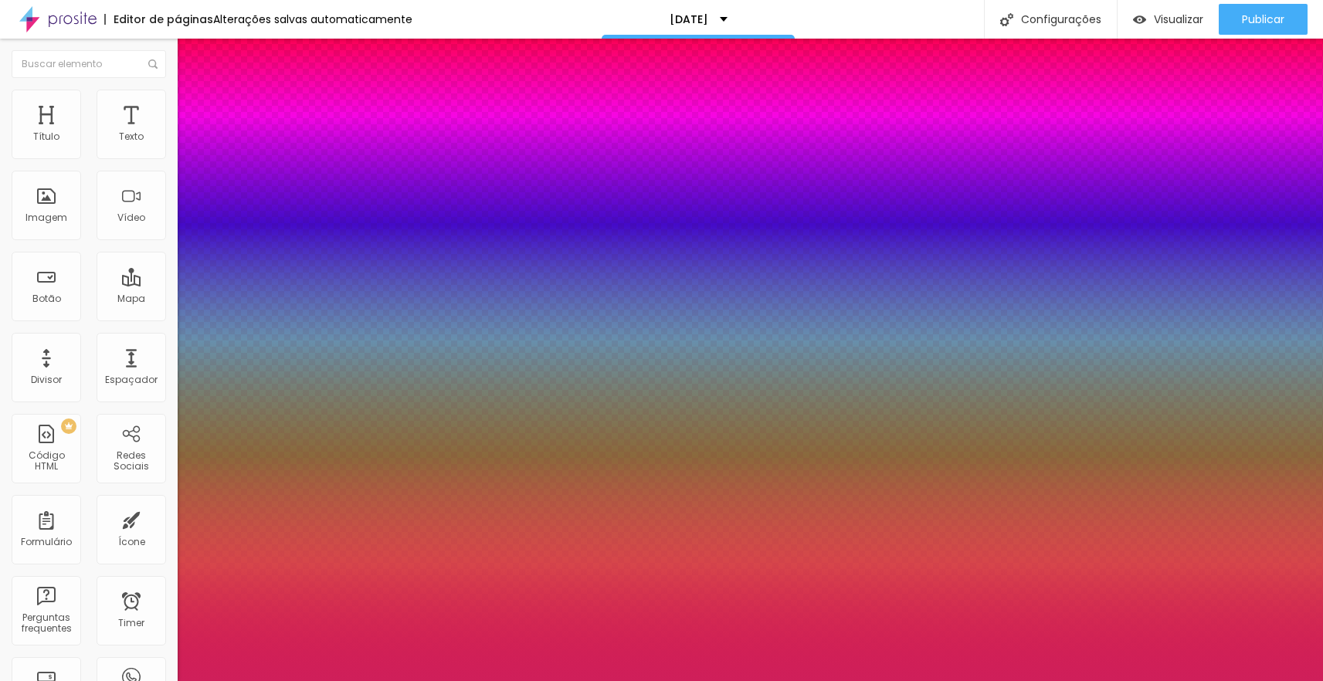
click at [124, 680] on div at bounding box center [661, 681] width 1323 height 0
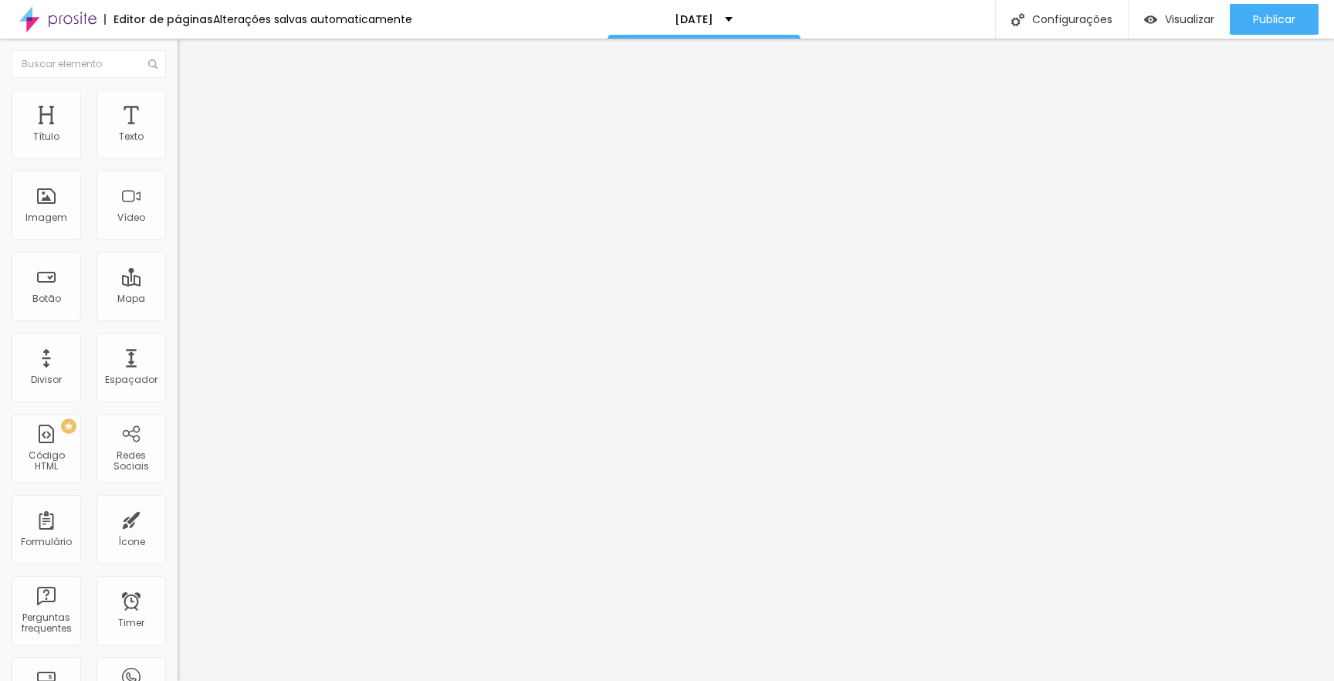
click at [184, 208] on icon "button" at bounding box center [189, 202] width 11 height 11
click at [178, 229] on button "button" at bounding box center [189, 220] width 22 height 16
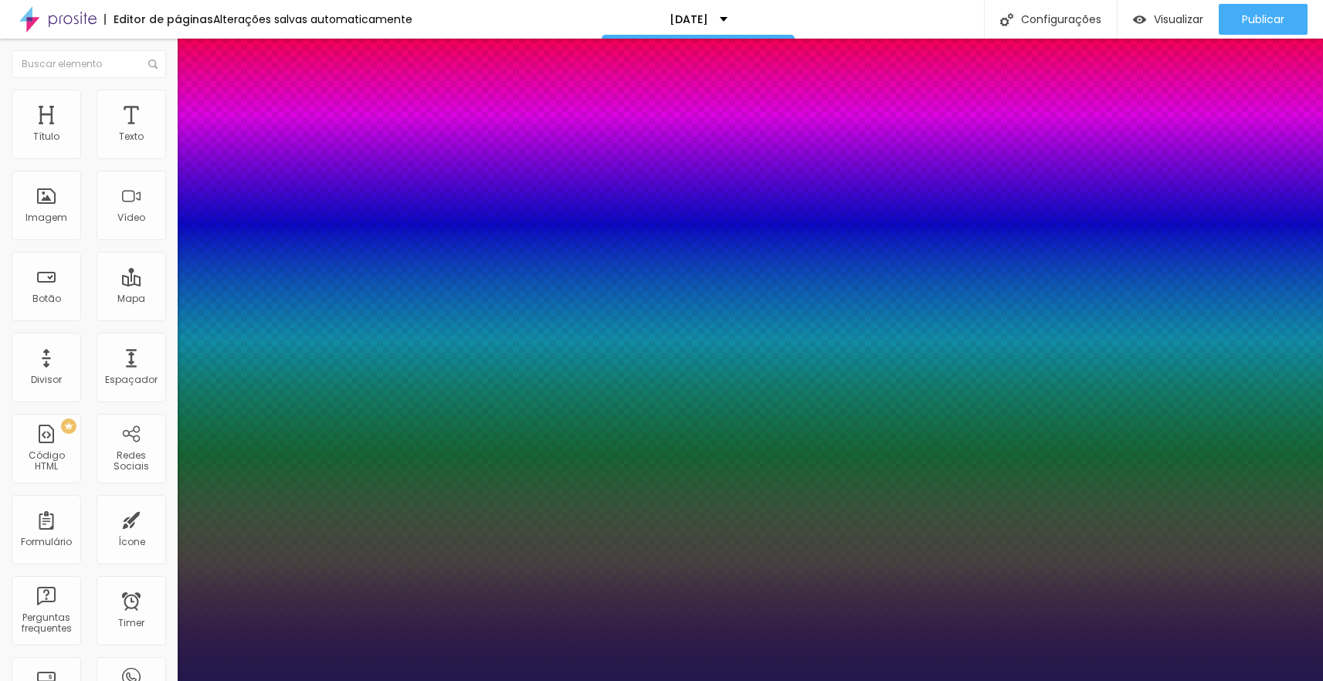
click at [97, 680] on div at bounding box center [661, 681] width 1323 height 0
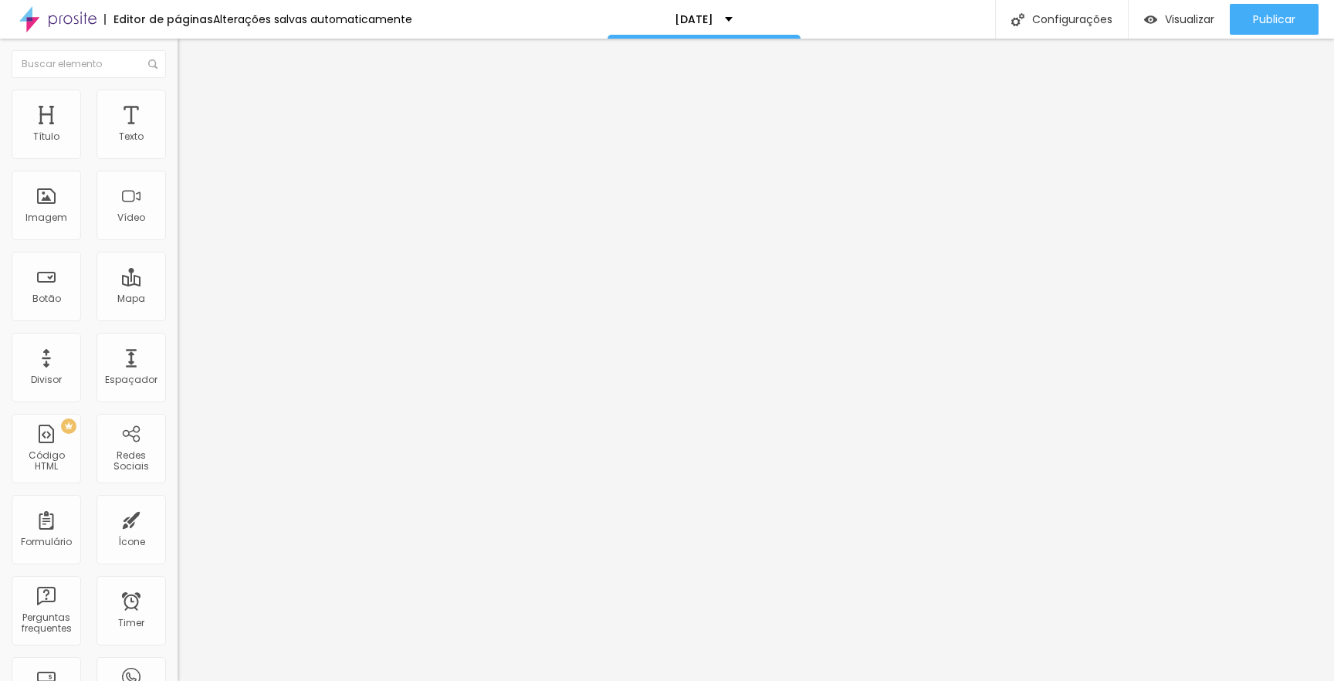
click at [185, 222] on icon "button" at bounding box center [188, 219] width 6 height 6
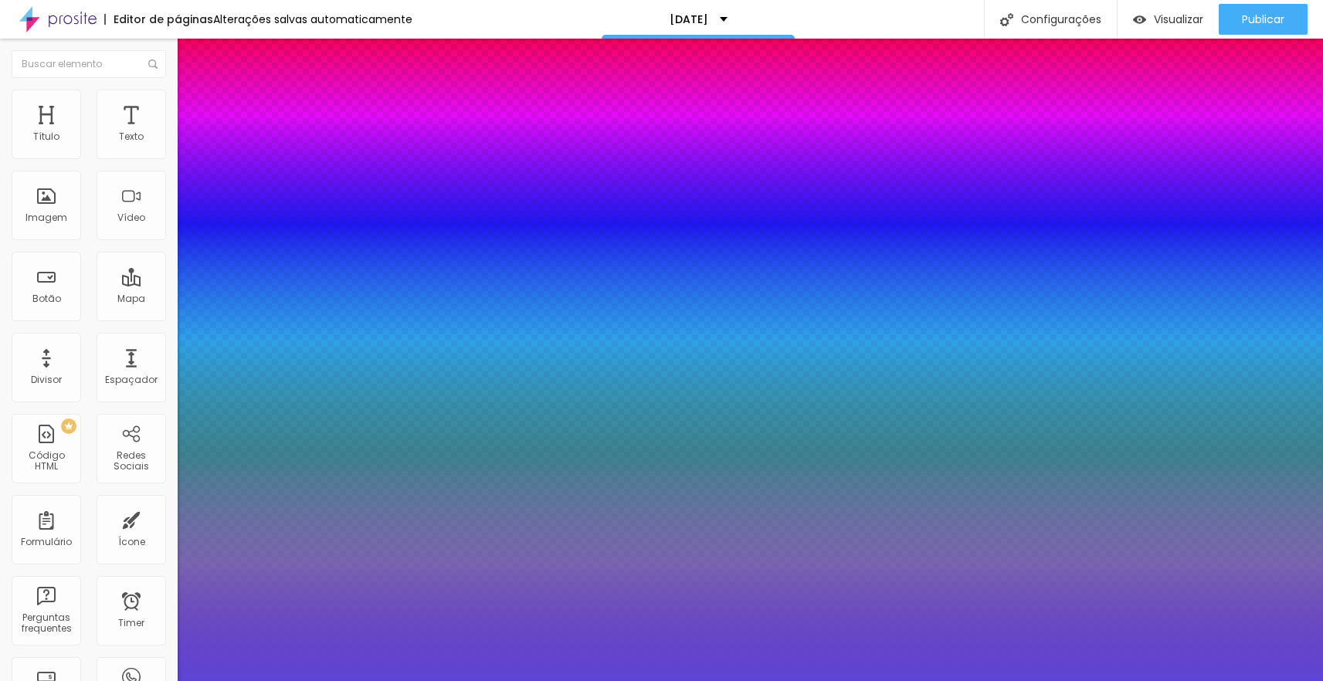
click at [283, 614] on div at bounding box center [661, 340] width 1323 height 681
click at [199, 680] on div at bounding box center [661, 681] width 1323 height 0
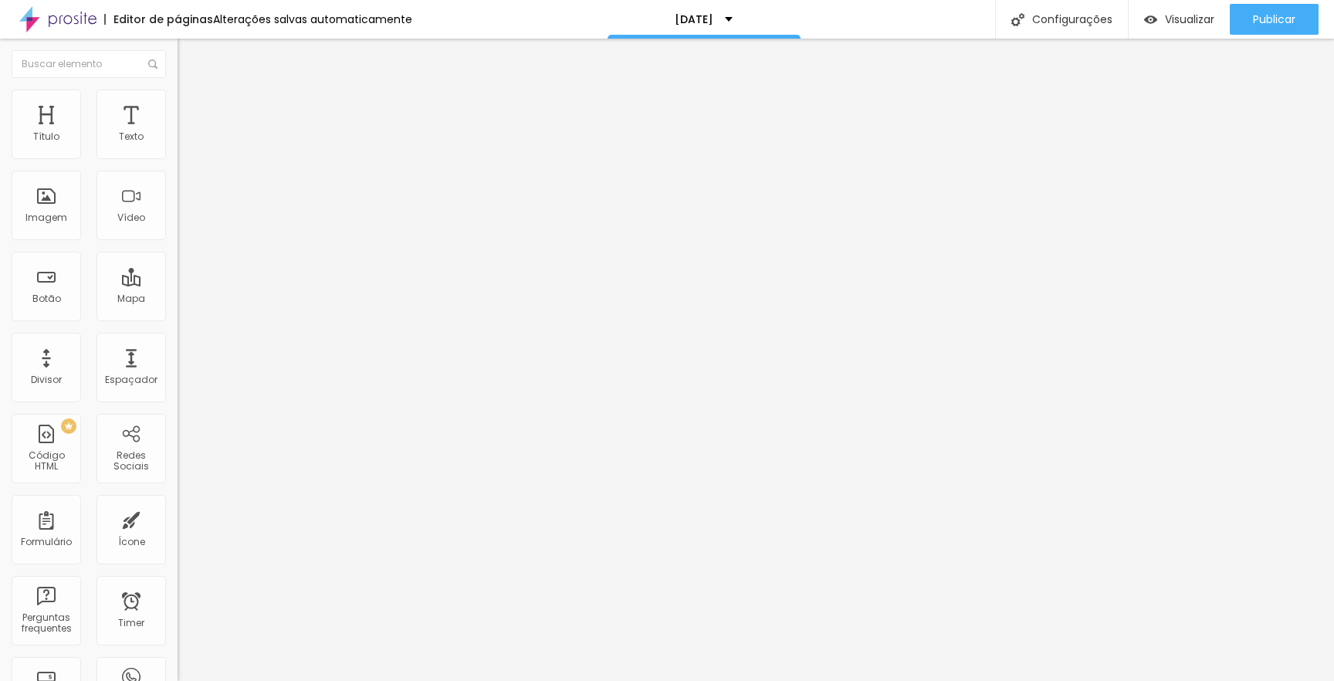
click at [189, 57] on img "button" at bounding box center [195, 56] width 12 height 12
click at [47, 283] on div "Botão" at bounding box center [46, 286] width 69 height 69
click at [189, 56] on img "button" at bounding box center [195, 56] width 12 height 12
click at [178, 145] on input "Click me" at bounding box center [270, 137] width 185 height 15
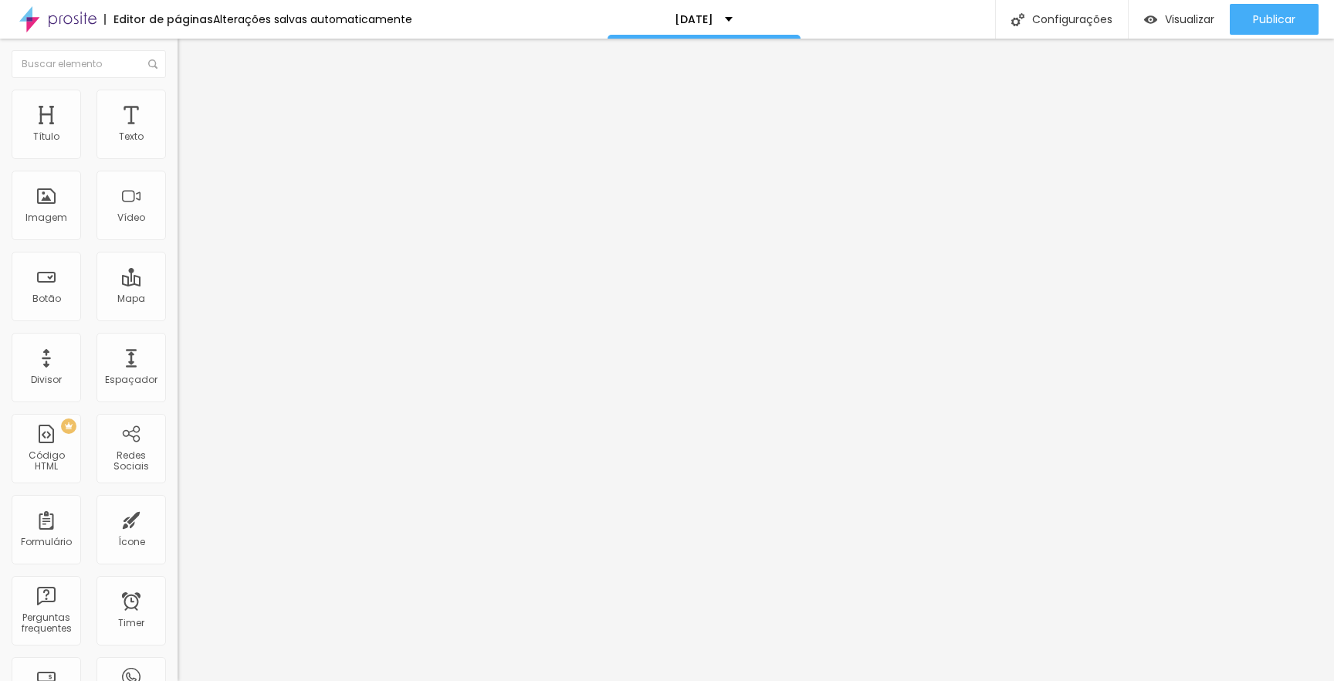
click at [178, 145] on input "Click me" at bounding box center [270, 137] width 185 height 15
click at [178, 442] on div "Editar Botão Conteúdo Estilo Avançado Texto Eu Quero Alinhamento [GEOGRAPHIC_DA…" at bounding box center [267, 360] width 178 height 642
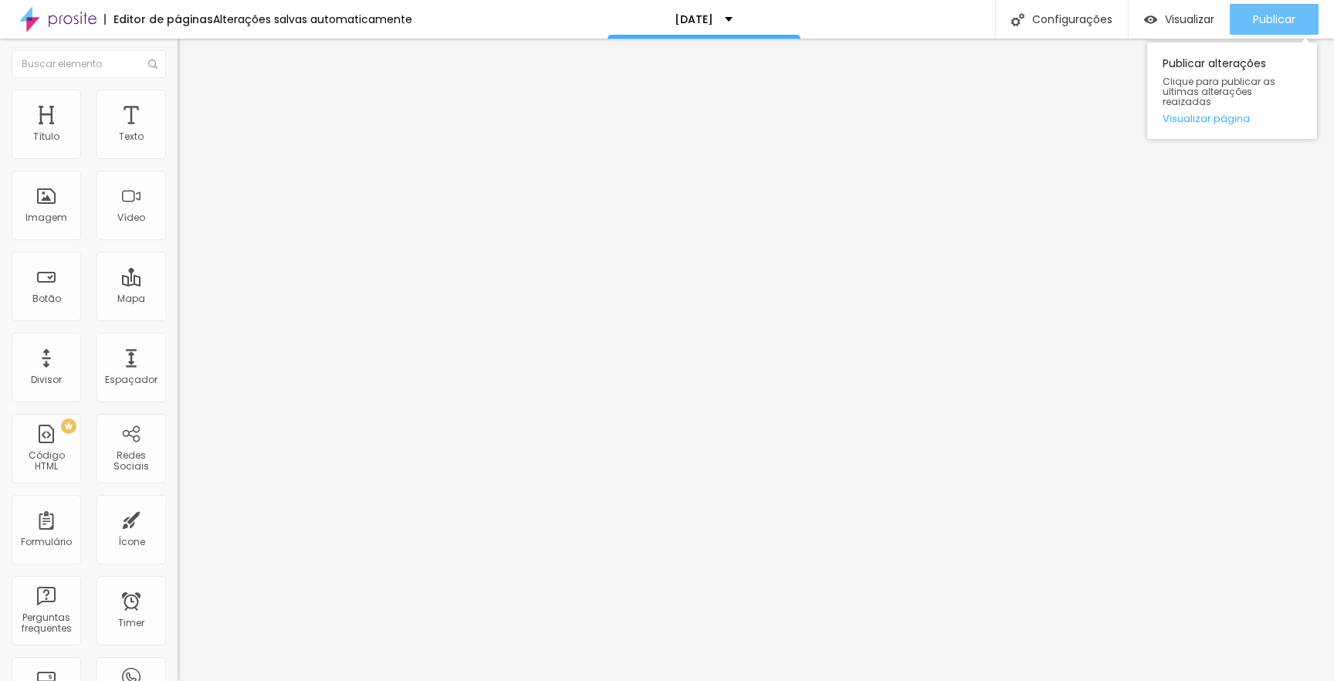
click at [1286, 27] on div "Publicar" at bounding box center [1274, 19] width 42 height 31
